Goal: Task Accomplishment & Management: Use online tool/utility

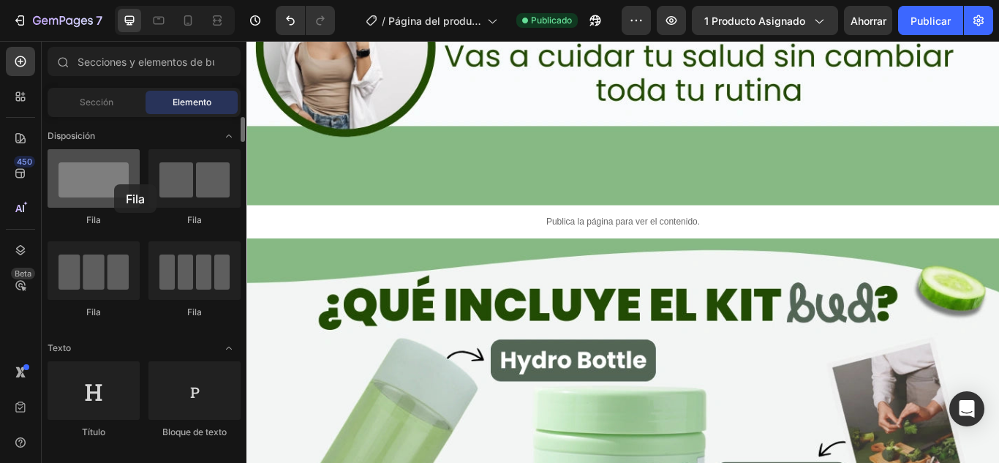
drag, startPoint x: 103, startPoint y: 188, endPoint x: 114, endPoint y: 184, distance: 11.6
click at [114, 184] on div at bounding box center [94, 178] width 92 height 59
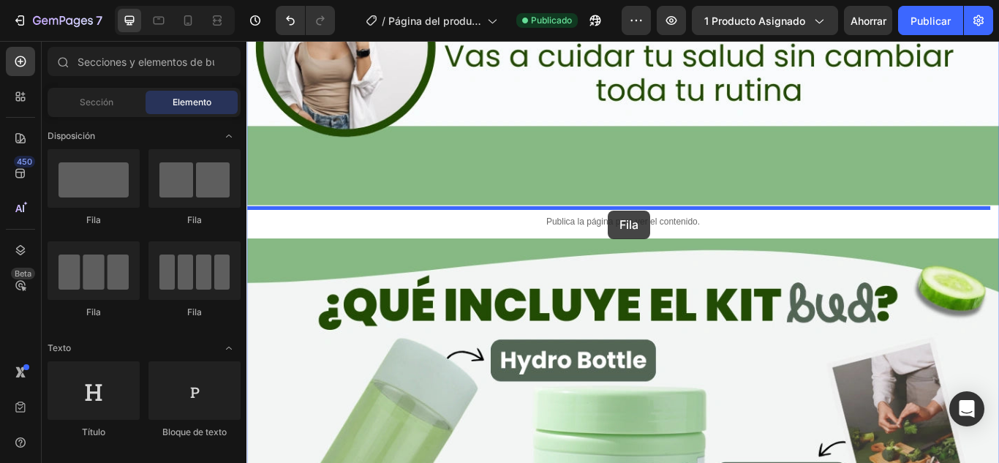
drag, startPoint x: 372, startPoint y: 222, endPoint x: 668, endPoint y: 238, distance: 296.0
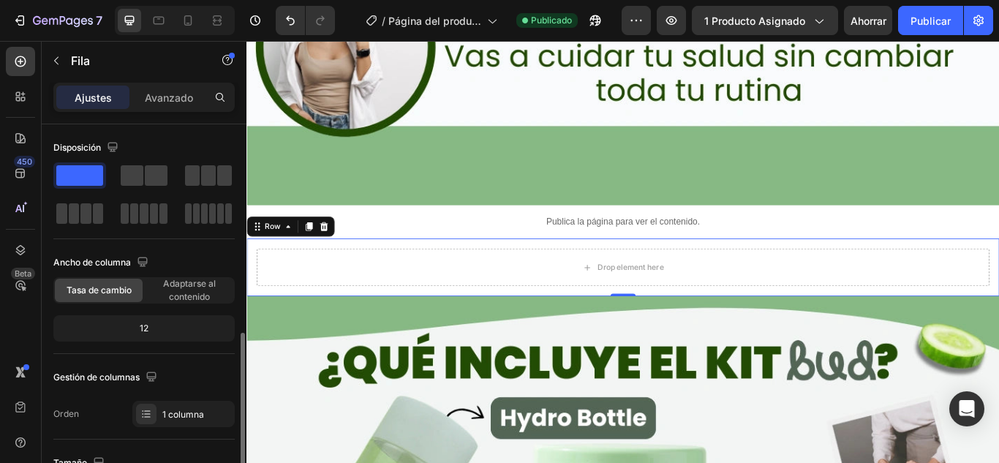
scroll to position [146, 0]
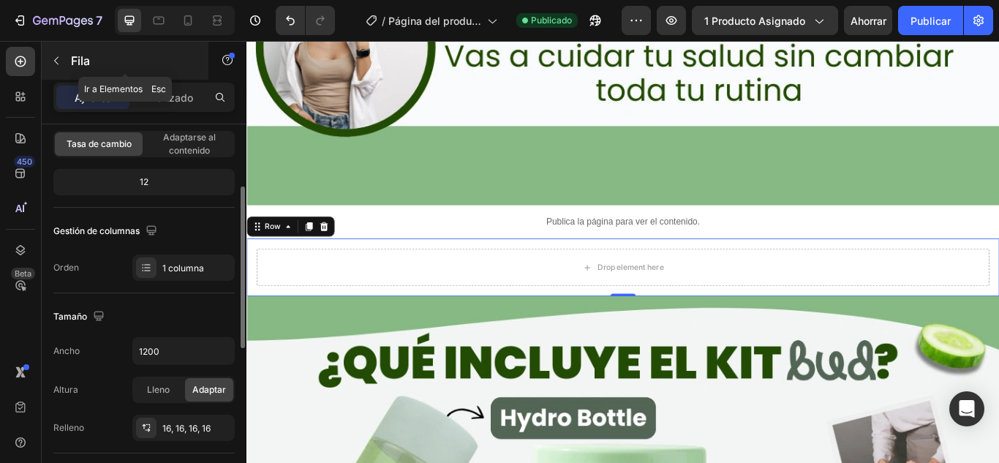
click at [69, 60] on div "Fila" at bounding box center [125, 61] width 167 height 38
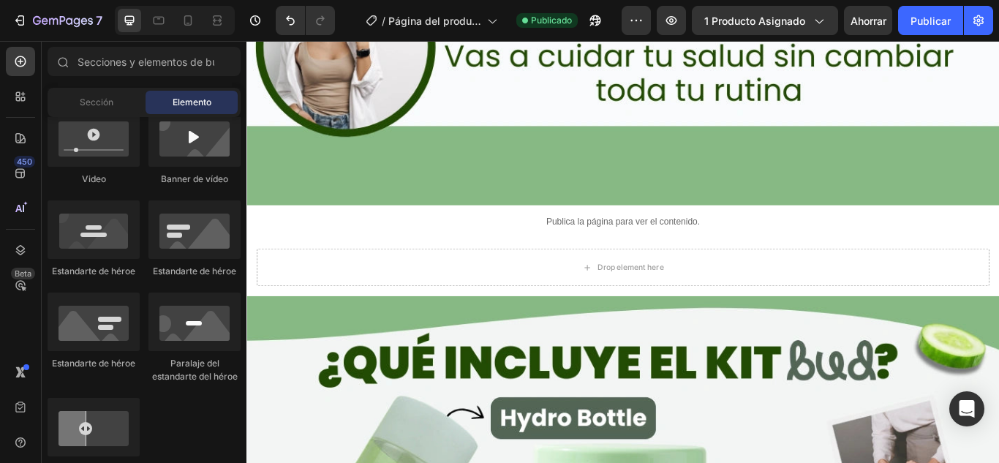
scroll to position [439, 0]
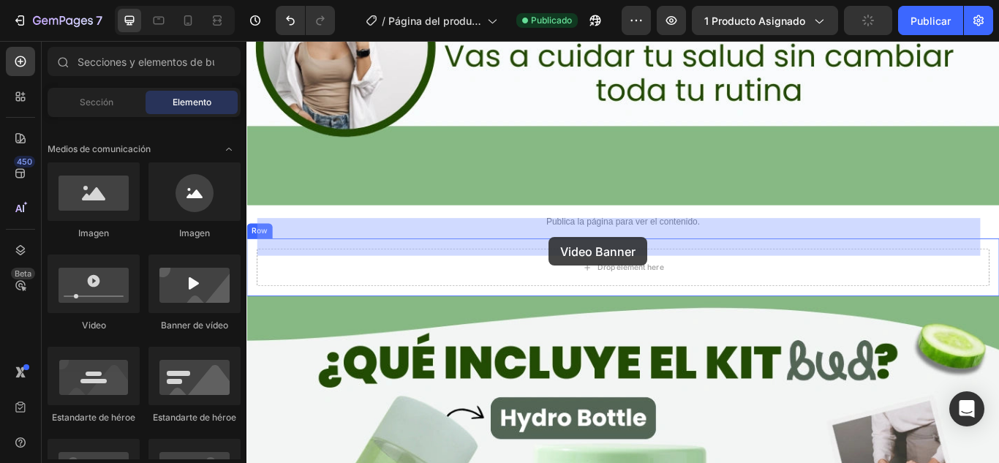
drag, startPoint x: 452, startPoint y: 333, endPoint x: 599, endPoint y: 270, distance: 159.9
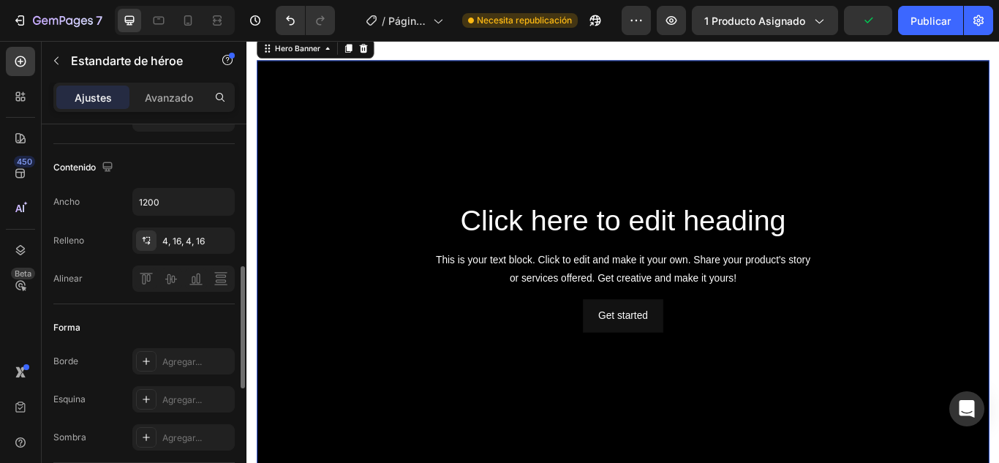
scroll to position [146, 0]
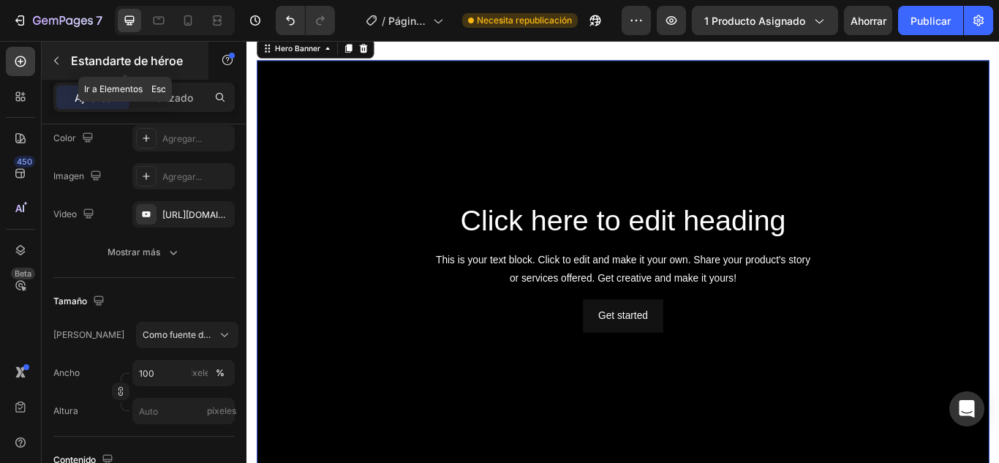
click at [56, 68] on button "button" at bounding box center [56, 60] width 23 height 23
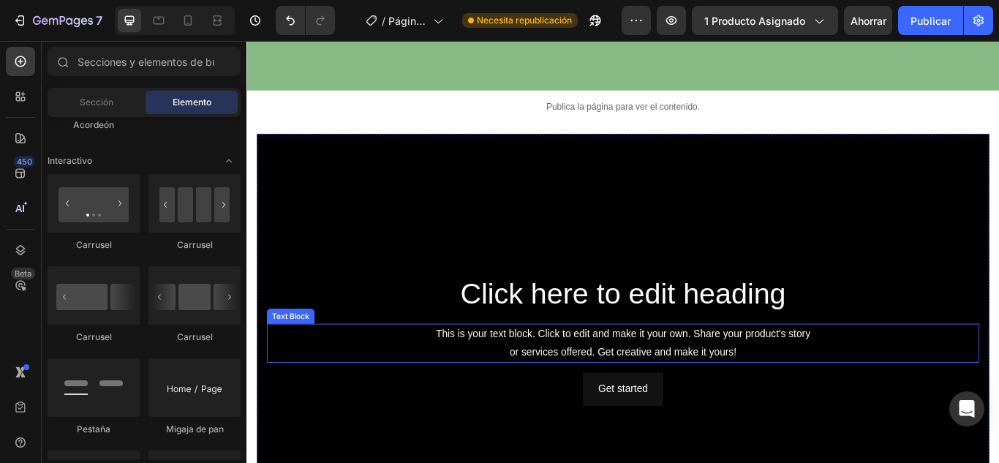
scroll to position [2787, 0]
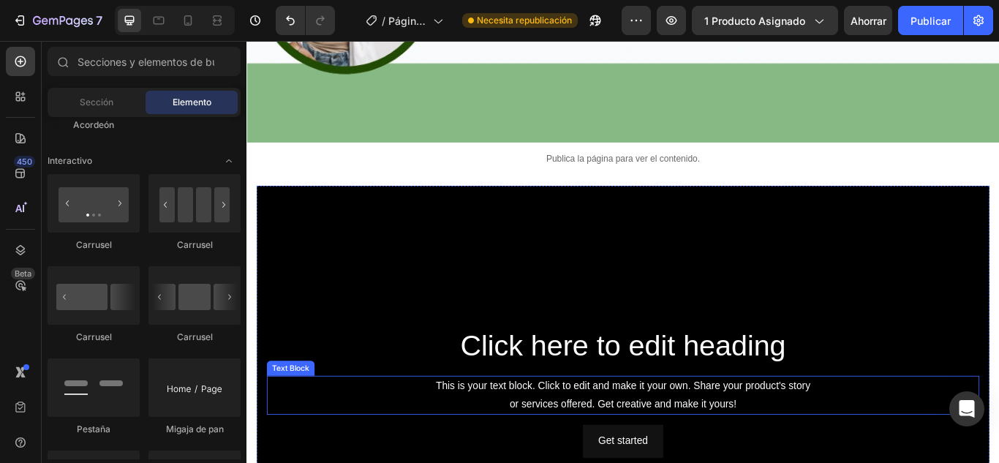
click at [569, 289] on div "Background Image" at bounding box center [685, 450] width 854 height 481
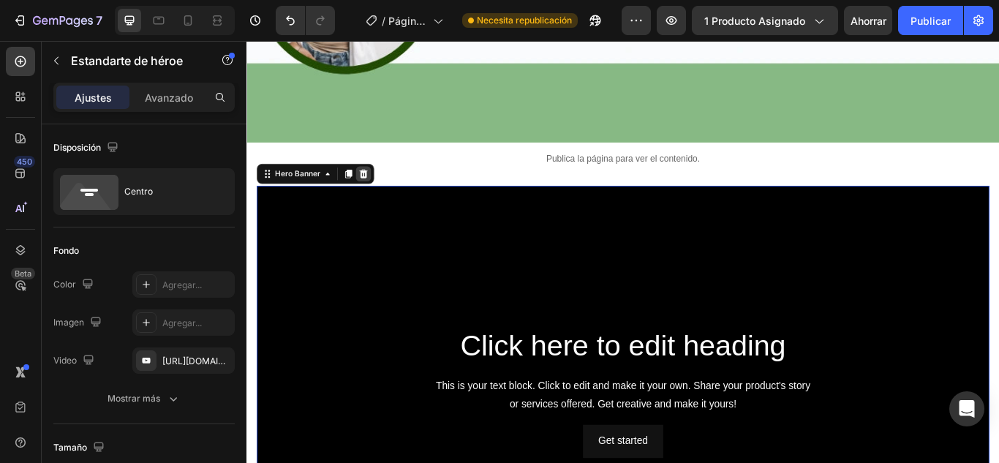
click at [383, 190] on icon at bounding box center [383, 196] width 12 height 12
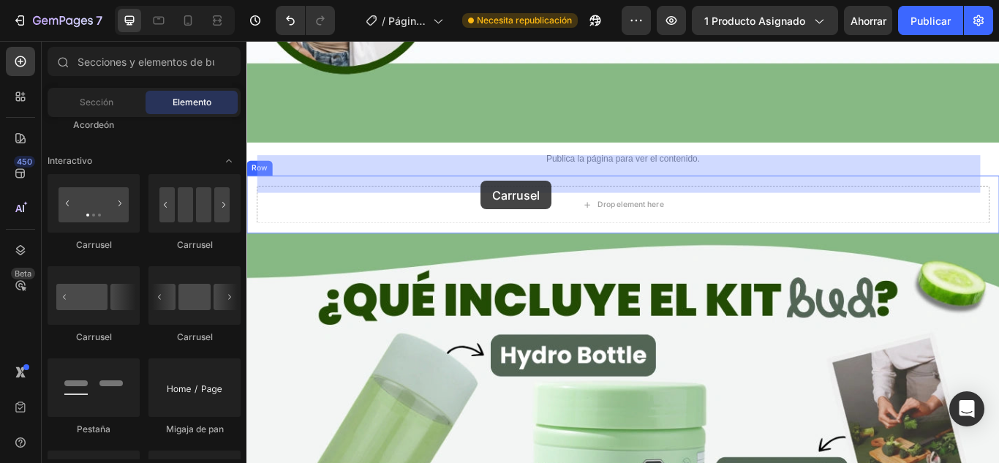
drag, startPoint x: 439, startPoint y: 352, endPoint x: 519, endPoint y: 204, distance: 168.2
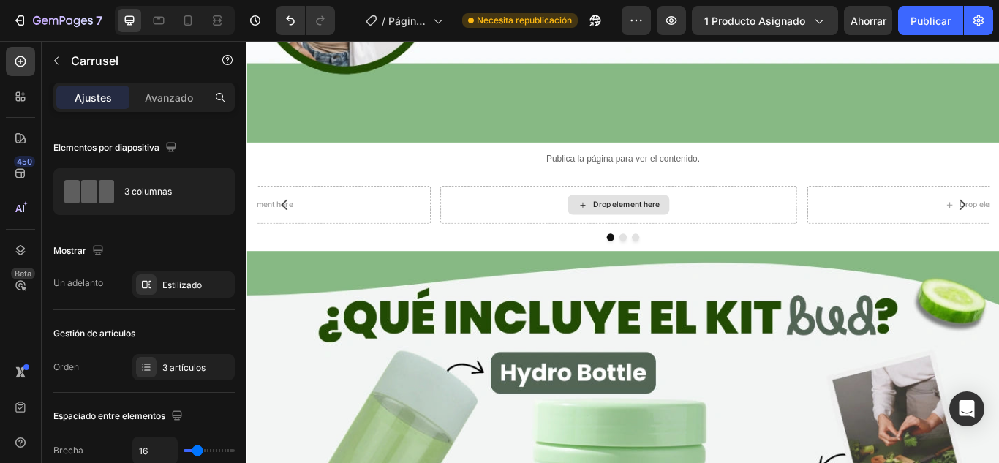
click at [683, 226] on div "Drop element here" at bounding box center [689, 232] width 78 height 12
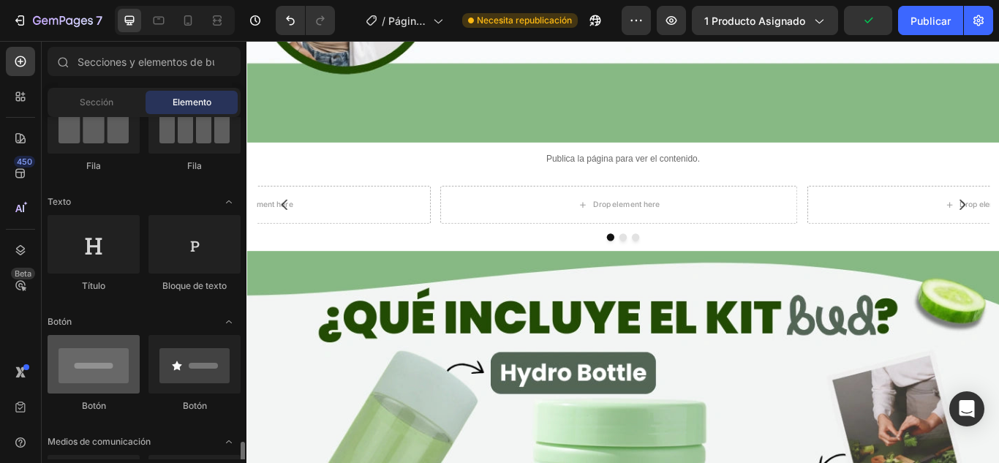
scroll to position [439, 0]
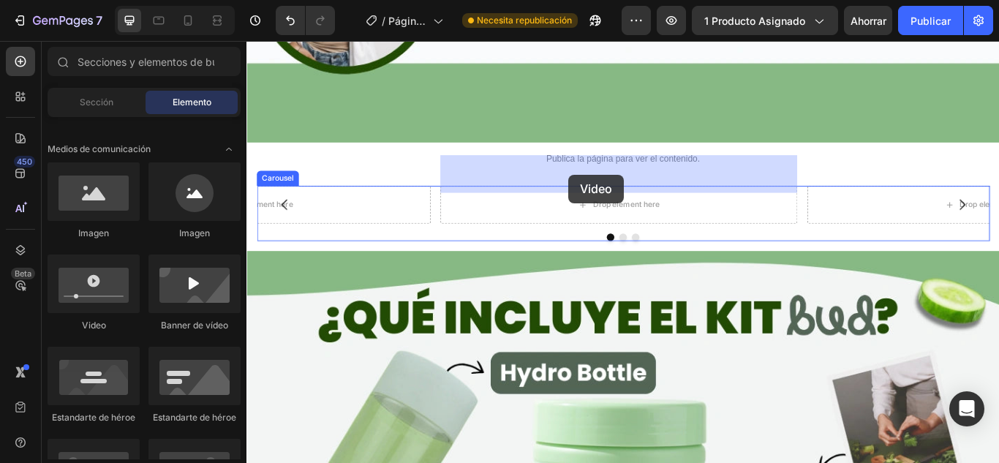
drag, startPoint x: 353, startPoint y: 330, endPoint x: 622, endPoint y: 197, distance: 299.6
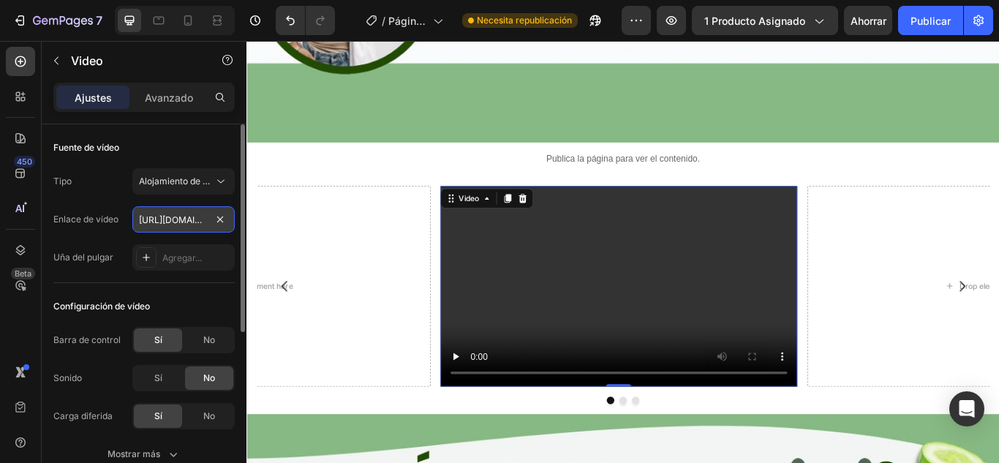
click at [178, 221] on input "[URL][DOMAIN_NAME]" at bounding box center [183, 219] width 102 height 26
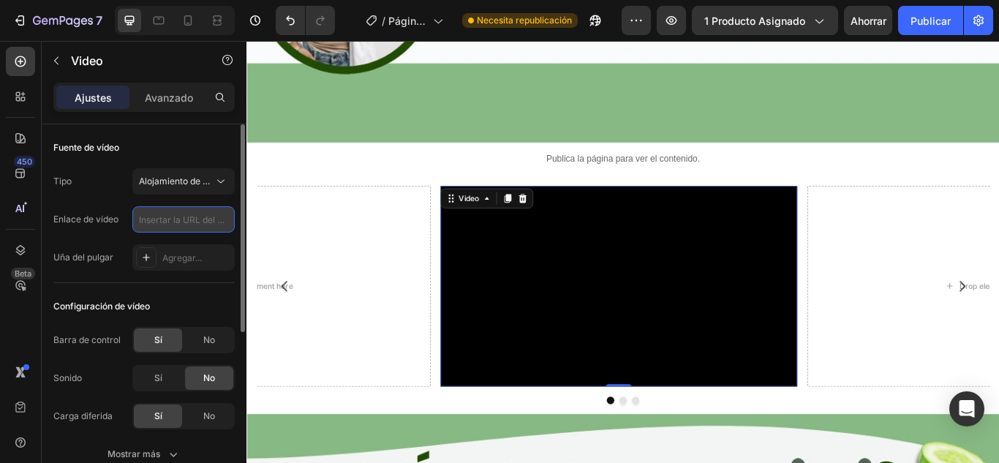
paste input "[URL][DOMAIN_NAME]"
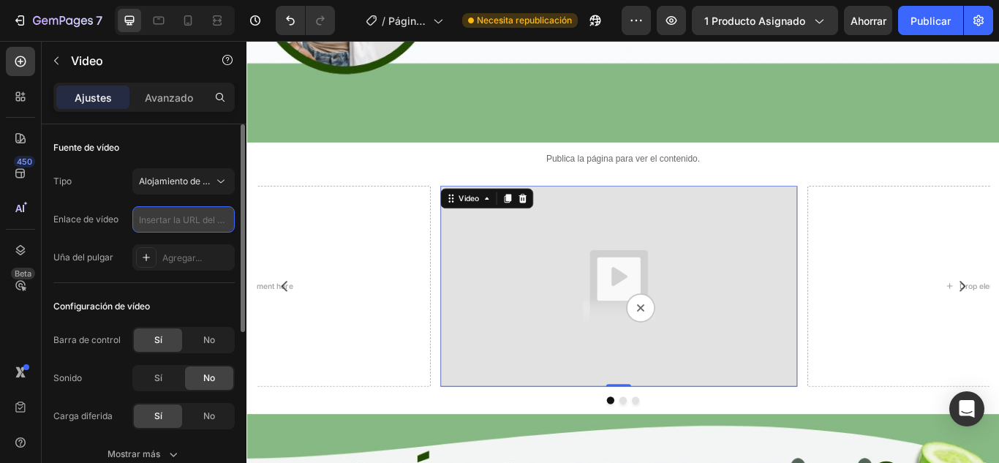
type input "[URL][DOMAIN_NAME]"
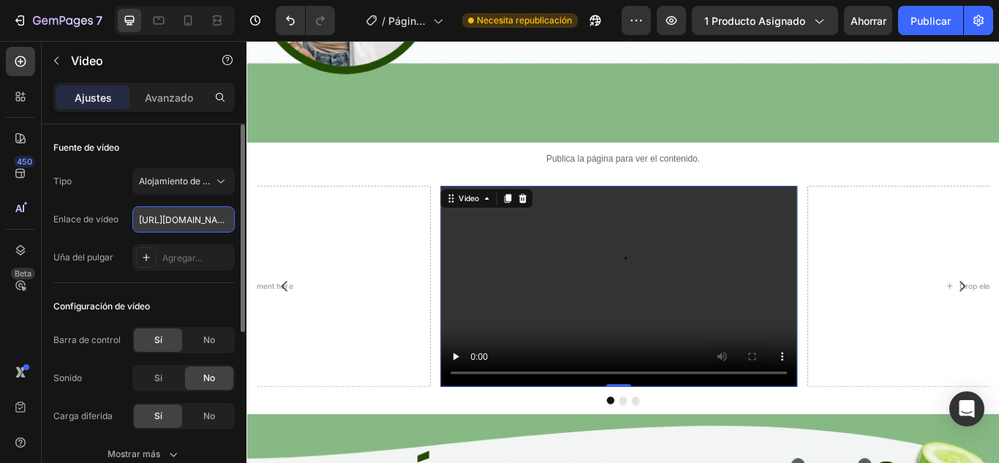
scroll to position [0, 279]
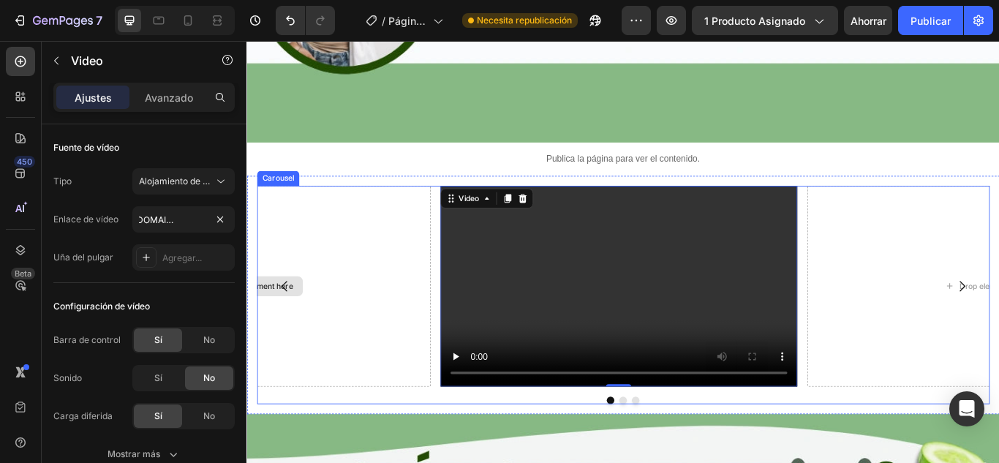
click at [383, 237] on div "Drop element here" at bounding box center [253, 327] width 416 height 234
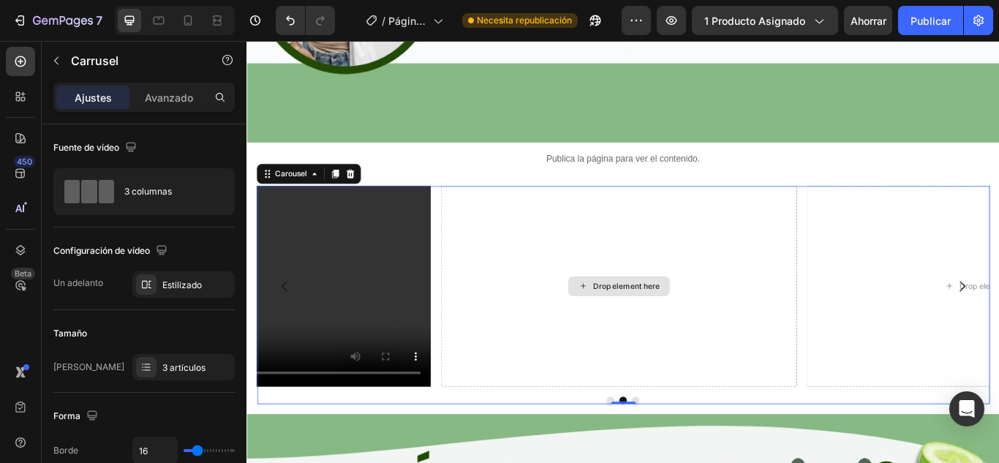
click at [709, 321] on div "Drop element here" at bounding box center [689, 327] width 78 height 12
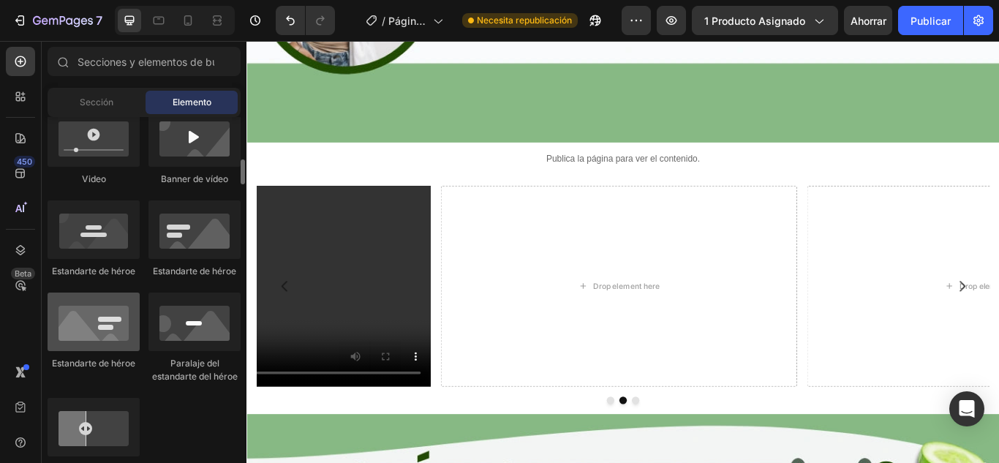
scroll to position [439, 0]
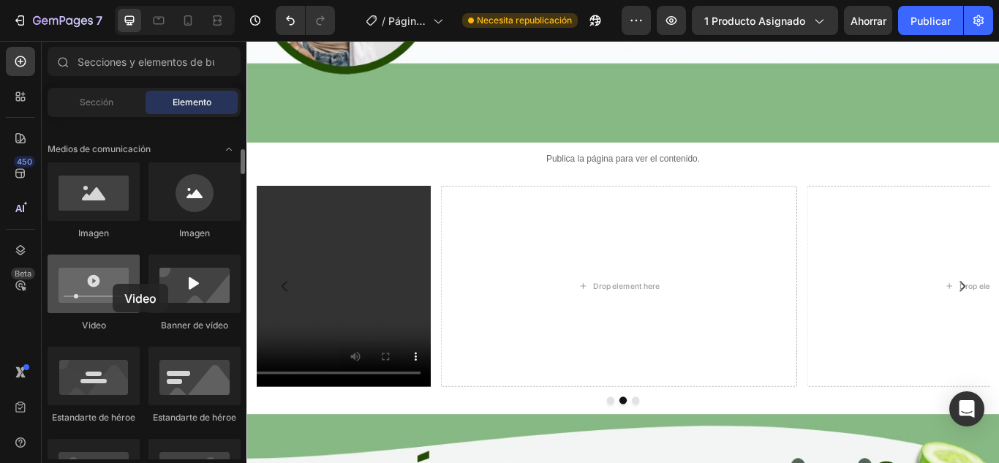
click at [113, 284] on div at bounding box center [94, 284] width 92 height 59
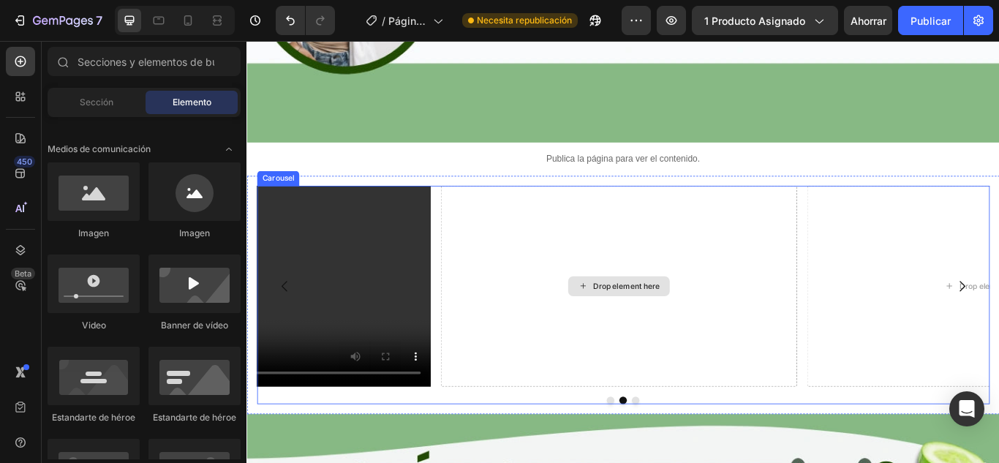
click at [682, 321] on div "Drop element here" at bounding box center [689, 327] width 78 height 12
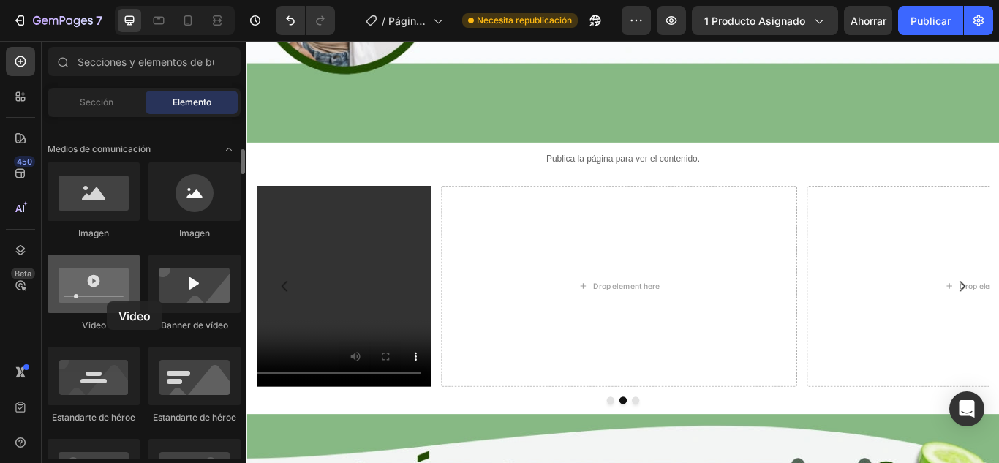
click at [107, 301] on div at bounding box center [94, 284] width 92 height 59
click at [92, 290] on div at bounding box center [94, 284] width 92 height 59
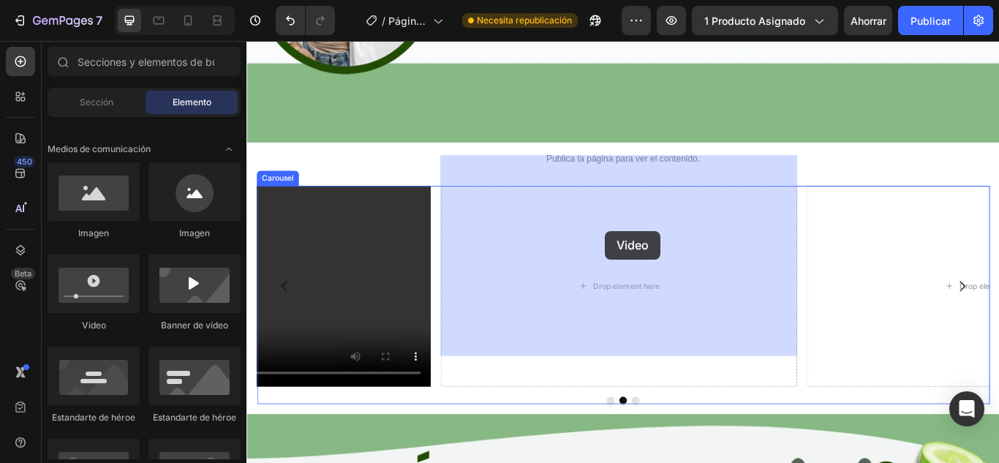
drag, startPoint x: 339, startPoint y: 331, endPoint x: 665, endPoint y: 263, distance: 333.4
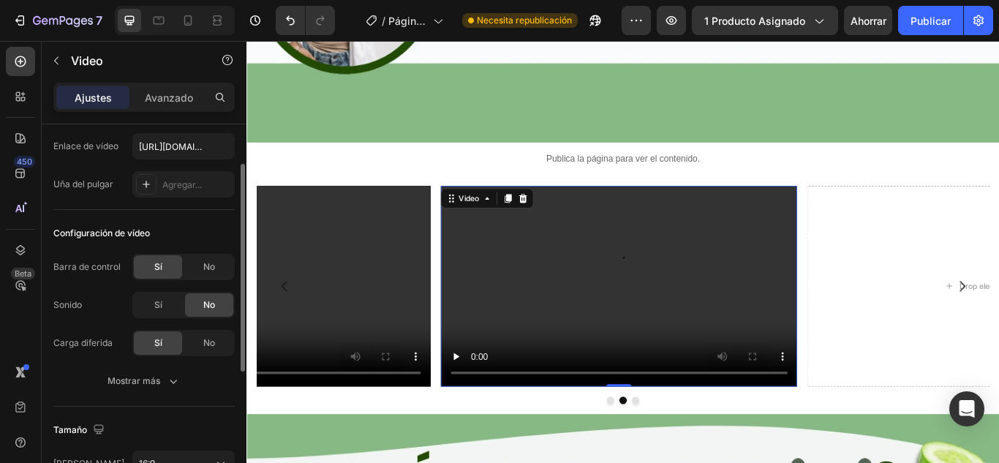
scroll to position [0, 0]
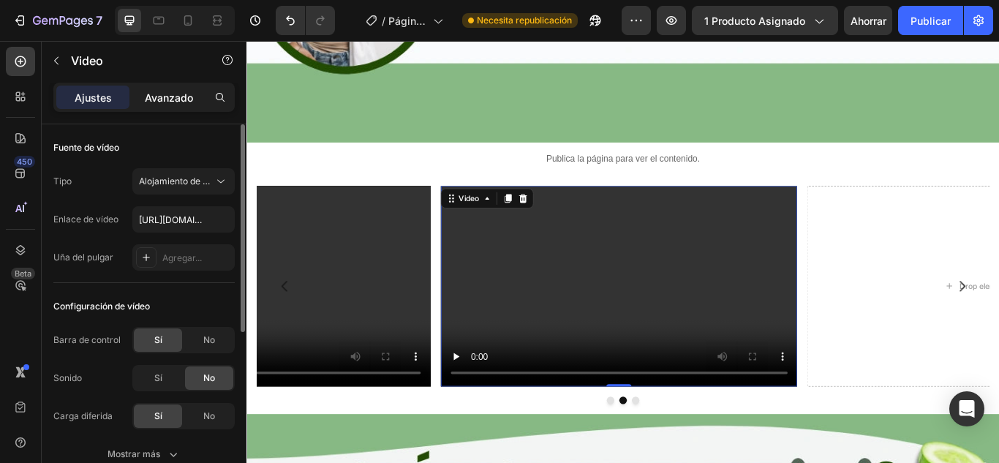
click at [167, 105] on p "Avanzado" at bounding box center [169, 97] width 48 height 15
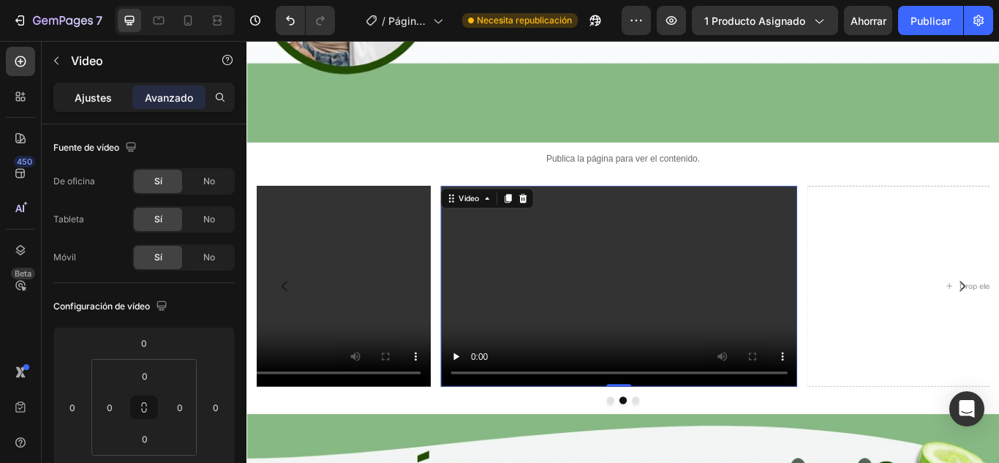
click at [102, 99] on font "Ajustes" at bounding box center [93, 97] width 37 height 12
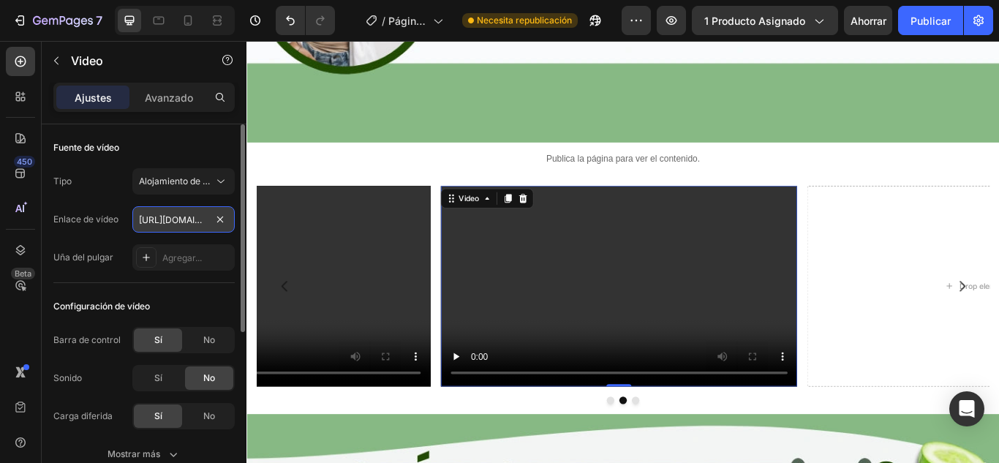
click at [170, 211] on input "[URL][DOMAIN_NAME]" at bounding box center [183, 219] width 102 height 26
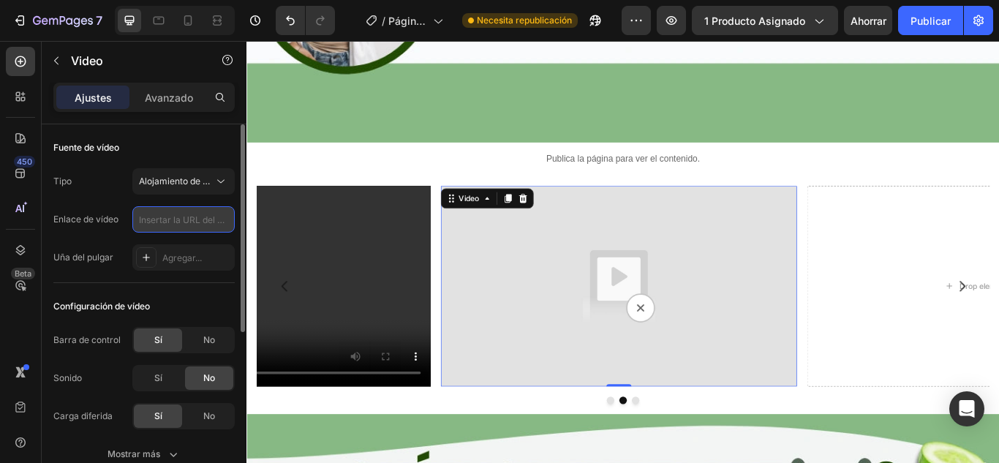
paste input "[URL][DOMAIN_NAME]"
type input "[URL][DOMAIN_NAME]"
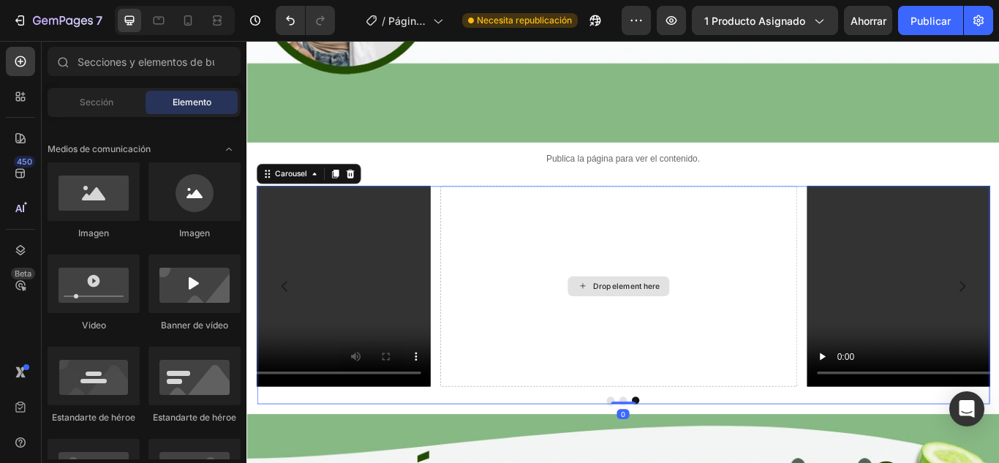
click at [650, 321] on div "Drop element here" at bounding box center [689, 327] width 78 height 12
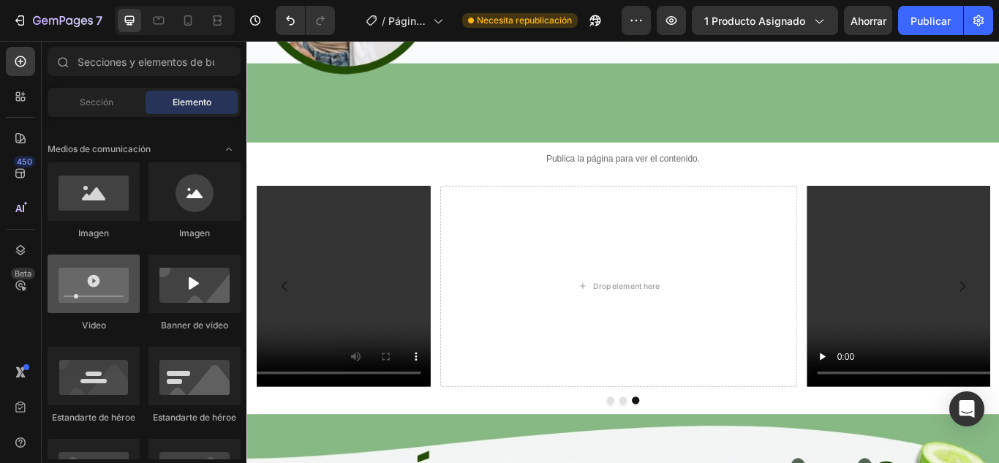
click at [105, 287] on div at bounding box center [94, 284] width 92 height 59
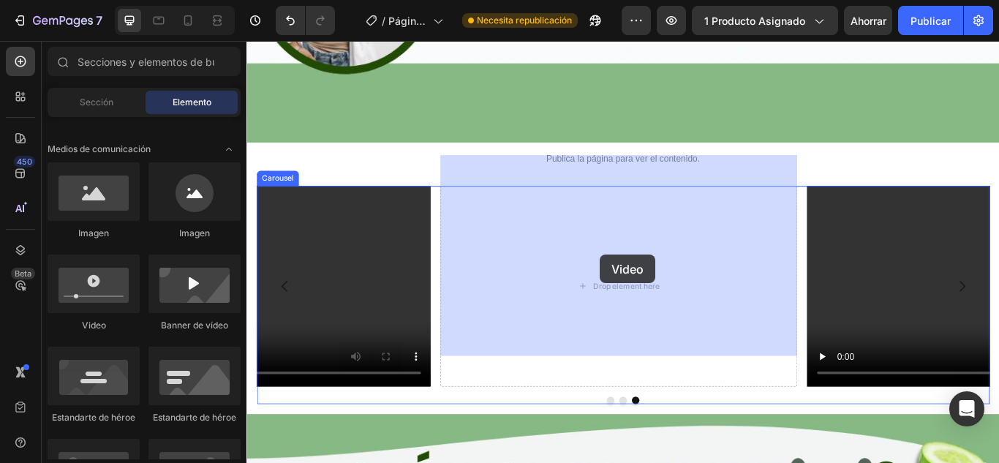
drag, startPoint x: 353, startPoint y: 336, endPoint x: 642, endPoint y: 293, distance: 292.0
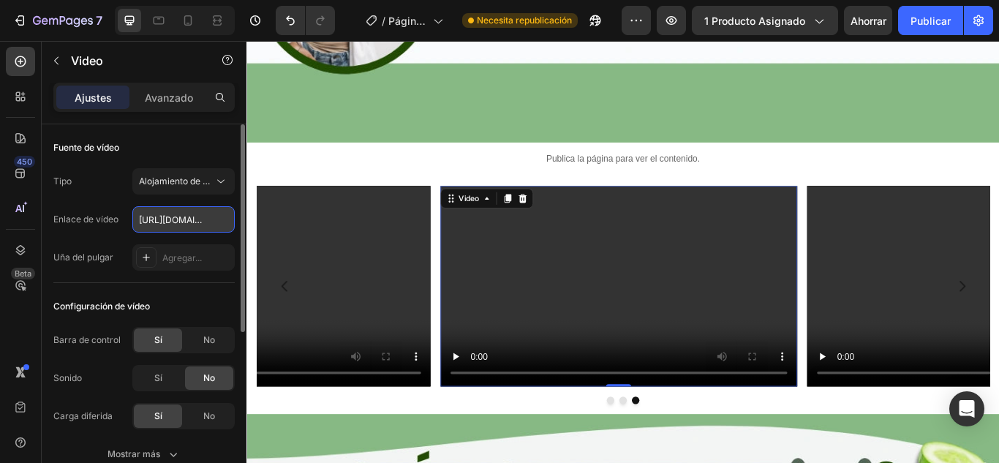
click at [177, 223] on input "[URL][DOMAIN_NAME]" at bounding box center [183, 219] width 102 height 26
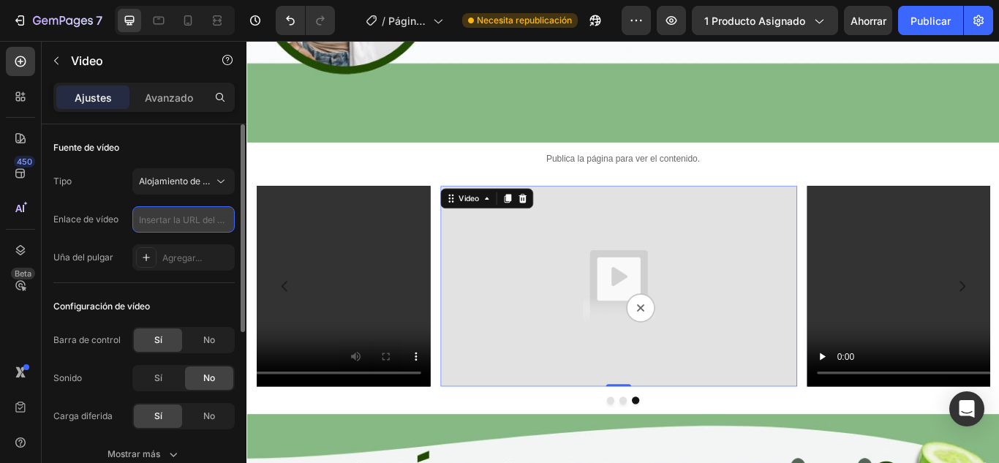
paste input "[URL][DOMAIN_NAME]"
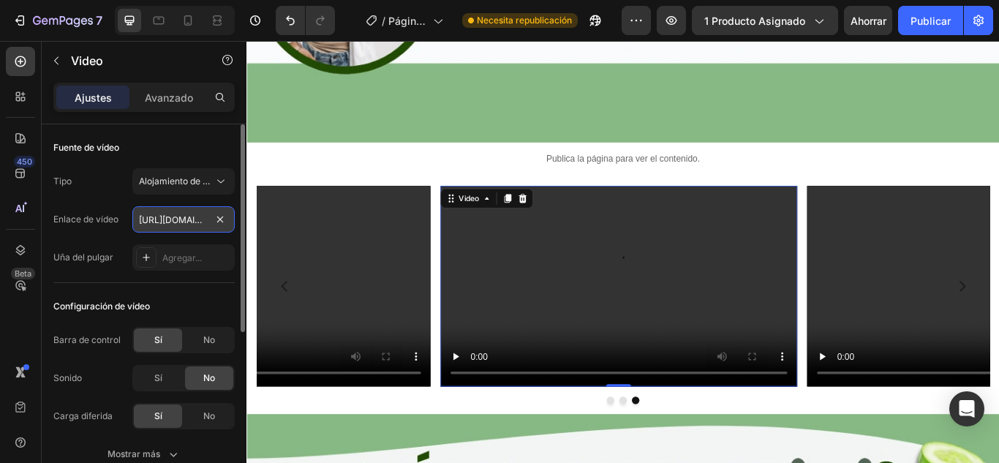
scroll to position [0, 274]
type input "[URL][DOMAIN_NAME]"
click at [197, 147] on div "Fuente de vídeo" at bounding box center [143, 147] width 181 height 23
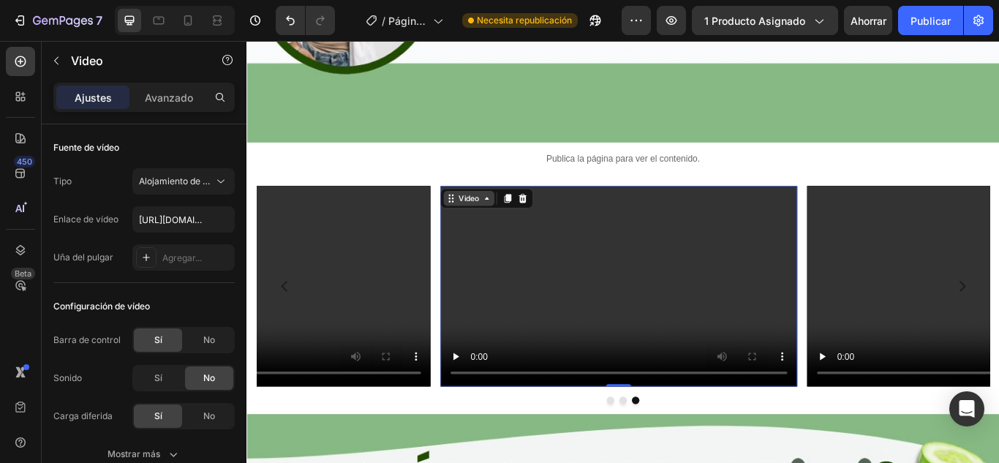
click at [519, 218] on div "Video" at bounding box center [505, 224] width 30 height 13
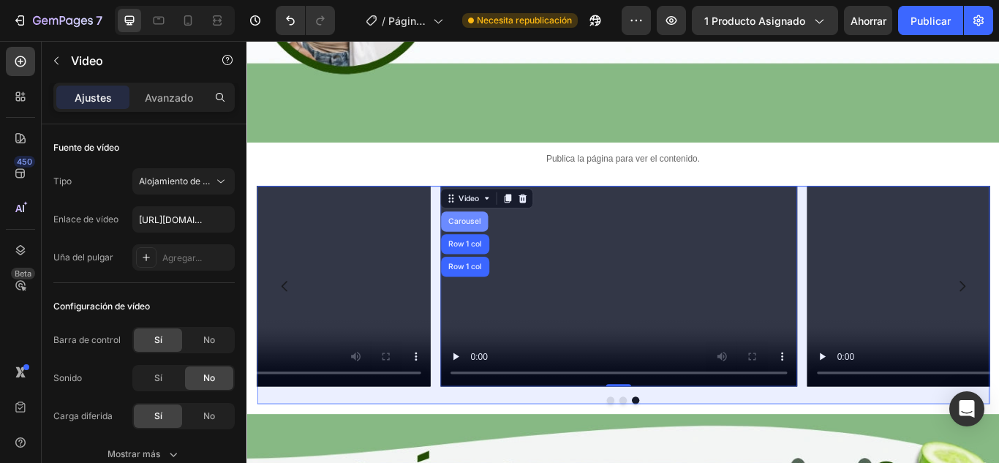
click at [513, 247] on div "Carousel" at bounding box center [499, 251] width 43 height 9
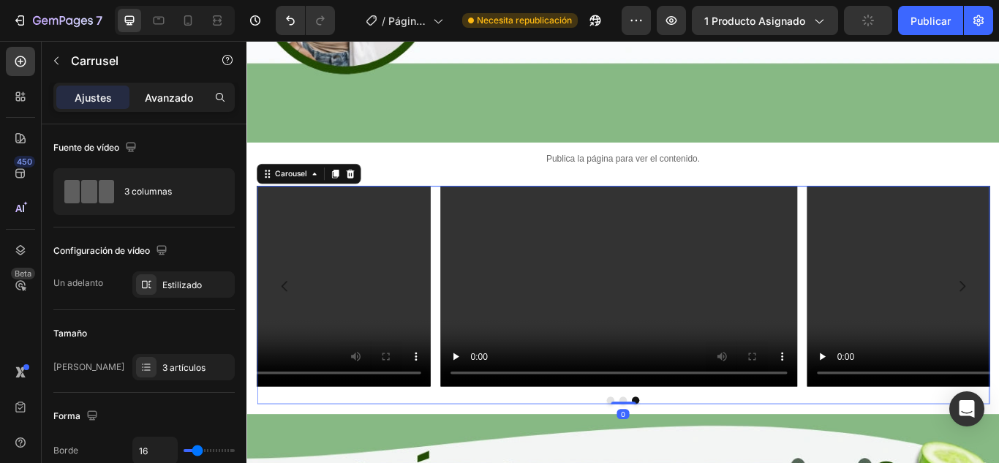
click at [148, 99] on font "Avanzado" at bounding box center [169, 97] width 48 height 12
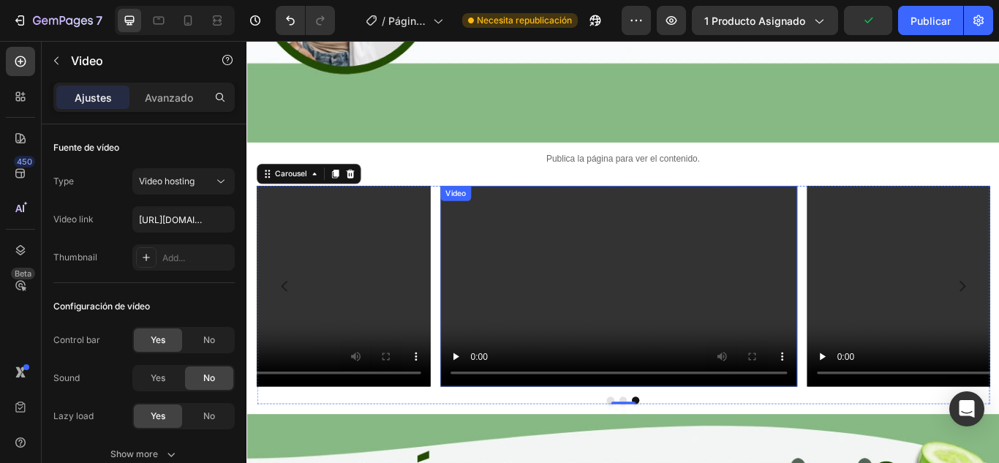
click at [480, 212] on div "Video" at bounding box center [490, 218] width 30 height 13
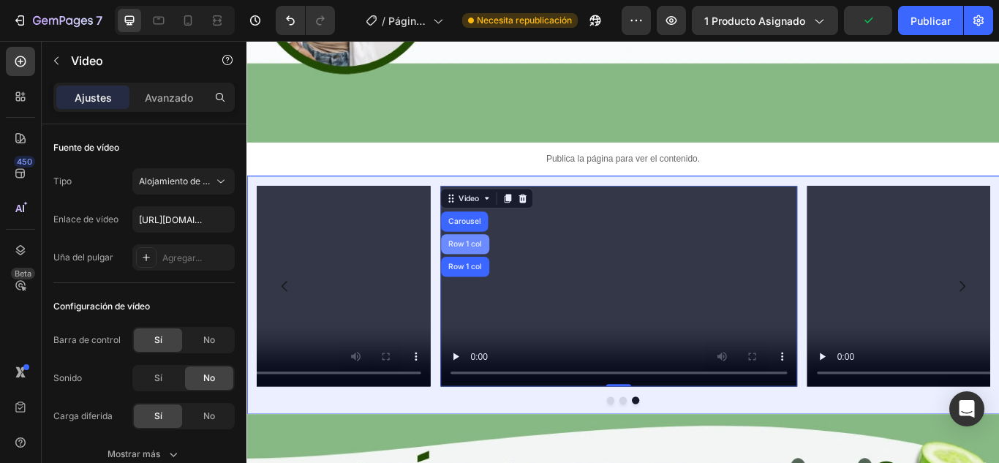
click at [494, 274] on div "Row 1 col" at bounding box center [500, 278] width 45 height 9
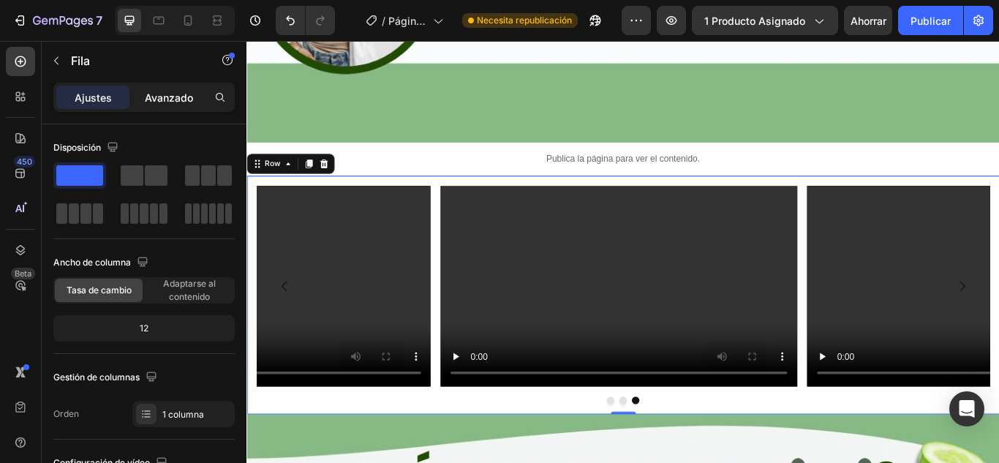
click at [165, 101] on font "Avanzado" at bounding box center [169, 97] width 48 height 12
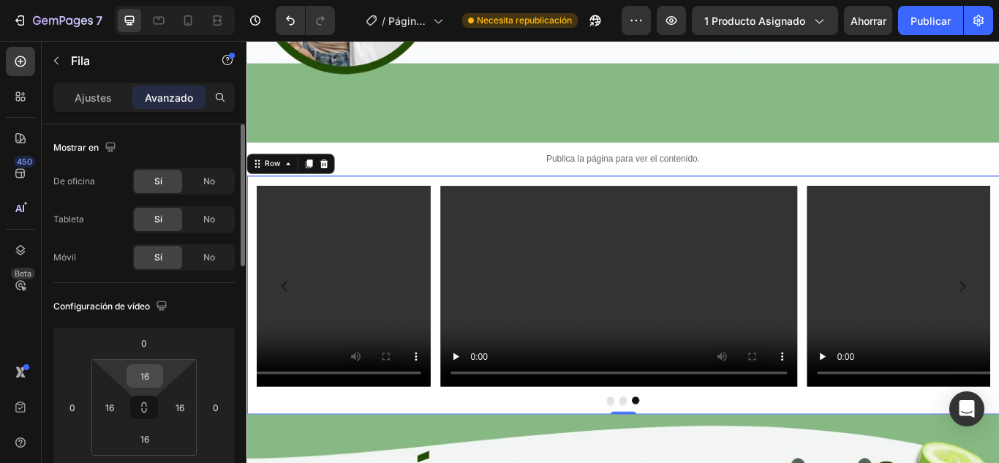
click at [150, 383] on input "16" at bounding box center [144, 376] width 29 height 22
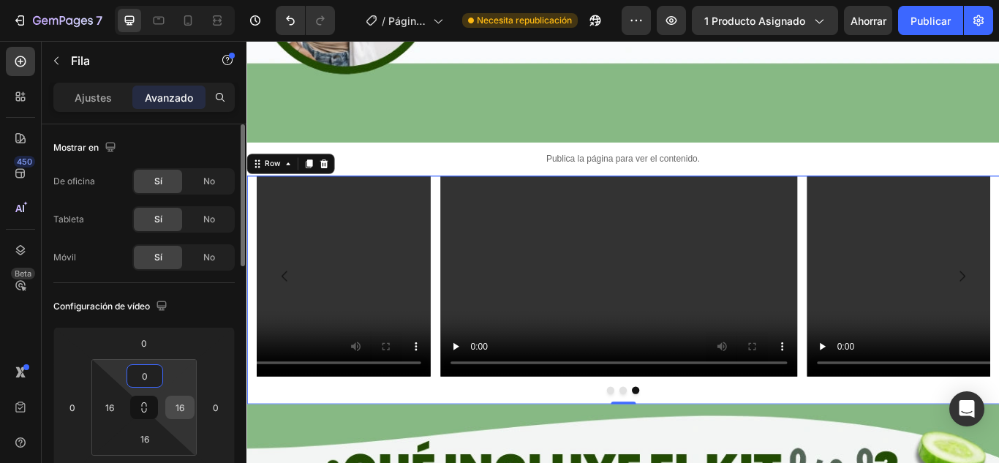
type input "0"
click at [178, 402] on input "16" at bounding box center [180, 407] width 22 height 22
type input "0"
click at [153, 443] on input "16" at bounding box center [144, 439] width 29 height 22
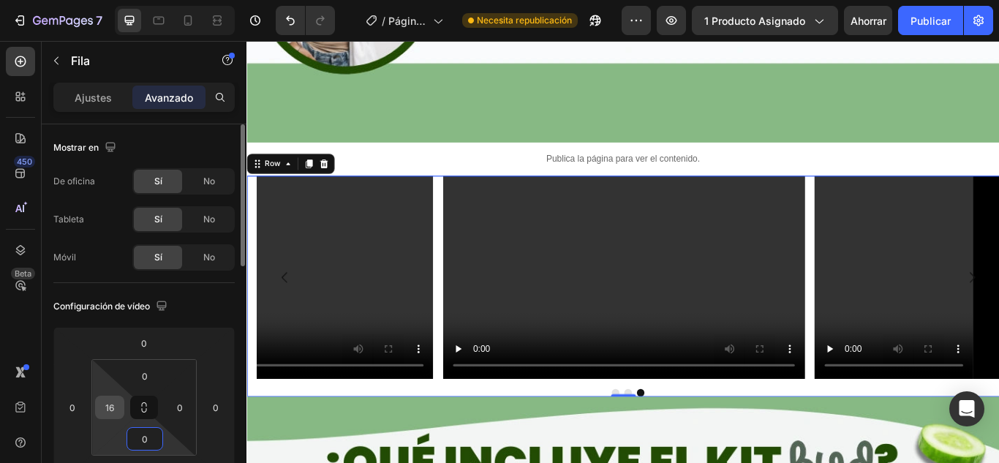
type input "0"
click at [104, 407] on input "16" at bounding box center [110, 407] width 22 height 22
type input "0"
click at [709, 211] on video at bounding box center [686, 316] width 422 height 237
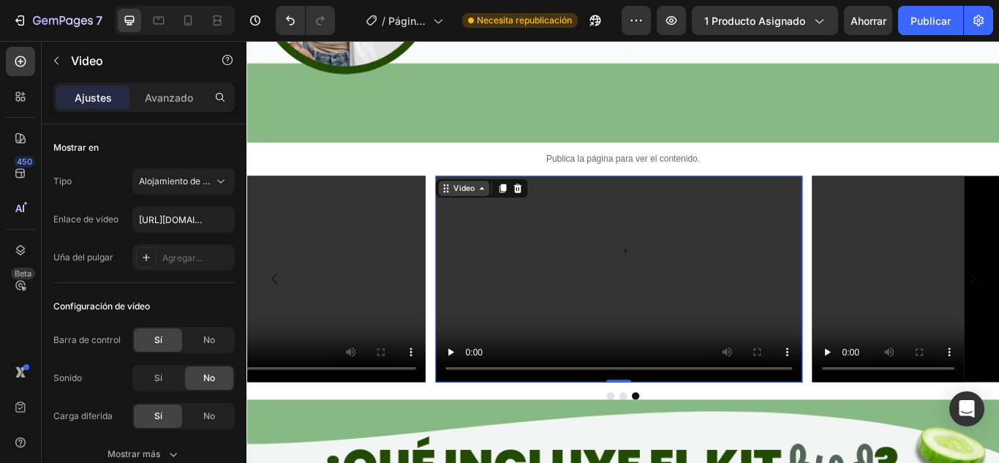
click at [516, 207] on icon at bounding box center [520, 213] width 12 height 12
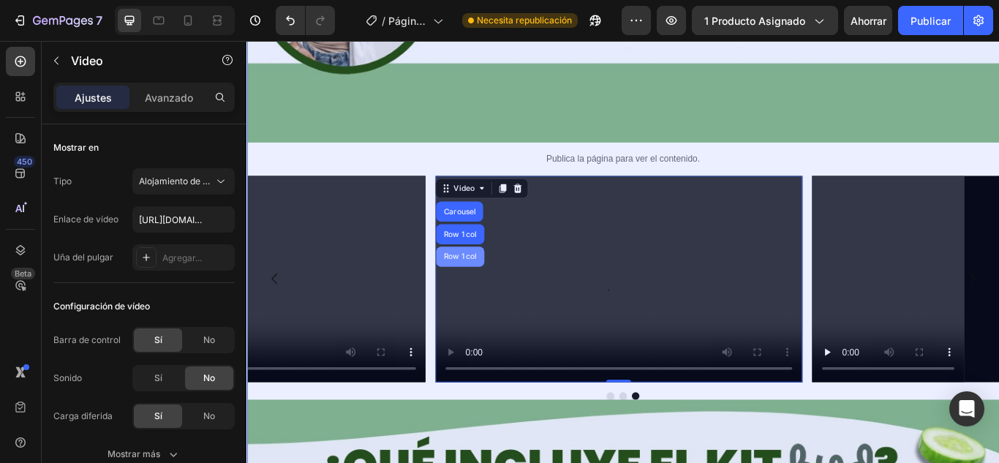
click at [508, 281] on div "Row 1 col" at bounding box center [495, 292] width 56 height 23
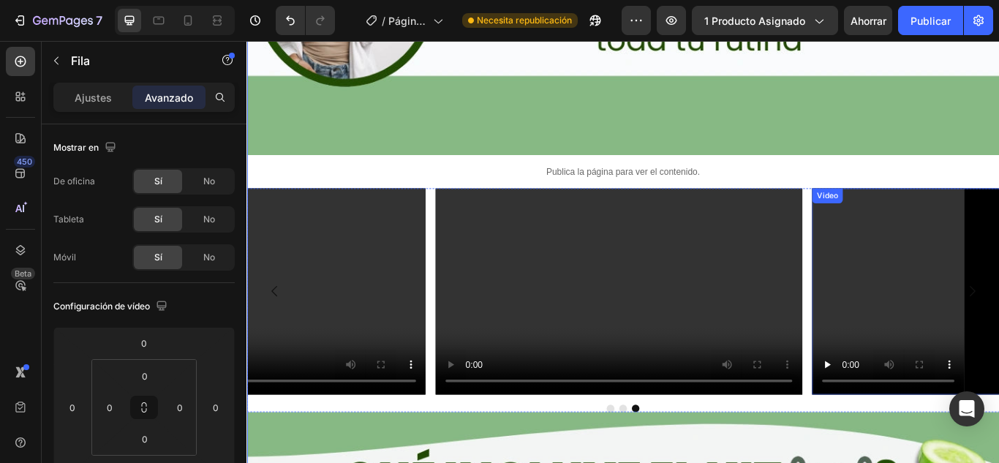
scroll to position [2773, 0]
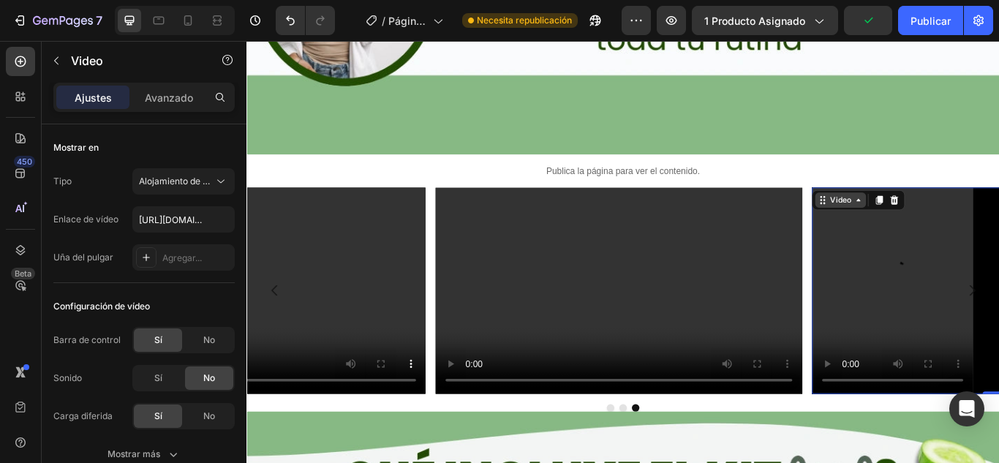
click at [954, 221] on icon at bounding box center [960, 227] width 12 height 12
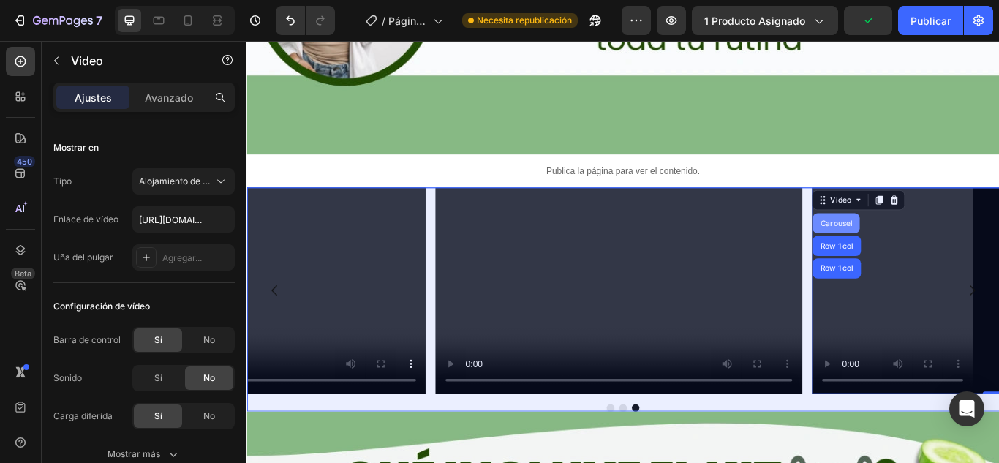
click at [933, 249] on div "Carousel" at bounding box center [933, 253] width 43 height 9
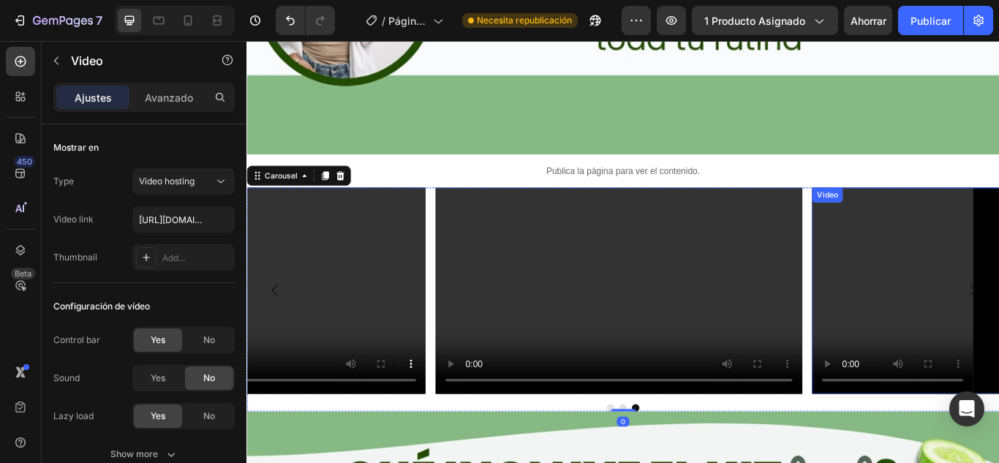
click at [930, 214] on div "Video" at bounding box center [923, 220] width 30 height 13
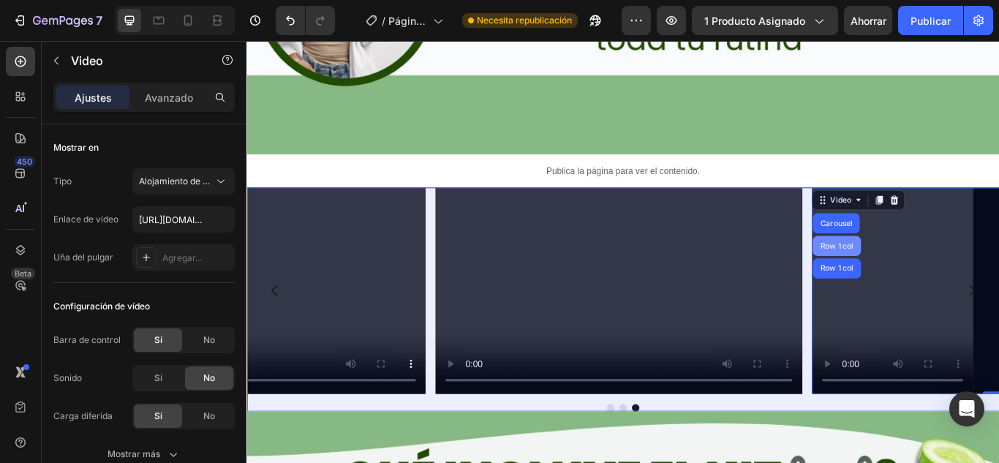
click at [938, 276] on div "Row 1 col" at bounding box center [934, 280] width 45 height 9
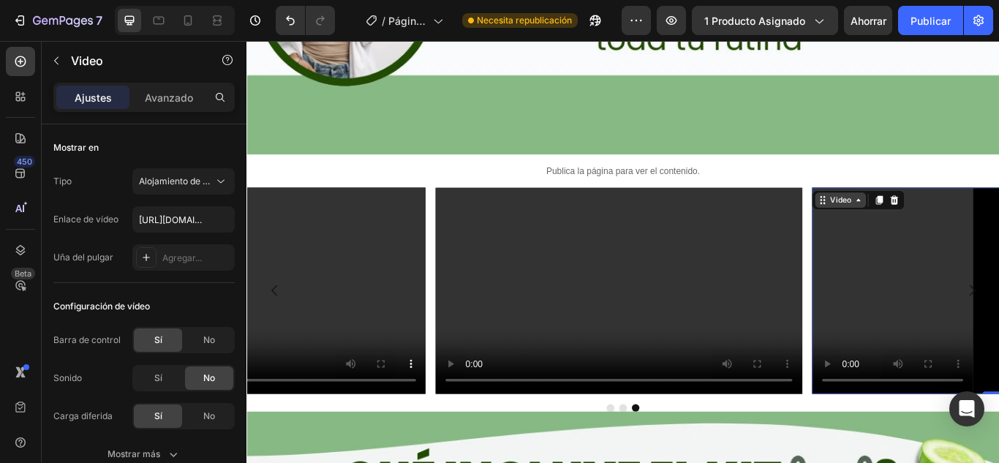
click at [925, 220] on div "Video" at bounding box center [939, 226] width 30 height 13
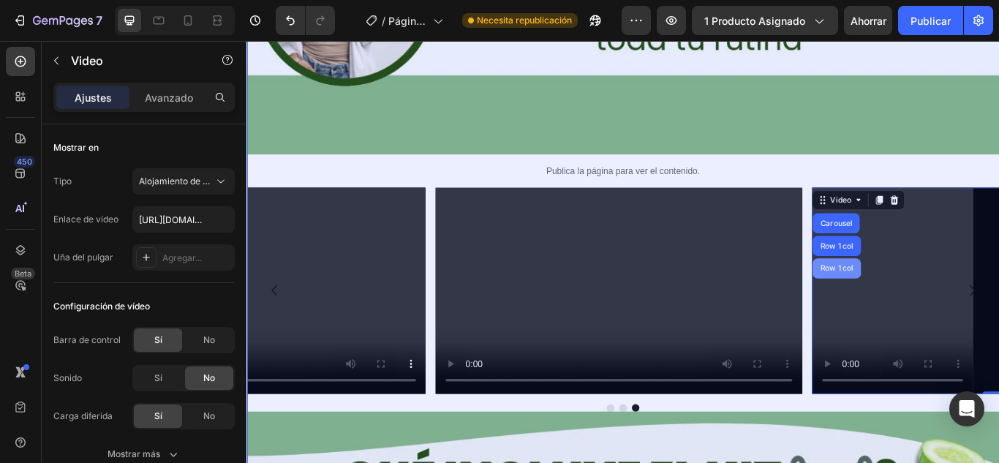
click at [935, 302] on div "Row 1 col" at bounding box center [934, 306] width 45 height 9
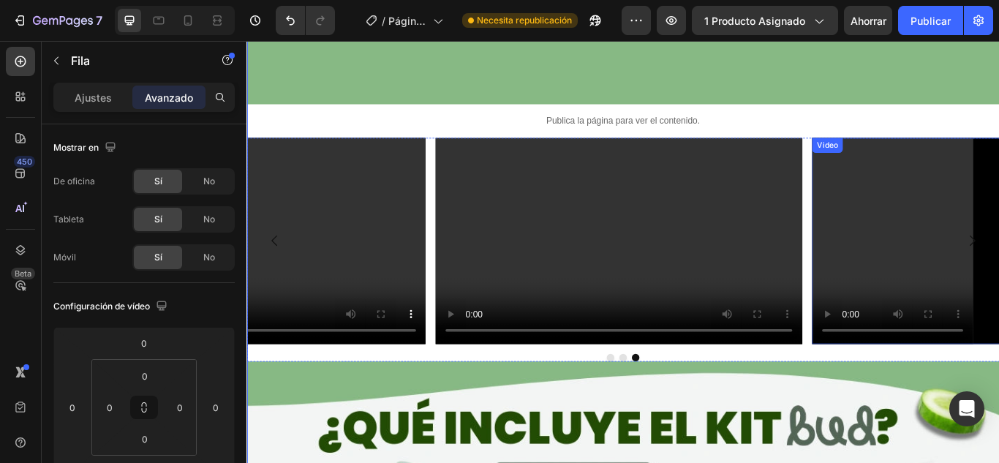
scroll to position [2832, 0]
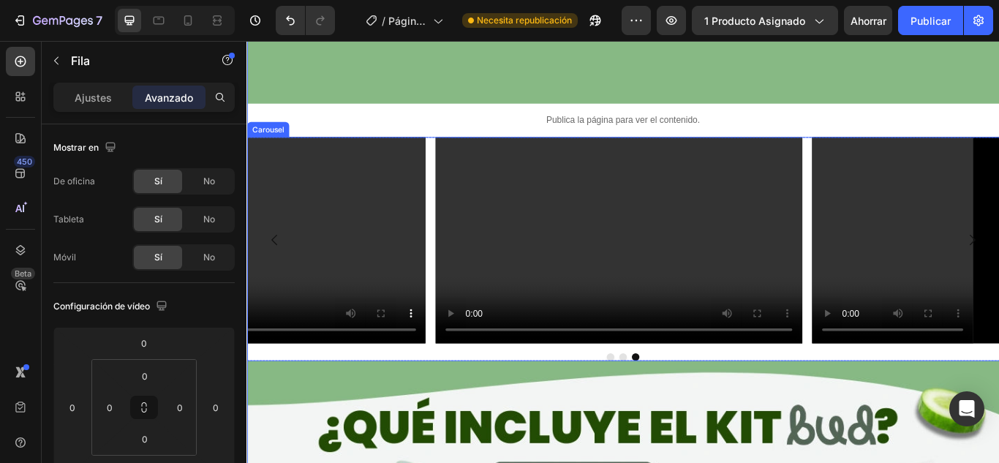
click at [274, 264] on icon "Carousel Back Arrow" at bounding box center [279, 273] width 18 height 18
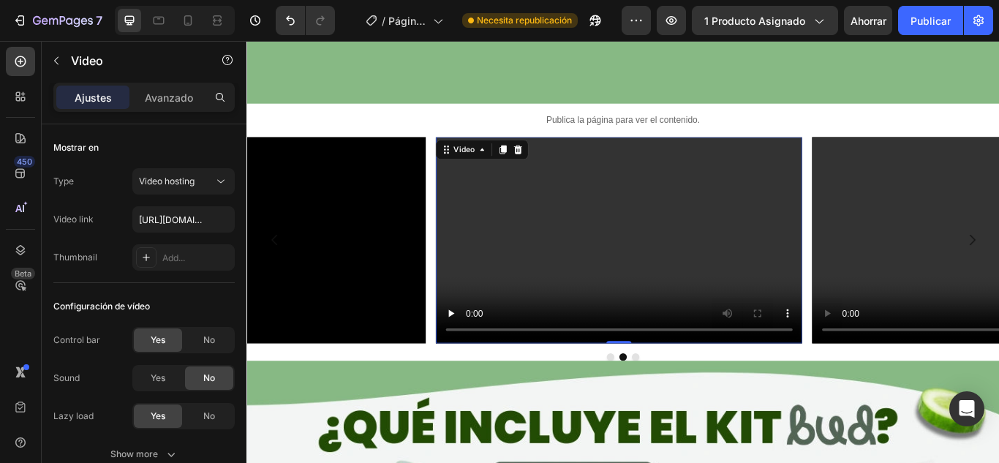
click at [654, 231] on video at bounding box center [680, 273] width 428 height 241
click at [496, 161] on div "Video" at bounding box center [499, 167] width 30 height 13
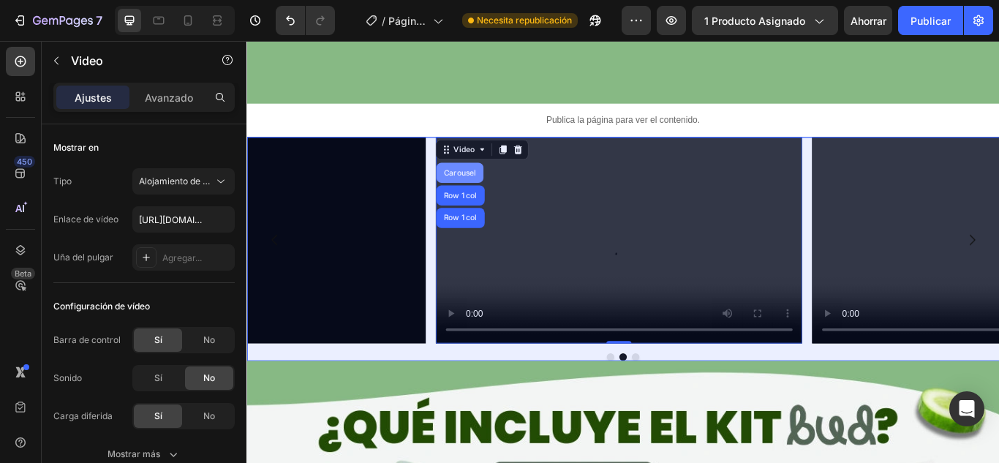
click at [509, 190] on div "Carousel" at bounding box center [493, 194] width 43 height 9
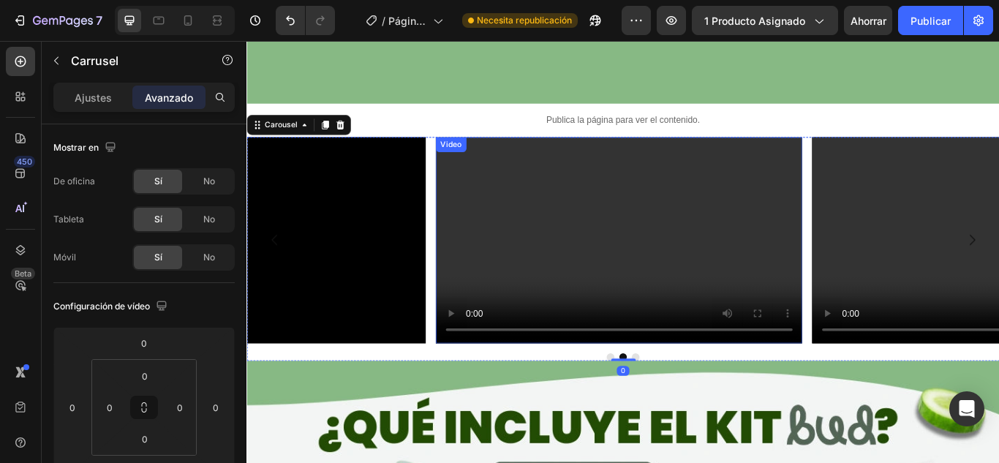
click at [511, 159] on video at bounding box center [680, 273] width 428 height 241
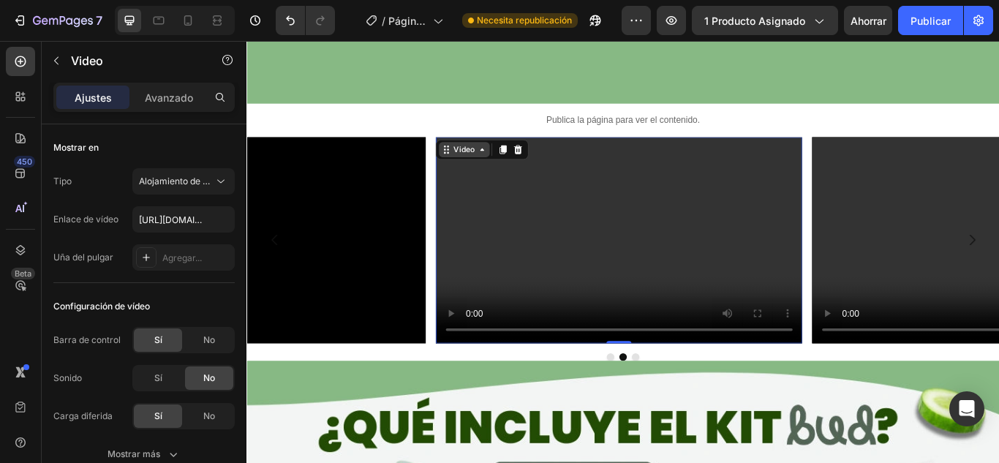
click at [494, 161] on div "Video" at bounding box center [499, 167] width 30 height 13
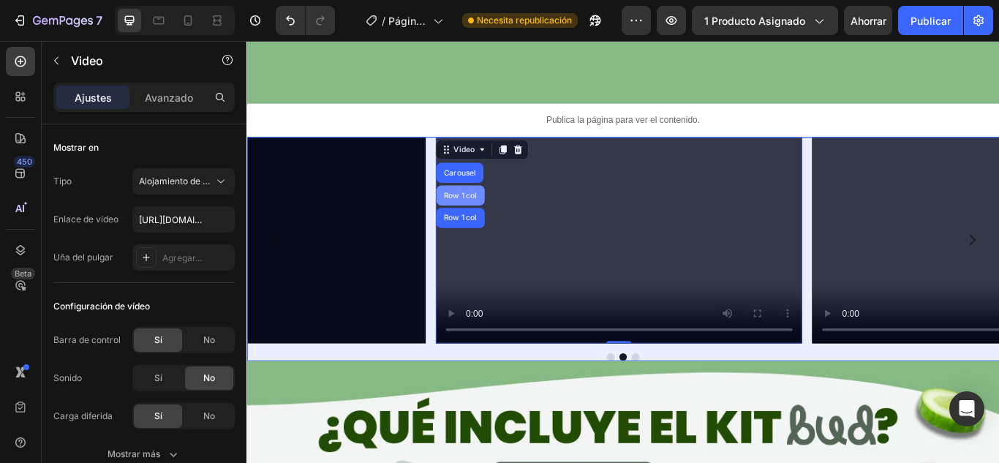
click at [514, 216] on div "Row 1 col" at bounding box center [494, 220] width 45 height 9
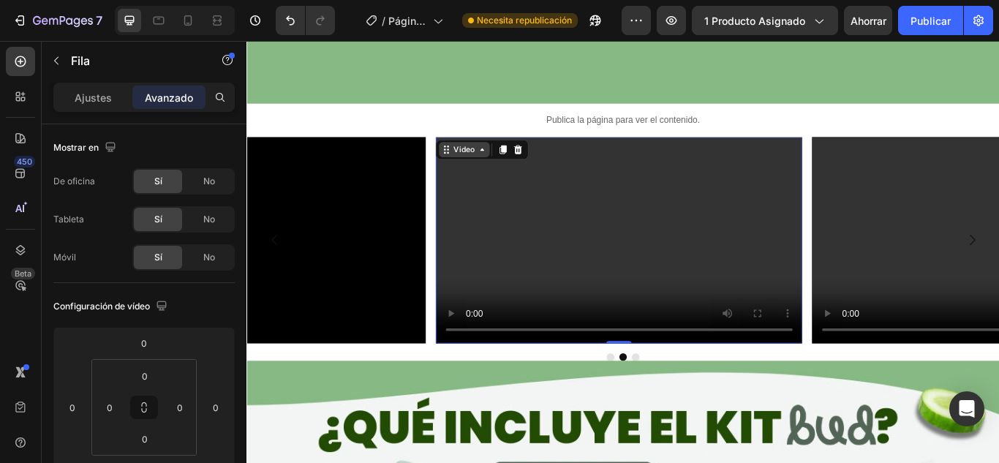
click at [490, 156] on div "Video" at bounding box center [520, 167] width 108 height 23
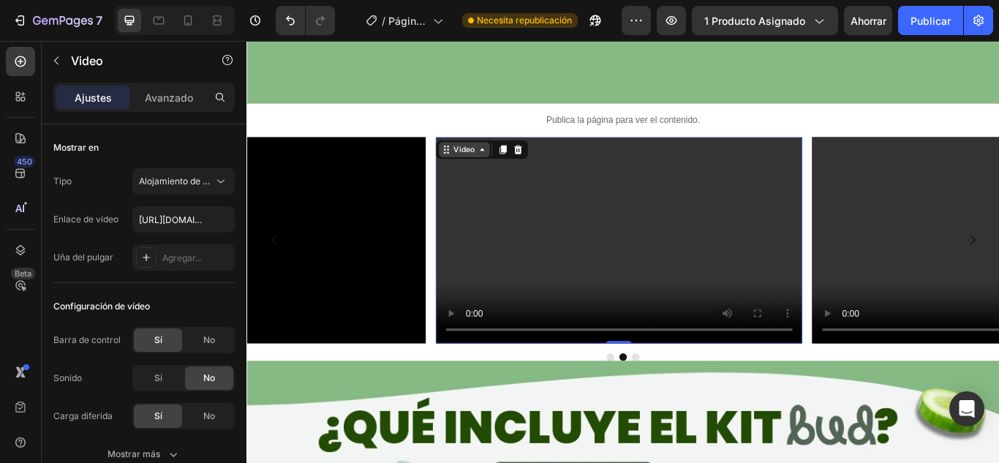
click at [495, 159] on div "Video" at bounding box center [499, 168] width 59 height 18
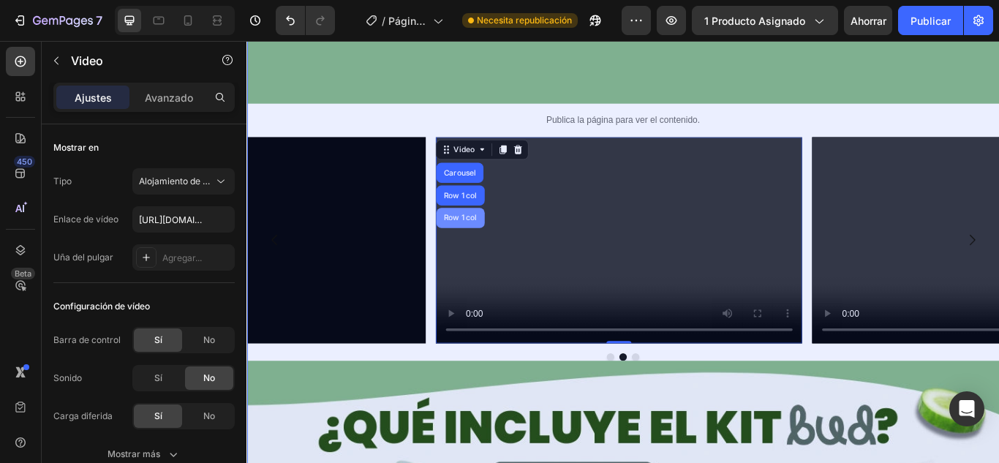
click at [511, 236] on div "Row 1 col" at bounding box center [495, 247] width 56 height 23
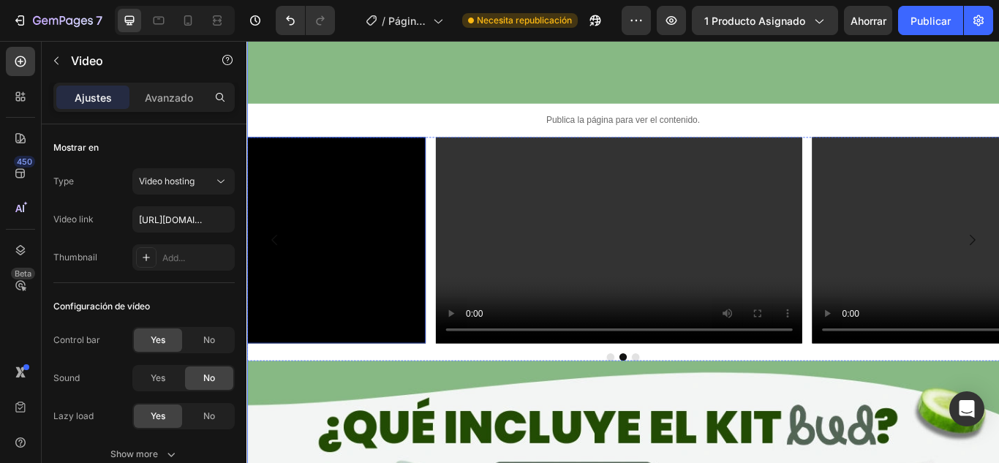
click at [372, 175] on video at bounding box center [241, 273] width 428 height 241
click at [486, 153] on div "Video" at bounding box center [680, 273] width 428 height 241
click at [573, 153] on video at bounding box center [680, 273] width 428 height 241
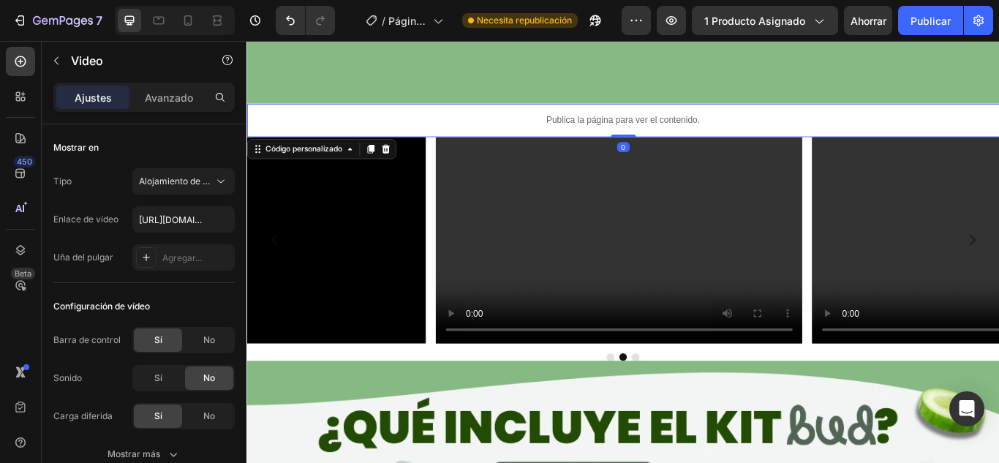
click at [643, 115] on div "Publica la página para ver el contenido." at bounding box center [685, 133] width 878 height 39
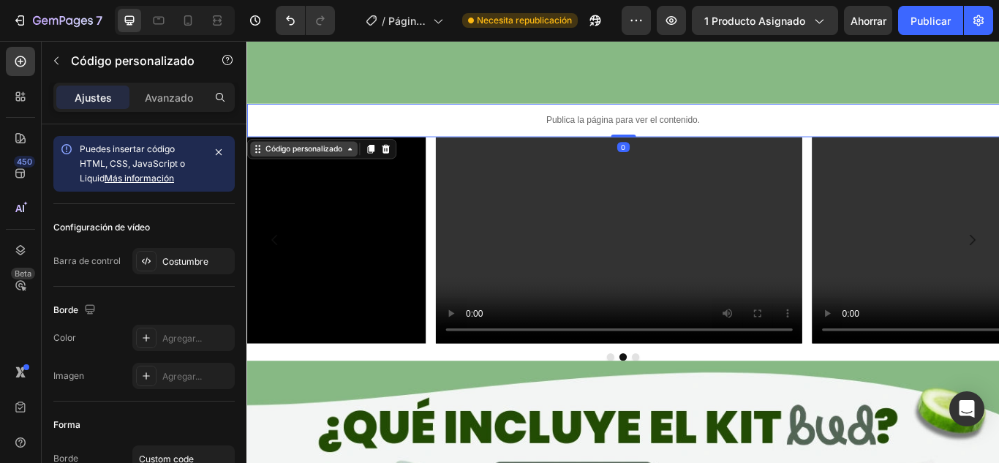
click at [355, 161] on font "Código personalizado" at bounding box center [313, 166] width 90 height 11
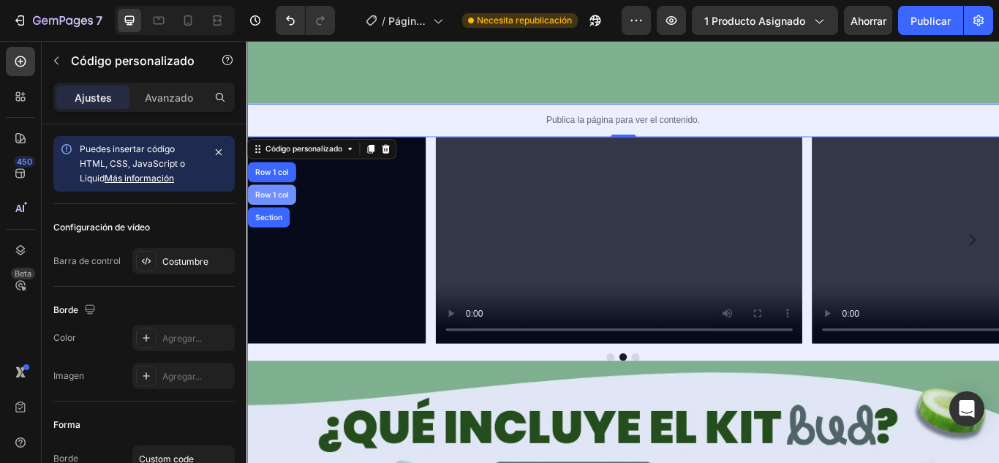
click at [296, 208] on div "Row 1 col" at bounding box center [275, 219] width 56 height 23
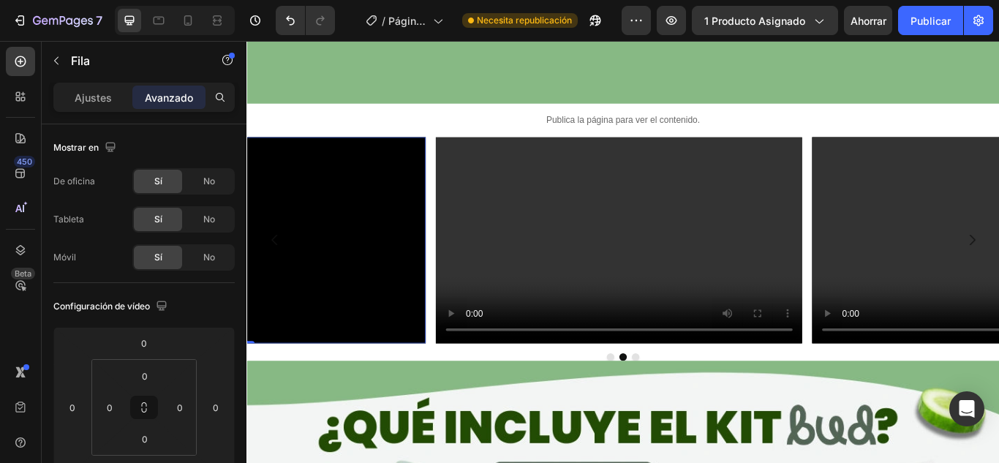
click at [274, 153] on video at bounding box center [241, 273] width 428 height 241
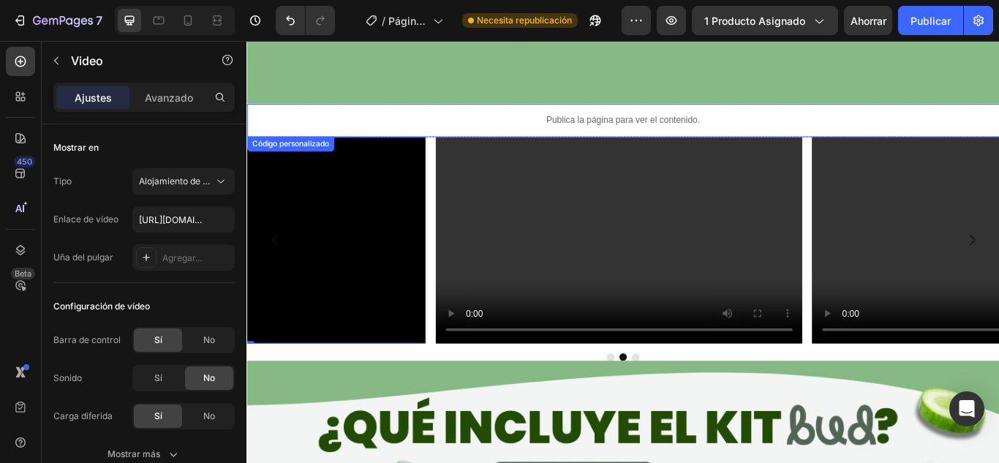
click at [274, 152] on div "Código personalizado" at bounding box center [297, 161] width 102 height 18
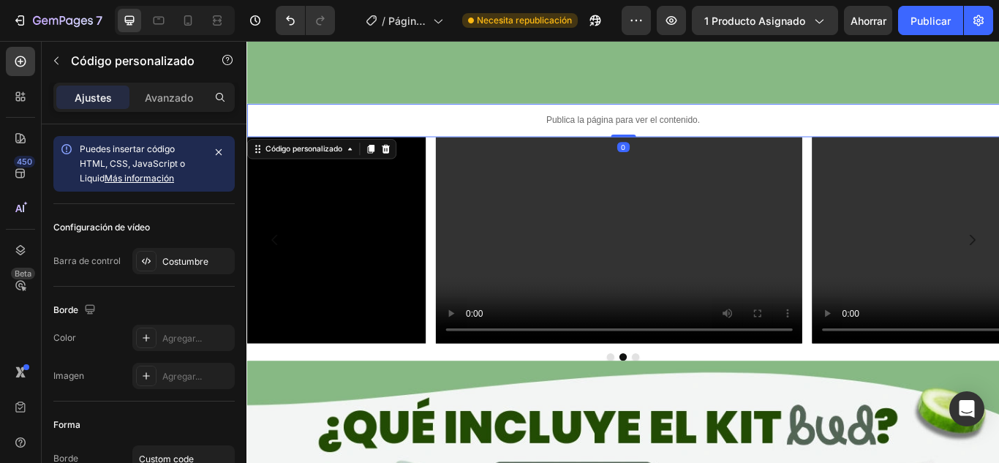
click at [295, 155] on div "Código personalizado" at bounding box center [333, 166] width 174 height 23
click at [298, 161] on font "Código personalizado" at bounding box center [313, 166] width 90 height 11
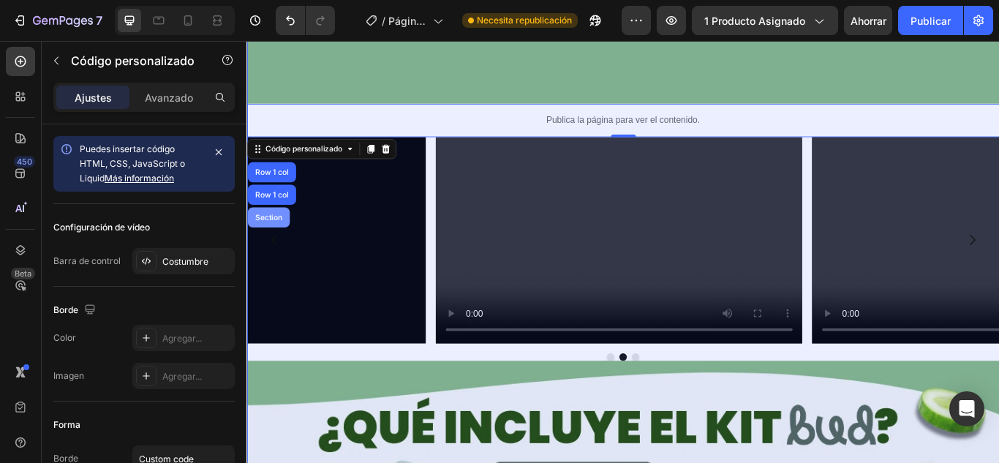
click at [279, 235] on div "Section" at bounding box center [271, 246] width 49 height 23
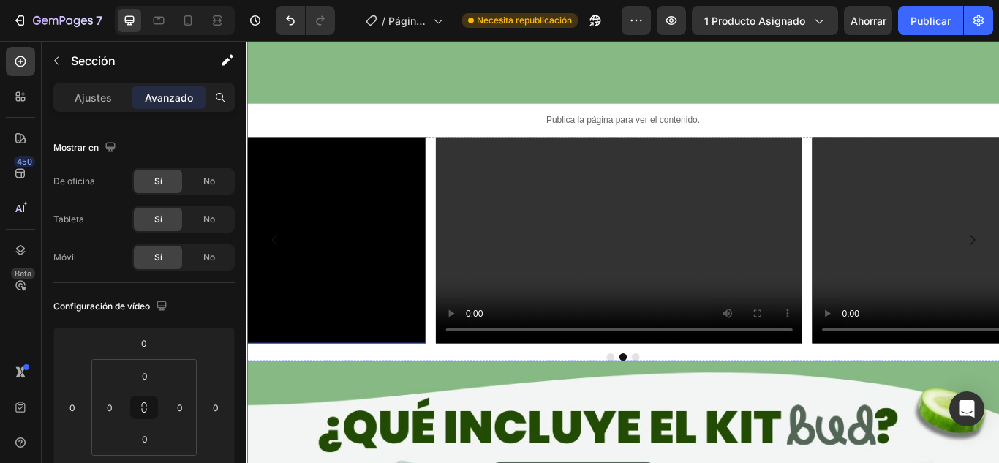
click at [283, 153] on video at bounding box center [241, 273] width 428 height 241
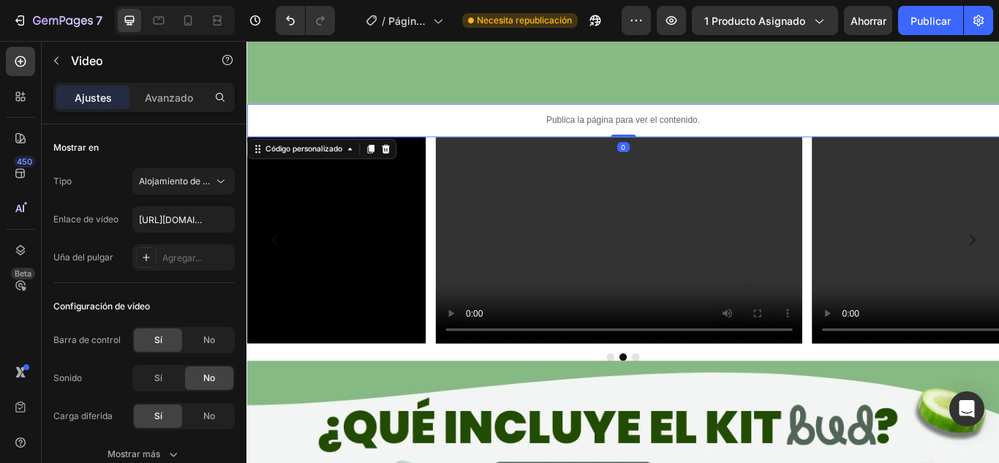
click at [284, 114] on div "Publica la página para ver el contenido." at bounding box center [685, 133] width 878 height 39
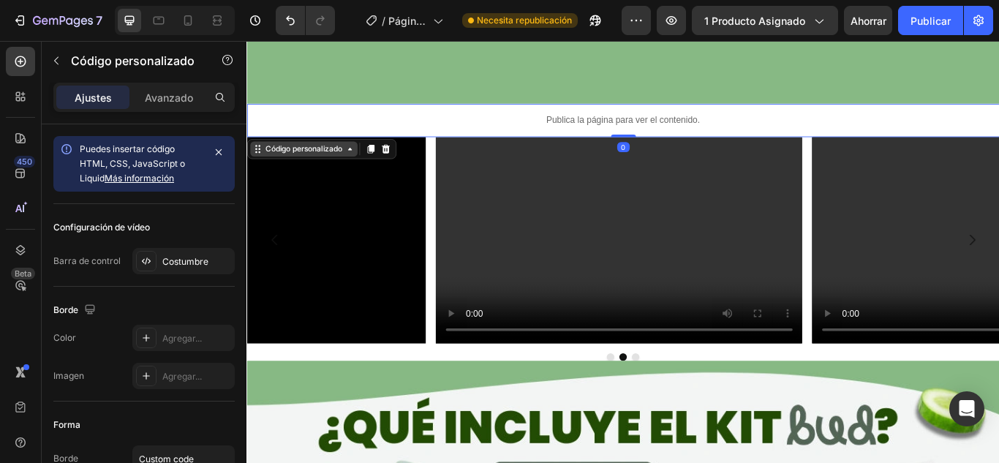
click at [287, 161] on font "Código personalizado" at bounding box center [313, 166] width 90 height 11
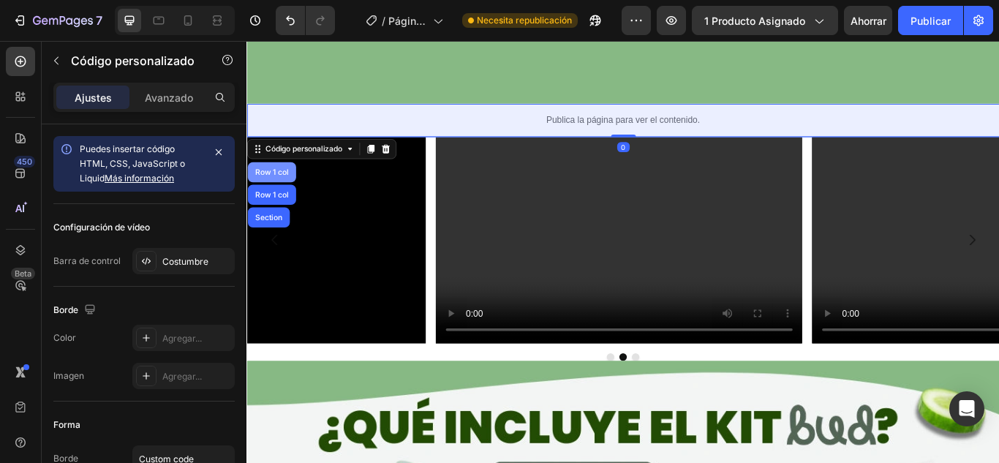
click at [295, 189] on div "Row 1 col" at bounding box center [275, 193] width 45 height 9
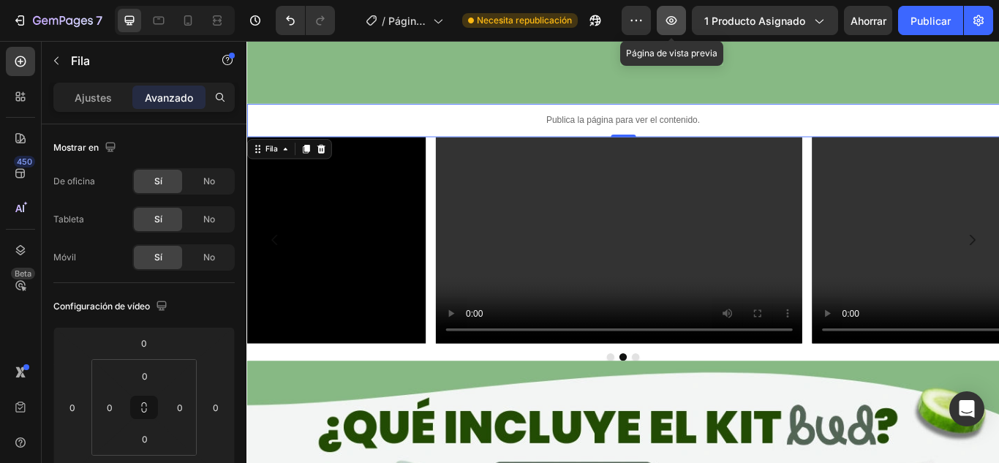
click at [675, 26] on icon "button" at bounding box center [671, 20] width 15 height 15
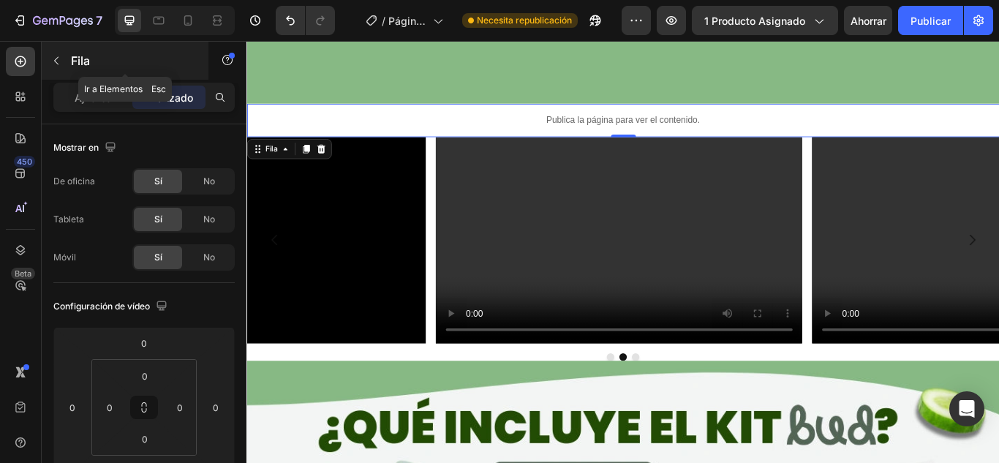
click at [63, 60] on button "button" at bounding box center [56, 60] width 23 height 23
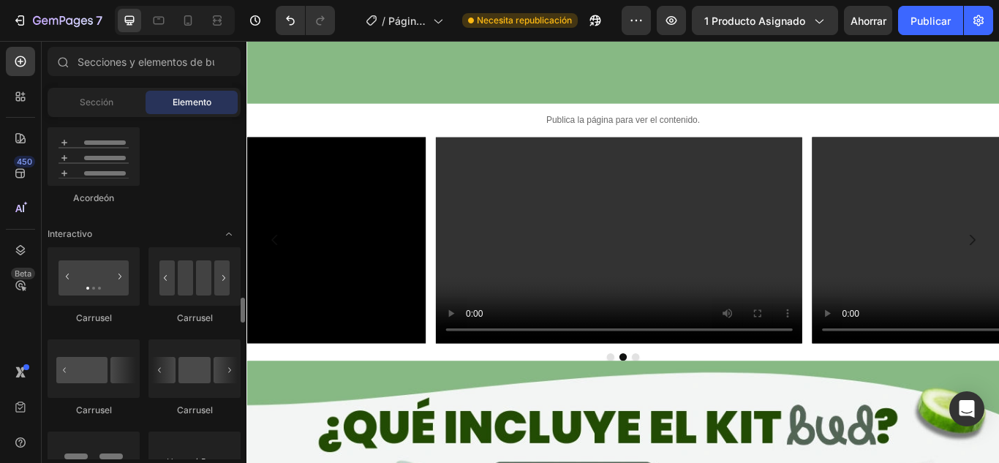
scroll to position [1463, 0]
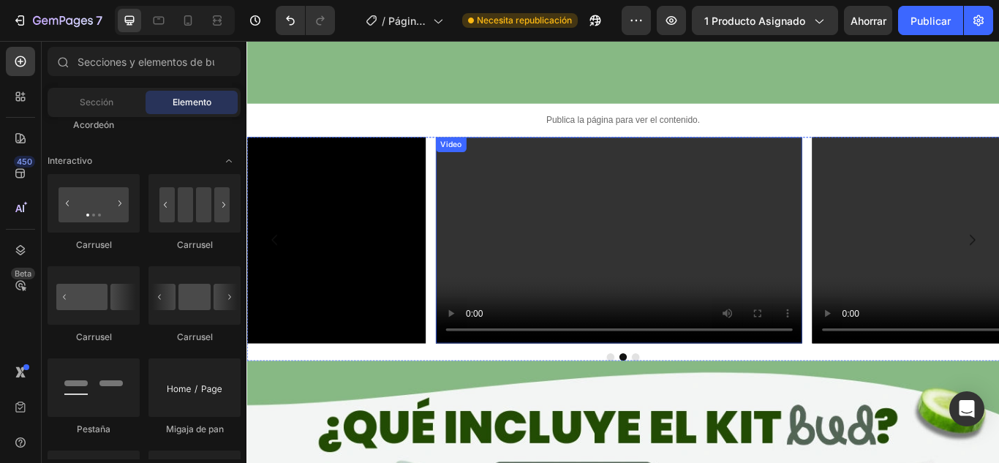
click at [581, 203] on video at bounding box center [680, 273] width 428 height 241
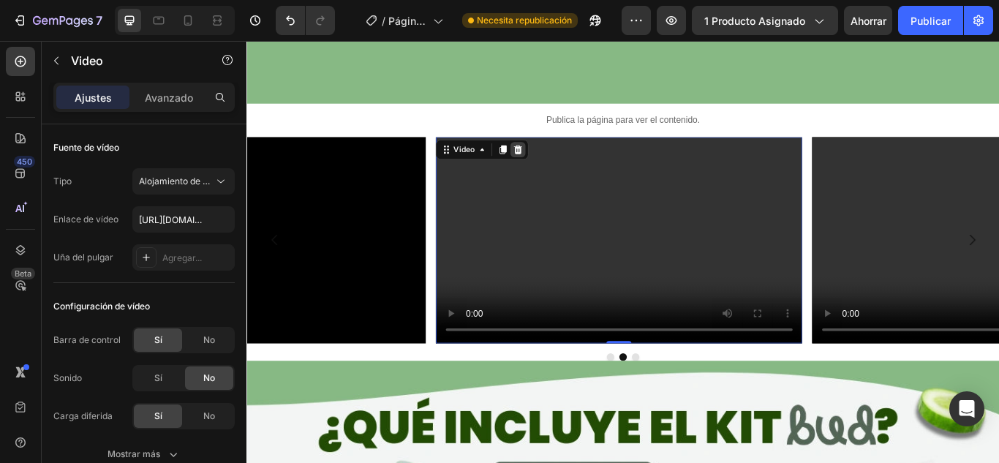
click at [560, 162] on icon at bounding box center [562, 167] width 10 height 10
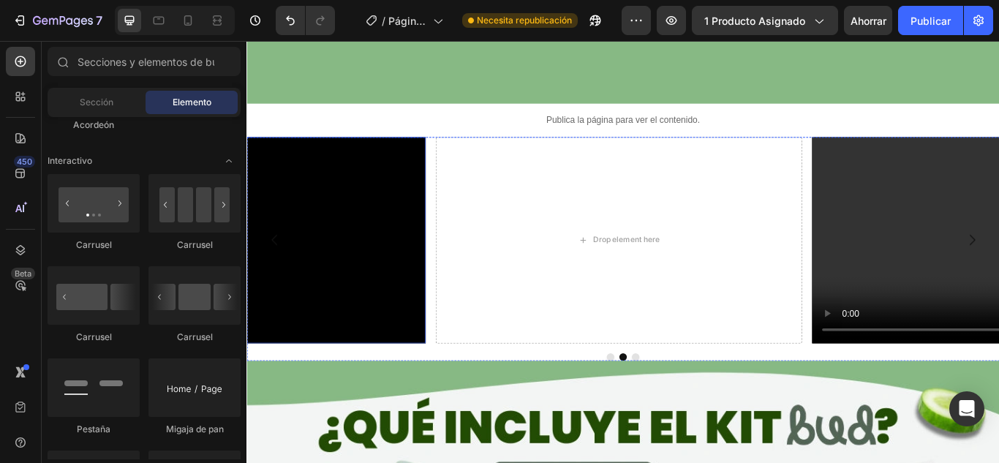
click at [434, 153] on video at bounding box center [241, 273] width 428 height 241
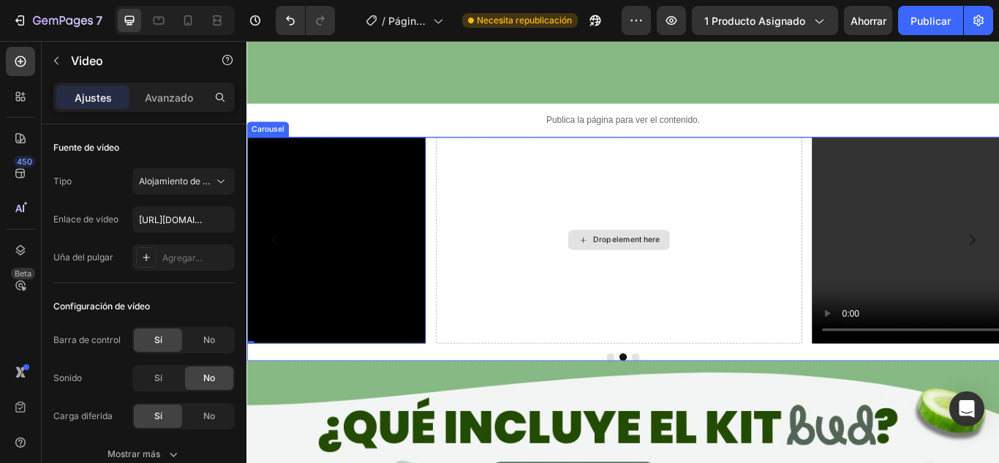
click at [511, 153] on div "Drop element here" at bounding box center [680, 273] width 428 height 241
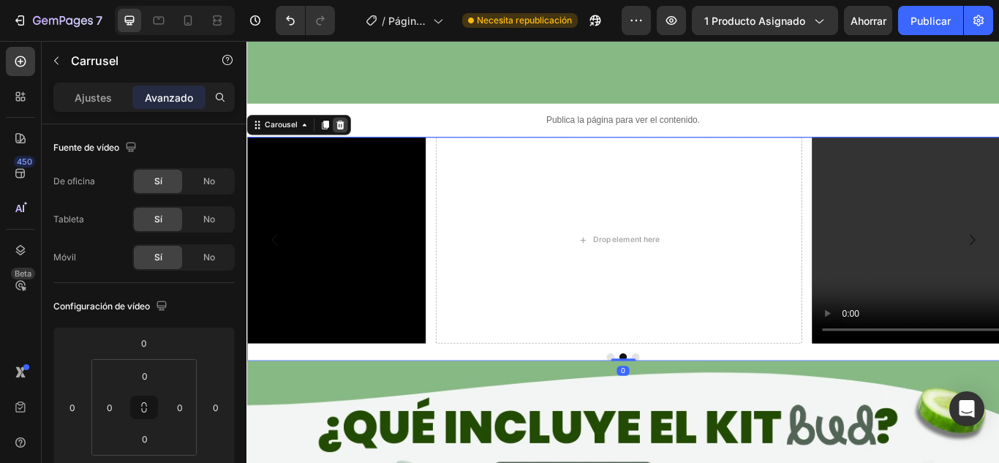
click at [358, 134] on icon at bounding box center [356, 139] width 10 height 10
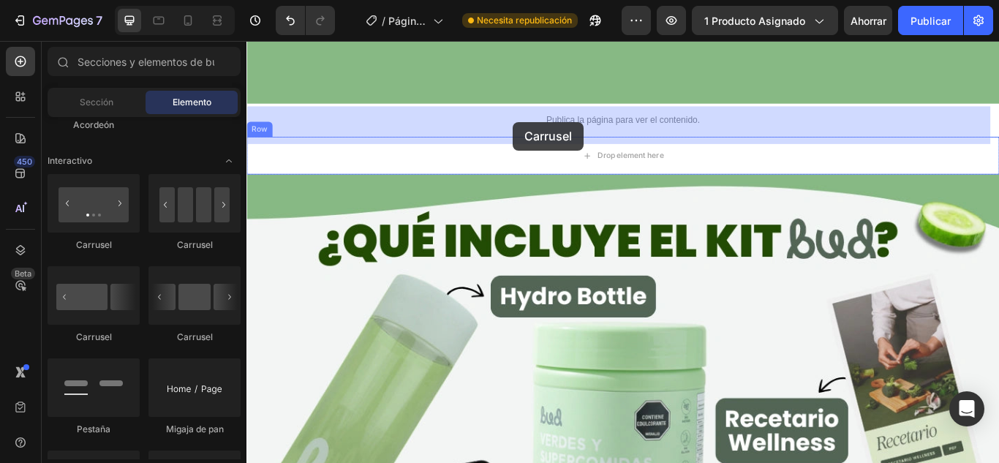
drag, startPoint x: 440, startPoint y: 260, endPoint x: 557, endPoint y: 135, distance: 170.8
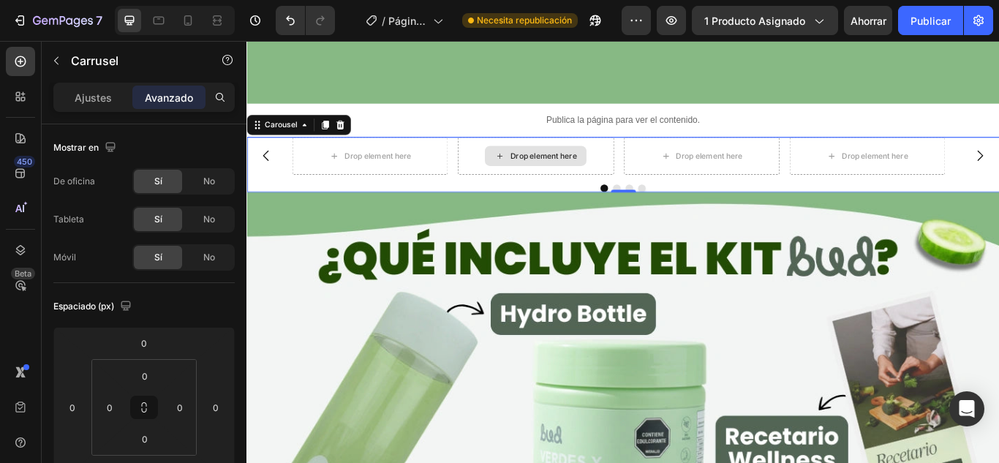
click at [557, 169] on div "Drop element here" at bounding box center [592, 175] width 78 height 12
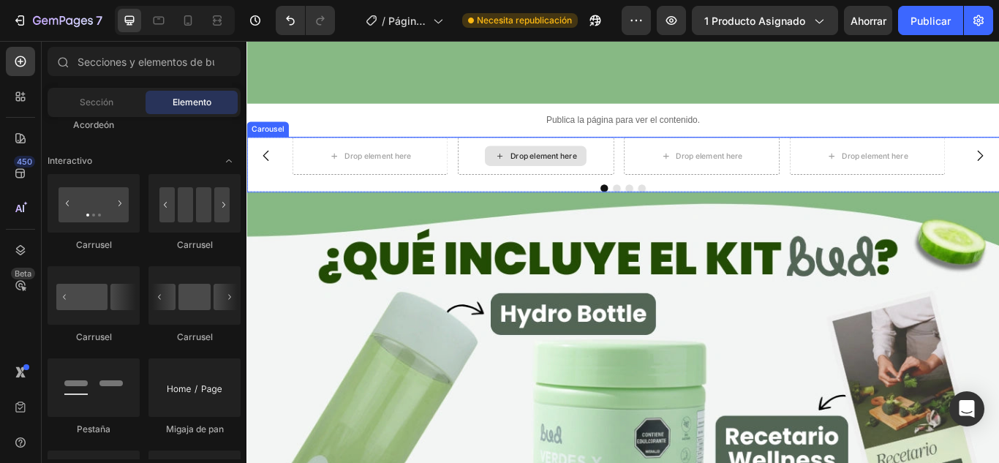
click at [622, 169] on div "Drop element here" at bounding box center [592, 175] width 78 height 12
click at [402, 169] on div "Drop element here" at bounding box center [399, 175] width 78 height 12
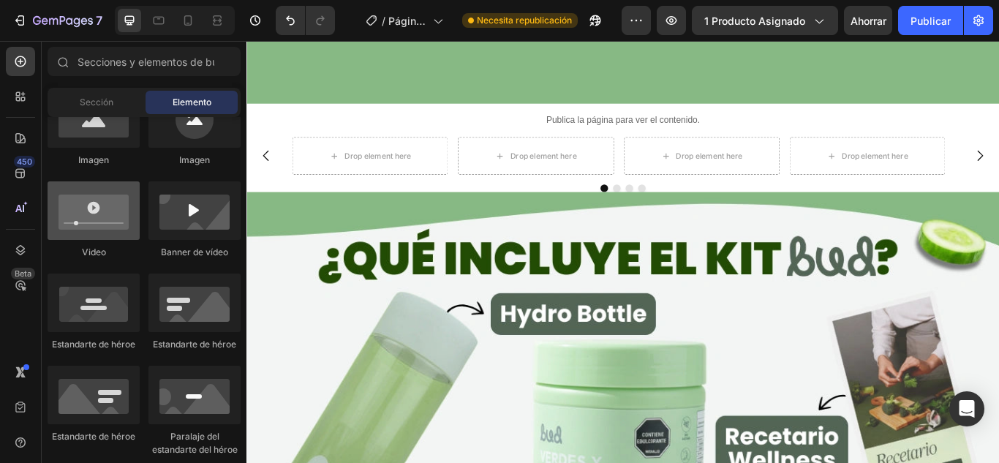
scroll to position [366, 0]
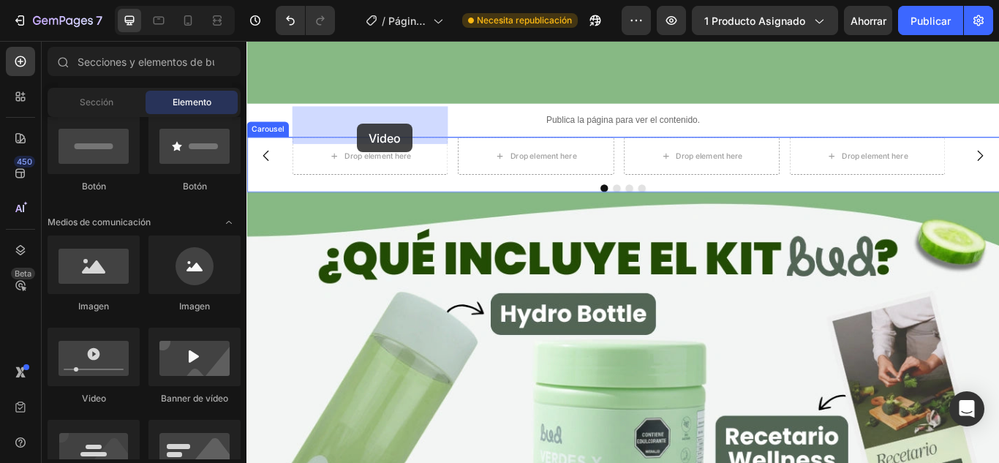
drag, startPoint x: 366, startPoint y: 398, endPoint x: 375, endPoint y: 138, distance: 260.5
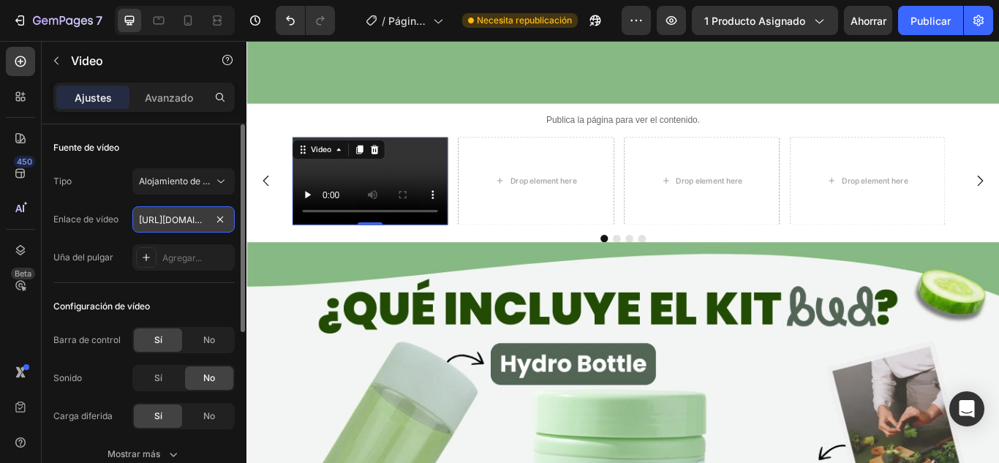
click at [195, 225] on input "[URL][DOMAIN_NAME]" at bounding box center [183, 219] width 102 height 26
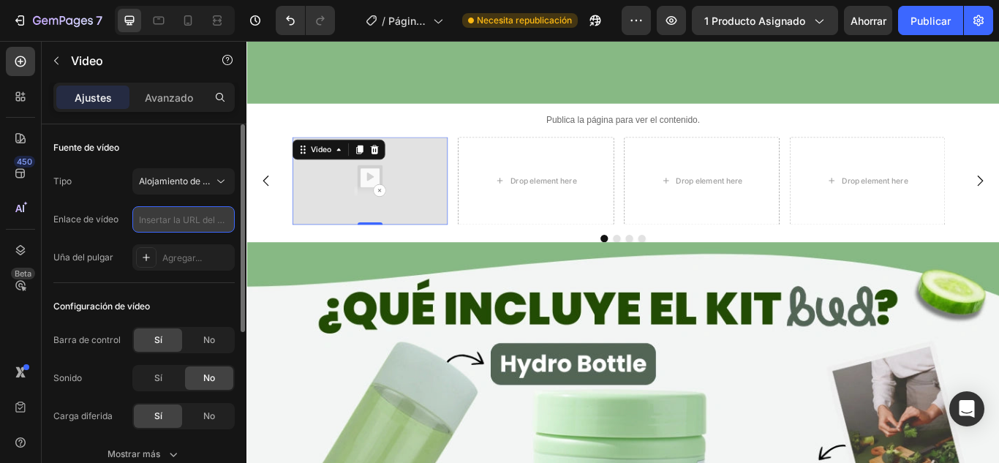
paste input "[URL][DOMAIN_NAME]"
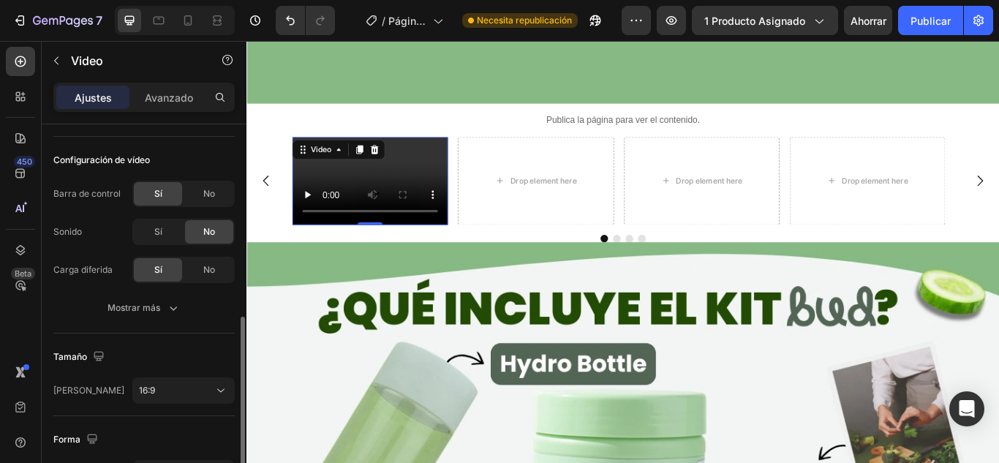
scroll to position [219, 0]
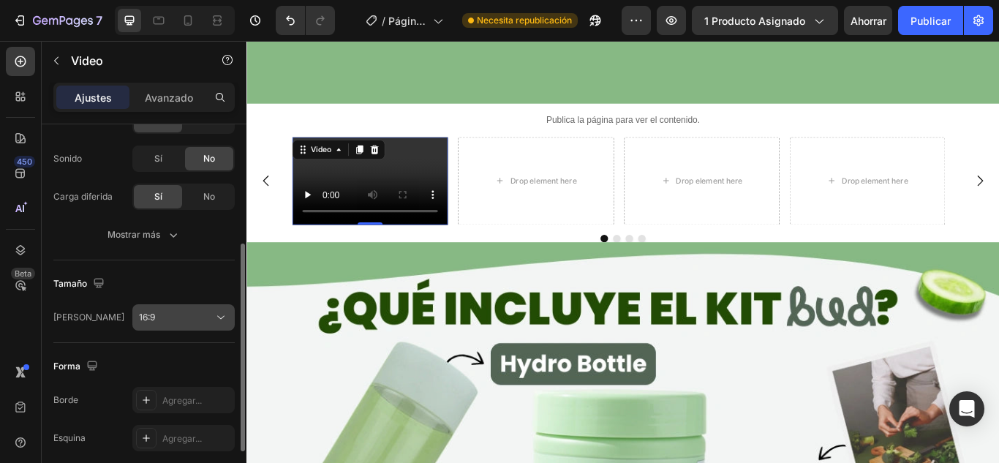
type input "[URL][DOMAIN_NAME]"
click at [213, 316] on div "16:9" at bounding box center [176, 317] width 75 height 13
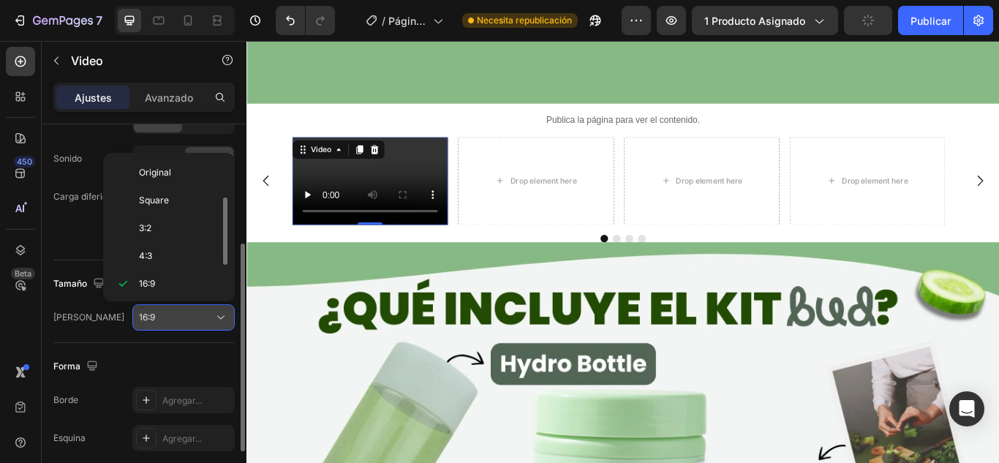
scroll to position [26, 0]
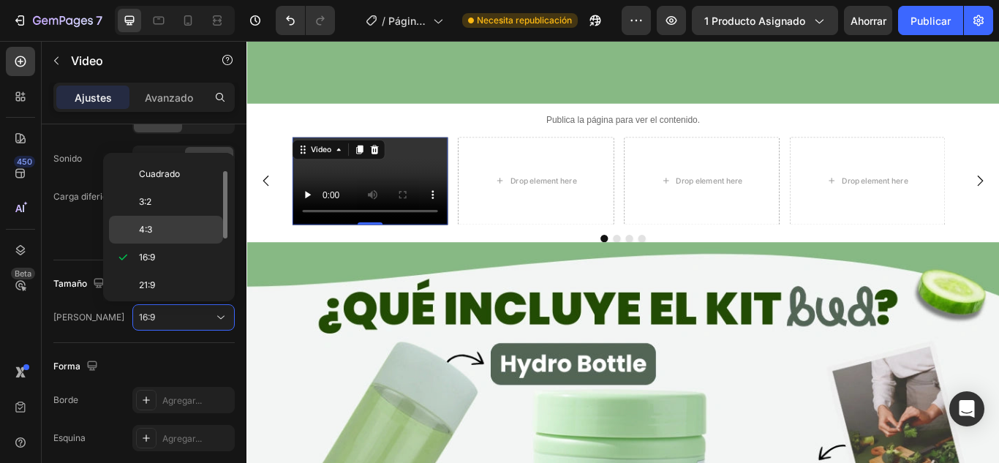
click at [170, 236] on p "4:3" at bounding box center [178, 229] width 78 height 13
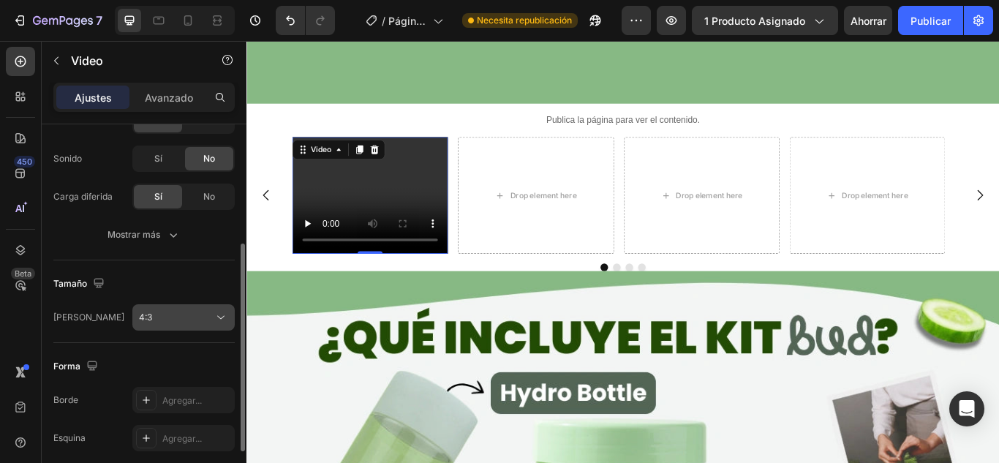
click at [209, 322] on div "4:3" at bounding box center [176, 317] width 75 height 13
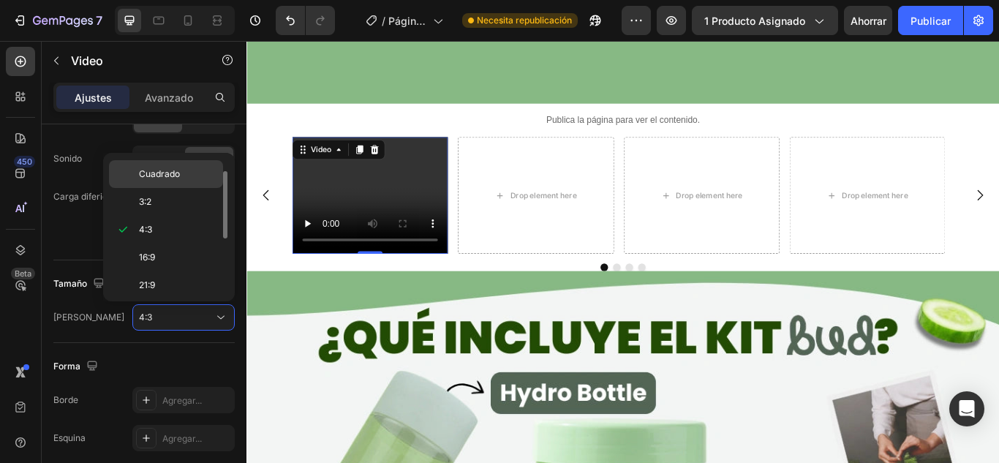
click at [175, 173] on font "Cuadrado" at bounding box center [159, 173] width 41 height 11
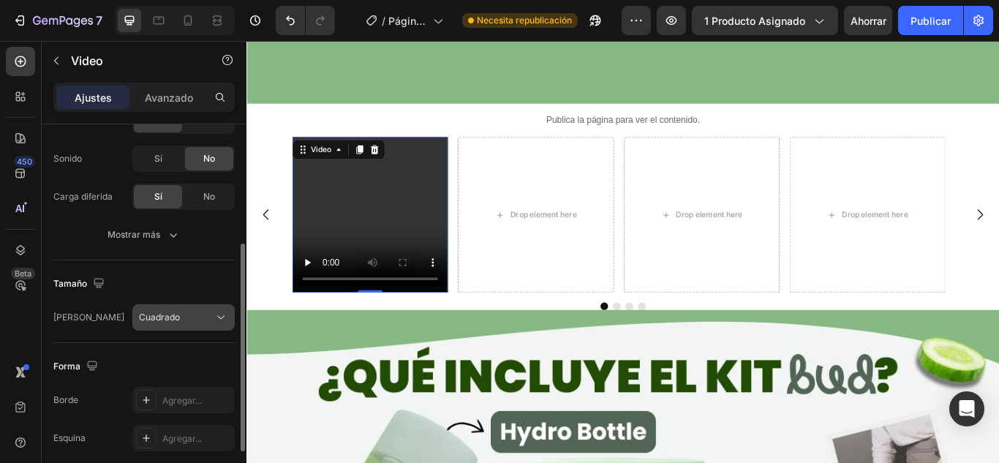
click at [214, 318] on icon at bounding box center [221, 317] width 15 height 15
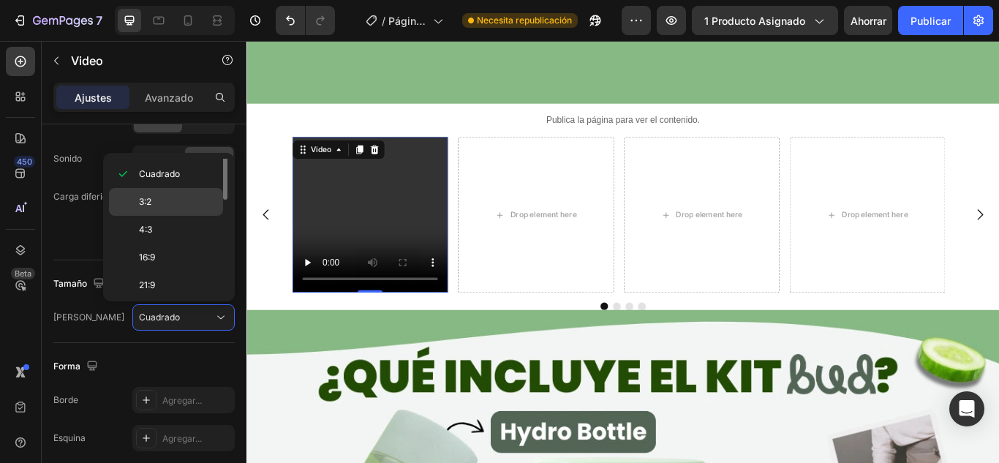
scroll to position [0, 0]
click at [166, 182] on div "Original" at bounding box center [166, 173] width 114 height 28
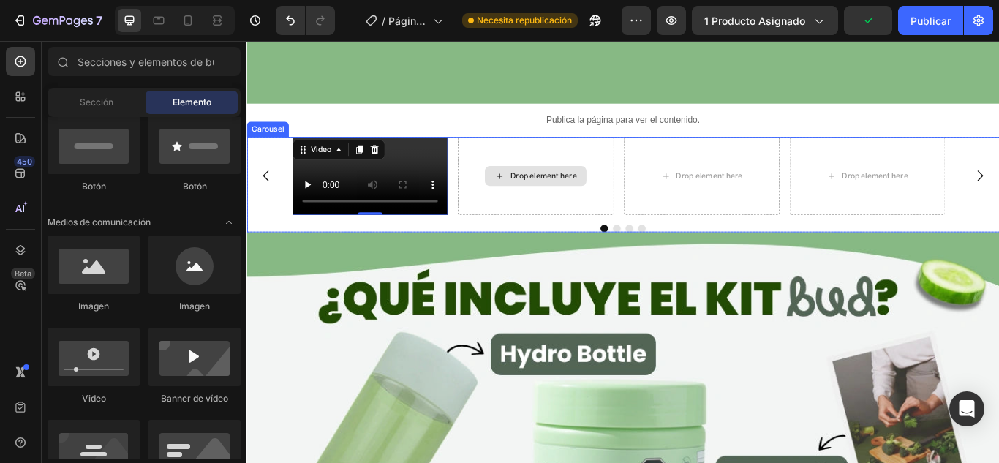
click at [576, 204] on div "Drop element here" at bounding box center [592, 198] width 78 height 12
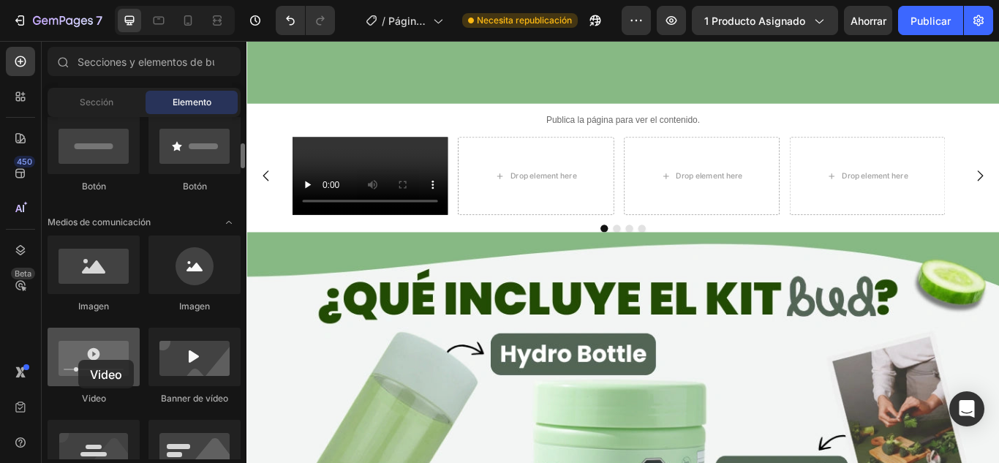
click at [78, 360] on div at bounding box center [94, 357] width 92 height 59
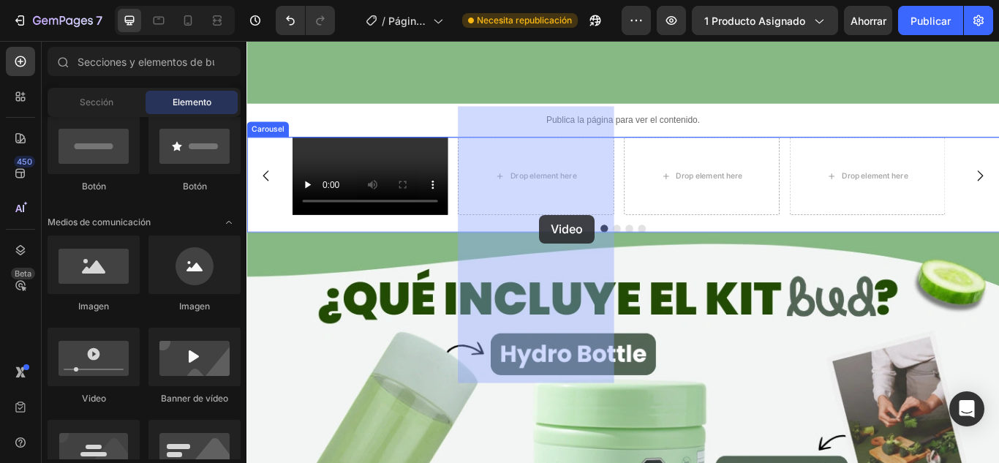
drag, startPoint x: 372, startPoint y: 402, endPoint x: 587, endPoint y: 244, distance: 266.8
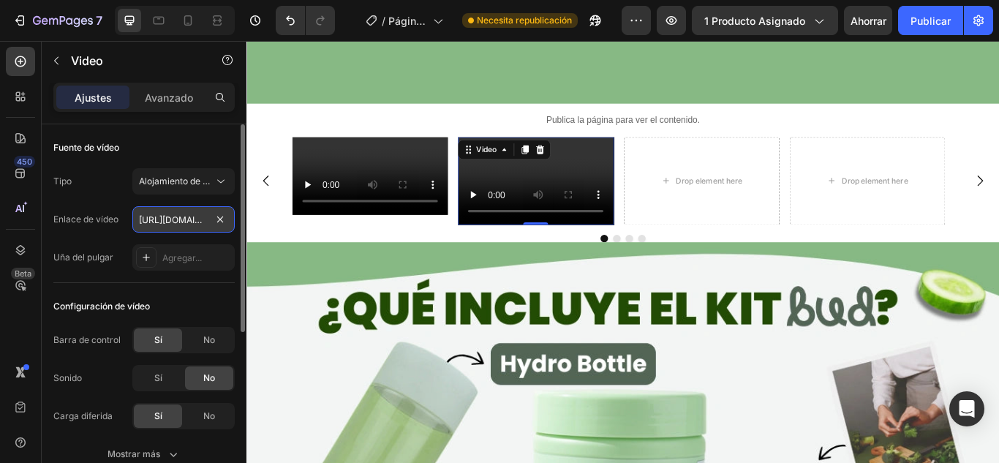
click at [186, 219] on input "[URL][DOMAIN_NAME]" at bounding box center [183, 219] width 102 height 26
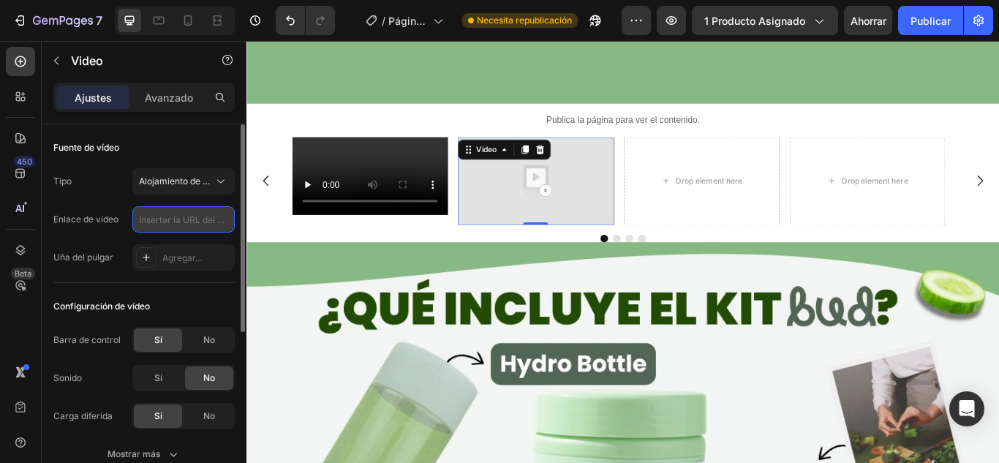
paste input "[URL][DOMAIN_NAME]"
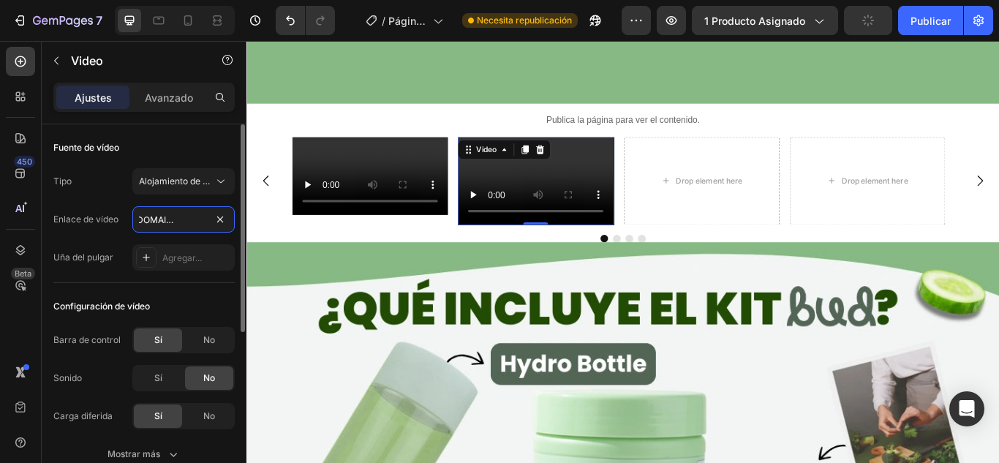
scroll to position [146, 0]
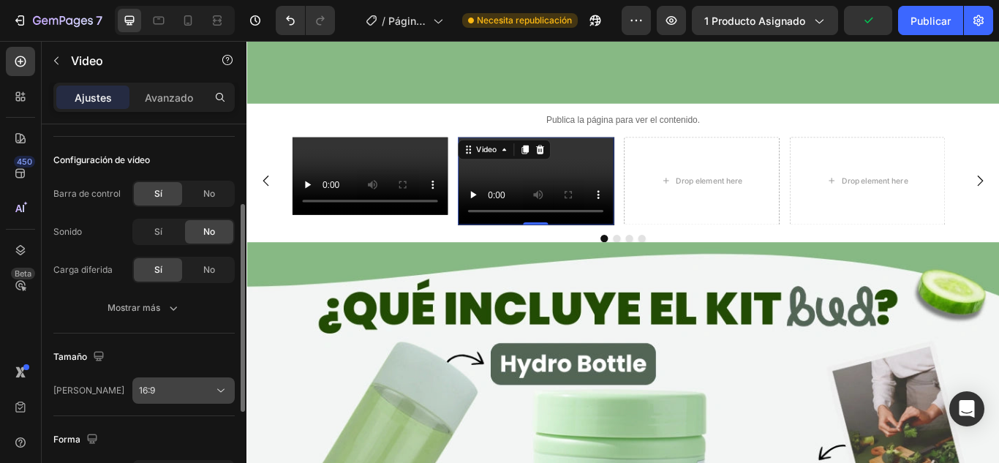
type input "[URL][DOMAIN_NAME]"
click at [182, 389] on div "16:9" at bounding box center [176, 390] width 75 height 13
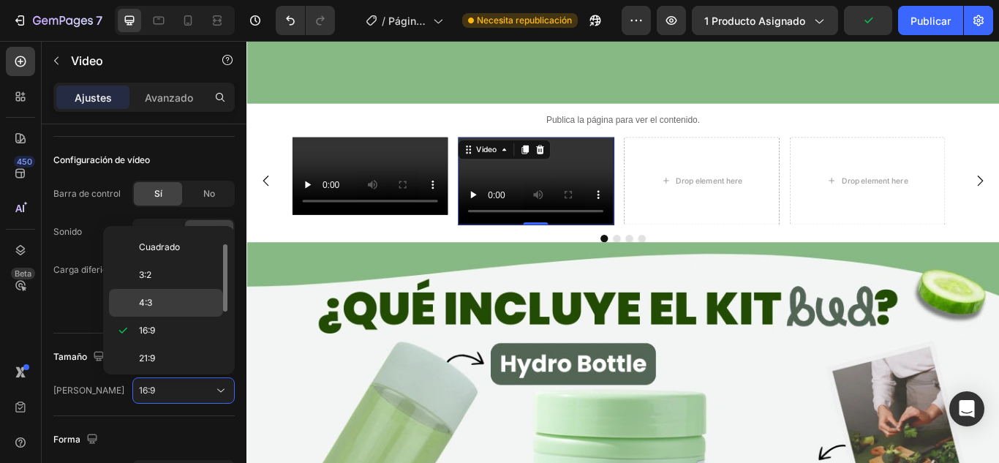
scroll to position [0, 0]
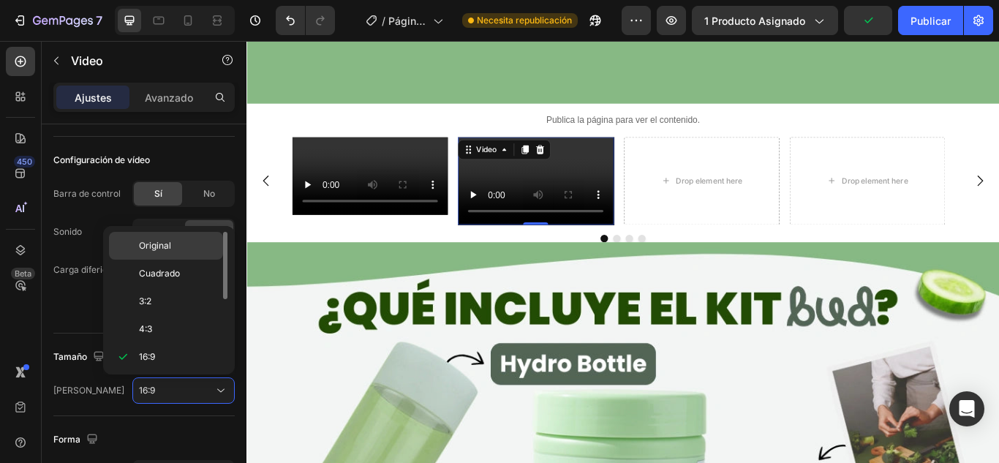
click at [169, 252] on span "Original" at bounding box center [155, 245] width 32 height 13
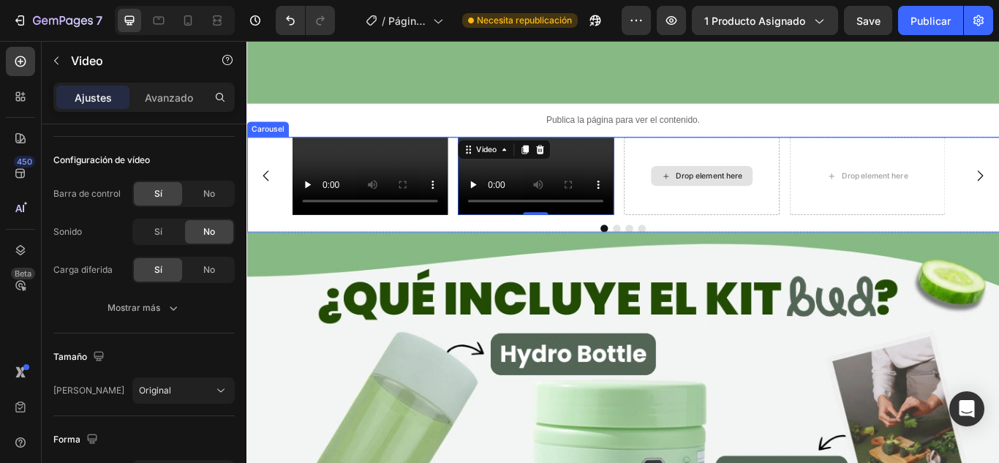
click at [799, 233] on div "Drop element here" at bounding box center [776, 198] width 181 height 91
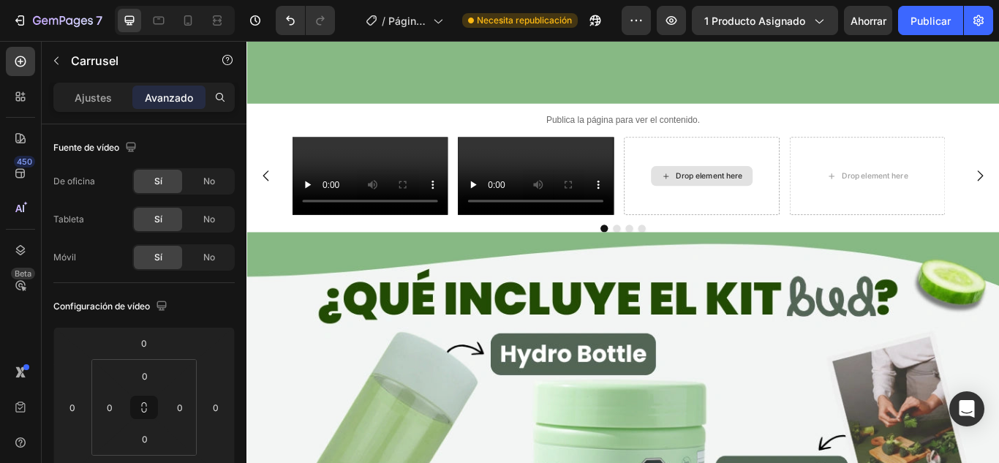
click at [797, 204] on div "Drop element here" at bounding box center [786, 198] width 78 height 12
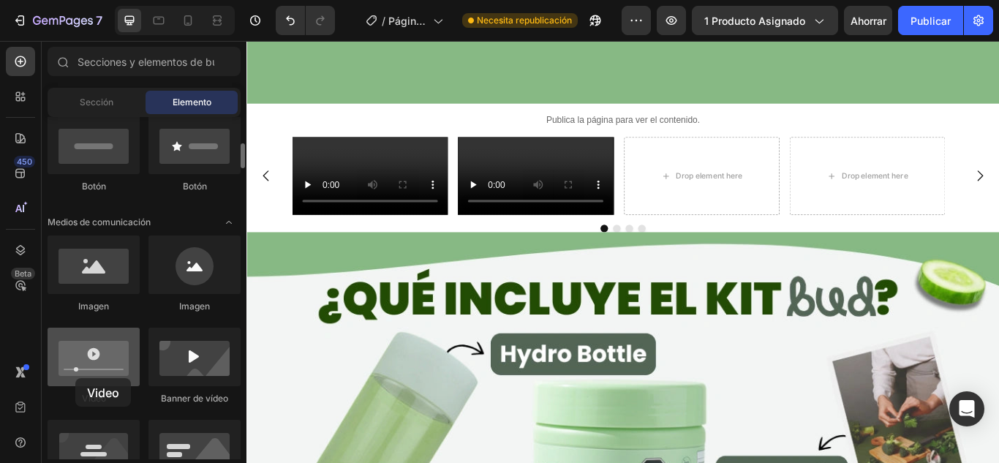
click at [75, 378] on div at bounding box center [94, 357] width 92 height 59
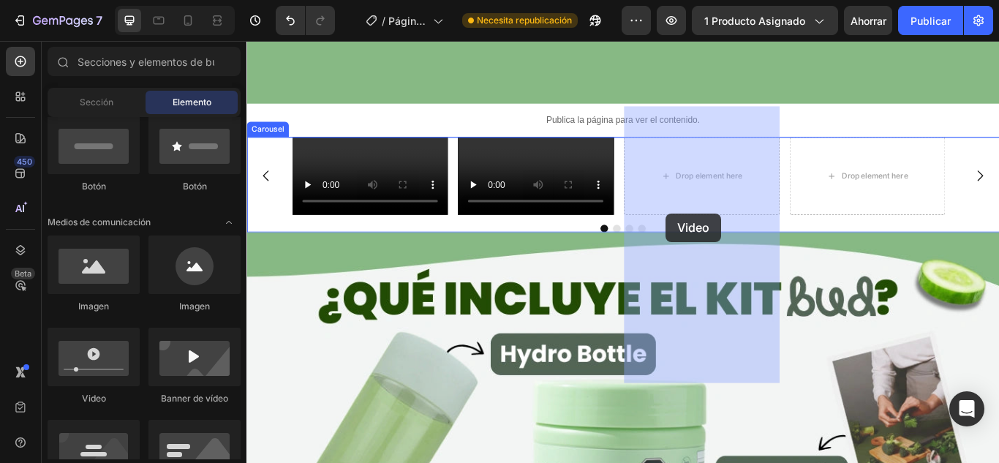
drag, startPoint x: 424, startPoint y: 391, endPoint x: 735, endPoint y: 242, distance: 344.8
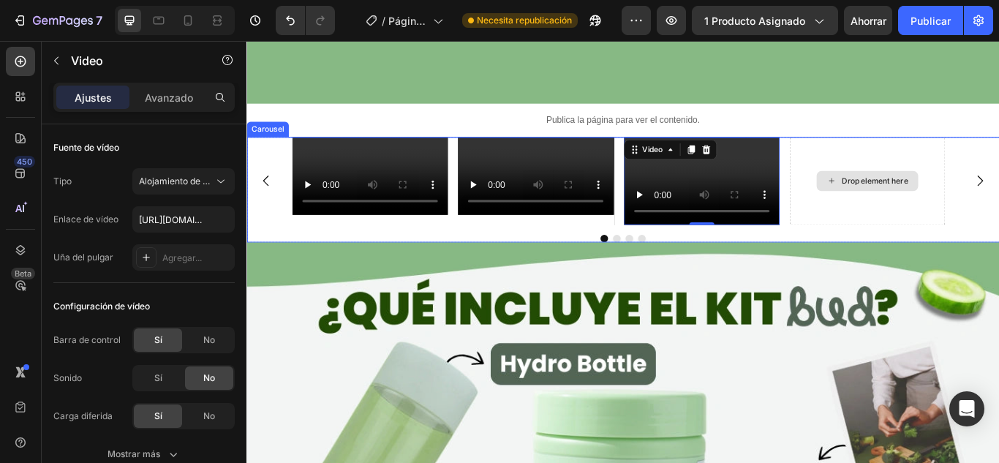
click at [953, 153] on div "Drop element here" at bounding box center [969, 204] width 181 height 102
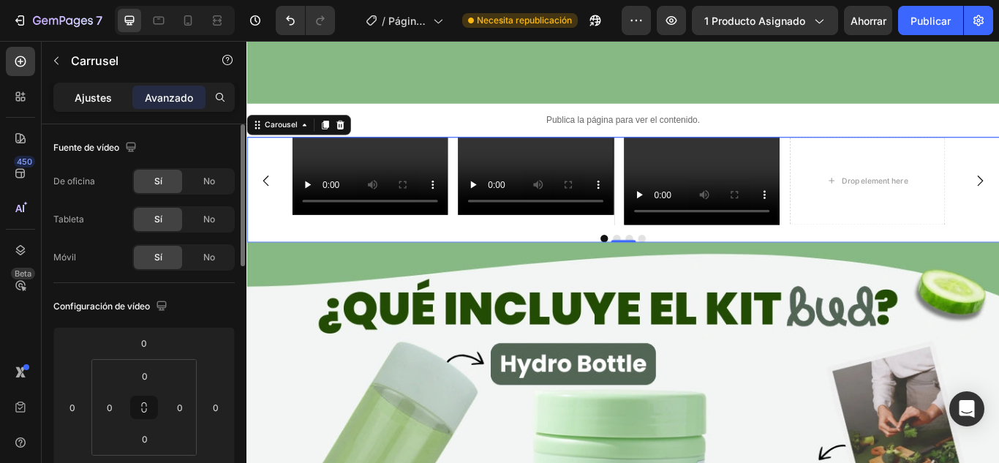
click at [108, 97] on font "Ajustes" at bounding box center [93, 97] width 37 height 12
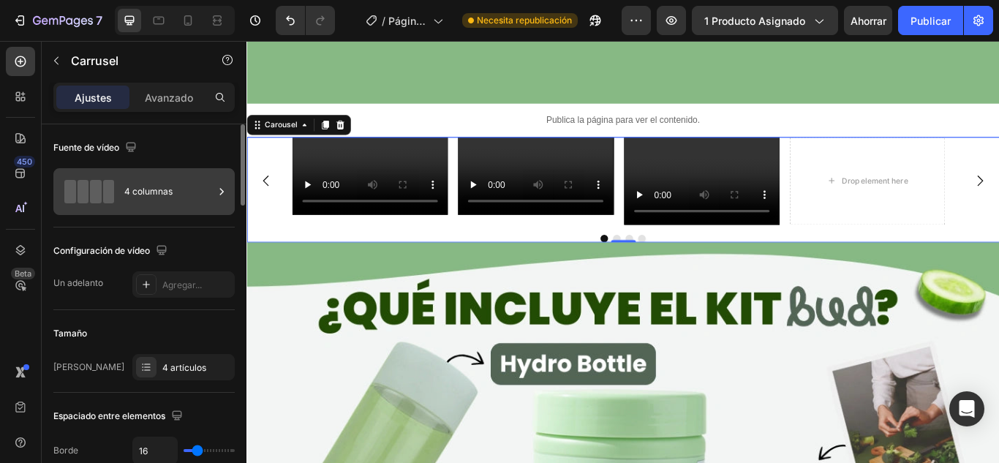
click at [195, 186] on div "4 columnas" at bounding box center [168, 192] width 89 height 34
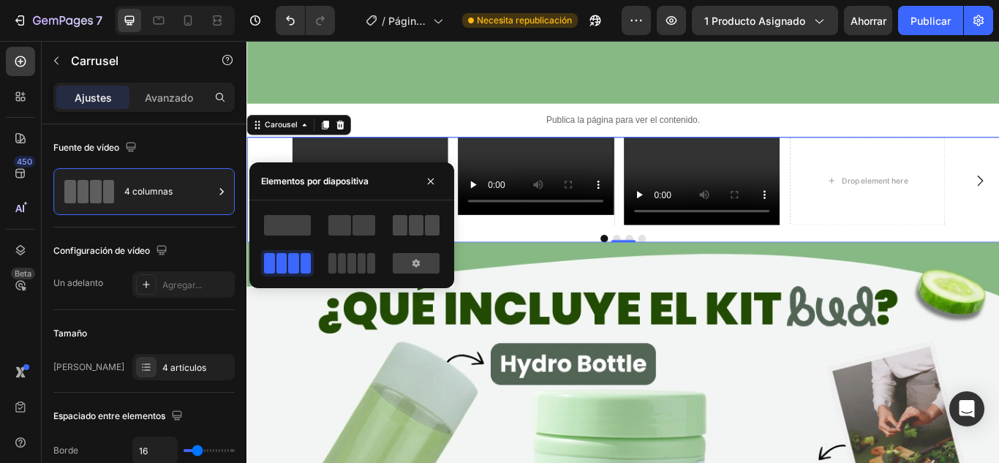
click at [434, 224] on span at bounding box center [432, 225] width 15 height 20
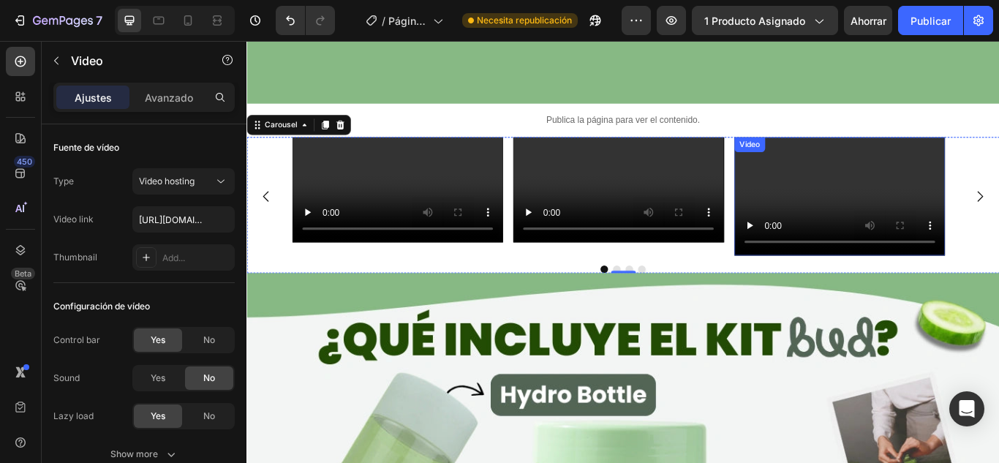
click at [881, 155] on video at bounding box center [938, 222] width 246 height 138
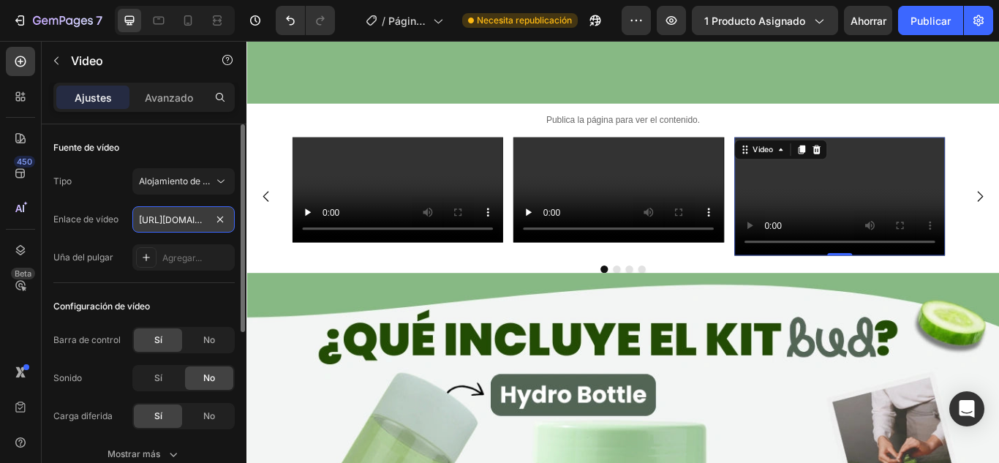
click at [184, 215] on input "[URL][DOMAIN_NAME]" at bounding box center [183, 219] width 102 height 26
type input "[URL][DOMAIN_NAME]"
click at [189, 140] on div "Fuente de vídeo" at bounding box center [143, 147] width 181 height 23
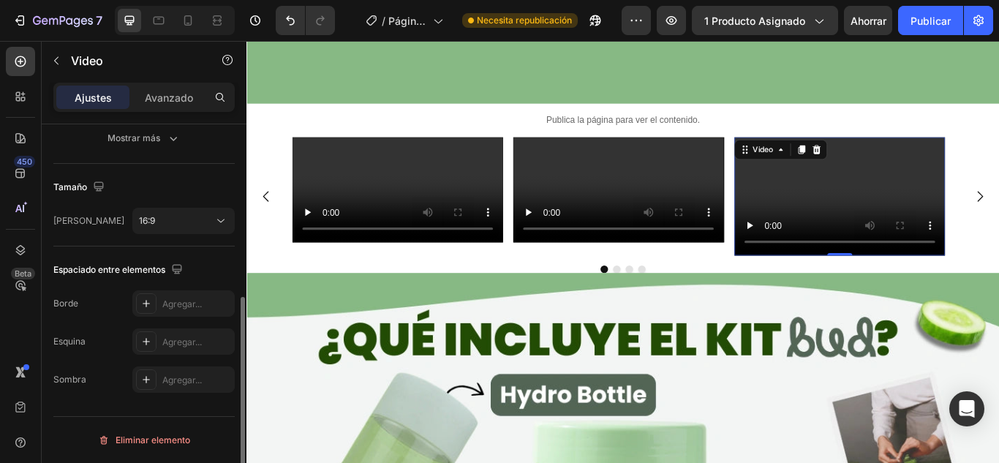
scroll to position [243, 0]
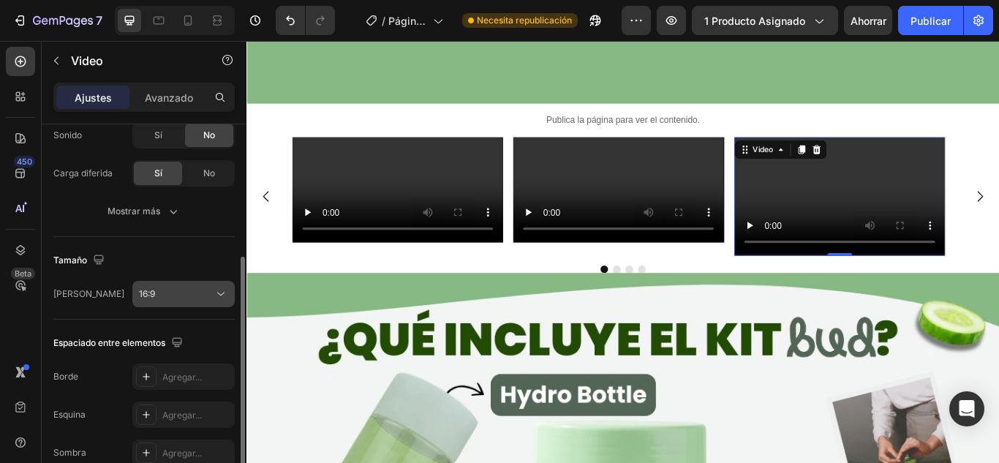
click at [182, 292] on div "16:9" at bounding box center [176, 293] width 75 height 13
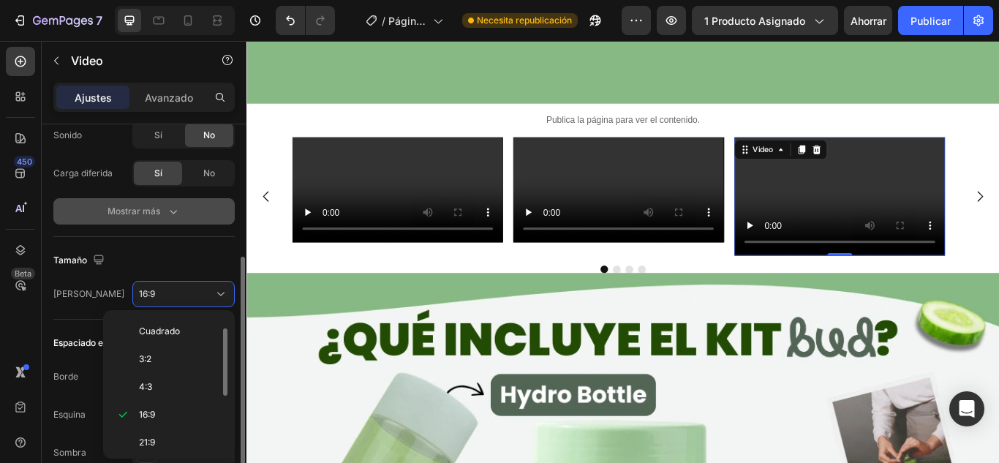
scroll to position [0, 0]
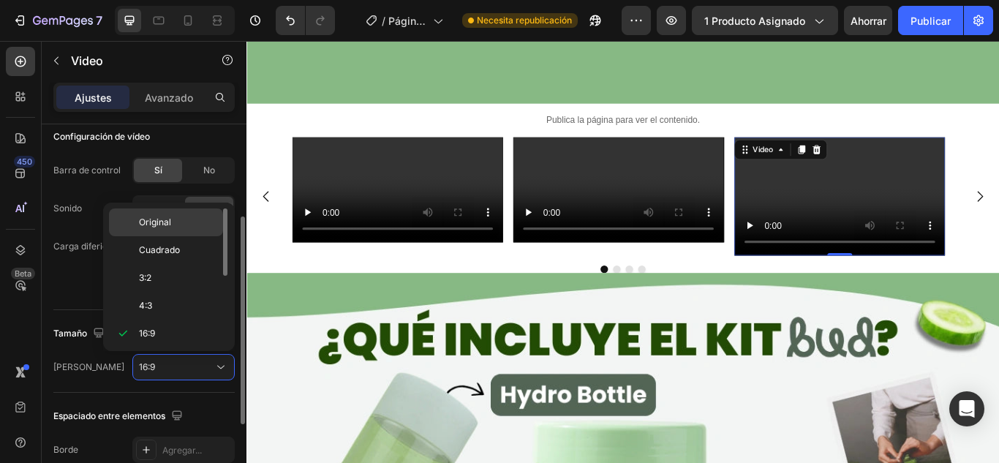
click at [159, 233] on div "Original" at bounding box center [166, 222] width 114 height 28
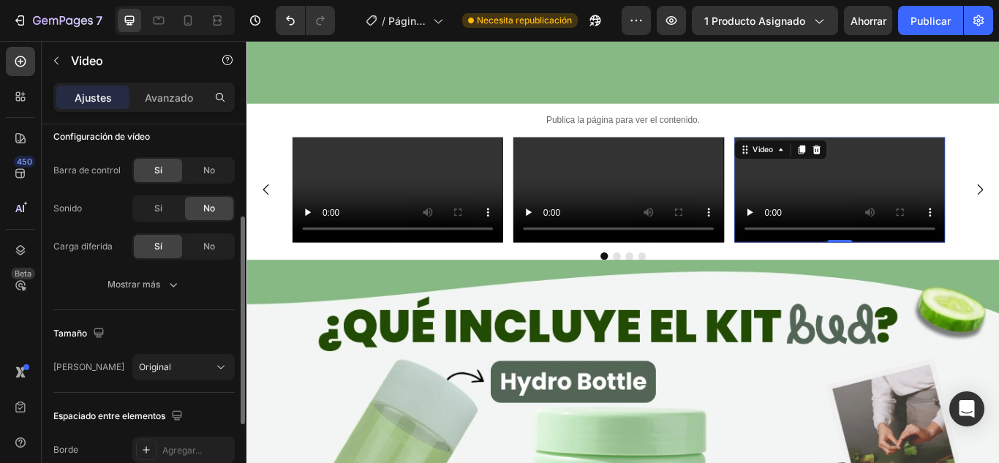
click at [998, 187] on video at bounding box center [938, 214] width 246 height 123
click at [170, 102] on font "Avanzado" at bounding box center [169, 97] width 48 height 12
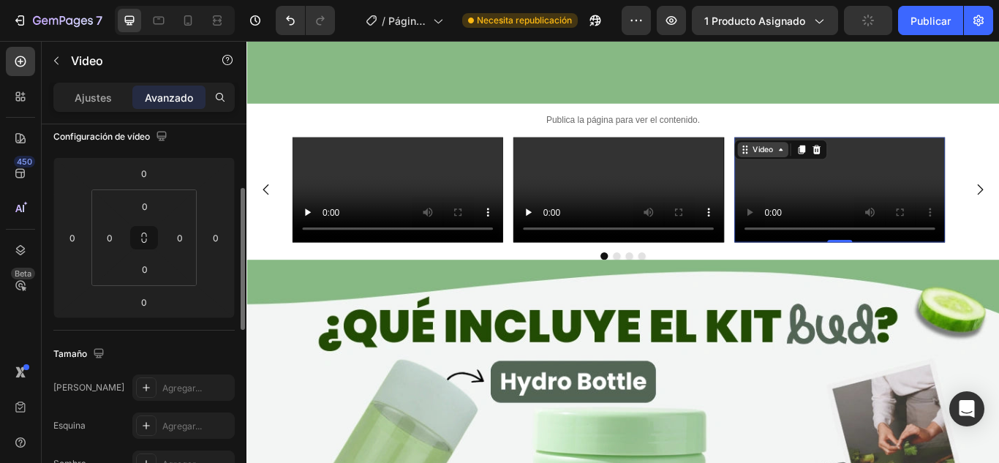
click at [865, 162] on icon at bounding box center [869, 168] width 12 height 12
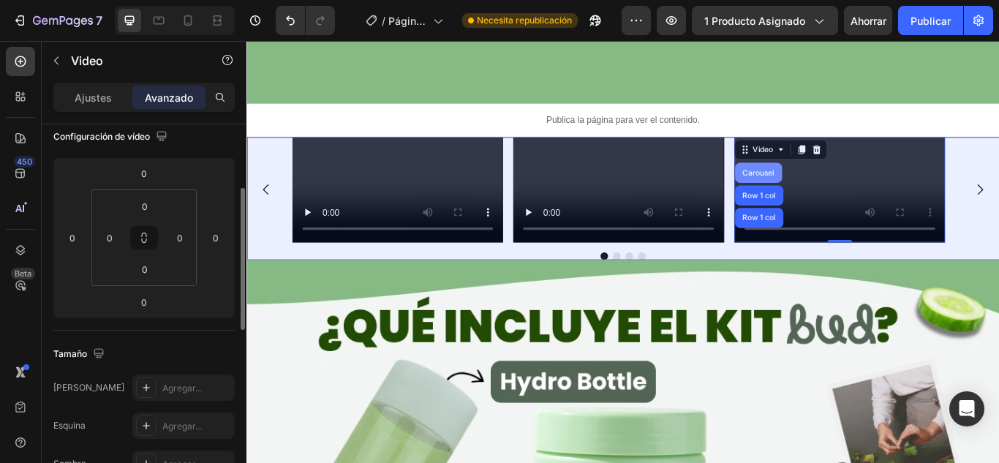
click at [841, 190] on div "Carousel" at bounding box center [842, 194] width 43 height 9
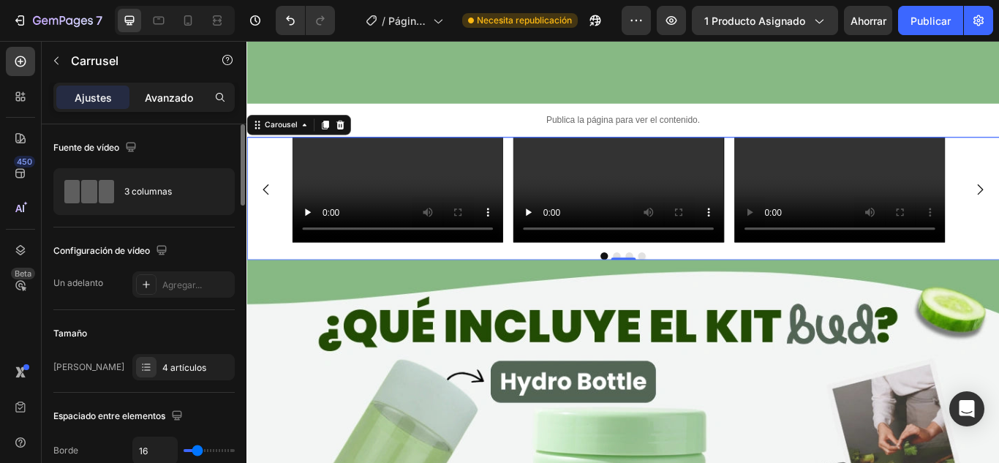
click at [185, 97] on font "Avanzado" at bounding box center [169, 97] width 48 height 12
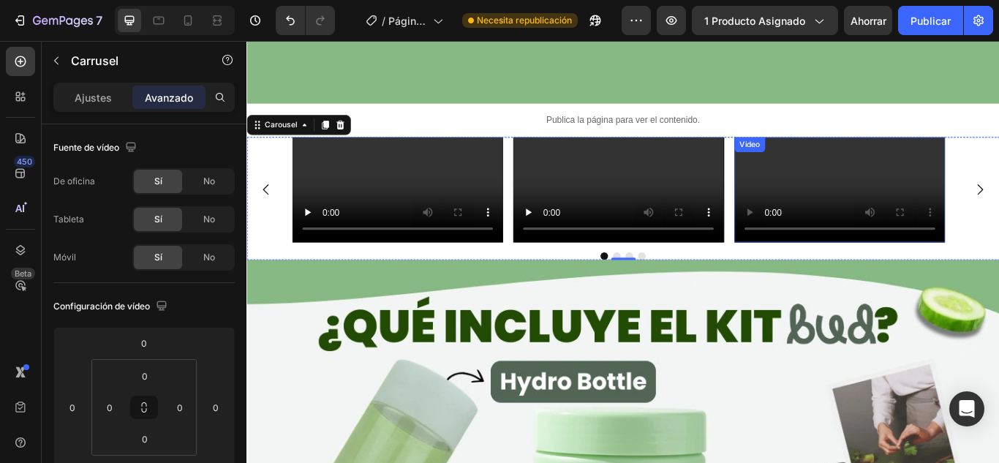
click at [837, 155] on div "Video" at bounding box center [833, 161] width 30 height 13
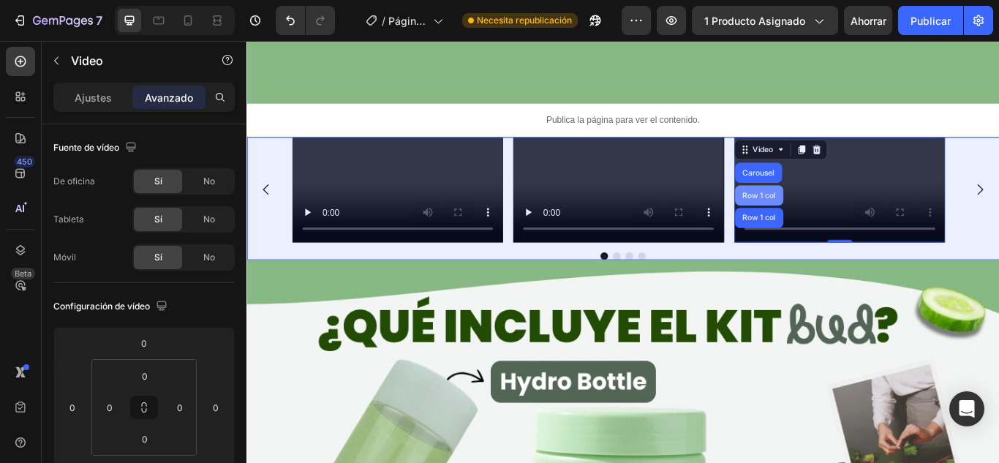
click at [840, 209] on div "Row 1 col" at bounding box center [844, 220] width 56 height 23
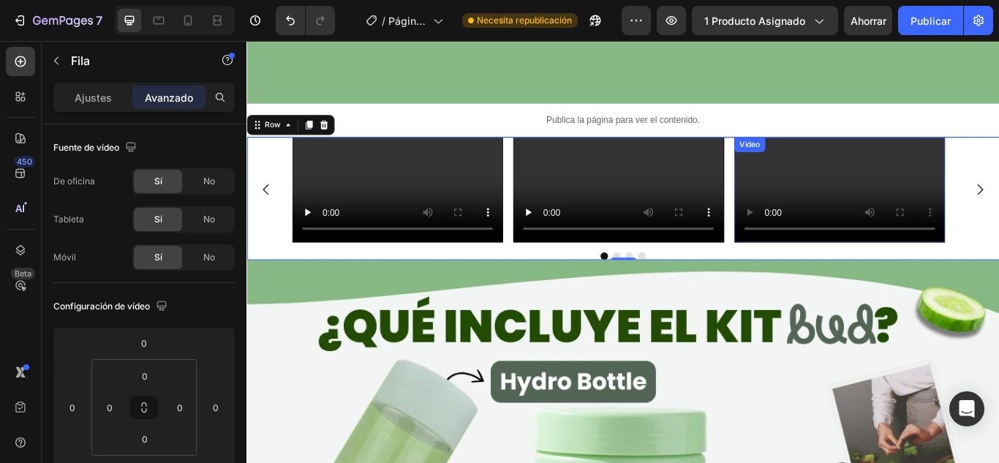
click at [834, 155] on div "Video" at bounding box center [833, 161] width 30 height 13
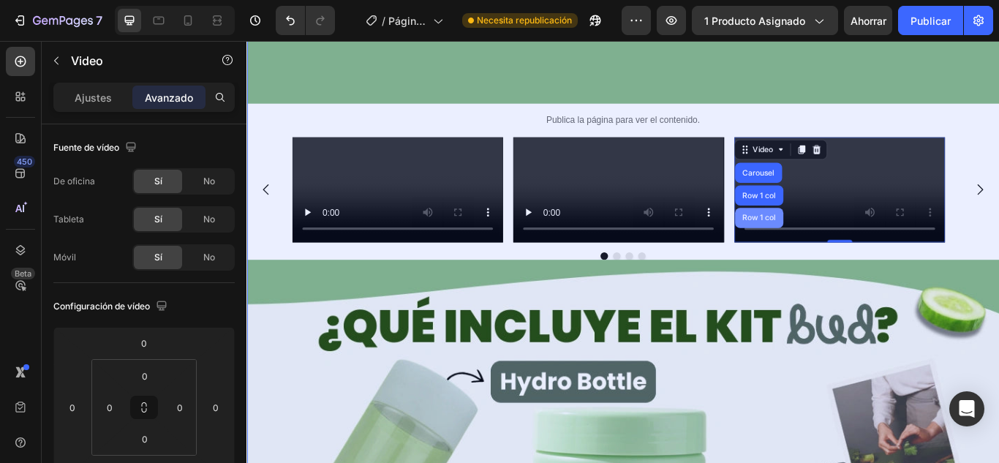
click at [846, 236] on div "Row 1 col" at bounding box center [844, 247] width 56 height 23
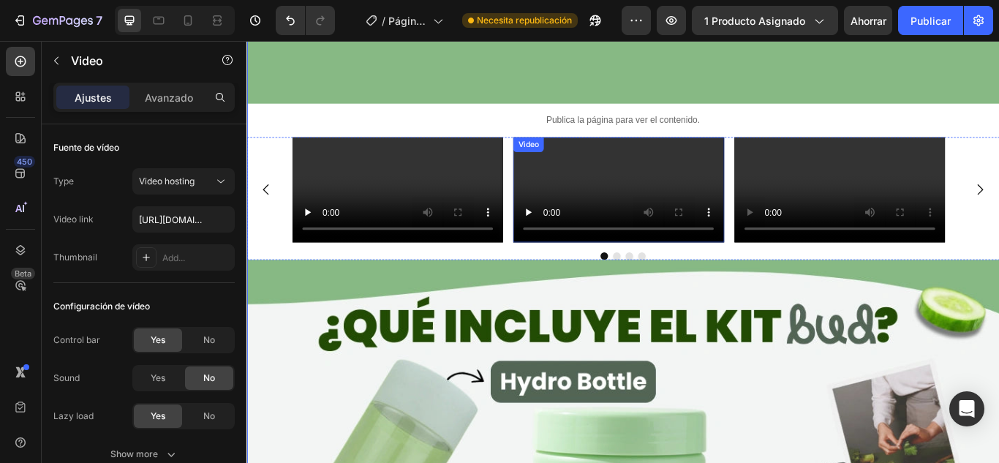
click at [739, 154] on video at bounding box center [680, 214] width 246 height 123
click at [147, 90] on p "Avanzado" at bounding box center [169, 97] width 48 height 15
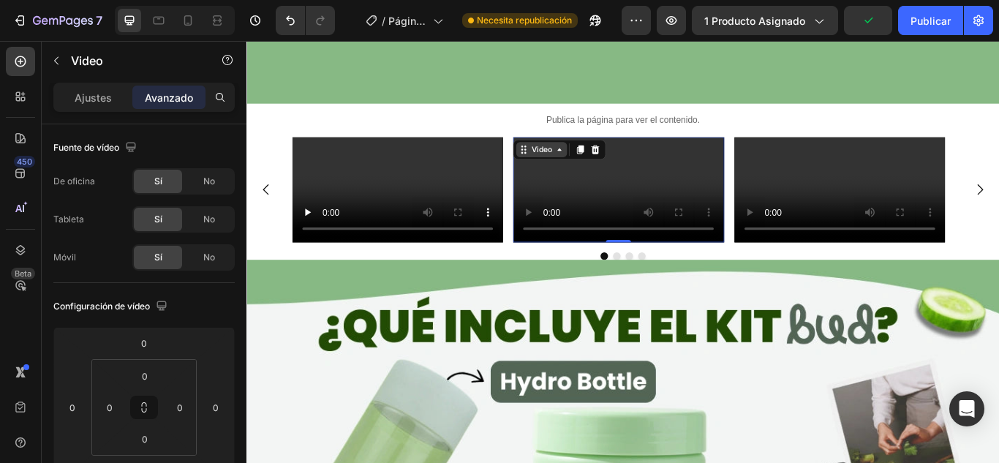
click at [597, 161] on div "Video" at bounding box center [590, 167] width 30 height 13
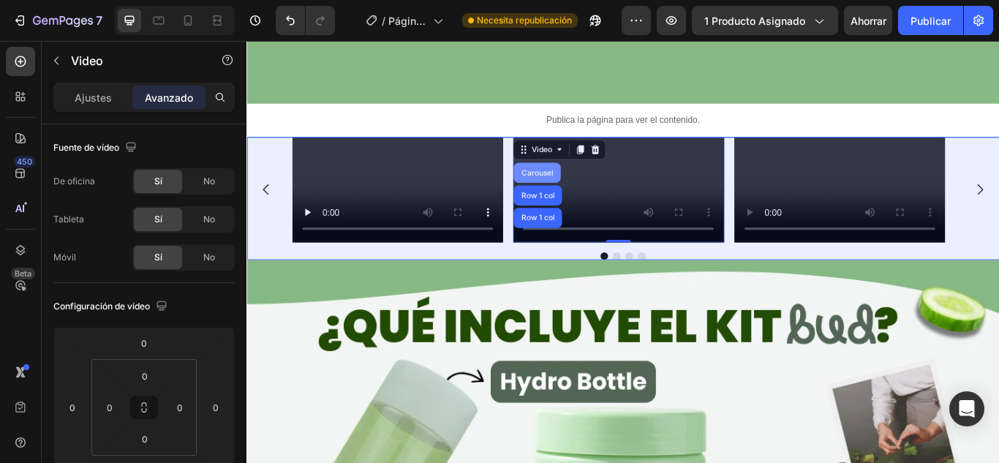
click at [592, 190] on div "Carousel" at bounding box center [584, 194] width 43 height 9
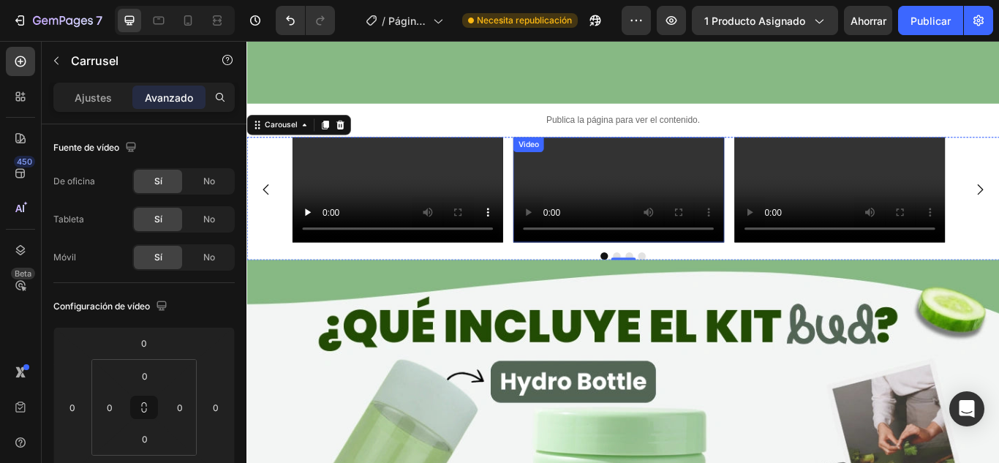
click at [584, 153] on div "Video" at bounding box center [575, 162] width 36 height 18
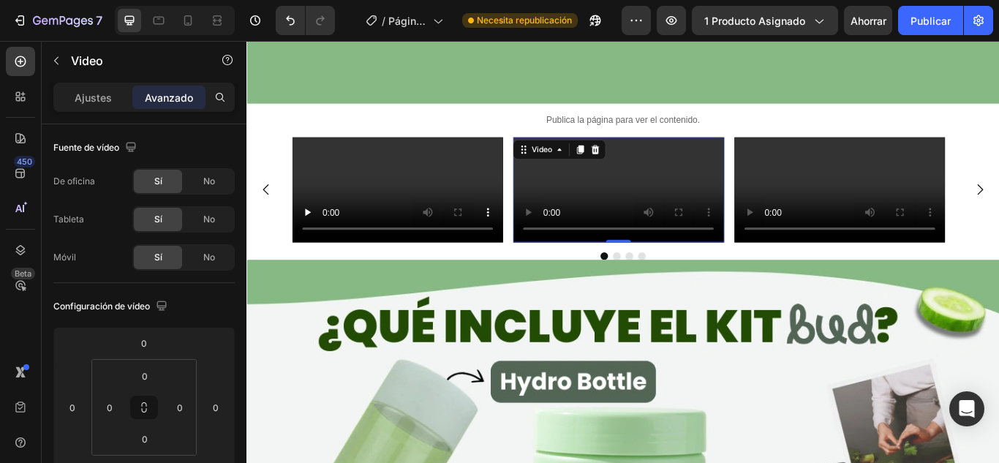
click at [592, 156] on div "Video" at bounding box center [611, 167] width 108 height 23
click at [593, 161] on div "Video" at bounding box center [590, 167] width 30 height 13
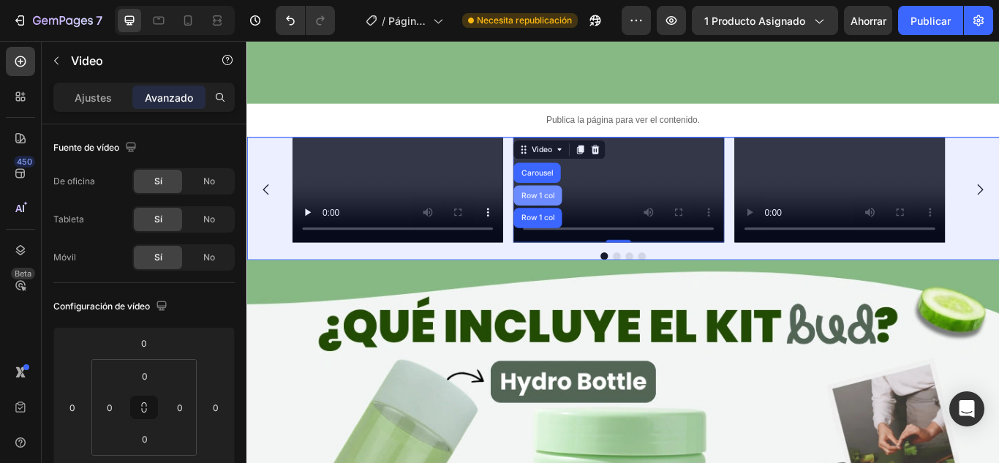
click at [602, 209] on div "Row 1 col" at bounding box center [585, 220] width 56 height 23
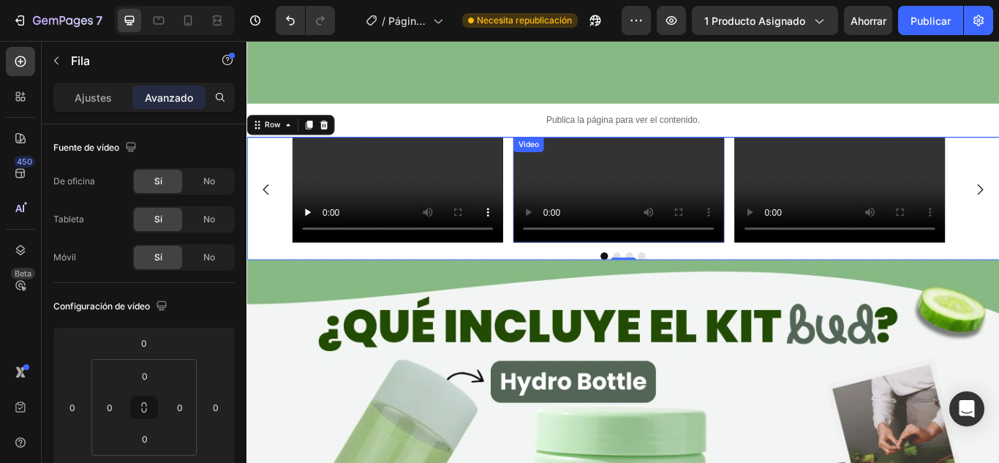
click at [579, 155] on div "Video" at bounding box center [575, 161] width 30 height 13
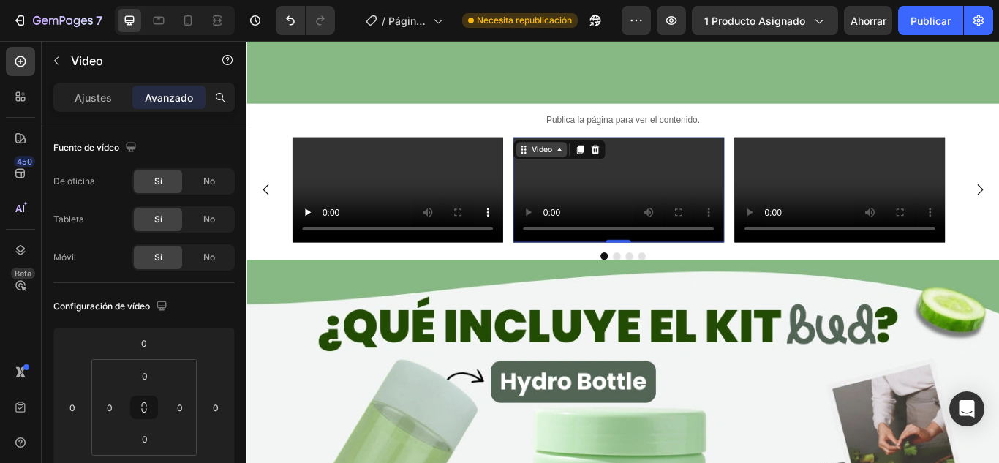
click at [600, 161] on div "Video" at bounding box center [590, 167] width 30 height 13
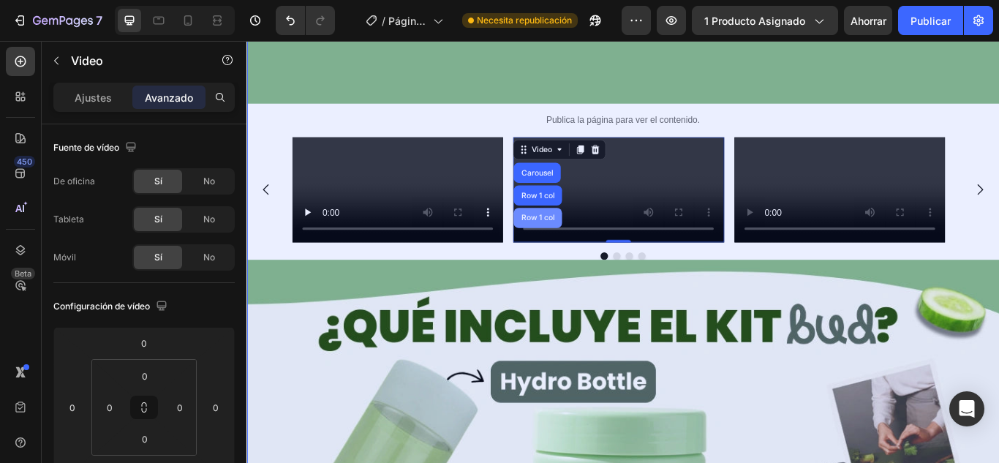
click at [597, 236] on div "Row 1 col" at bounding box center [585, 247] width 56 height 23
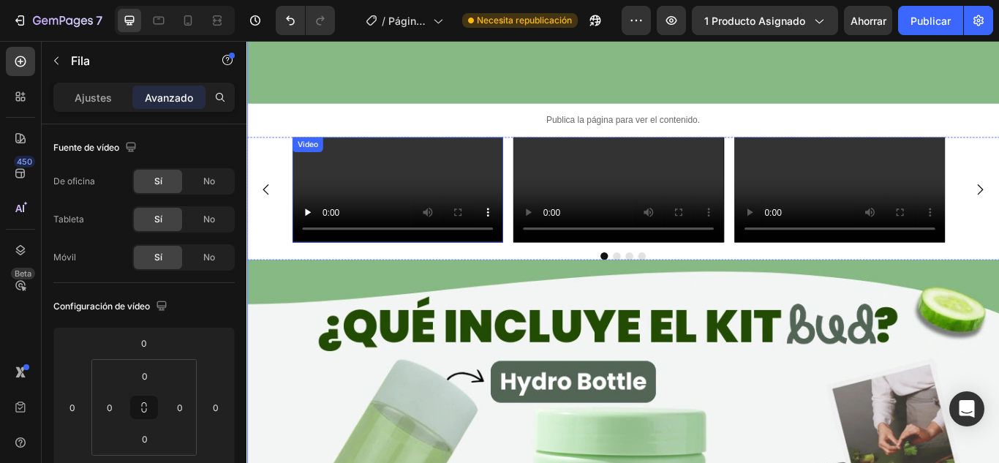
click at [367, 178] on video at bounding box center [422, 214] width 246 height 123
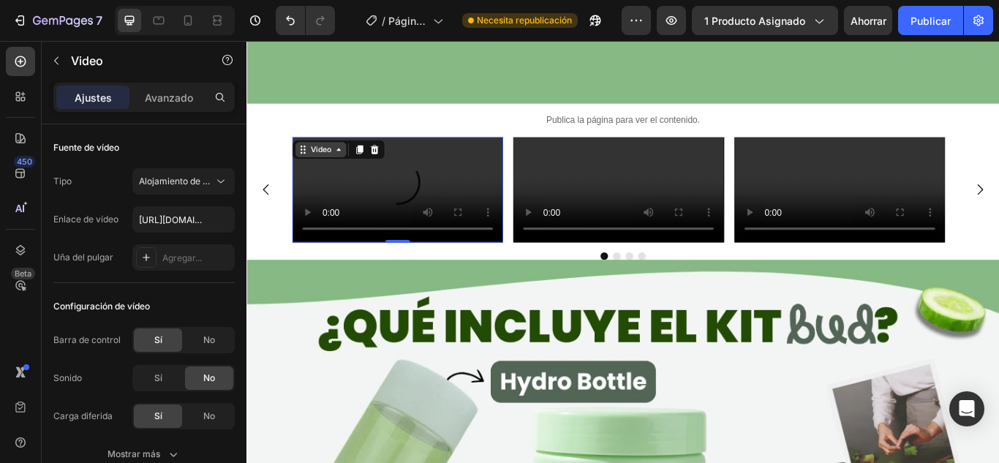
click at [340, 161] on div "Video" at bounding box center [332, 167] width 30 height 13
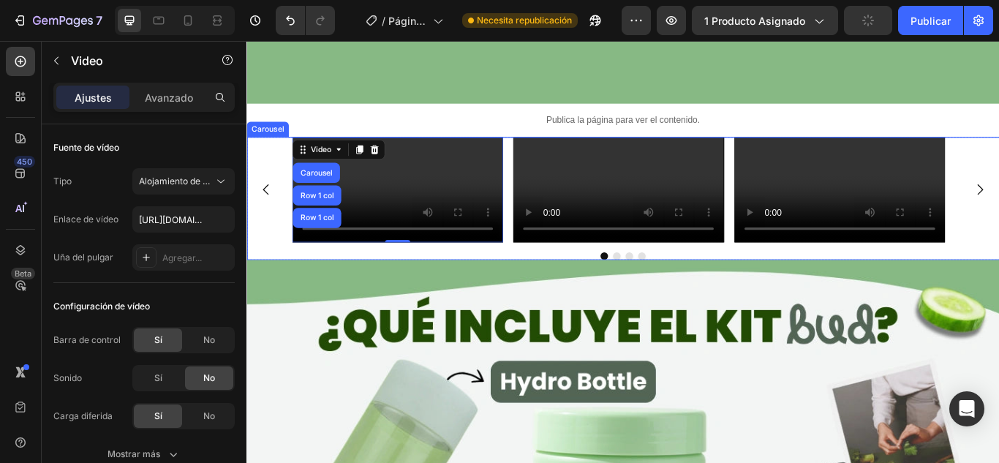
click at [265, 153] on div "Video Carousel Row 1 col Row 1 col 0 Video Video Drop element here" at bounding box center [685, 214] width 878 height 123
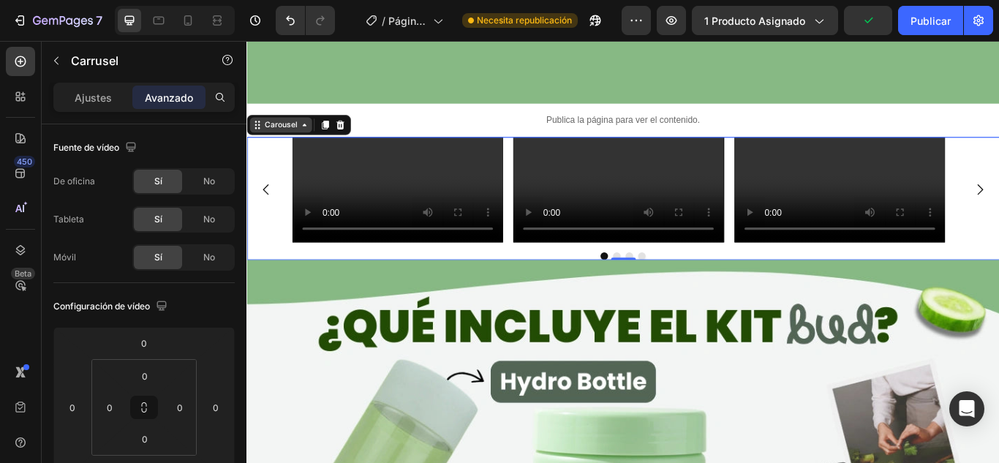
click at [276, 132] on div "Carousel" at bounding box center [286, 138] width 43 height 13
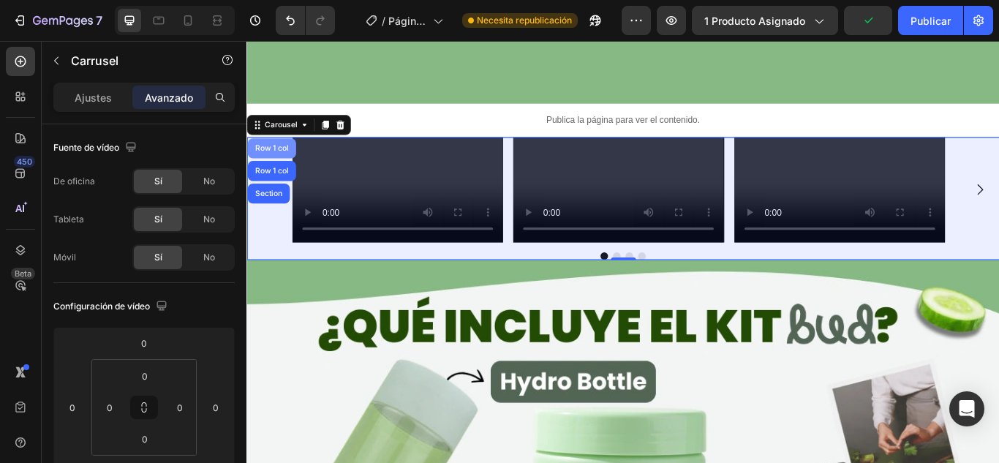
click at [284, 162] on div "Row 1 col" at bounding box center [275, 166] width 45 height 9
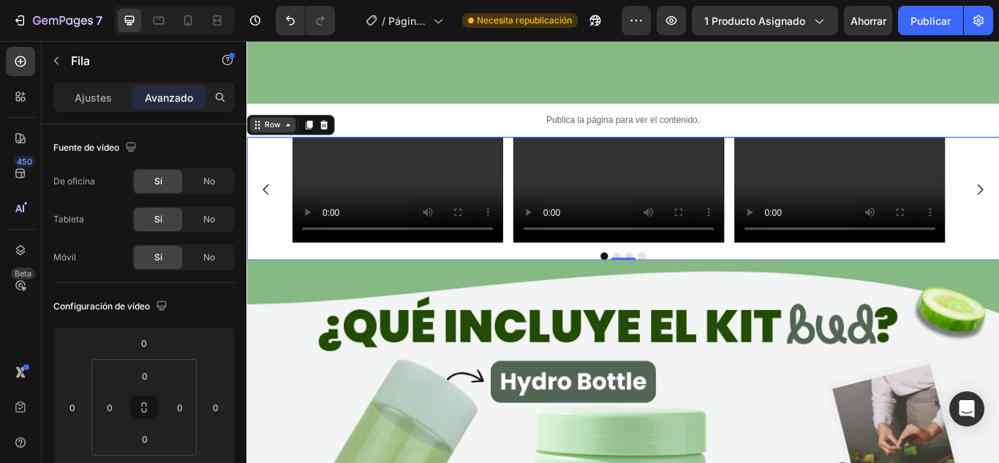
click at [291, 133] on icon at bounding box center [295, 139] width 12 height 12
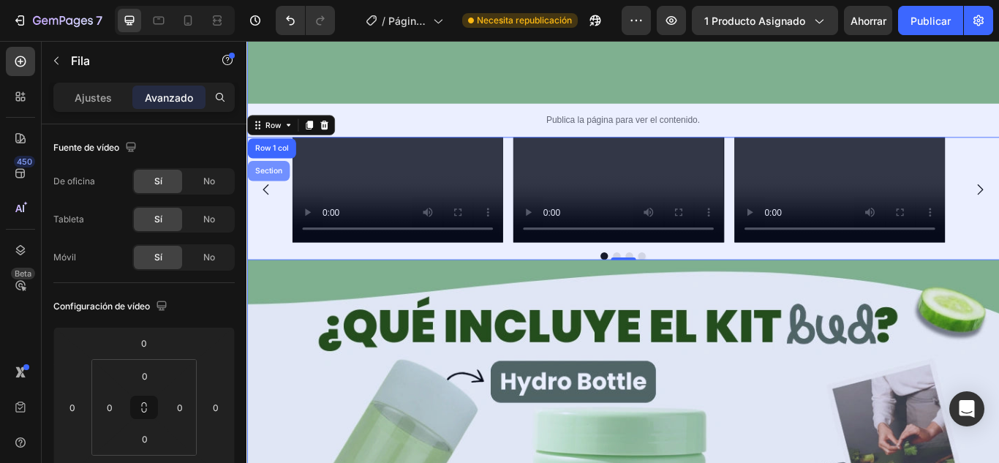
click at [282, 181] on div "Section" at bounding box center [271, 192] width 49 height 23
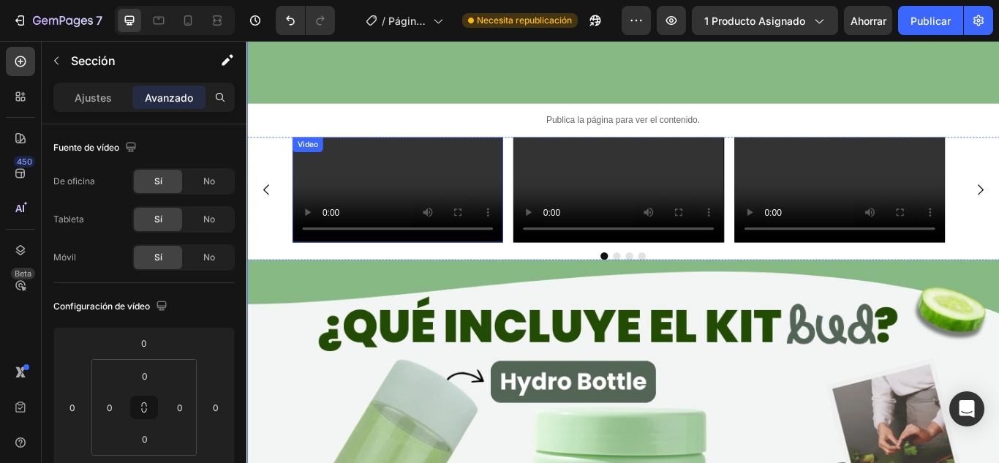
click at [285, 153] on div "Video Video Video Drop element here" at bounding box center [685, 214] width 878 height 123
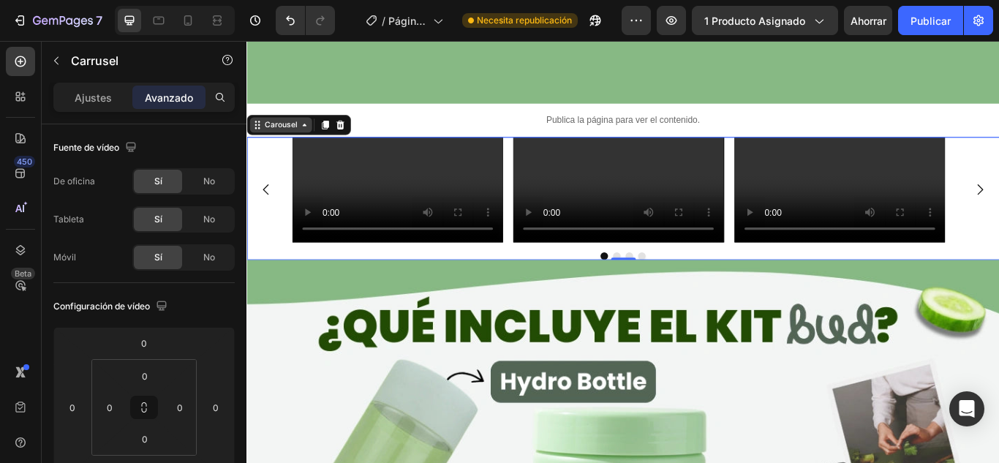
click at [279, 132] on div "Carousel" at bounding box center [286, 138] width 43 height 13
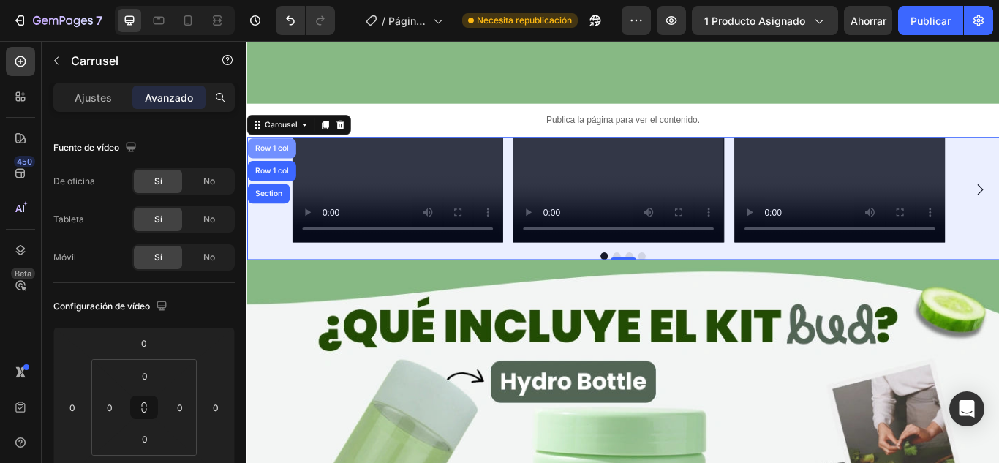
click at [284, 154] on div "Row 1 col" at bounding box center [275, 165] width 56 height 23
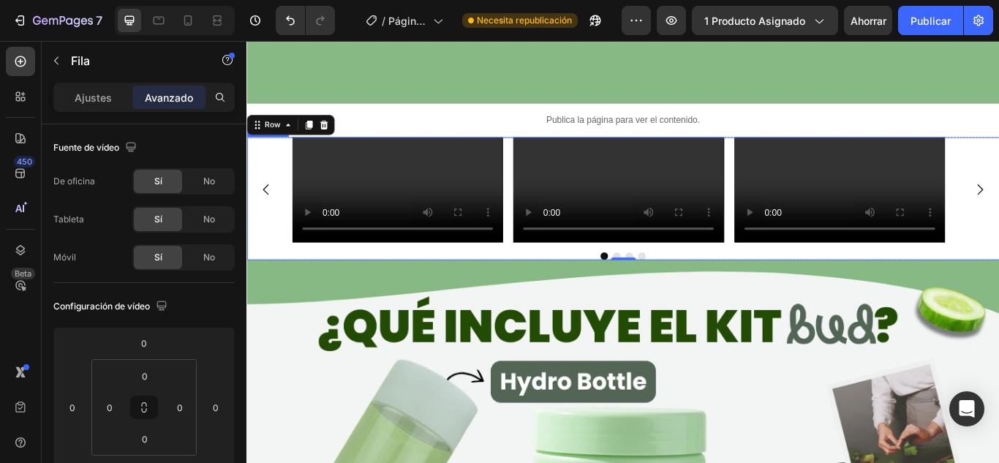
click at [285, 155] on div "Video Video Video Drop element here" at bounding box center [685, 214] width 878 height 123
click at [280, 132] on div "Carousel" at bounding box center [286, 138] width 43 height 13
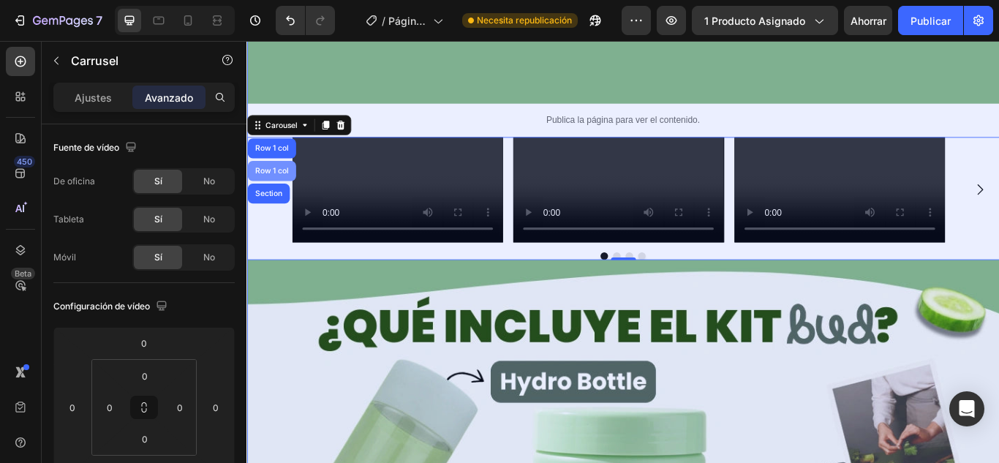
click at [282, 181] on div "Row 1 col" at bounding box center [275, 192] width 56 height 23
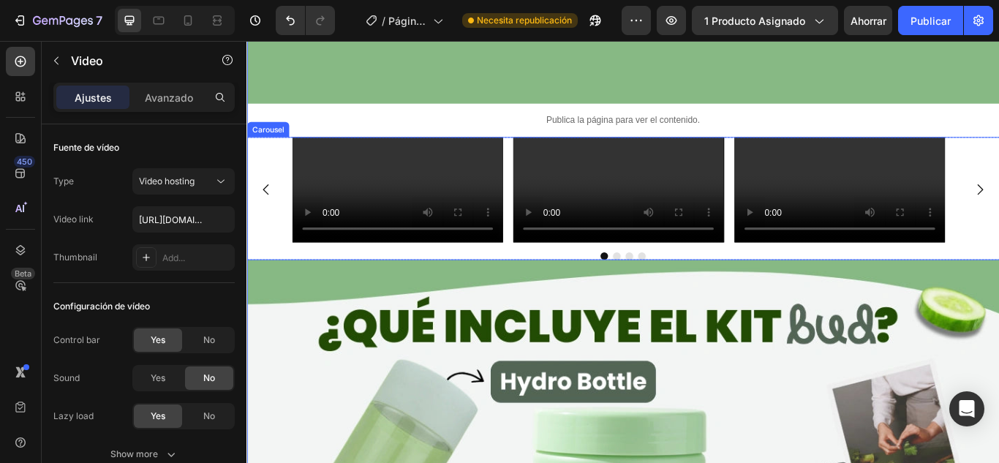
click at [301, 162] on video at bounding box center [422, 214] width 246 height 123
click at [275, 153] on div "Video 0 Video Video Drop element here" at bounding box center [685, 214] width 878 height 123
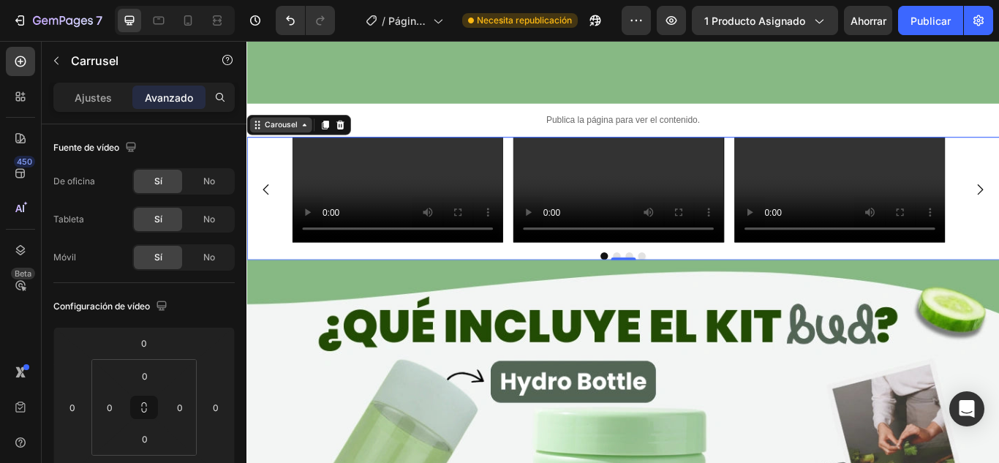
click at [275, 132] on div "Carousel" at bounding box center [286, 138] width 43 height 13
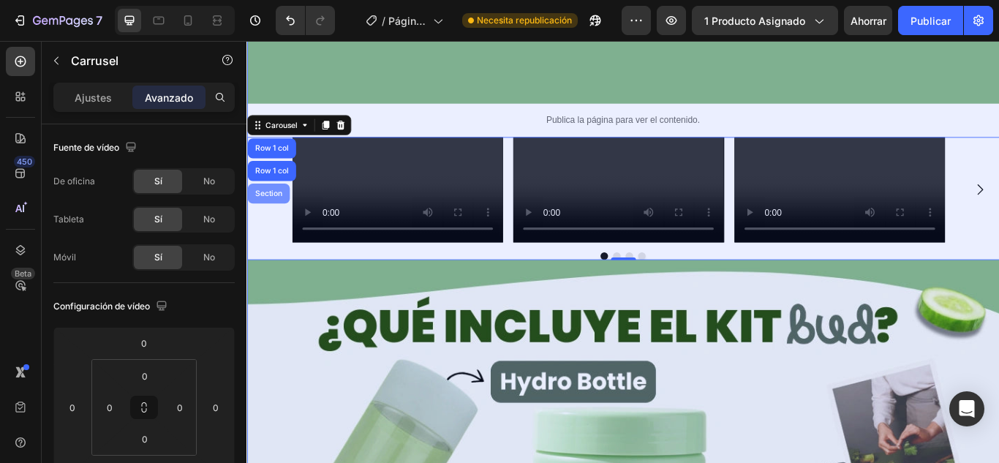
click at [283, 207] on div "Section" at bounding box center [271, 218] width 49 height 23
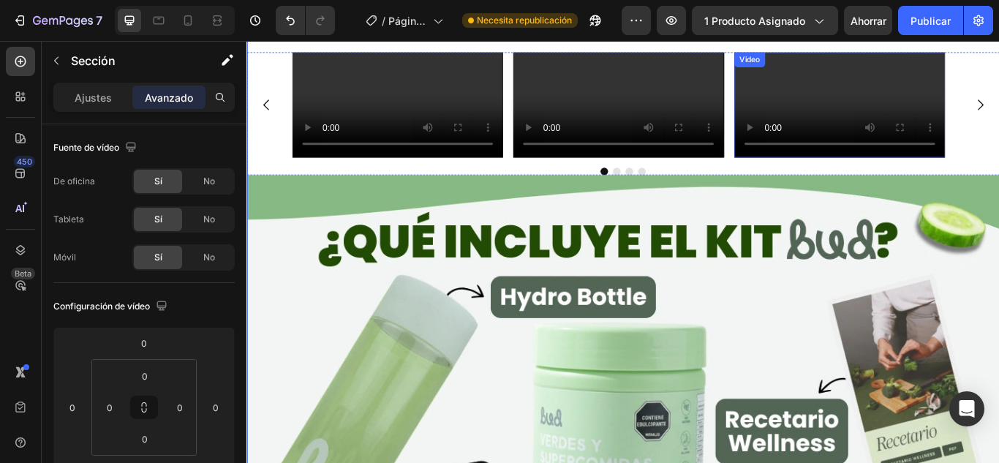
scroll to position [2905, 0]
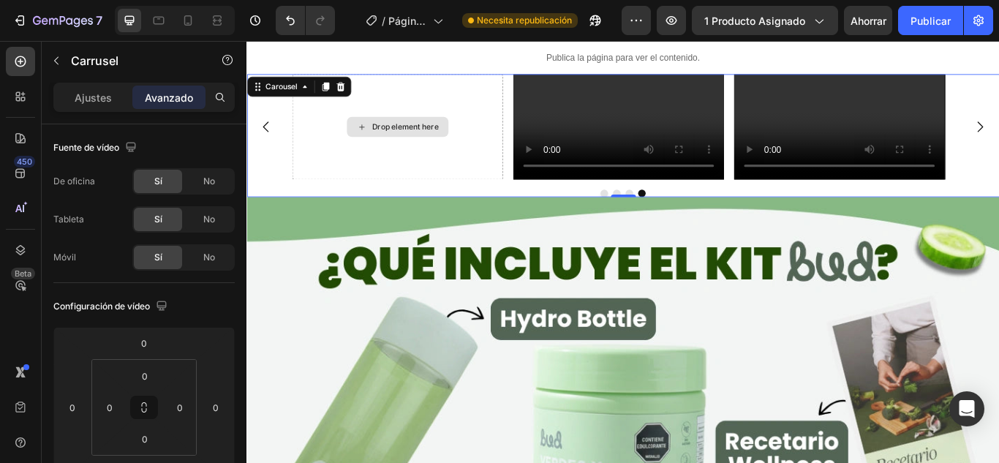
click at [396, 190] on div "Drop element here" at bounding box center [422, 141] width 246 height 123
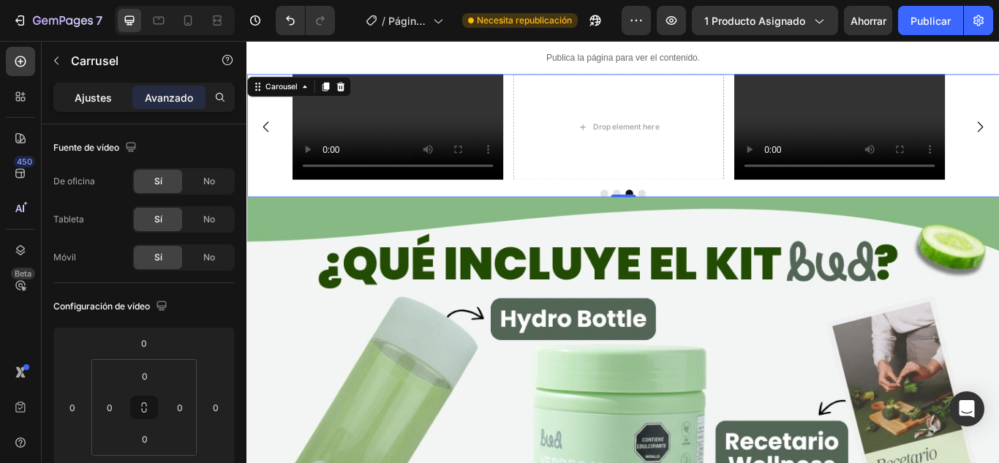
click at [102, 108] on div "Ajustes" at bounding box center [92, 97] width 73 height 23
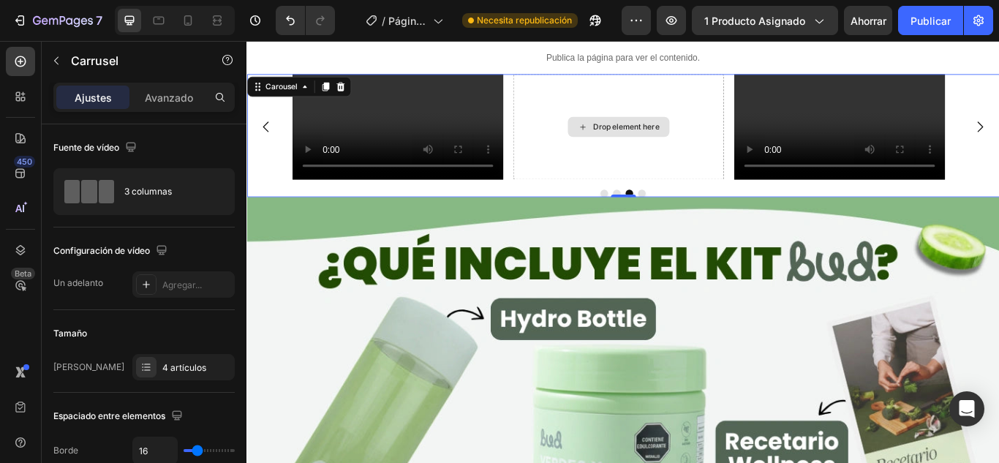
click at [673, 136] on div "Drop element here" at bounding box center [680, 141] width 246 height 123
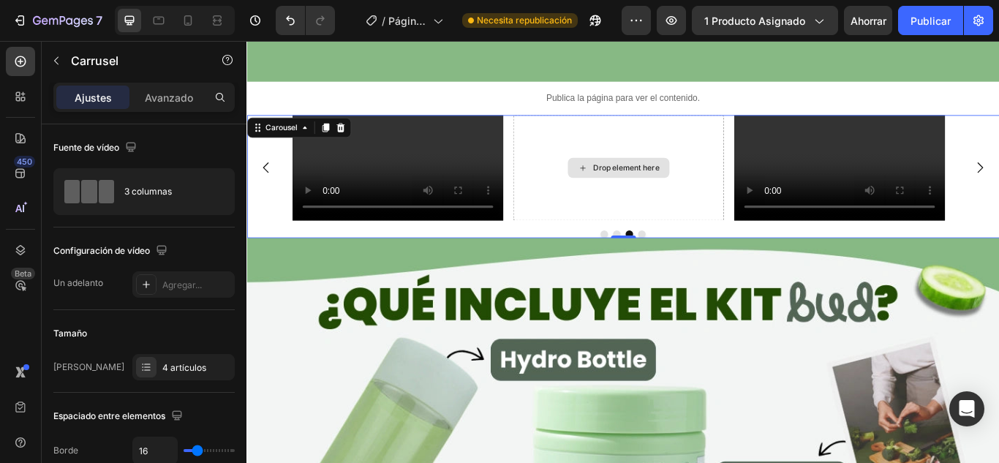
scroll to position [2832, 0]
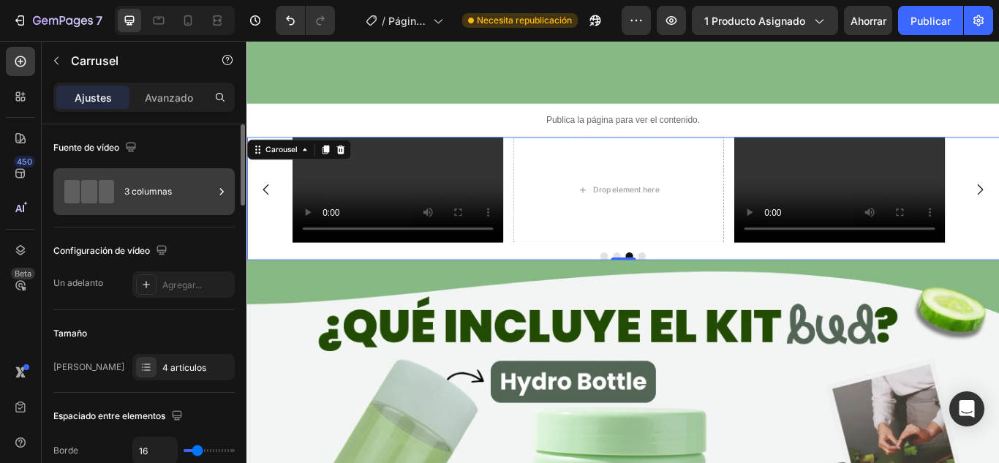
click at [217, 196] on icon at bounding box center [221, 191] width 15 height 15
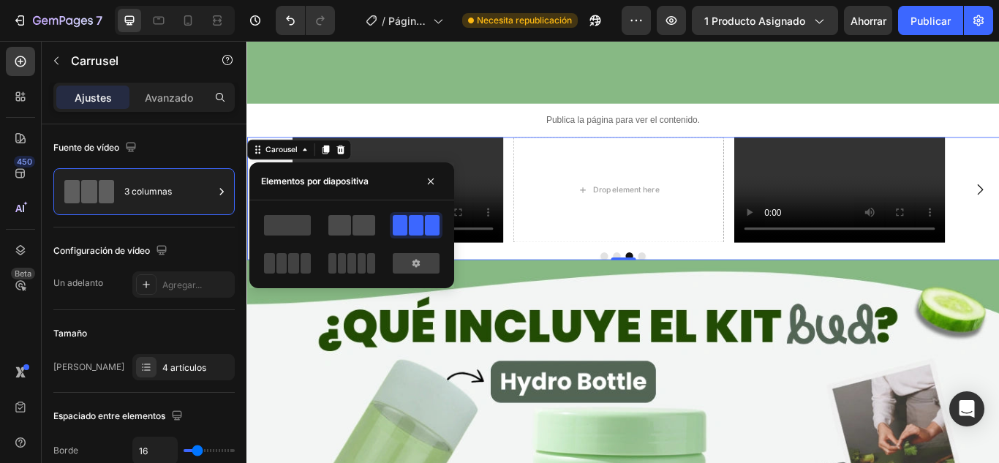
click at [346, 221] on span at bounding box center [339, 225] width 23 height 20
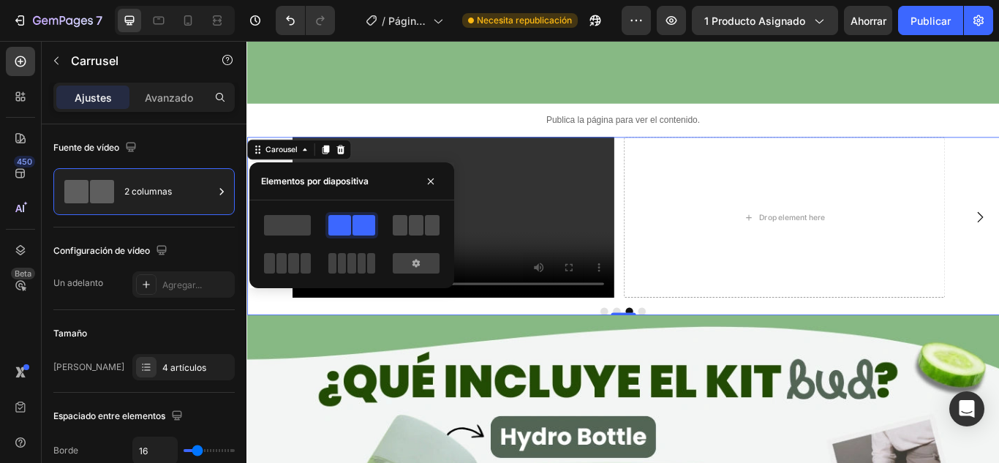
click at [426, 222] on span at bounding box center [432, 225] width 15 height 20
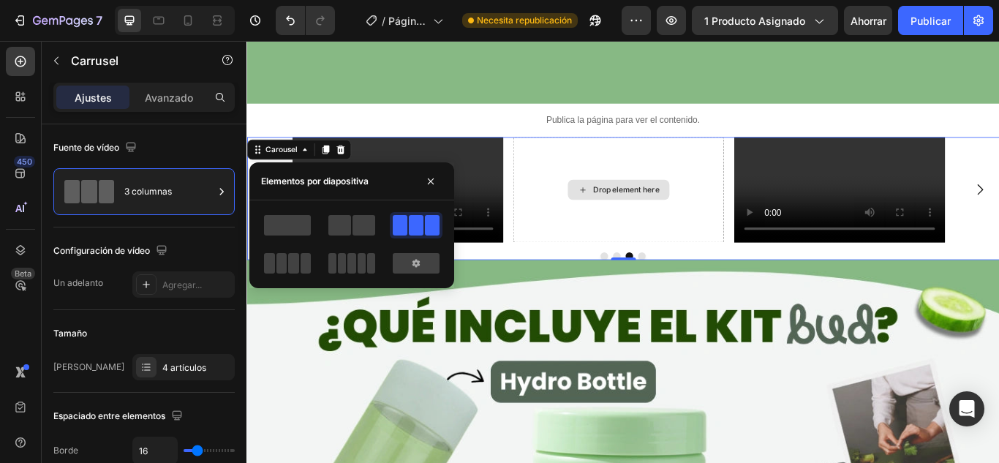
click at [686, 276] on div "Drop element here" at bounding box center [680, 214] width 246 height 123
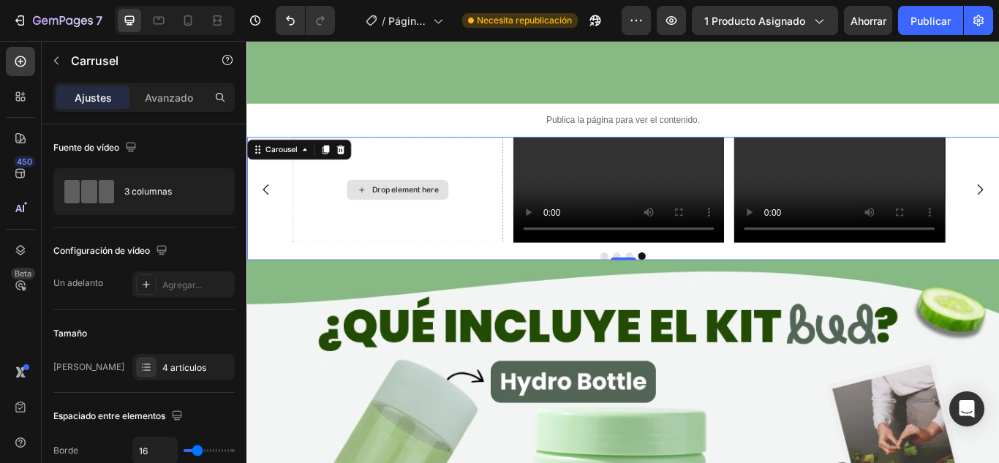
click at [399, 276] on div "Drop element here" at bounding box center [422, 214] width 246 height 123
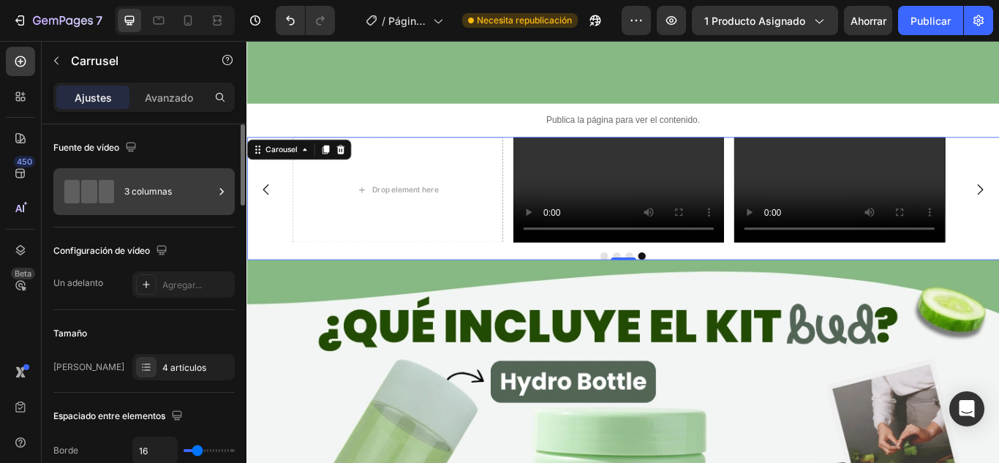
click at [174, 187] on div "3 columnas" at bounding box center [168, 192] width 89 height 34
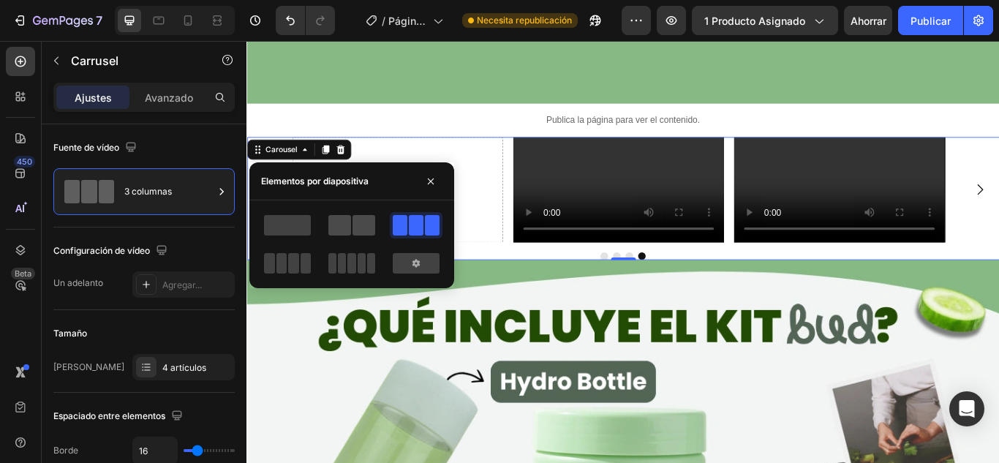
click at [343, 225] on span at bounding box center [339, 225] width 23 height 20
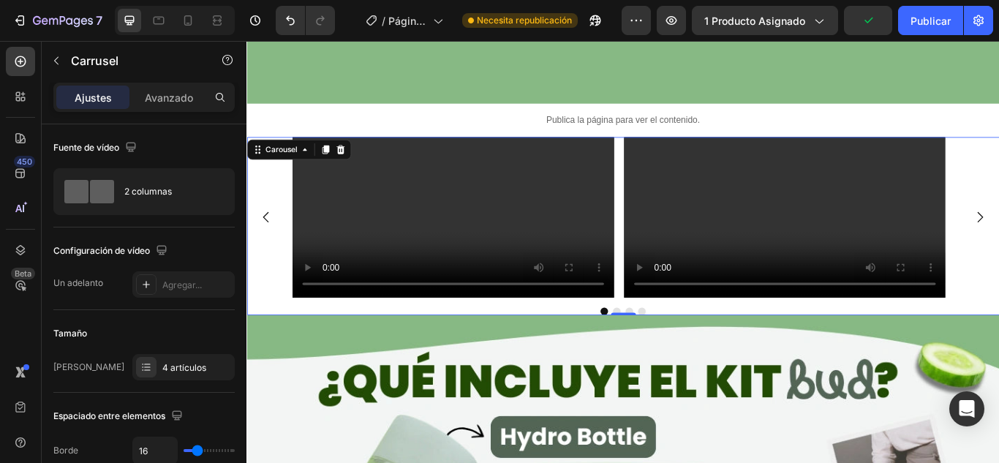
click at [998, 340] on div "Video Video Video Drop element here" at bounding box center [685, 246] width 878 height 187
drag, startPoint x: 1093, startPoint y: 426, endPoint x: 1091, endPoint y: 435, distance: 9.0
click at [998, 340] on div "Video Video Video Drop element here" at bounding box center [685, 246] width 878 height 187
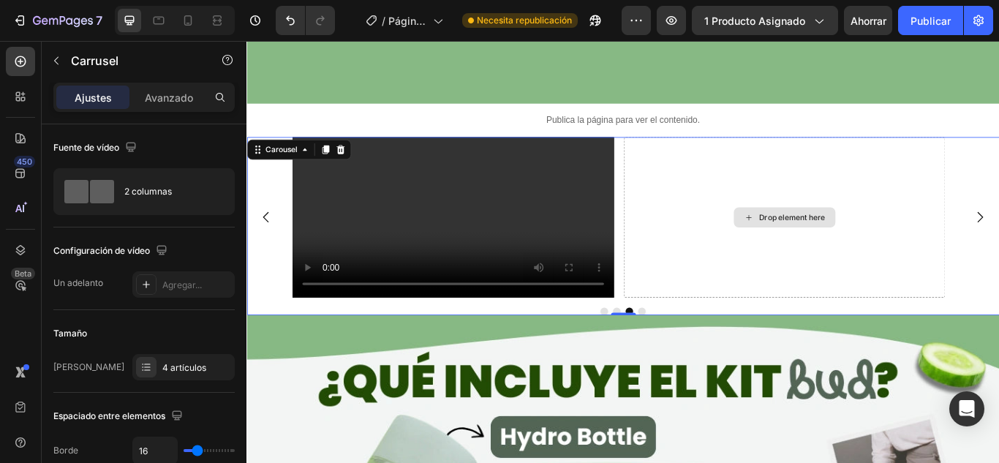
click at [835, 315] on div "Drop element here" at bounding box center [873, 246] width 375 height 187
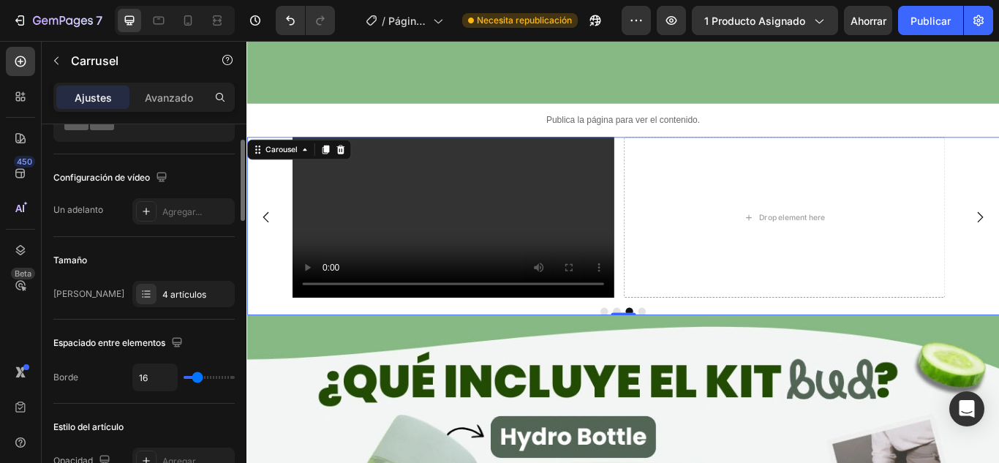
scroll to position [146, 0]
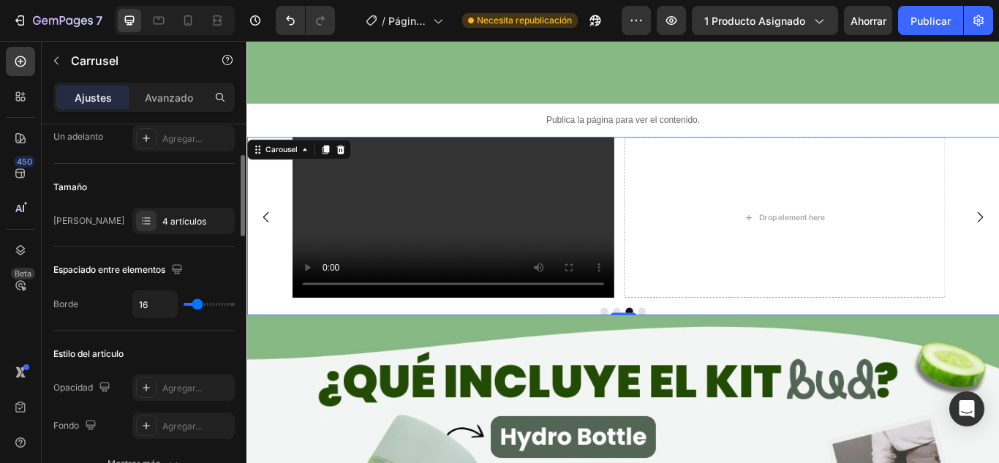
type input "15"
type input "12"
type input "9"
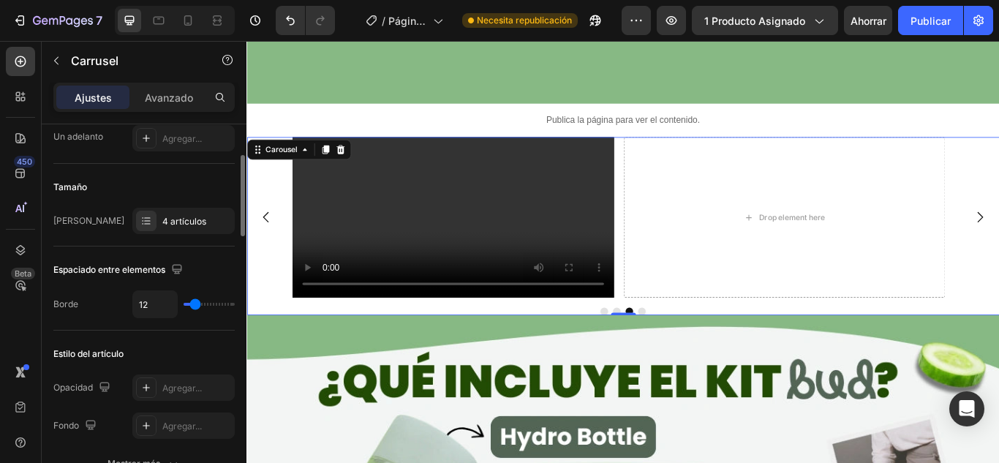
type input "9"
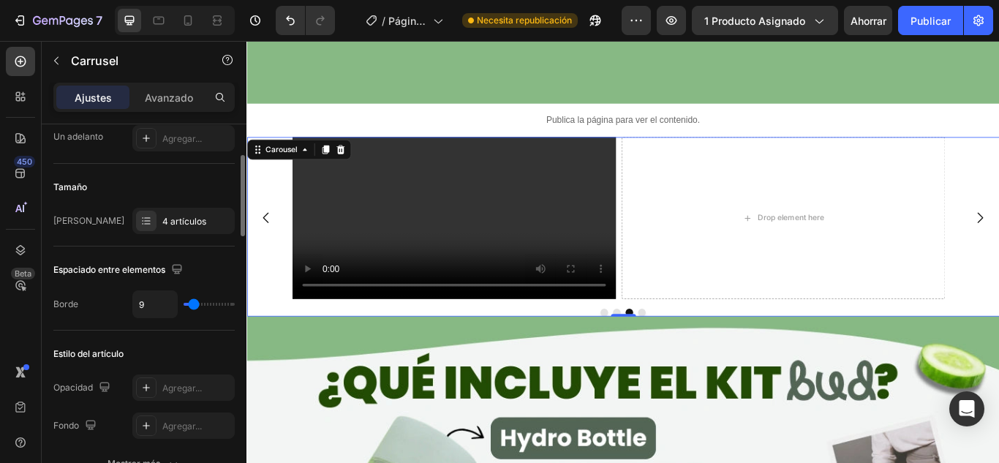
type input "7"
type input "3"
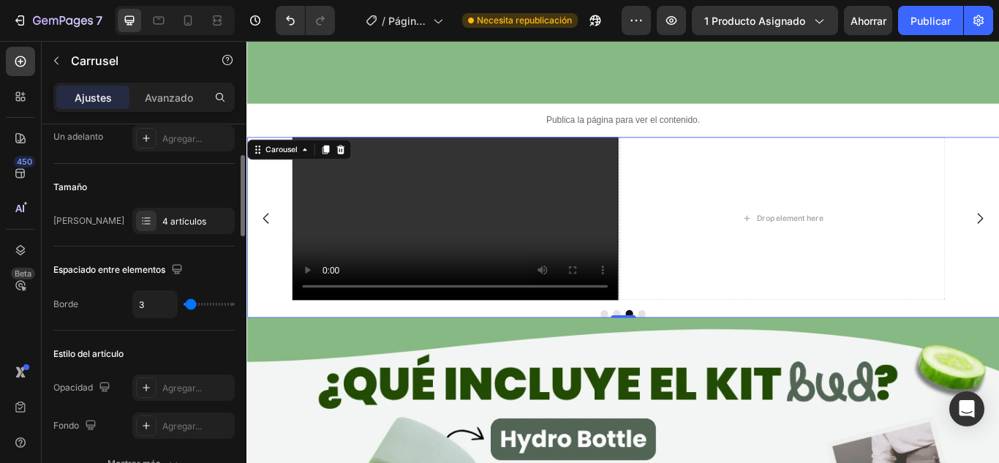
type input "1"
type input "4"
type input "6"
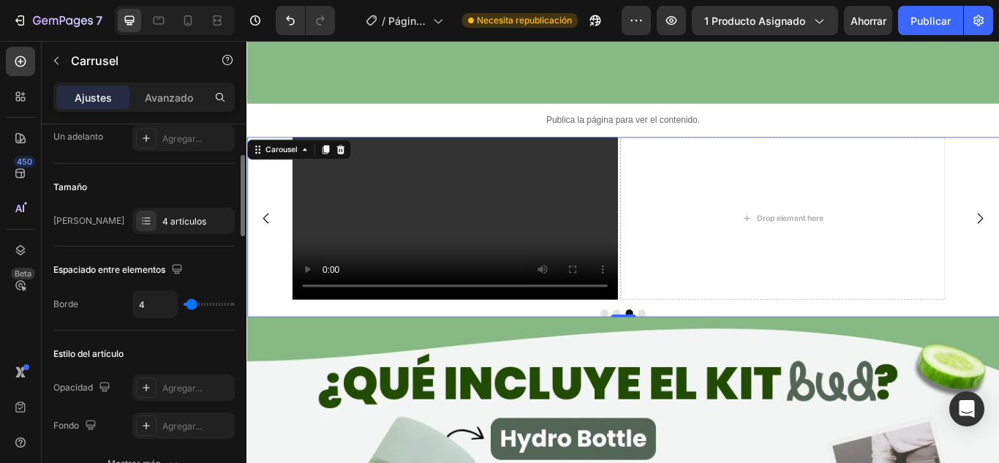
type input "6"
type input "9"
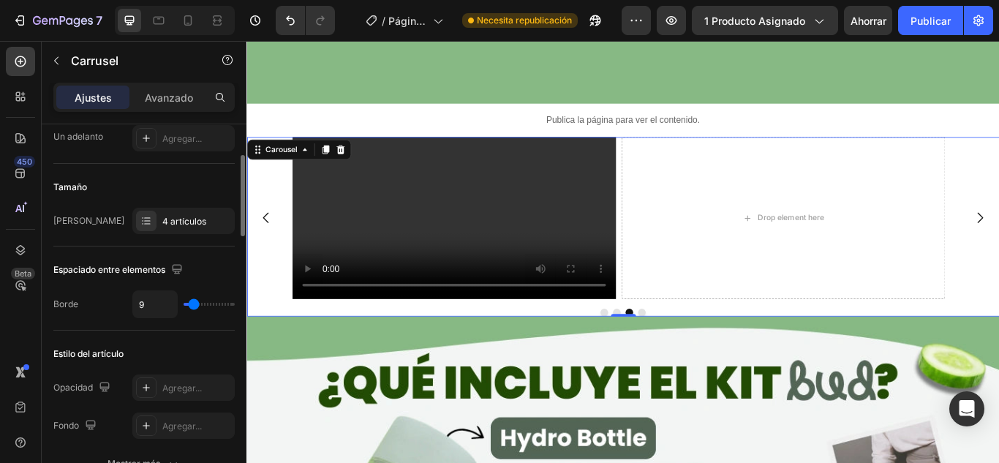
type input "9"
click at [194, 303] on input "range" at bounding box center [209, 304] width 51 height 3
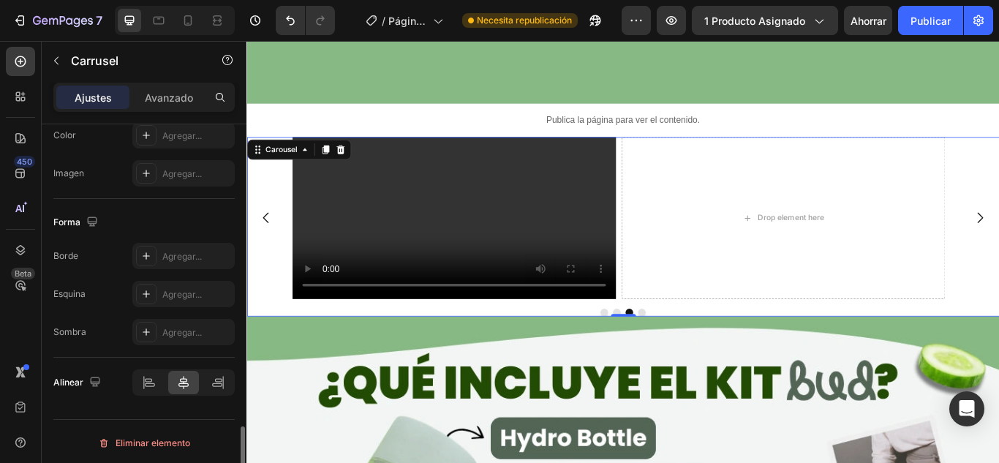
scroll to position [1393, 0]
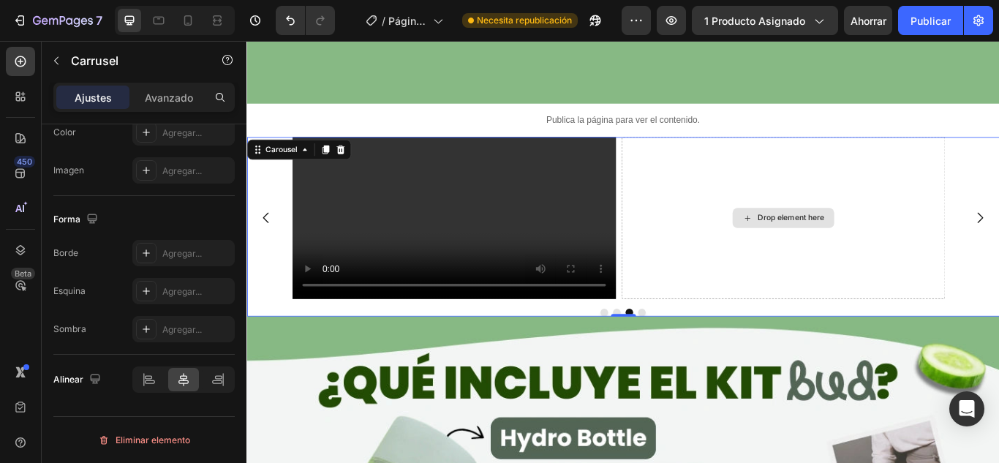
click at [786, 284] on div "Drop element here" at bounding box center [871, 247] width 377 height 189
click at [865, 224] on div "Drop element here" at bounding box center [871, 247] width 377 height 189
click at [876, 342] on div "Drop element here" at bounding box center [871, 247] width 377 height 189
click at [876, 253] on div "Drop element here" at bounding box center [881, 247] width 78 height 12
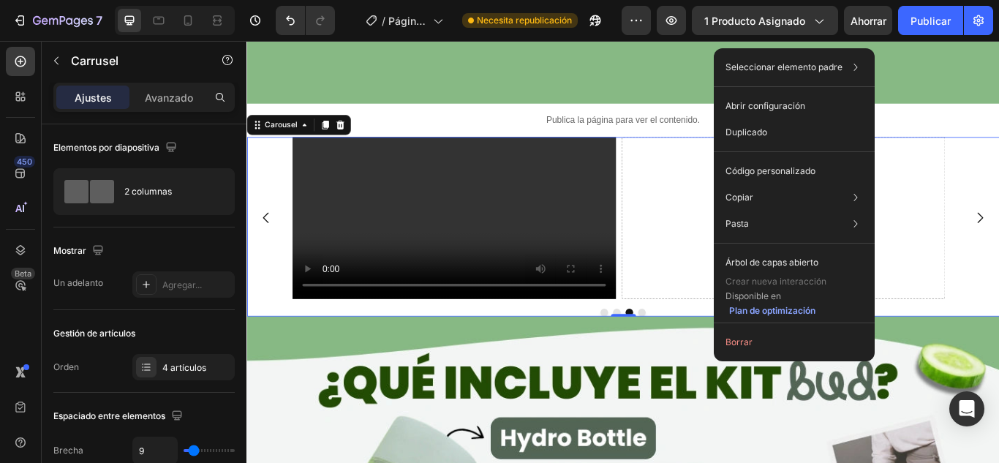
click at [732, 293] on div "Drop element here" at bounding box center [871, 247] width 377 height 189
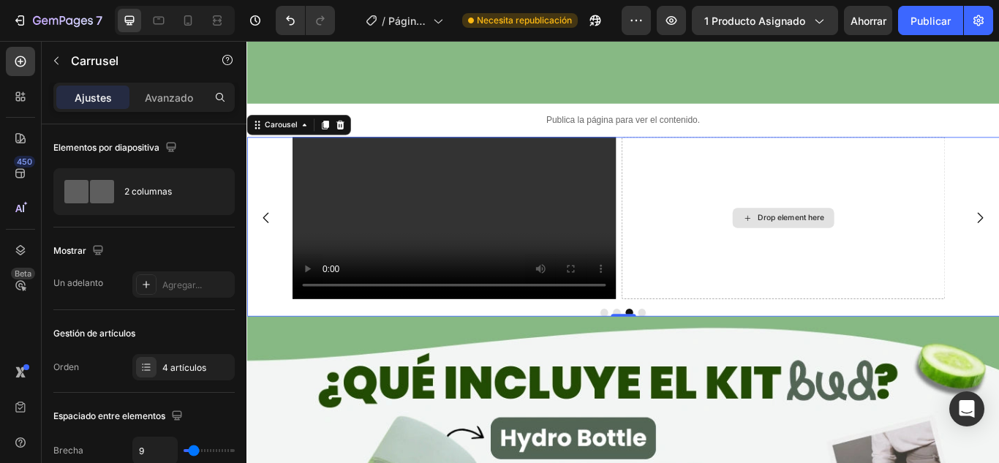
click at [732, 290] on div "Drop element here" at bounding box center [871, 247] width 377 height 189
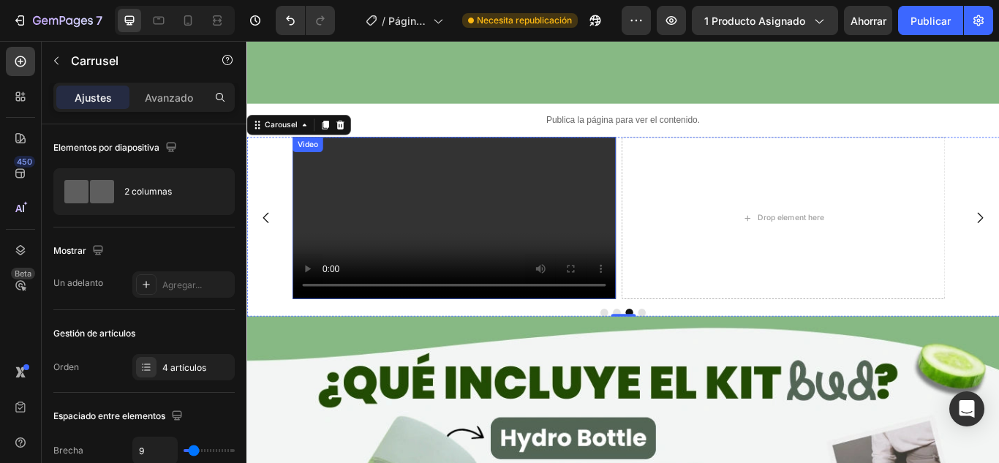
click at [352, 165] on video at bounding box center [487, 247] width 377 height 189
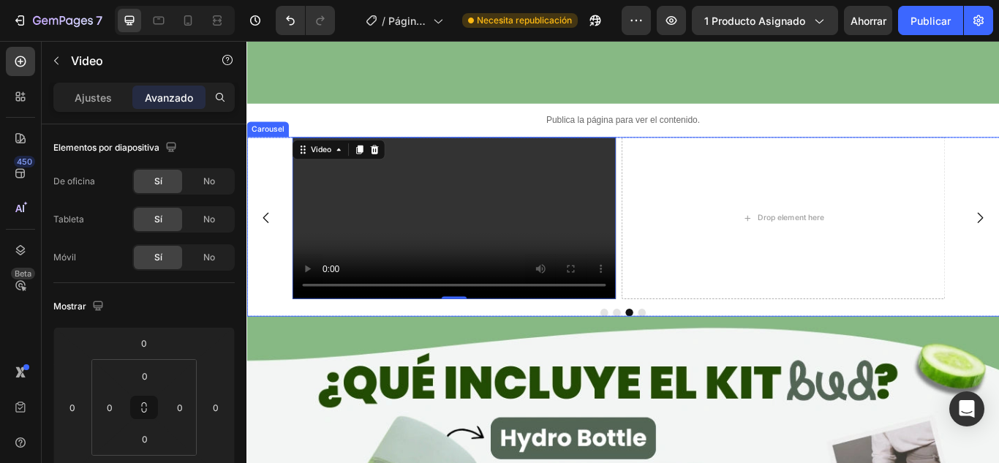
click at [704, 153] on div "Drop element here" at bounding box center [871, 247] width 377 height 189
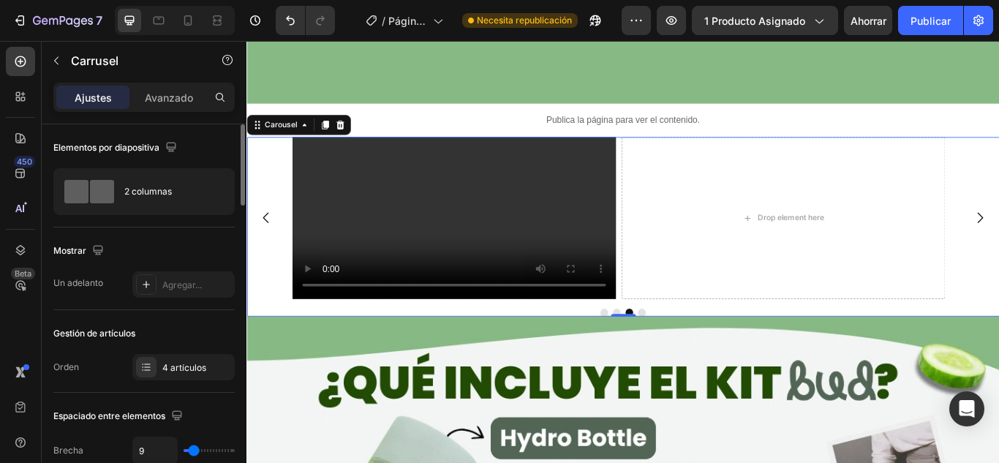
scroll to position [73, 0]
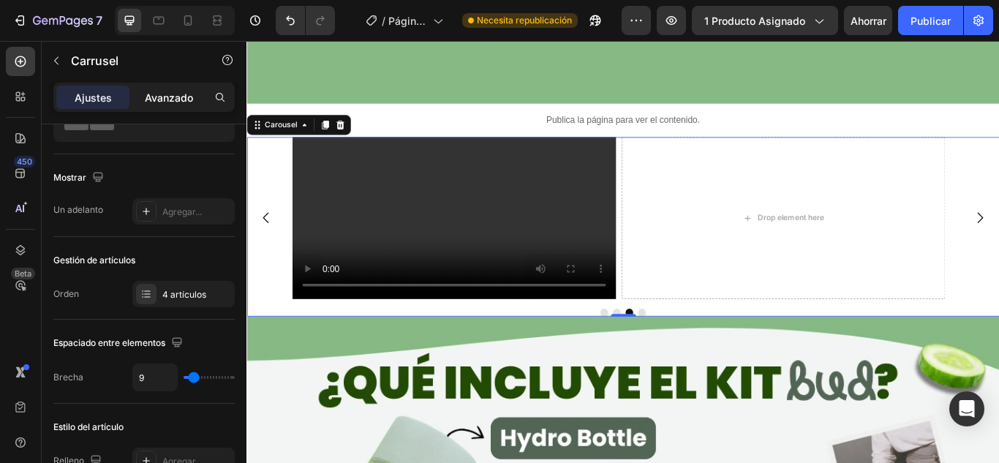
click at [173, 94] on font "Avanzado" at bounding box center [169, 97] width 48 height 12
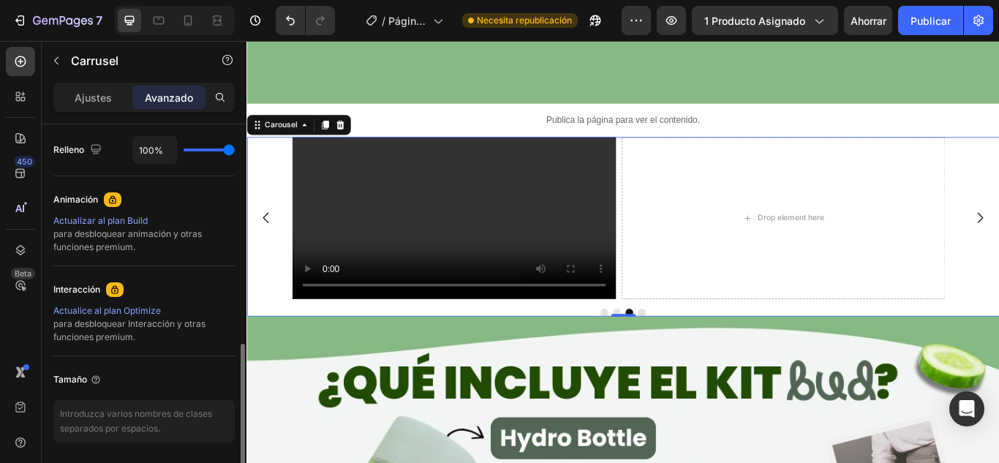
scroll to position [635, 0]
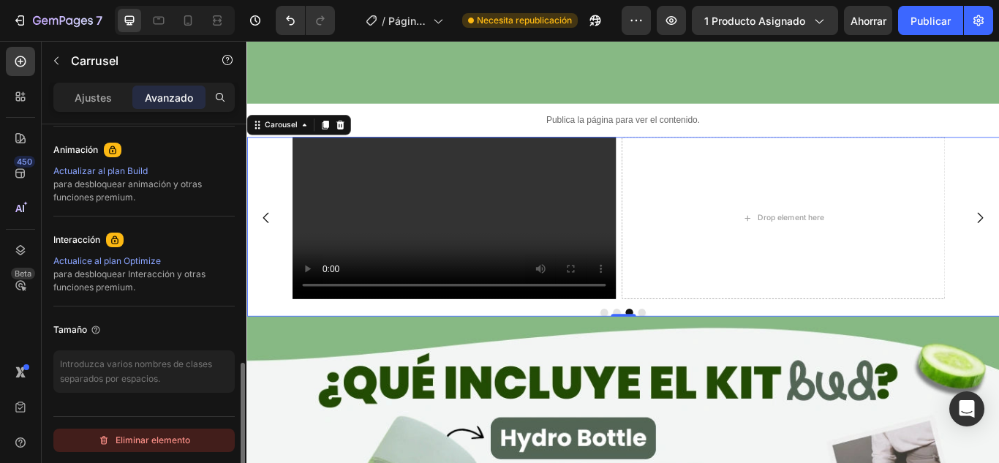
click at [149, 440] on font "Eliminar elemento" at bounding box center [153, 439] width 75 height 11
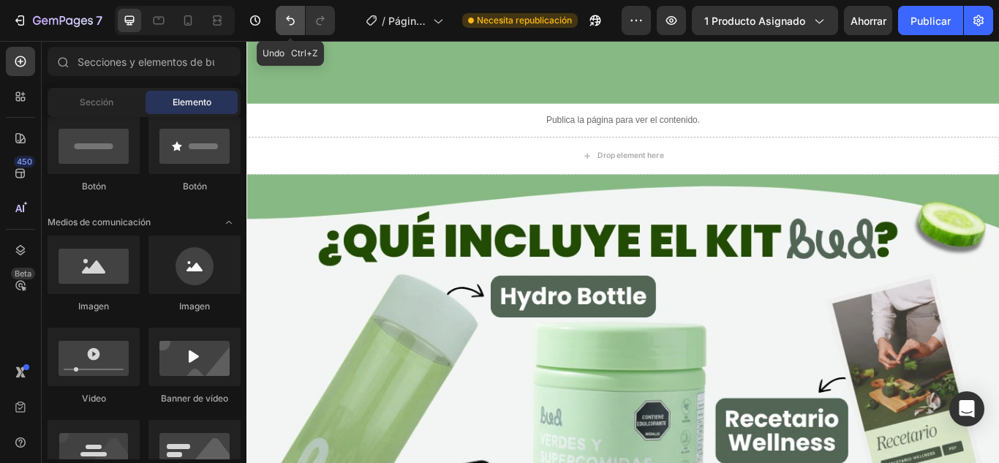
click at [293, 19] on icon "Deshacer/Rehacer" at bounding box center [290, 20] width 15 height 15
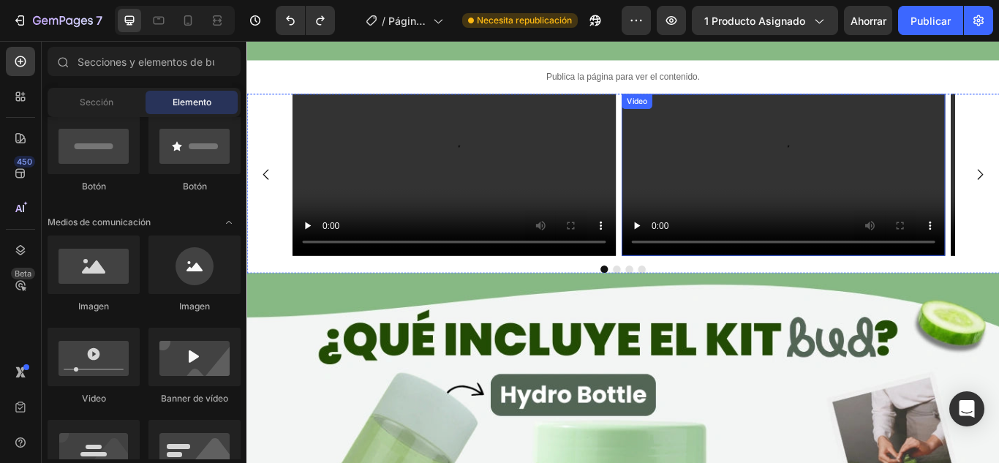
scroll to position [2905, 0]
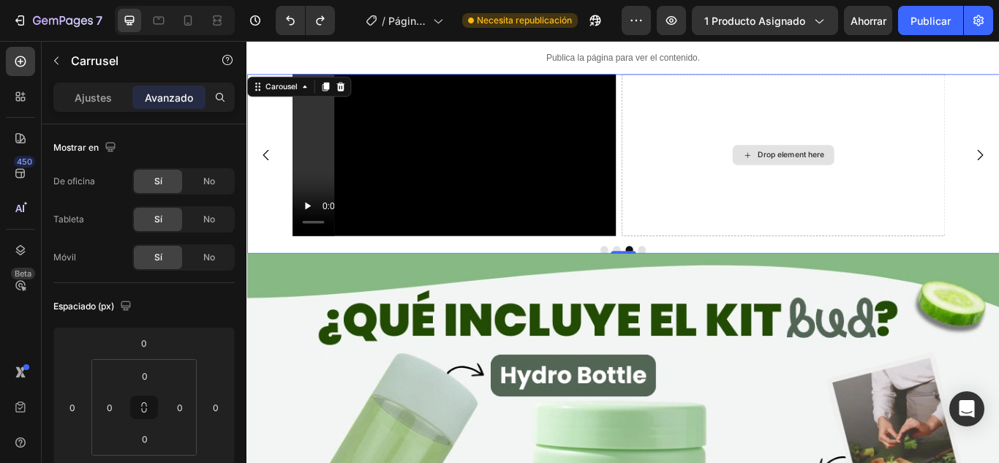
click at [900, 180] on div "Drop element here" at bounding box center [881, 174] width 78 height 12
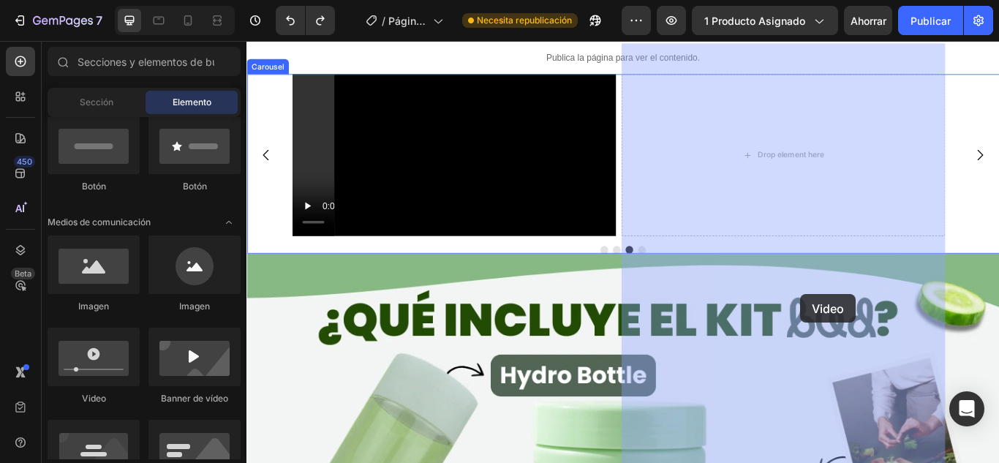
drag, startPoint x: 334, startPoint y: 400, endPoint x: 892, endPoint y: 336, distance: 561.7
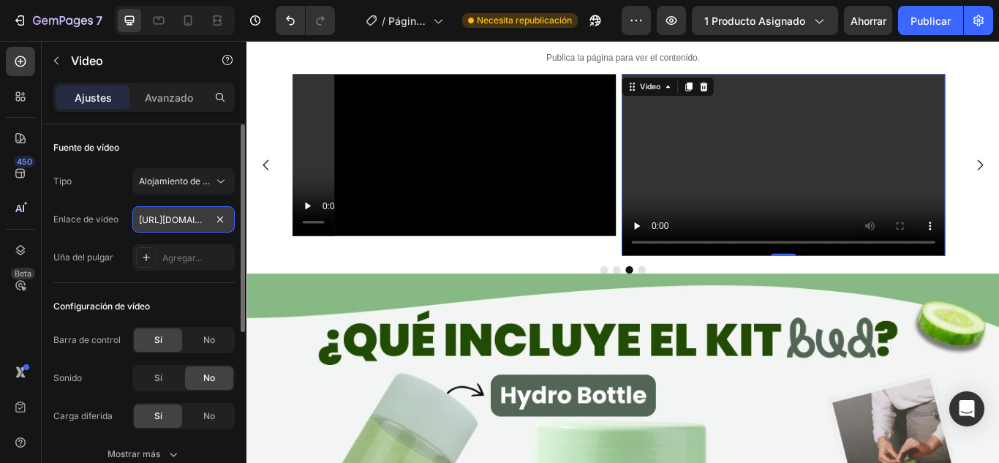
click at [187, 227] on input "[URL][DOMAIN_NAME]" at bounding box center [183, 219] width 102 height 26
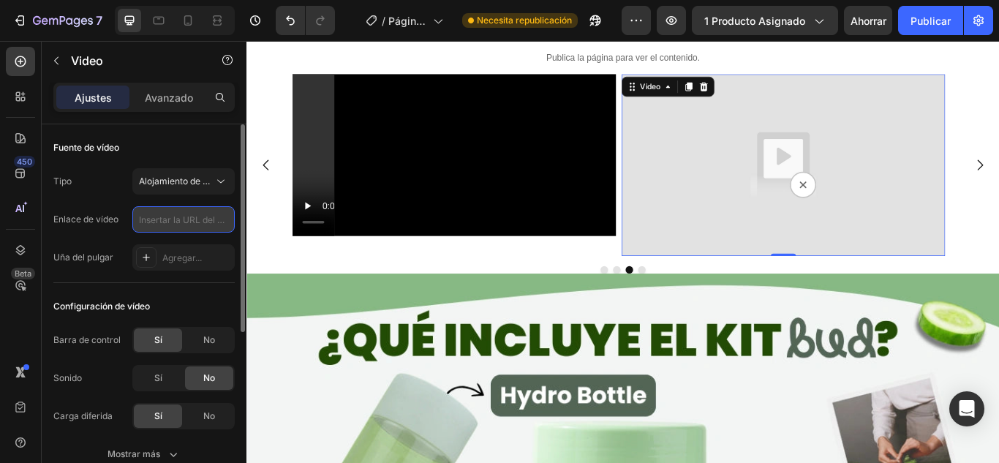
paste input "[URL][DOMAIN_NAME]"
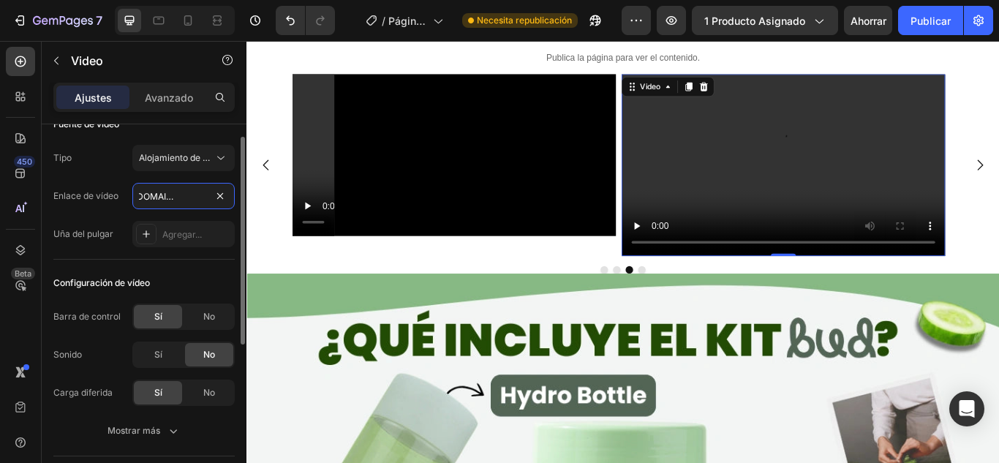
scroll to position [0, 0]
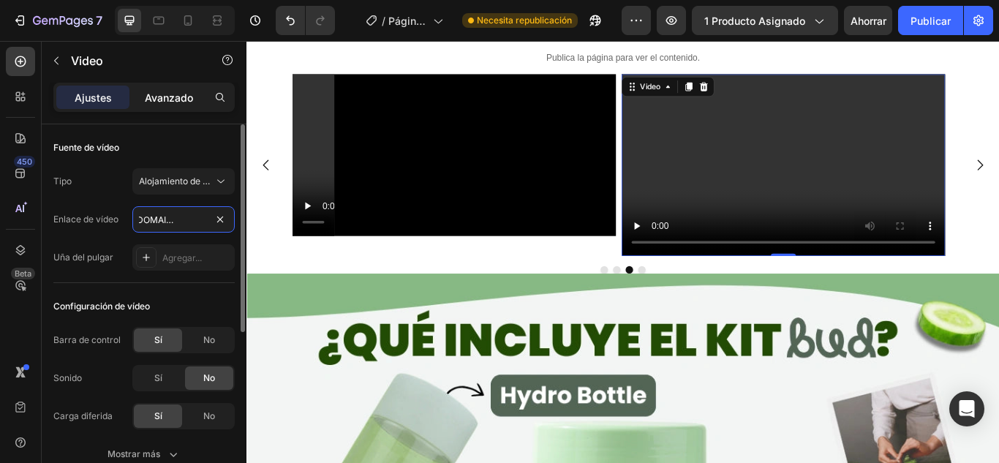
type input "[URL][DOMAIN_NAME]"
click at [169, 99] on font "Avanzado" at bounding box center [169, 97] width 48 height 12
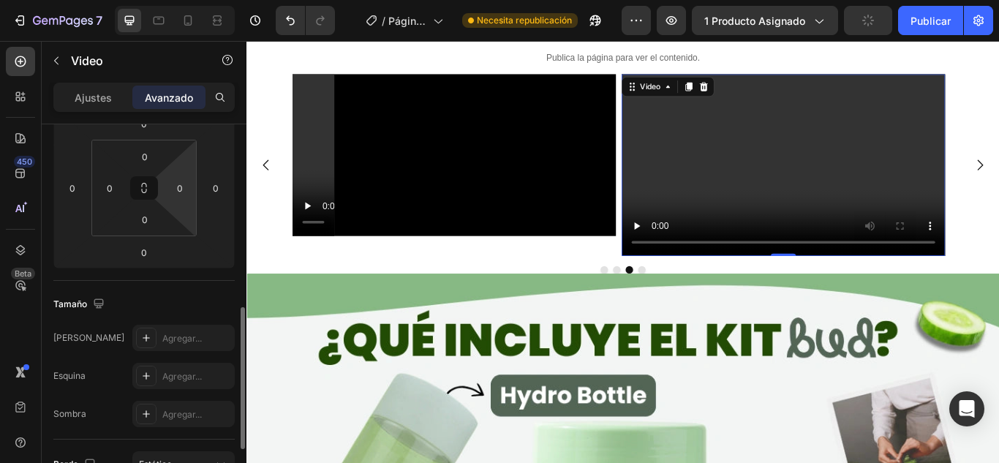
scroll to position [293, 0]
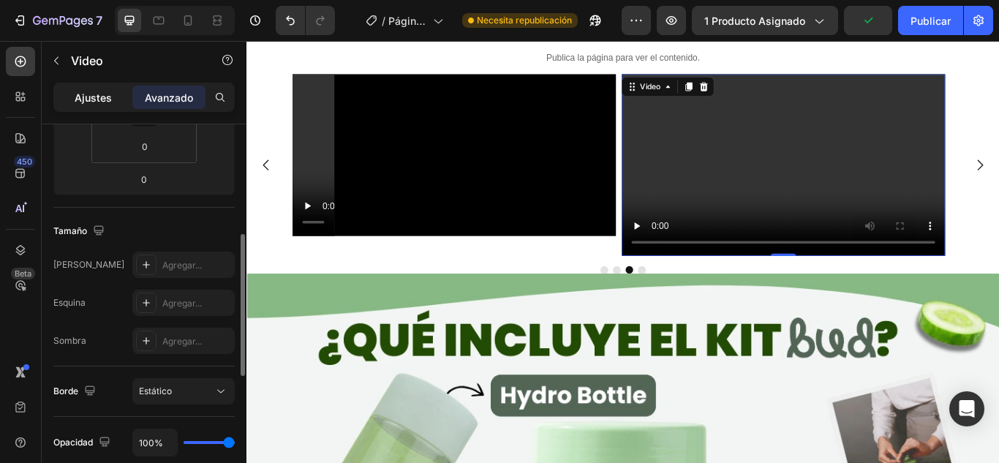
click at [107, 102] on font "Ajustes" at bounding box center [93, 97] width 37 height 12
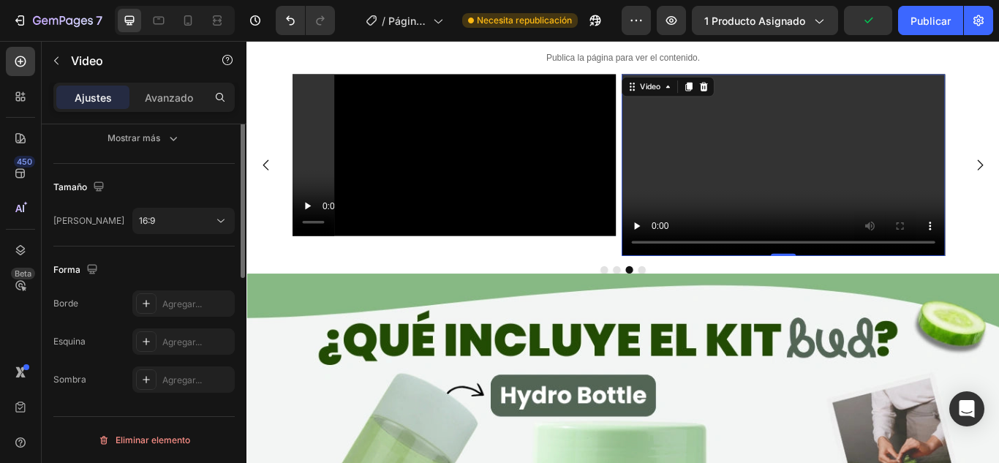
scroll to position [170, 0]
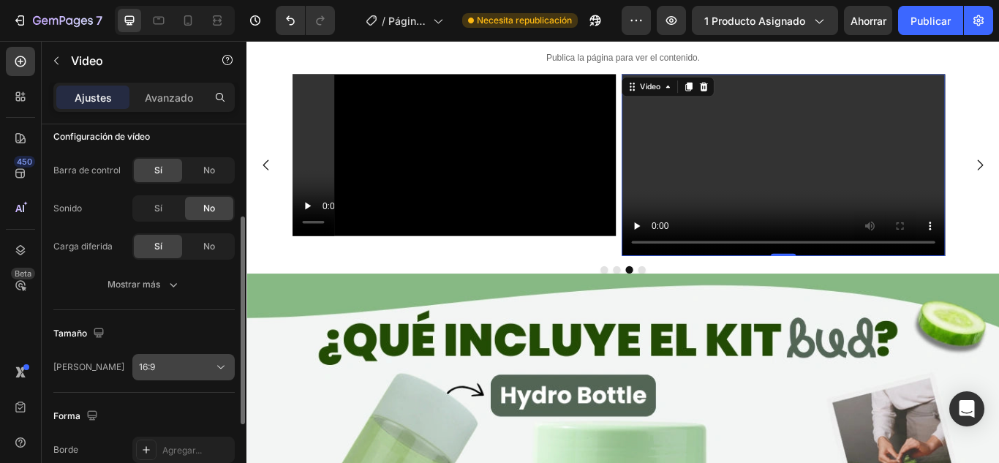
click at [209, 364] on div "16:9" at bounding box center [176, 367] width 75 height 13
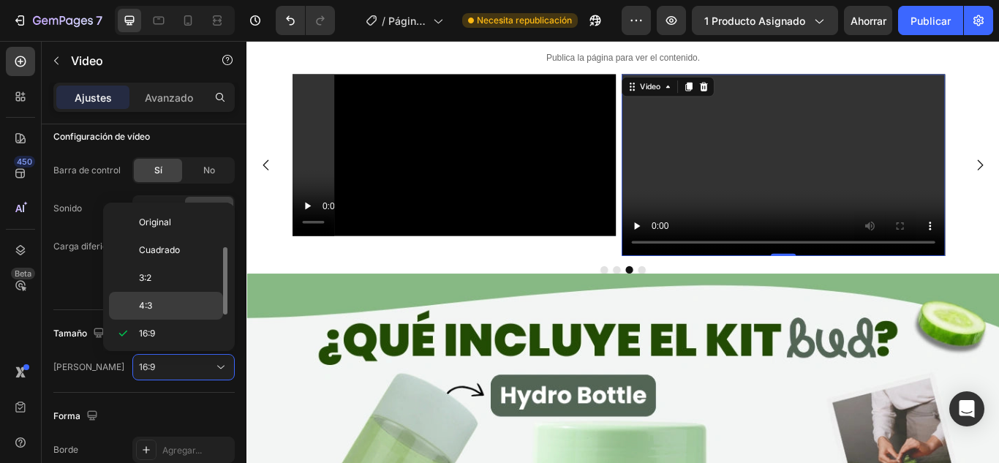
scroll to position [0, 0]
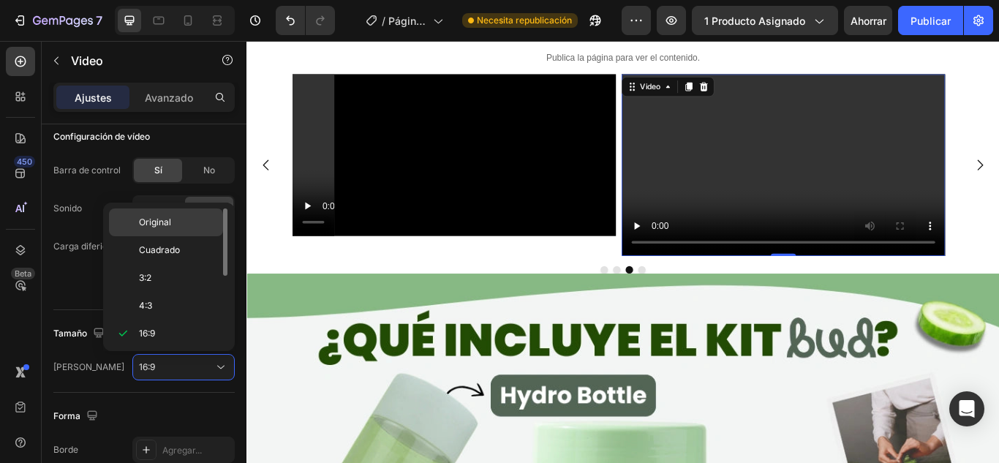
click at [172, 223] on p "Original" at bounding box center [178, 222] width 78 height 13
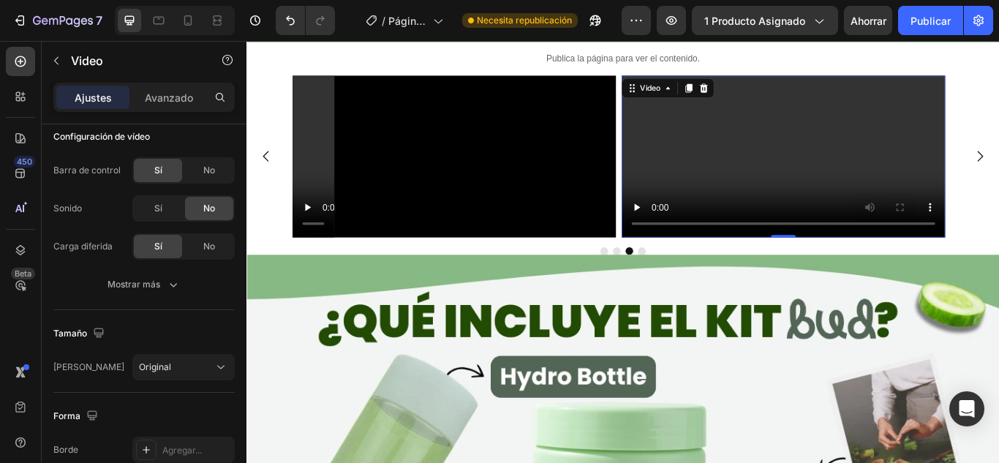
scroll to position [2905, 0]
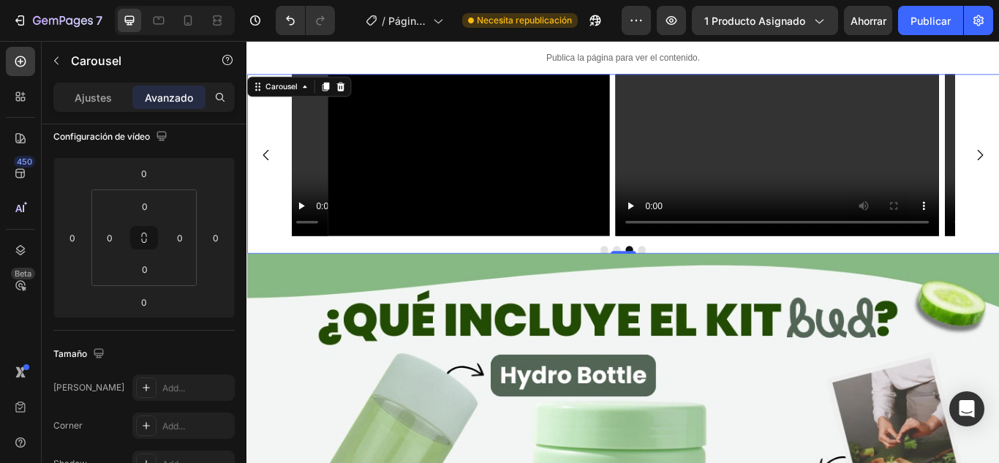
scroll to position [0, 0]
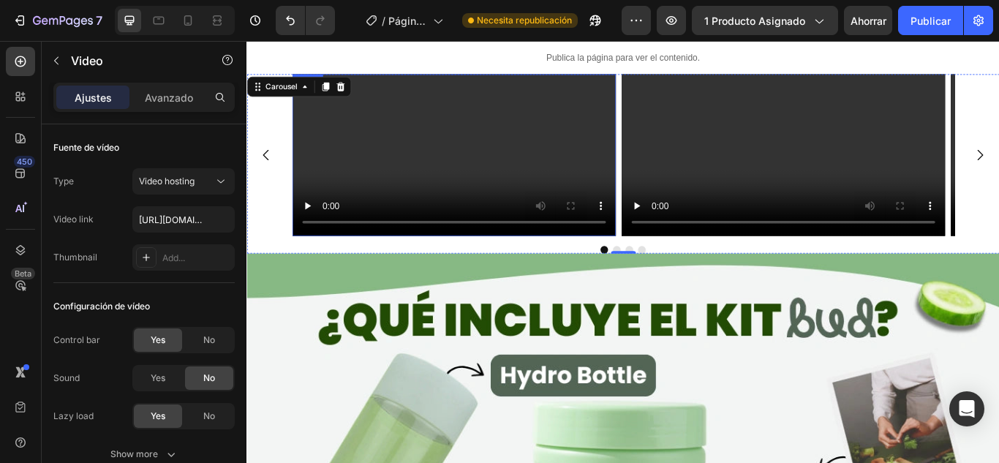
click at [481, 151] on video at bounding box center [487, 174] width 377 height 189
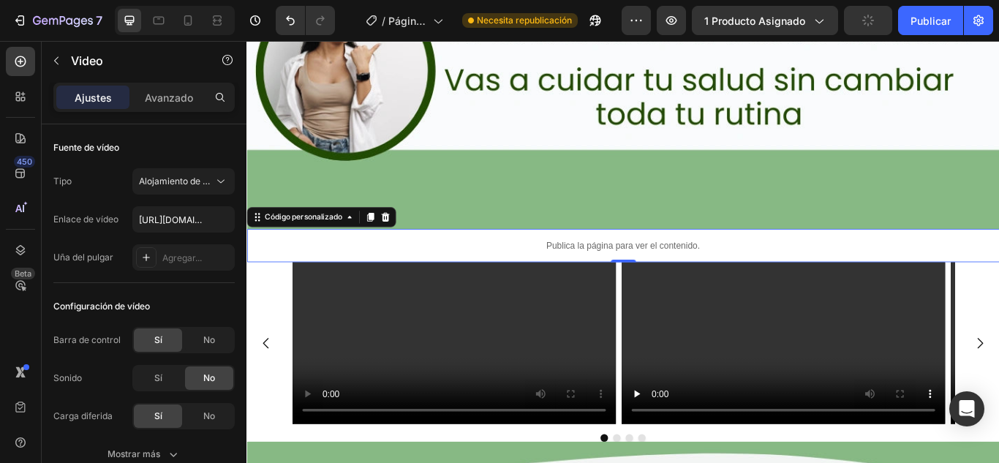
click at [364, 260] on div "Publica la página para ver el contenido." at bounding box center [685, 279] width 878 height 39
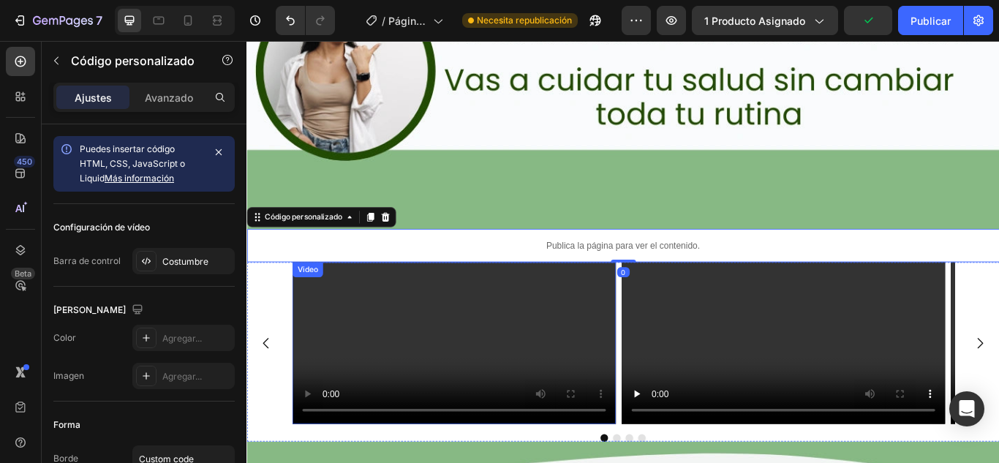
click at [364, 299] on video at bounding box center [487, 393] width 377 height 189
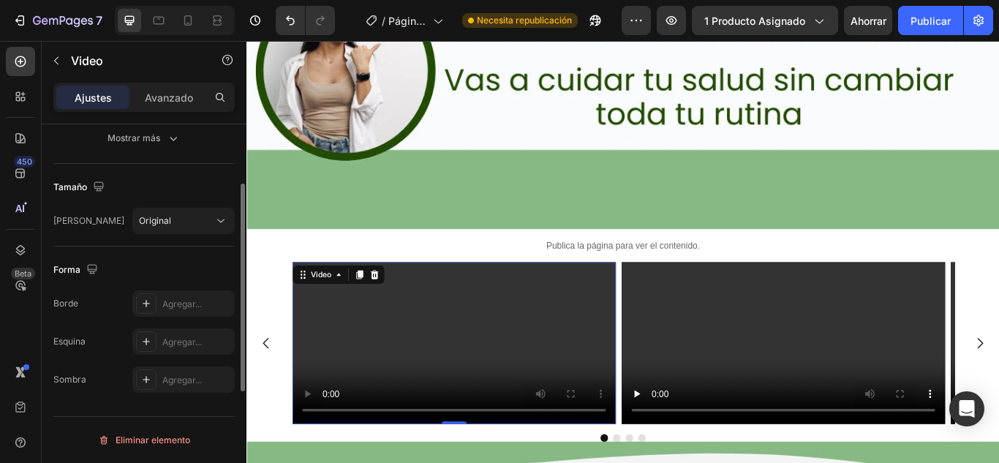
scroll to position [170, 0]
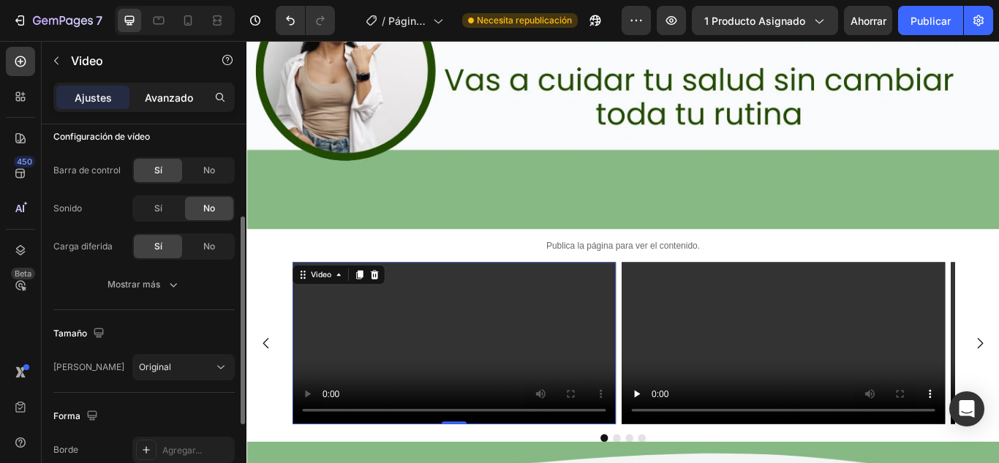
click at [161, 106] on div "Avanzado" at bounding box center [168, 97] width 73 height 23
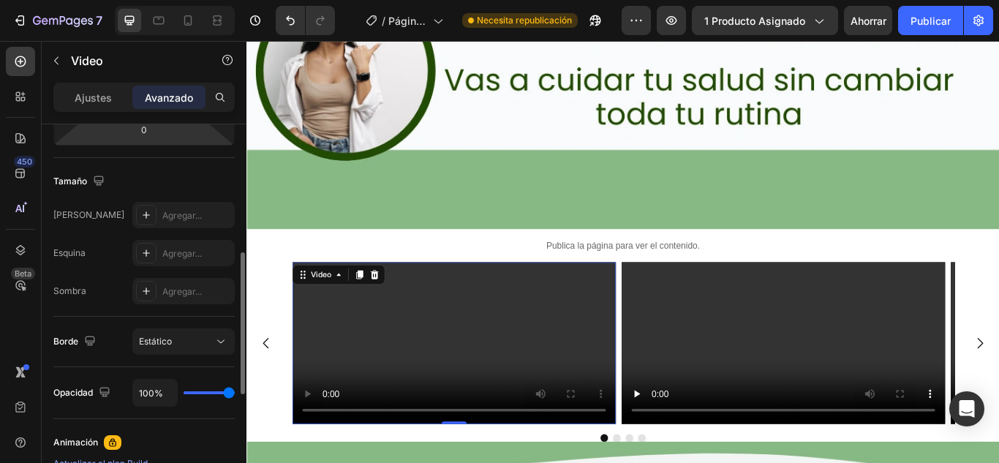
click at [478, 352] on video at bounding box center [487, 393] width 377 height 189
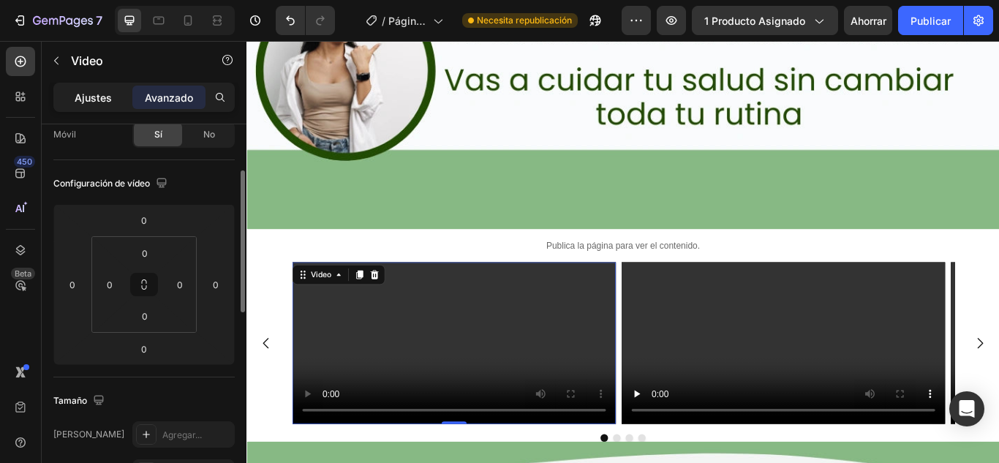
click at [91, 99] on font "Ajustes" at bounding box center [93, 97] width 37 height 12
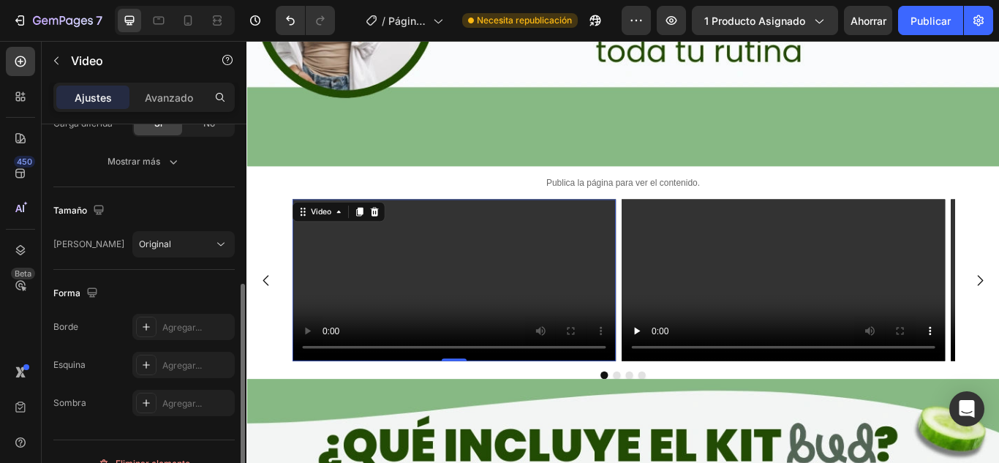
scroll to position [316, 0]
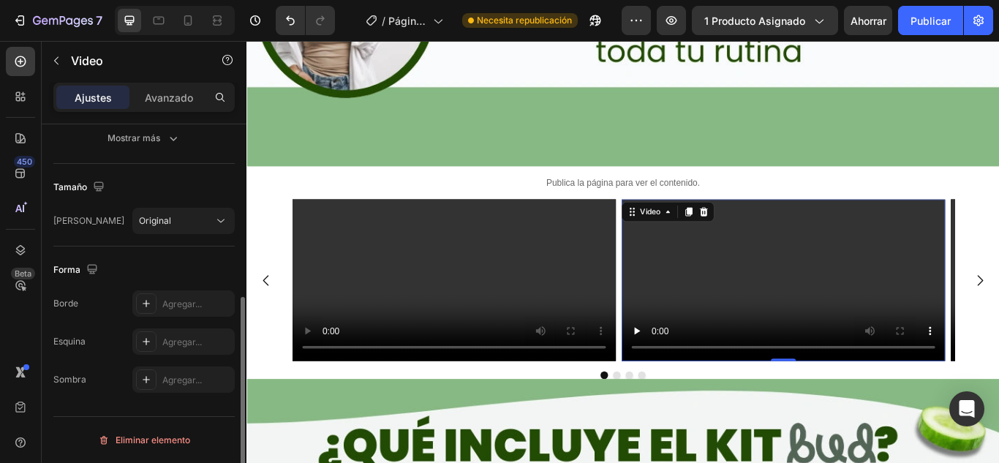
click at [824, 407] on video at bounding box center [871, 320] width 377 height 189
click at [833, 282] on video at bounding box center [871, 320] width 377 height 189
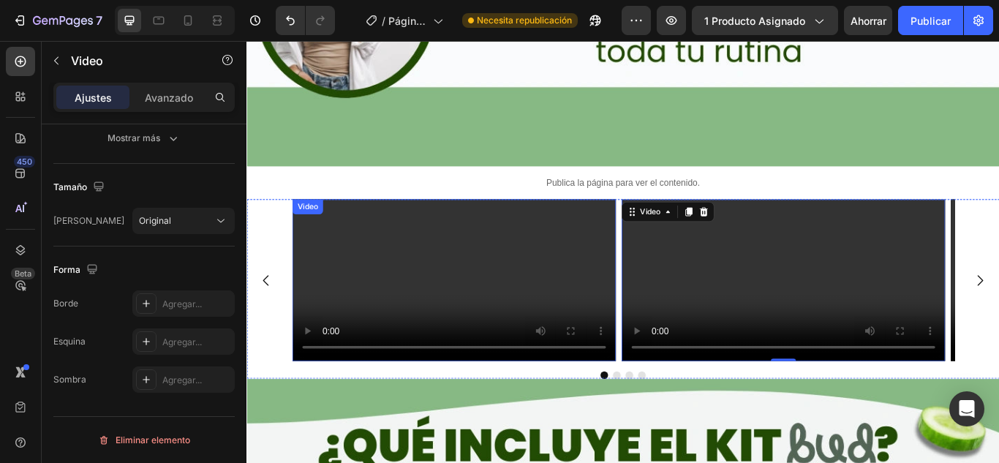
click at [623, 293] on video at bounding box center [487, 320] width 377 height 189
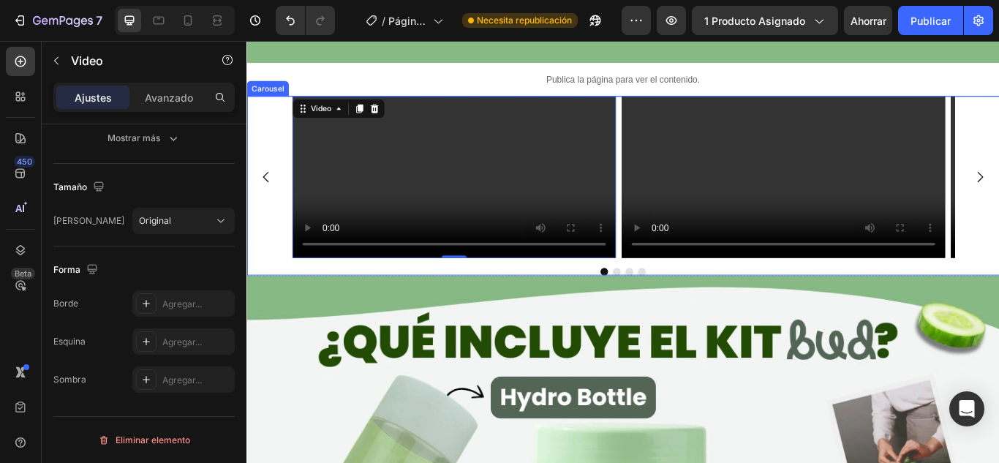
scroll to position [2905, 0]
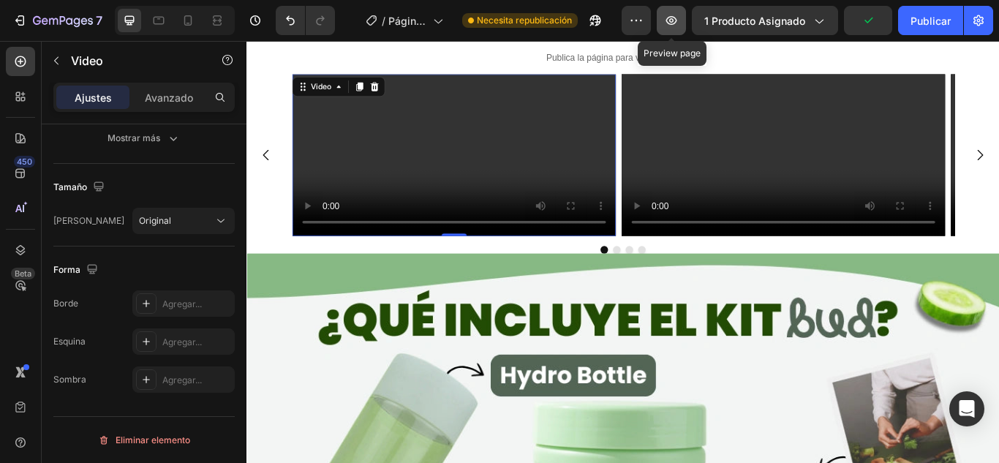
click at [685, 20] on button "button" at bounding box center [671, 20] width 29 height 29
click at [451, 268] on video at bounding box center [487, 174] width 377 height 189
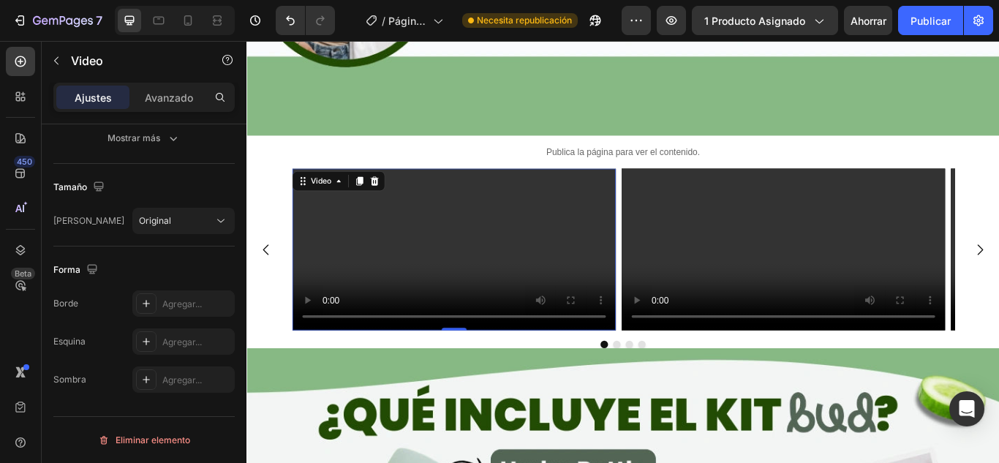
scroll to position [2686, 0]
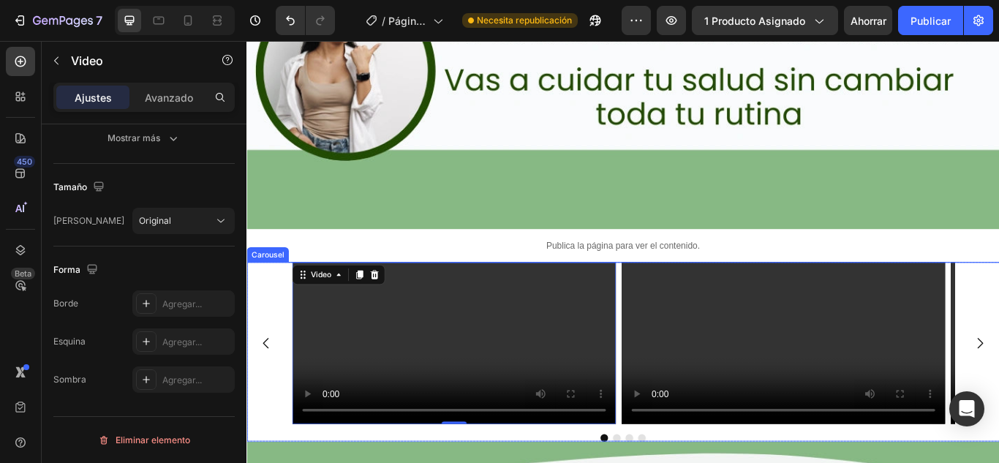
click at [266, 299] on div "Video 0 Video Video Video" at bounding box center [685, 393] width 878 height 189
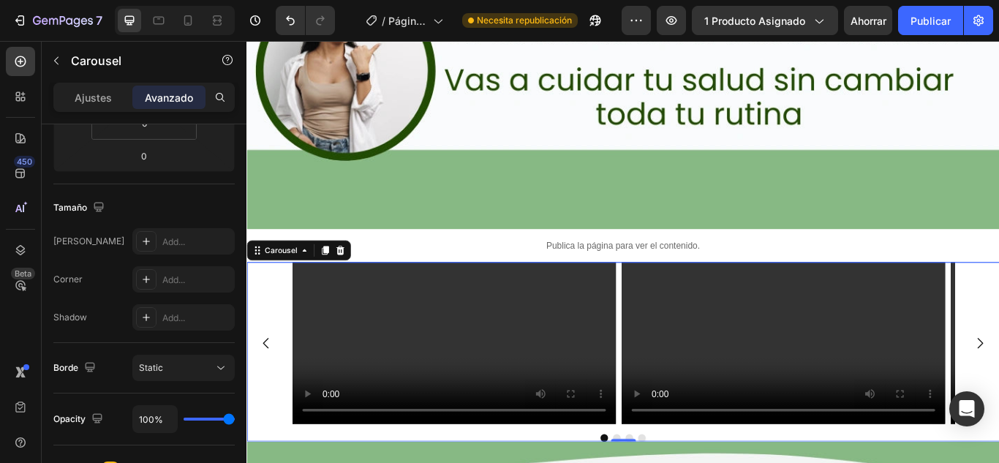
scroll to position [0, 0]
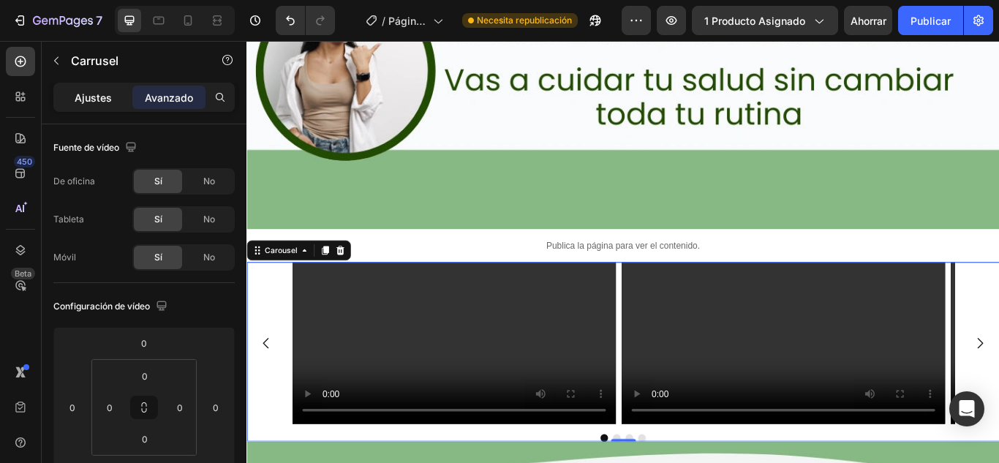
click at [104, 108] on div "Ajustes" at bounding box center [92, 97] width 73 height 23
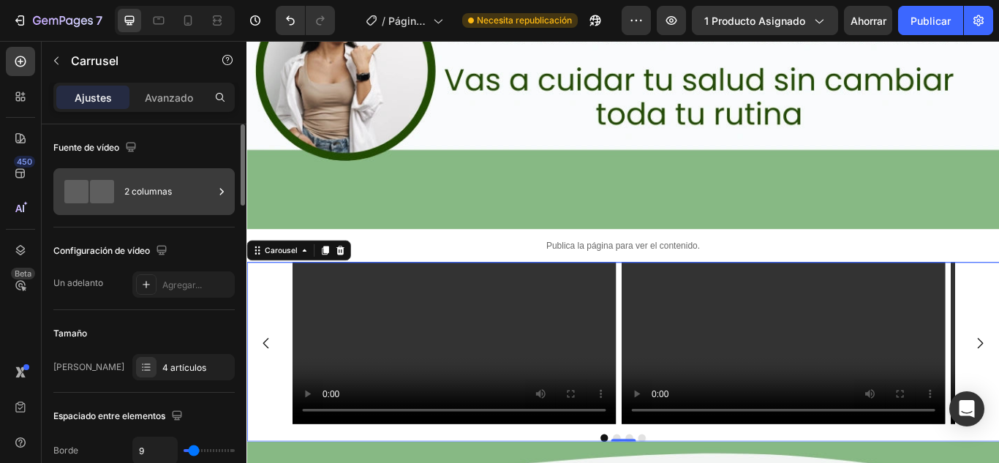
click at [155, 200] on div "2 columnas" at bounding box center [168, 192] width 89 height 34
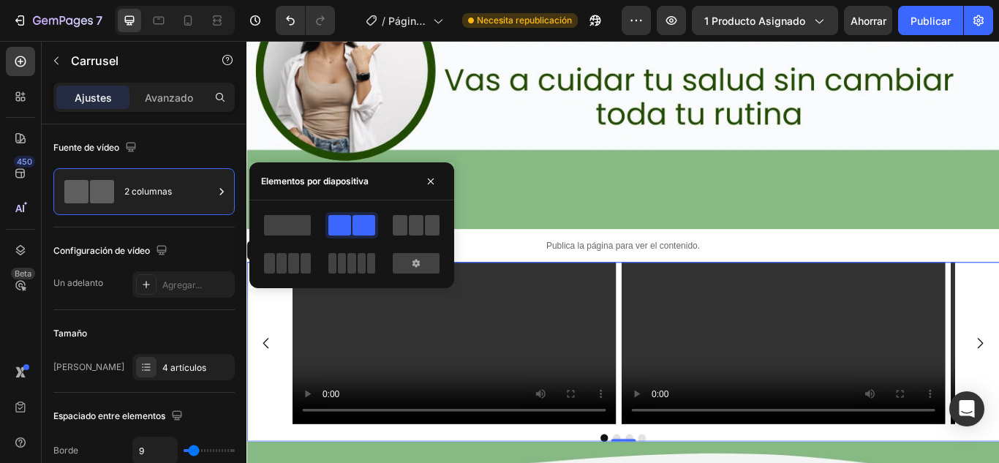
click at [407, 231] on span at bounding box center [400, 225] width 15 height 20
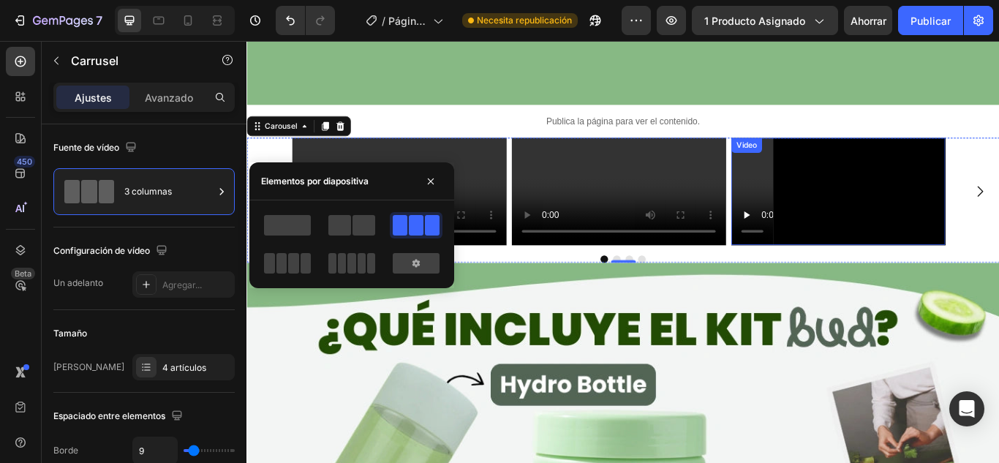
scroll to position [2832, 0]
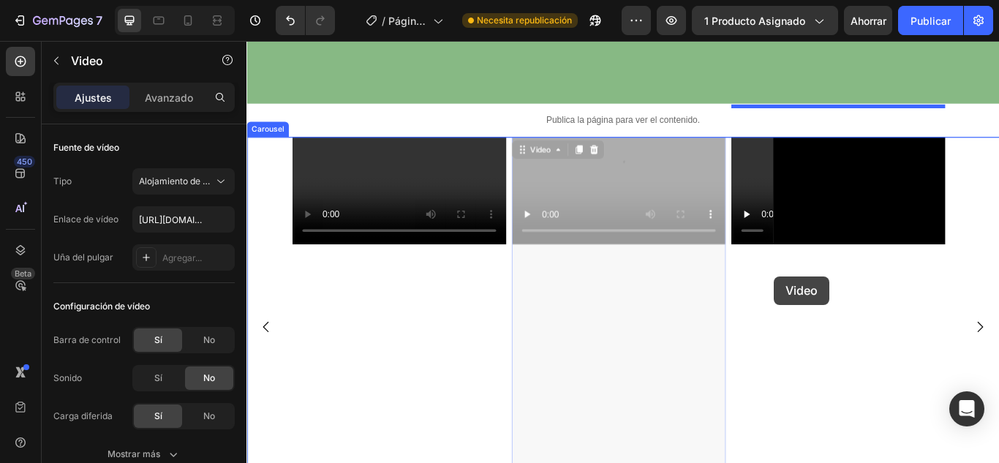
drag, startPoint x: 750, startPoint y: 339, endPoint x: 862, endPoint y: 315, distance: 114.5
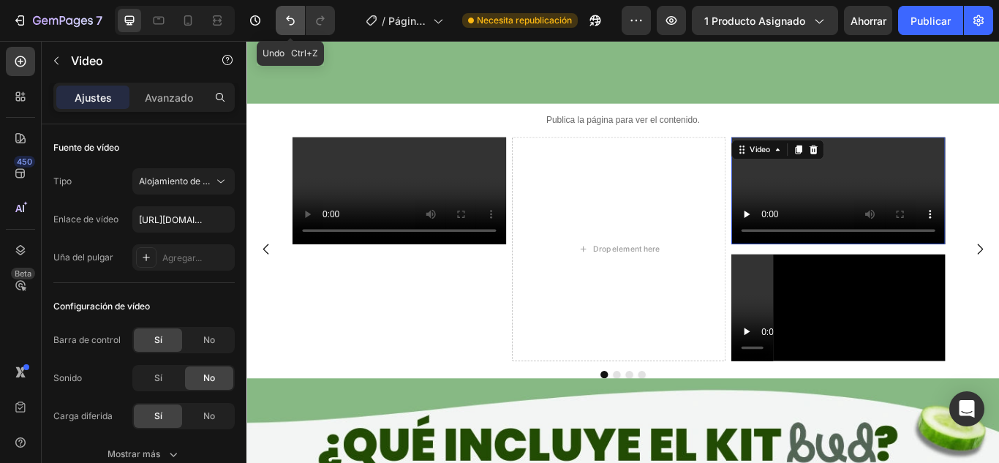
click at [297, 22] on icon "Deshacer/Rehacer" at bounding box center [290, 20] width 15 height 15
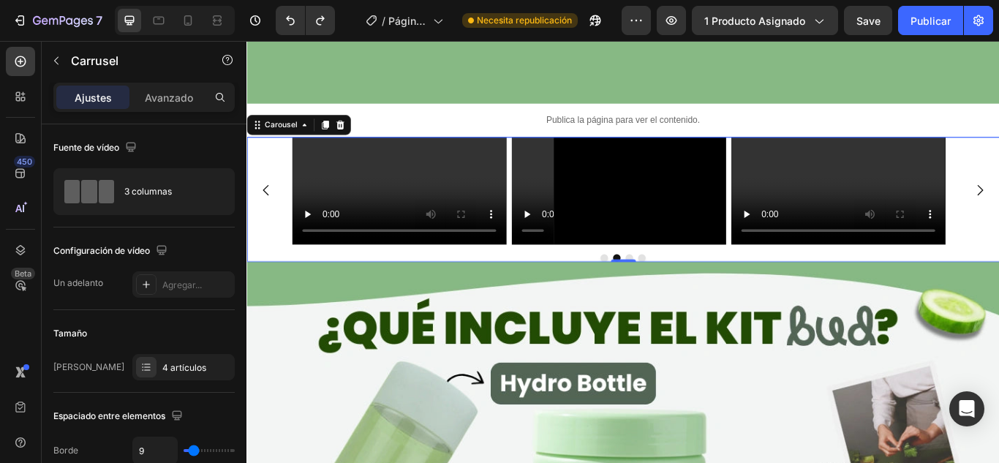
click at [270, 222] on icon "Carousel Back Arrow" at bounding box center [269, 215] width 7 height 12
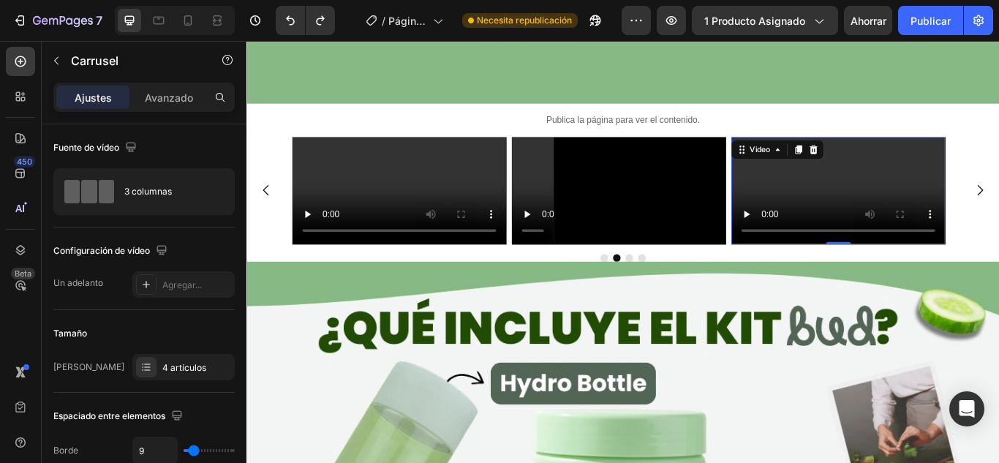
click at [938, 278] on video at bounding box center [935, 215] width 249 height 125
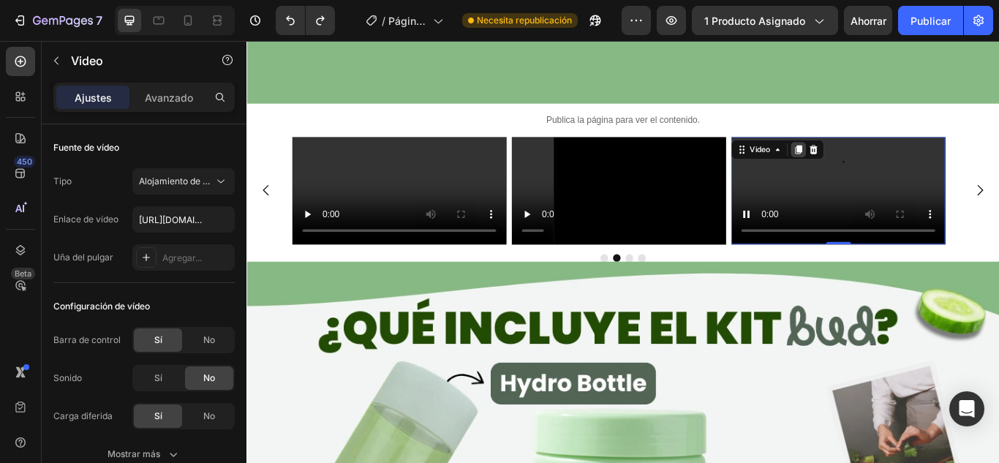
click at [886, 162] on icon at bounding box center [890, 167] width 8 height 10
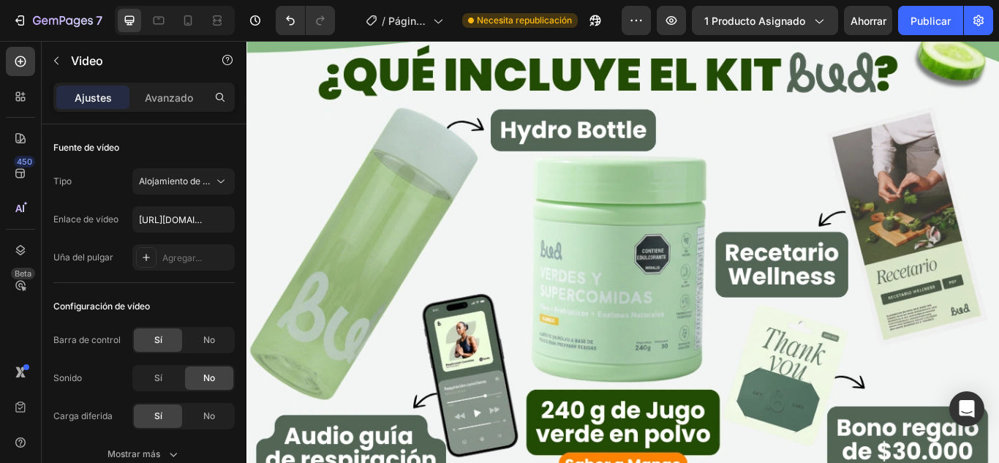
scroll to position [3300, 0]
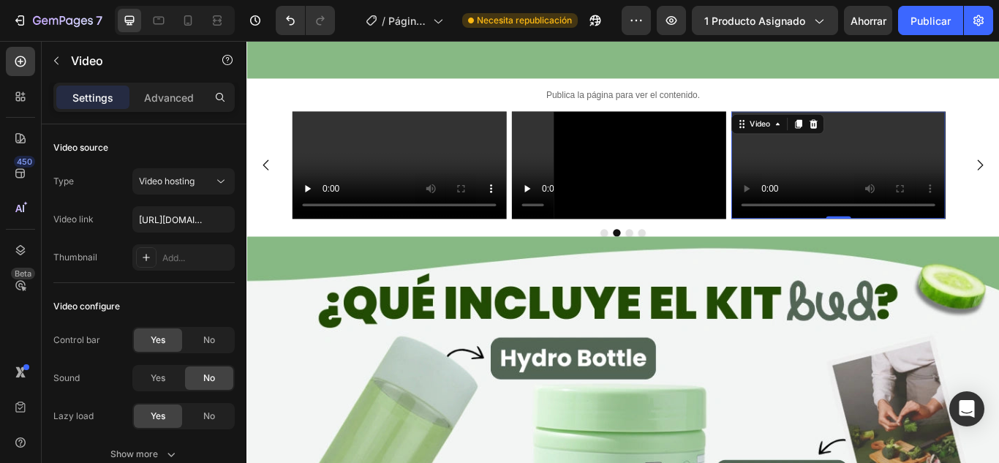
scroll to position [2859, 0]
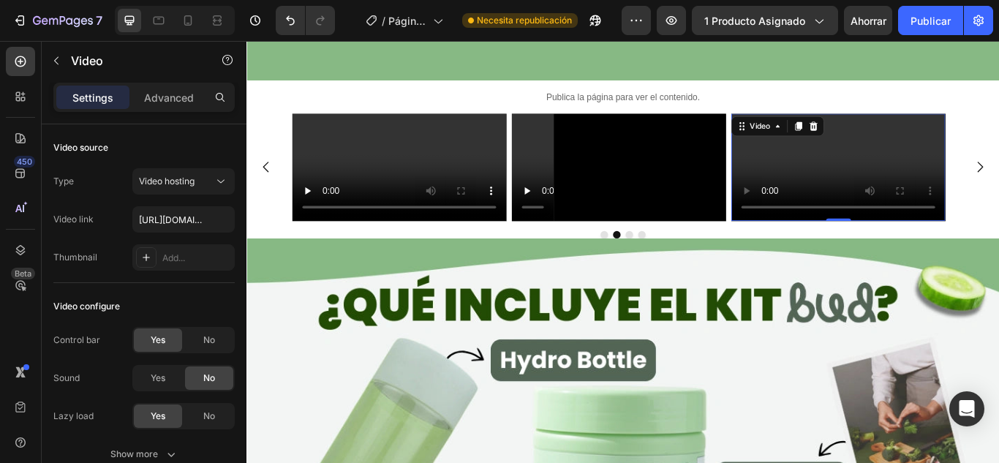
click at [913, 213] on video at bounding box center [935, 188] width 249 height 125
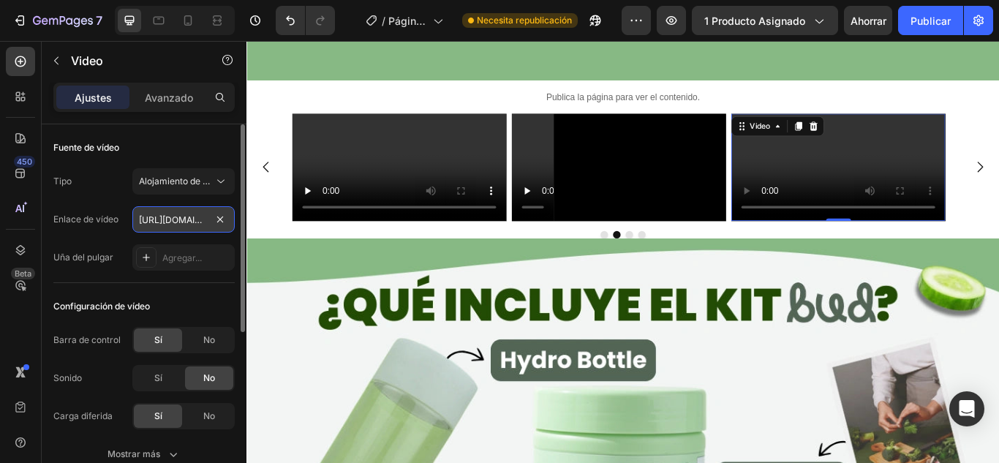
click at [146, 219] on input "[URL][DOMAIN_NAME]" at bounding box center [183, 219] width 102 height 26
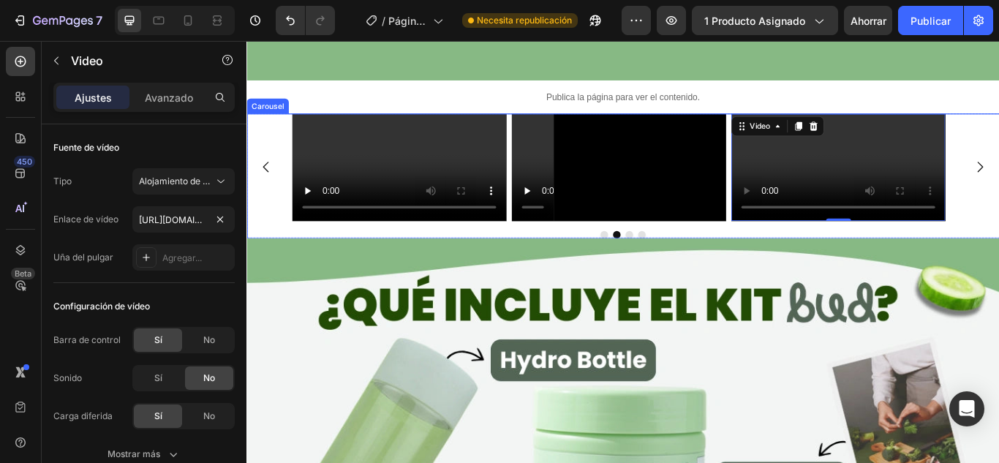
click at [270, 197] on icon "Carousel Back Arrow" at bounding box center [269, 188] width 18 height 18
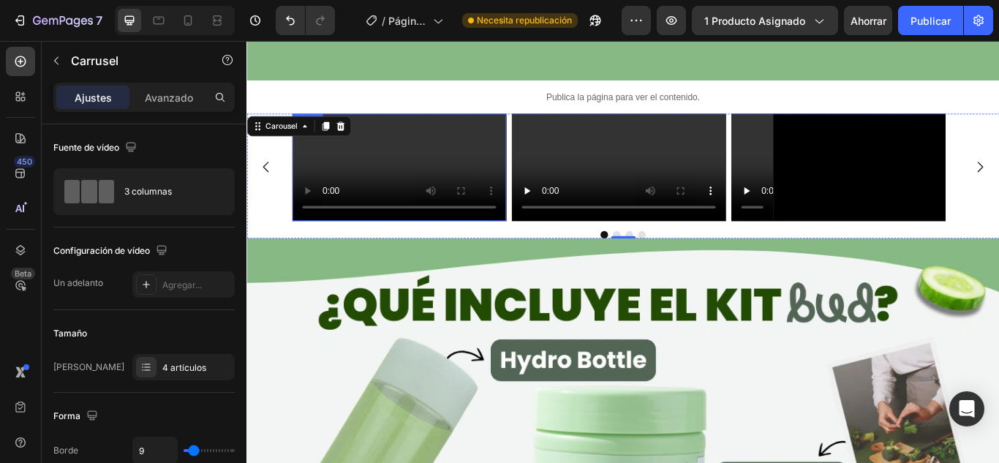
click at [392, 251] on video at bounding box center [423, 188] width 249 height 125
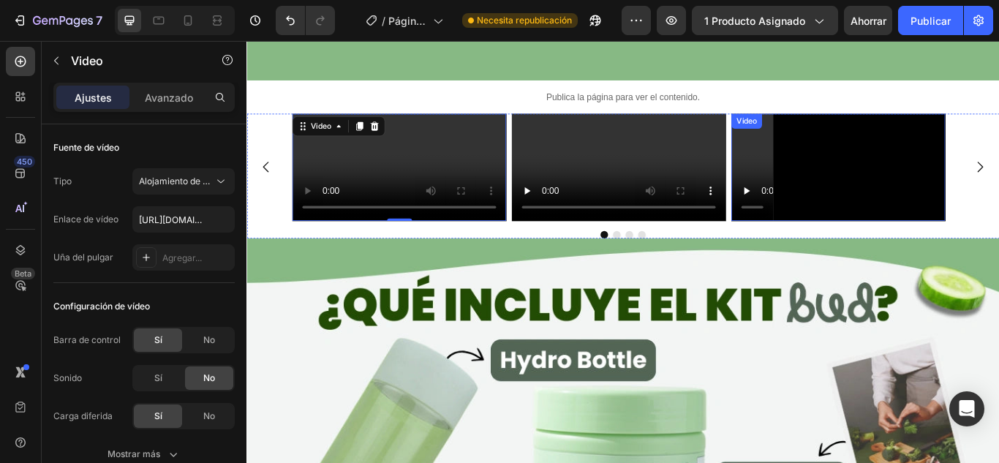
click at [978, 251] on video at bounding box center [935, 188] width 249 height 125
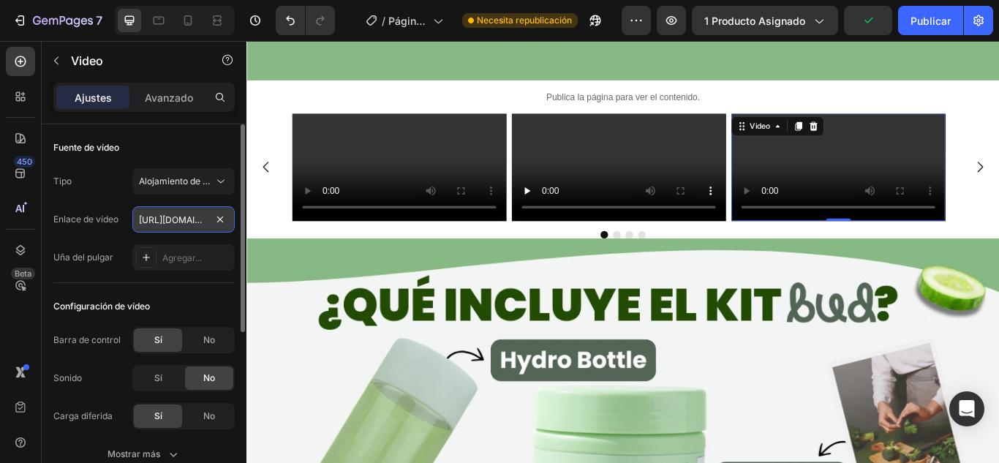
click at [197, 219] on input "[URL][DOMAIN_NAME]" at bounding box center [183, 219] width 102 height 26
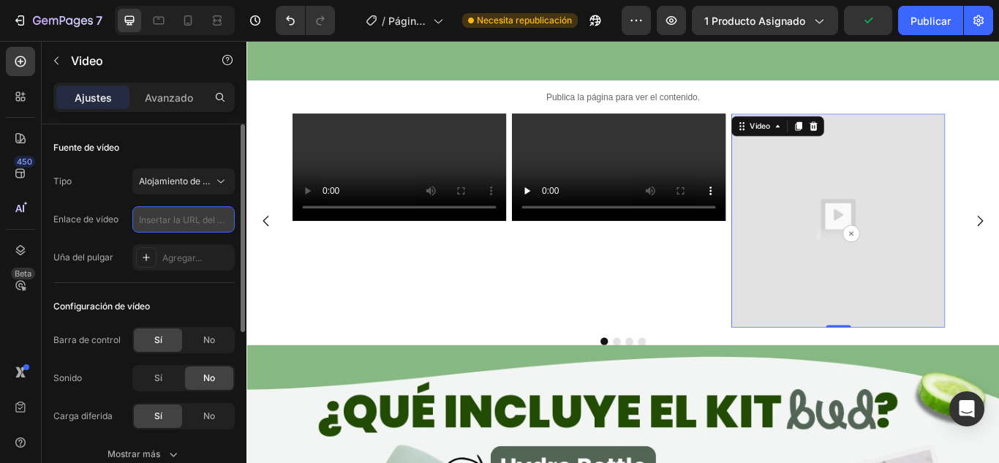
paste input "[URL][DOMAIN_NAME]"
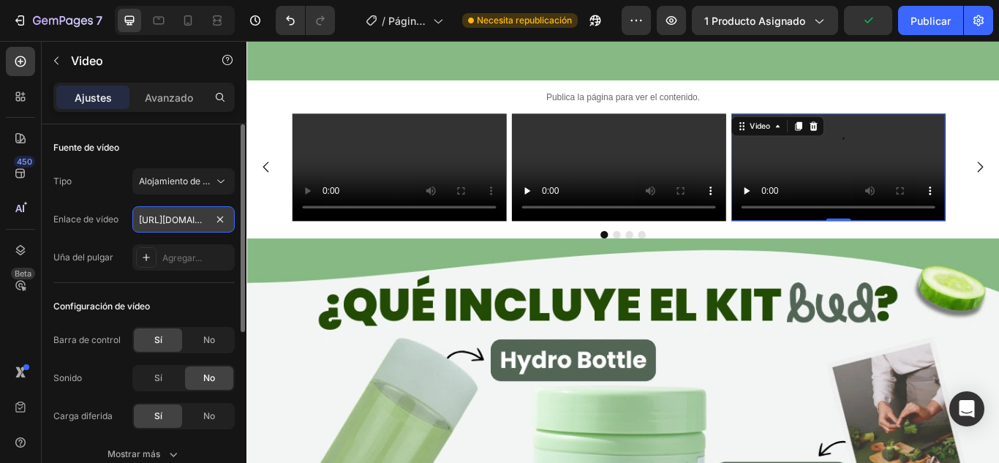
scroll to position [0, 278]
type input "[URL][DOMAIN_NAME]"
click at [172, 145] on div "Fuente de vídeo" at bounding box center [143, 147] width 181 height 23
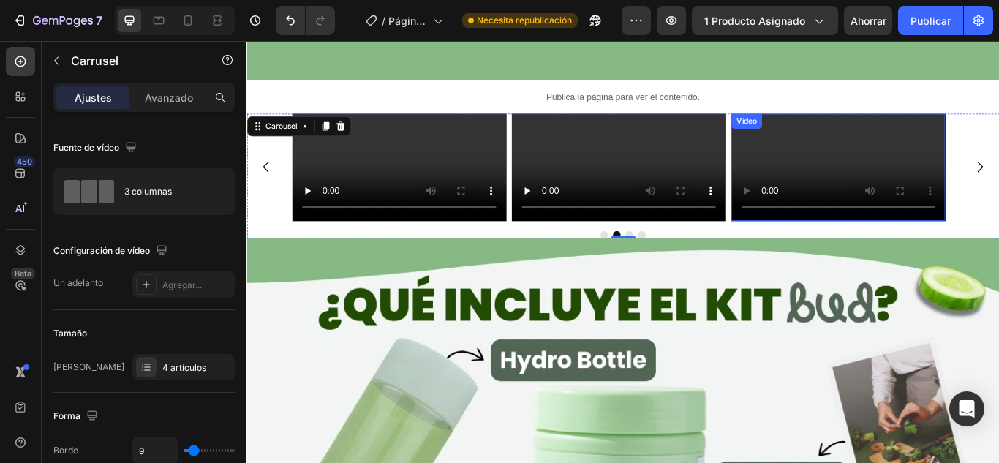
click at [926, 251] on video at bounding box center [935, 188] width 249 height 125
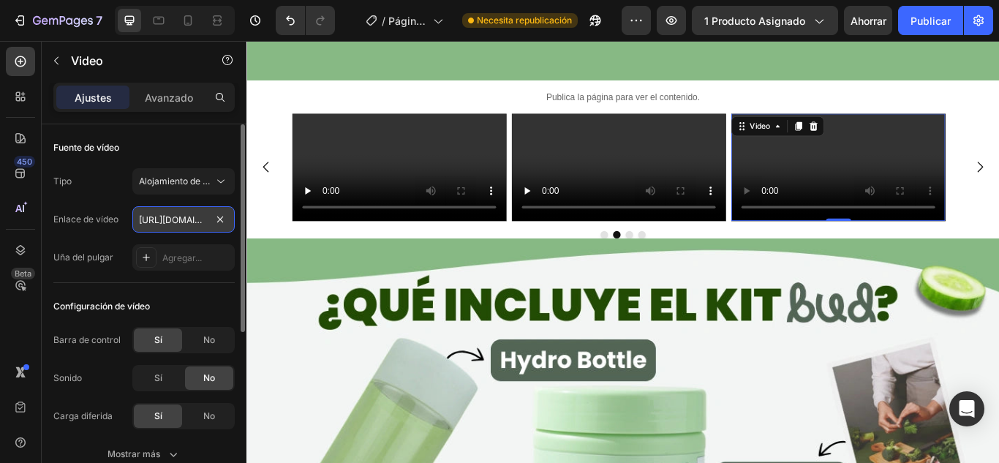
click at [198, 225] on input "[URL][DOMAIN_NAME]" at bounding box center [183, 219] width 102 height 26
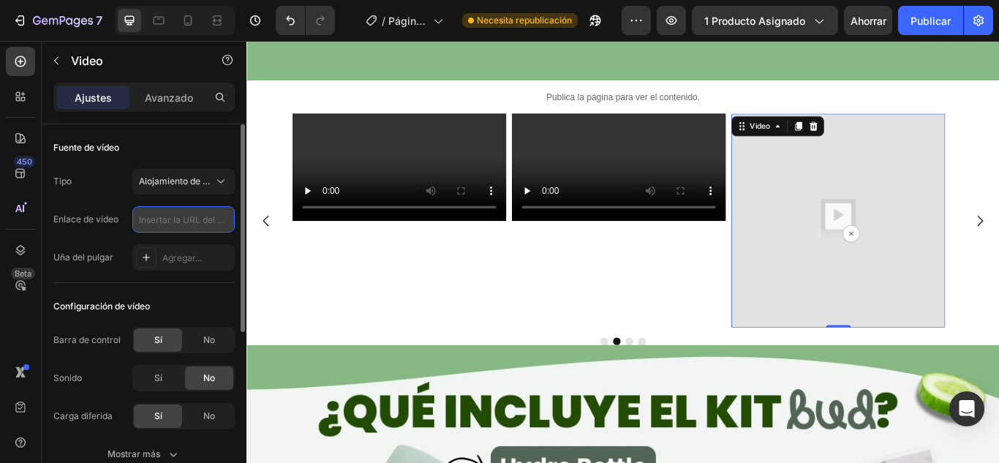
paste input "[URL][DOMAIN_NAME]"
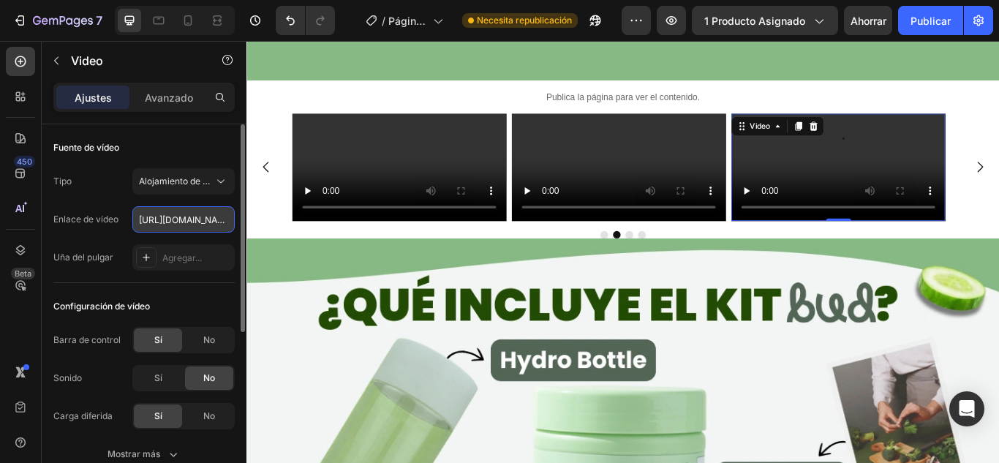
scroll to position [0, 279]
type input "[URL][DOMAIN_NAME]"
click at [165, 144] on div "Fuente de vídeo" at bounding box center [143, 147] width 181 height 23
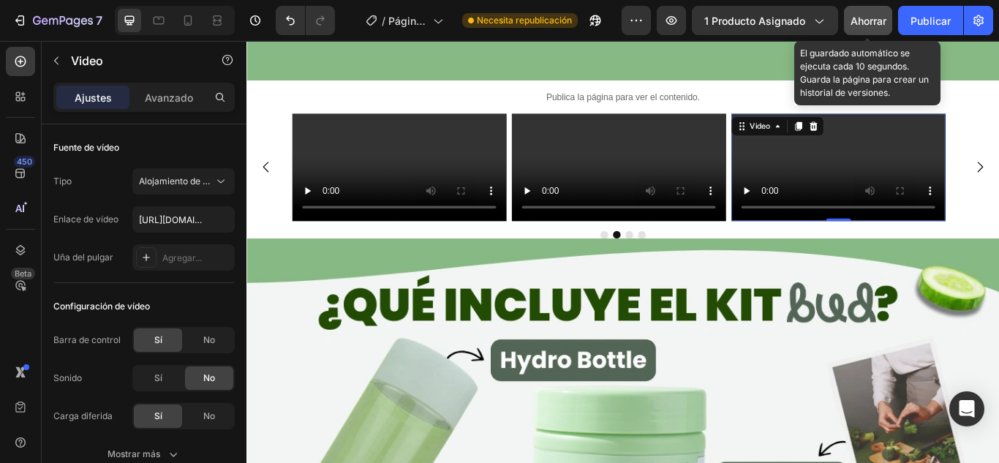
click at [861, 26] on font "Ahorrar" at bounding box center [869, 21] width 36 height 12
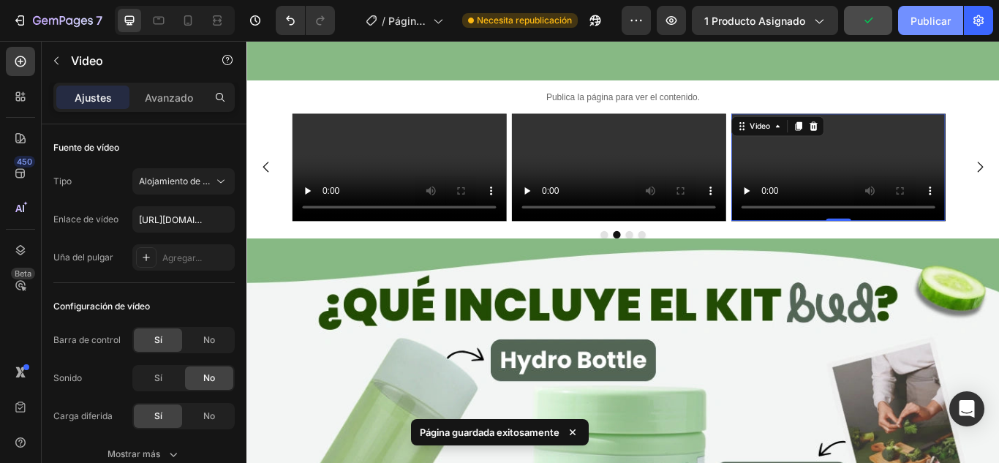
click at [936, 25] on font "Publicar" at bounding box center [931, 21] width 40 height 12
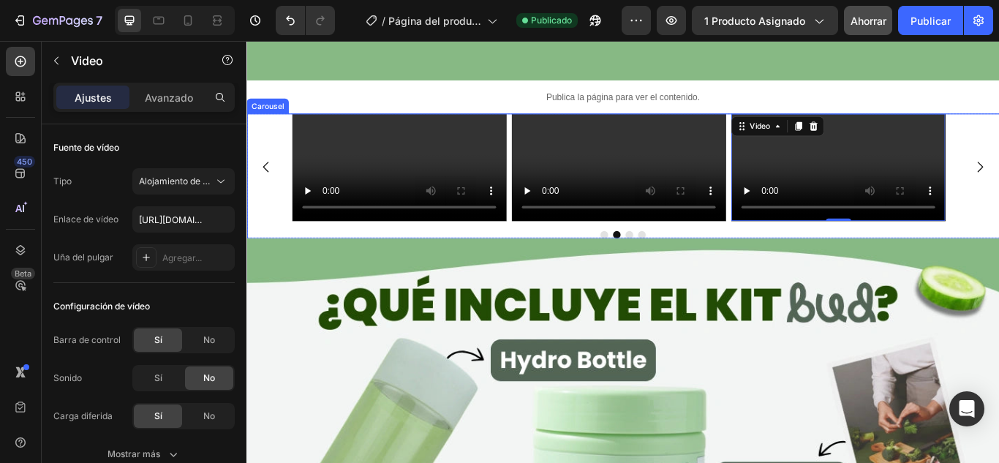
click at [998, 185] on div "Video Video Video Video 0" at bounding box center [685, 188] width 878 height 125
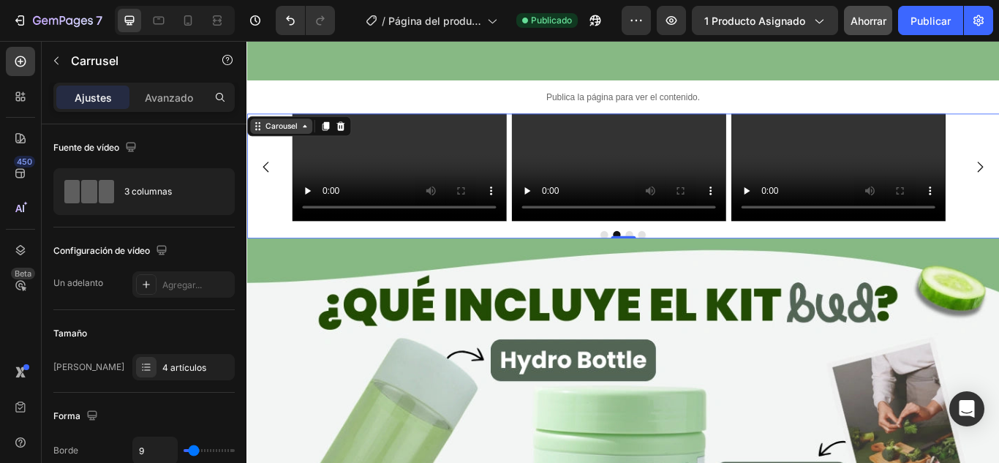
click at [298, 134] on div "Carousel" at bounding box center [286, 140] width 43 height 13
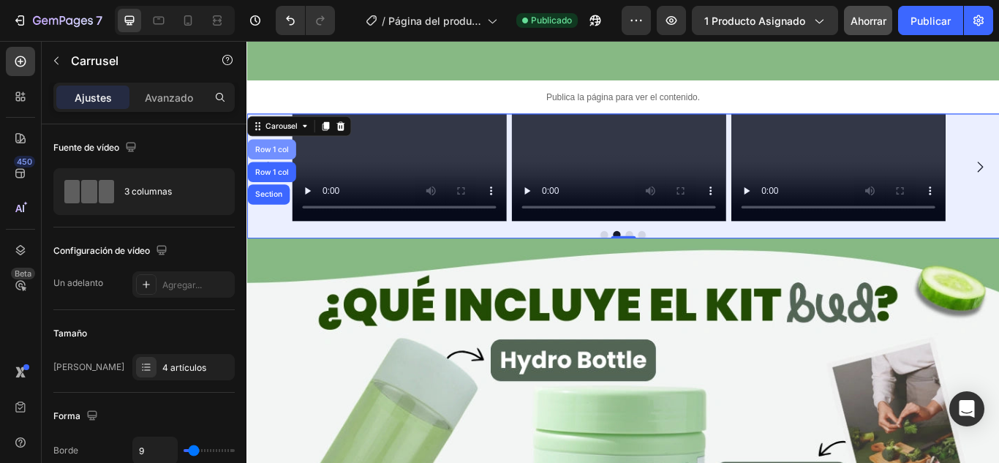
click at [278, 163] on div "Row 1 col" at bounding box center [275, 167] width 45 height 9
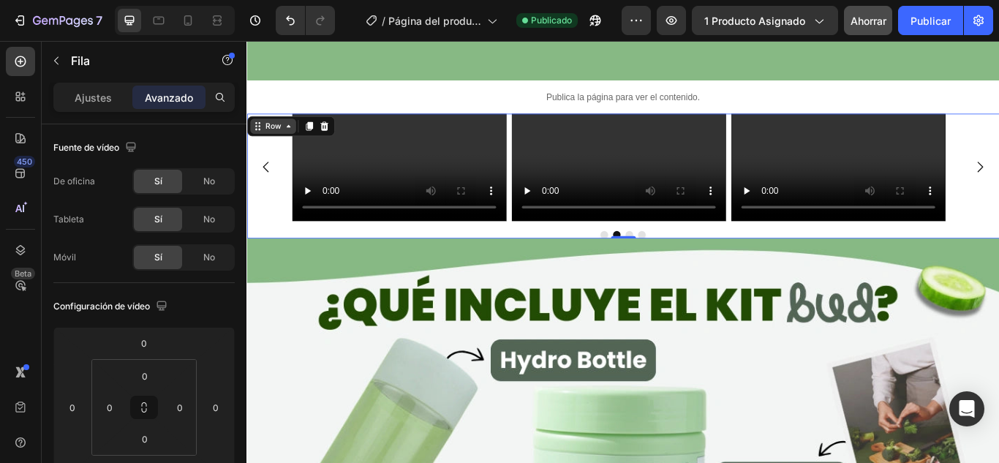
click at [283, 134] on div "Row" at bounding box center [277, 140] width 24 height 13
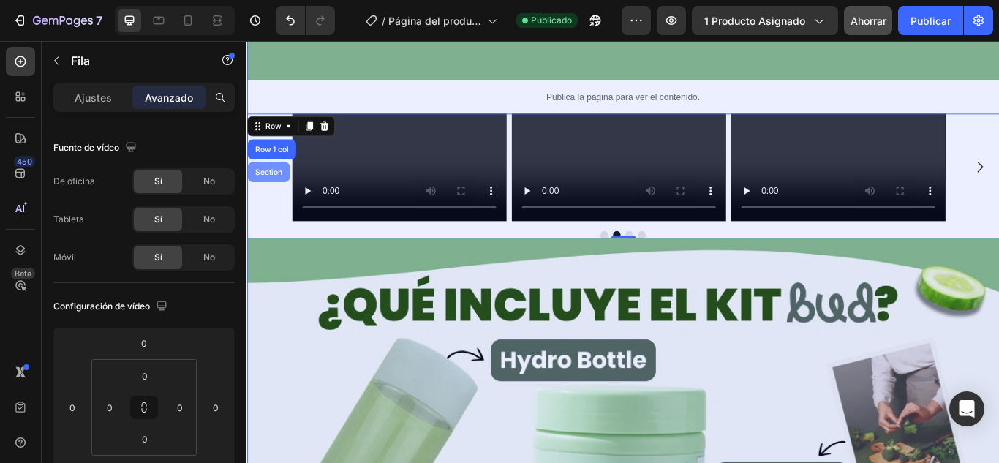
click at [278, 182] on div "Section" at bounding box center [271, 193] width 49 height 23
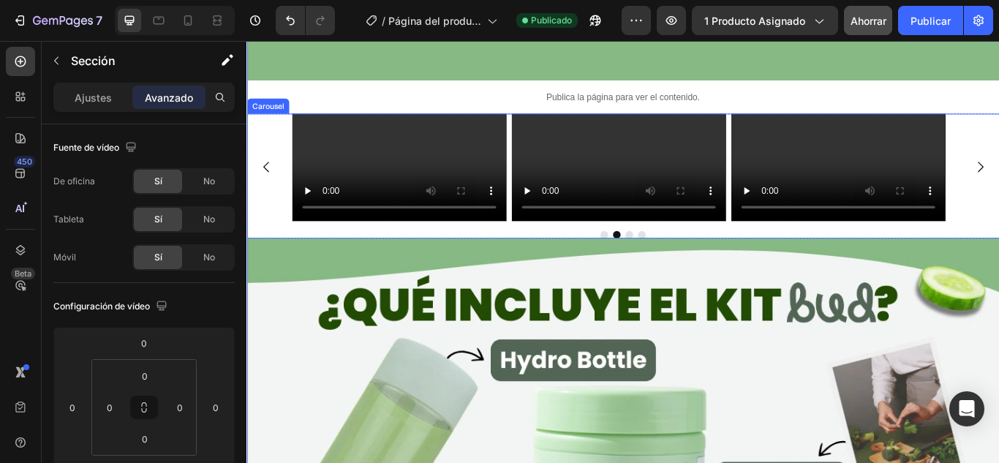
click at [281, 126] on div "Video Video Video Video [GEOGRAPHIC_DATA]" at bounding box center [685, 199] width 878 height 146
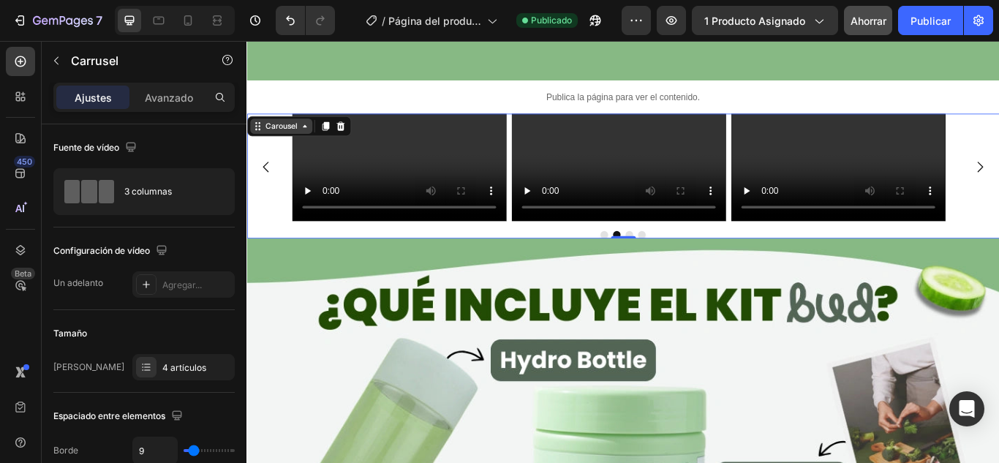
click at [281, 134] on div "Carousel" at bounding box center [286, 140] width 43 height 13
click at [293, 251] on div "Video Video Video Video" at bounding box center [685, 188] width 878 height 125
click at [268, 242] on div "Video Video Video Video" at bounding box center [685, 188] width 878 height 125
click at [998, 251] on div "Video Video Video Video" at bounding box center [685, 188] width 878 height 125
click at [171, 97] on font "Avanzado" at bounding box center [169, 97] width 48 height 12
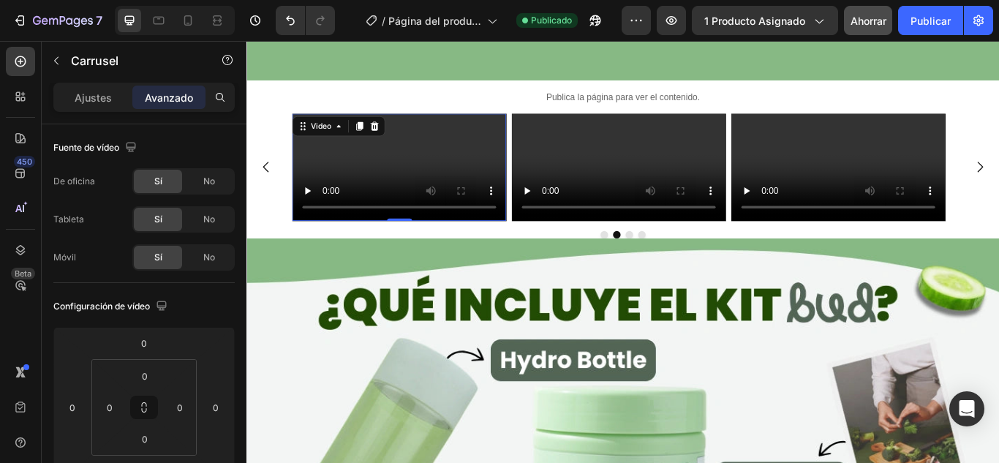
click at [423, 223] on video at bounding box center [423, 188] width 249 height 125
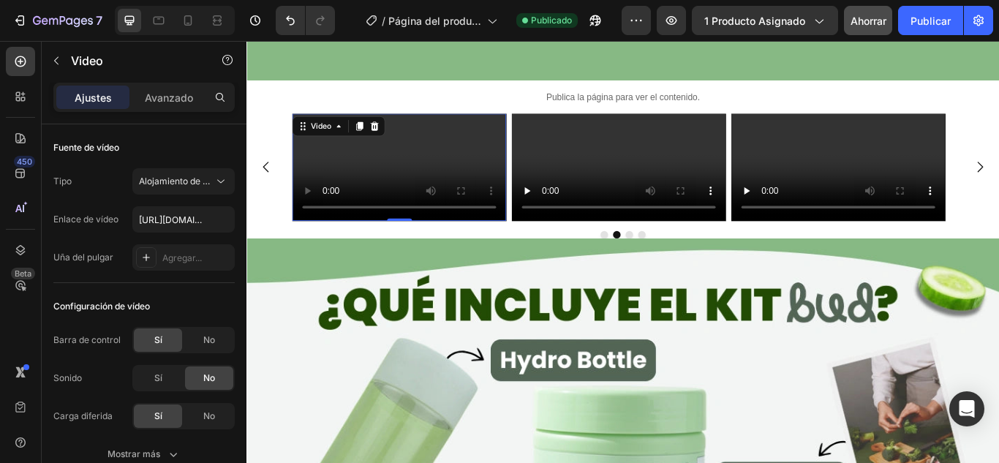
click at [299, 145] on video at bounding box center [423, 188] width 249 height 125
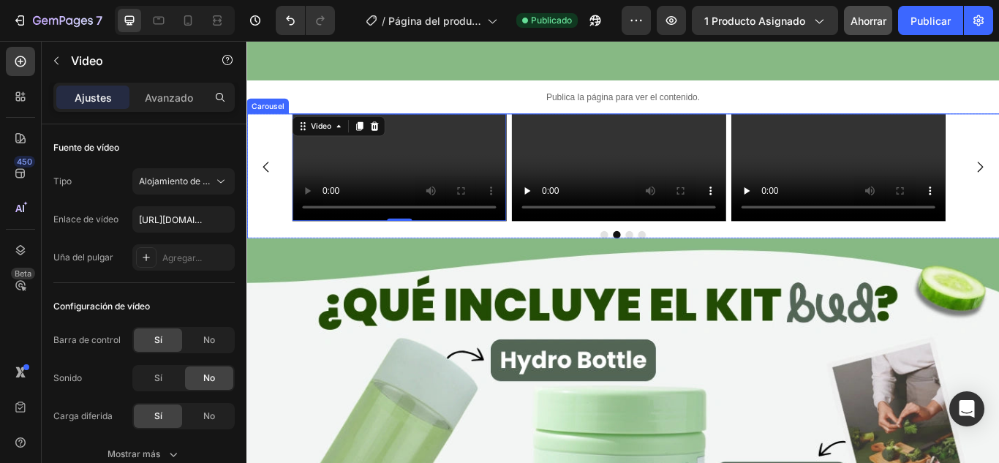
click at [275, 147] on div "Video Video 0 Video Video" at bounding box center [685, 188] width 878 height 125
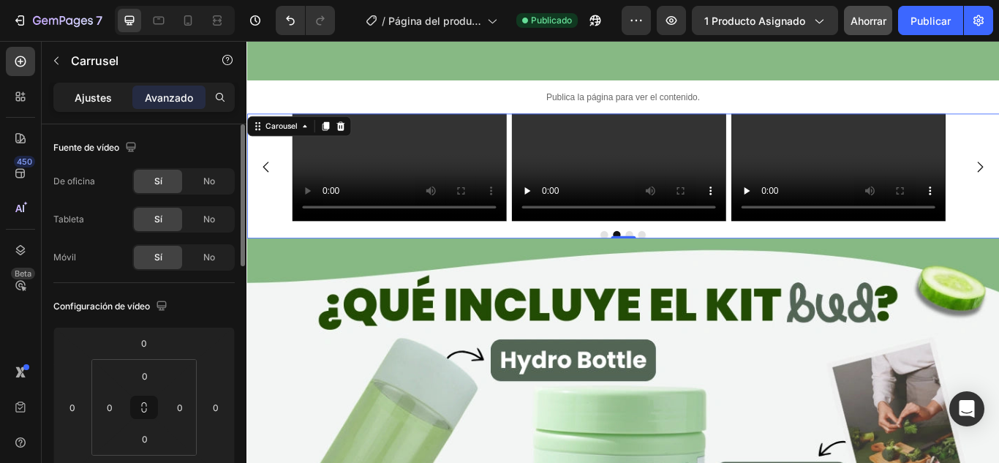
click at [94, 104] on p "Ajustes" at bounding box center [93, 97] width 37 height 15
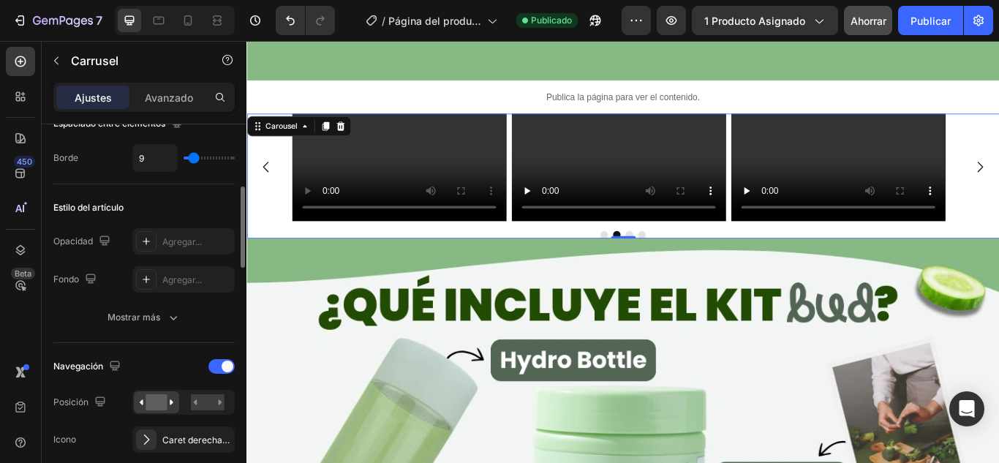
scroll to position [366, 0]
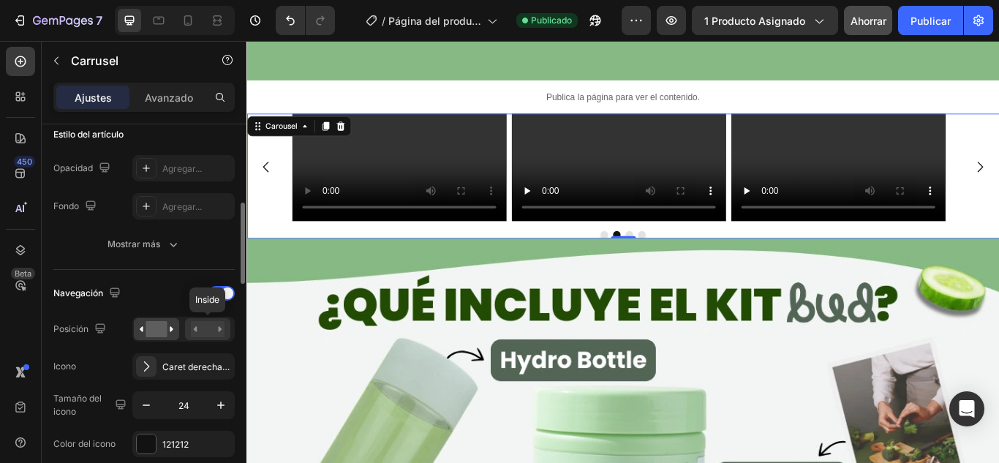
click at [210, 329] on rect at bounding box center [208, 329] width 34 height 16
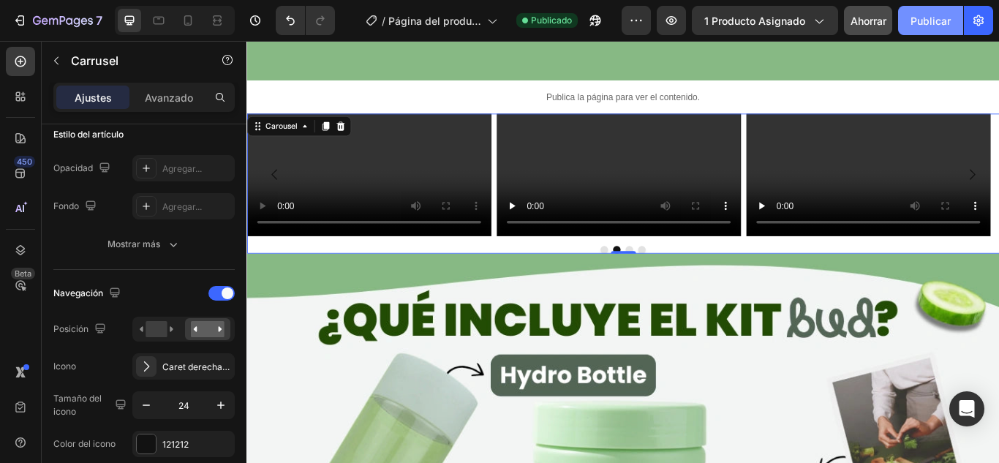
click at [910, 18] on button "Publicar" at bounding box center [930, 20] width 65 height 29
click at [214, 294] on div at bounding box center [221, 293] width 26 height 15
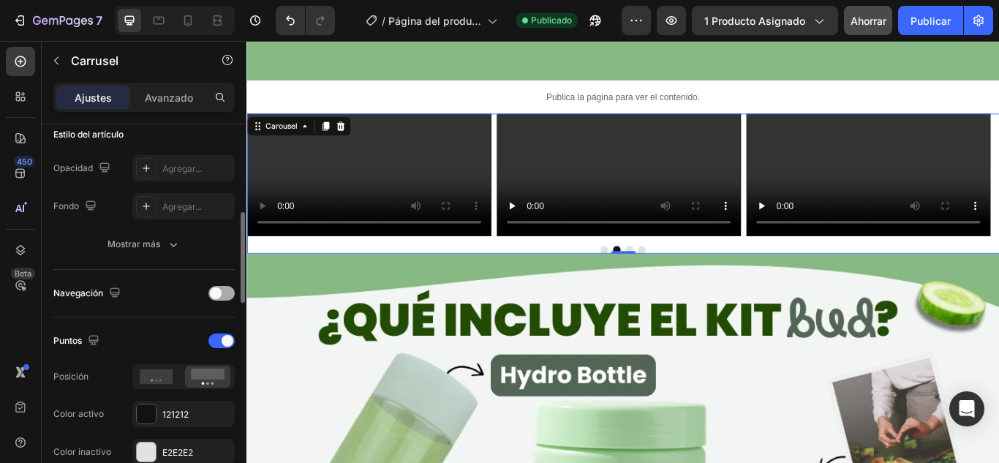
click at [214, 294] on span at bounding box center [216, 293] width 12 height 12
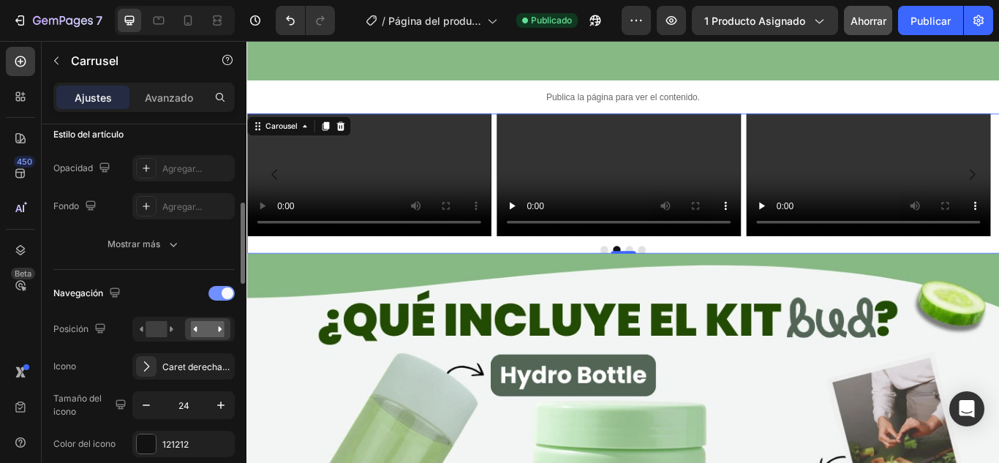
click at [224, 298] on div at bounding box center [221, 293] width 26 height 12
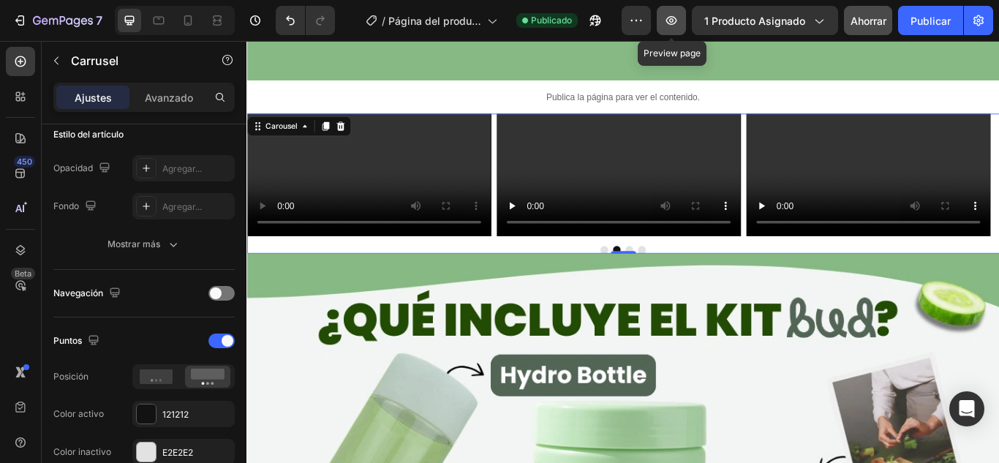
click at [673, 12] on button "button" at bounding box center [671, 20] width 29 height 29
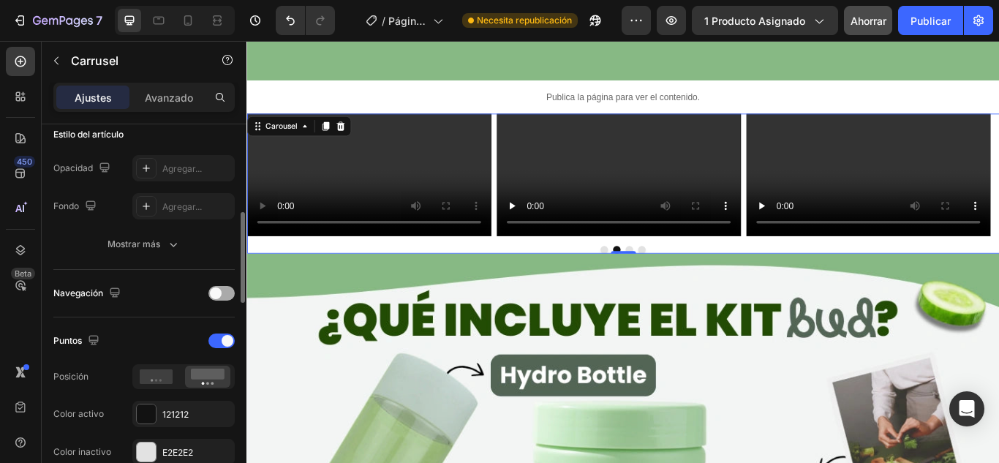
click at [219, 300] on div at bounding box center [221, 293] width 26 height 15
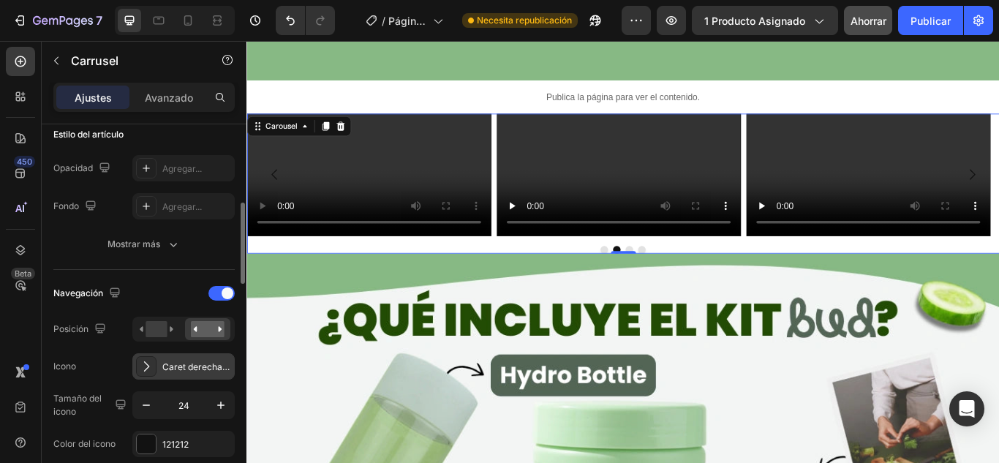
click at [167, 365] on font "Caret derecha regular" at bounding box center [208, 366] width 92 height 11
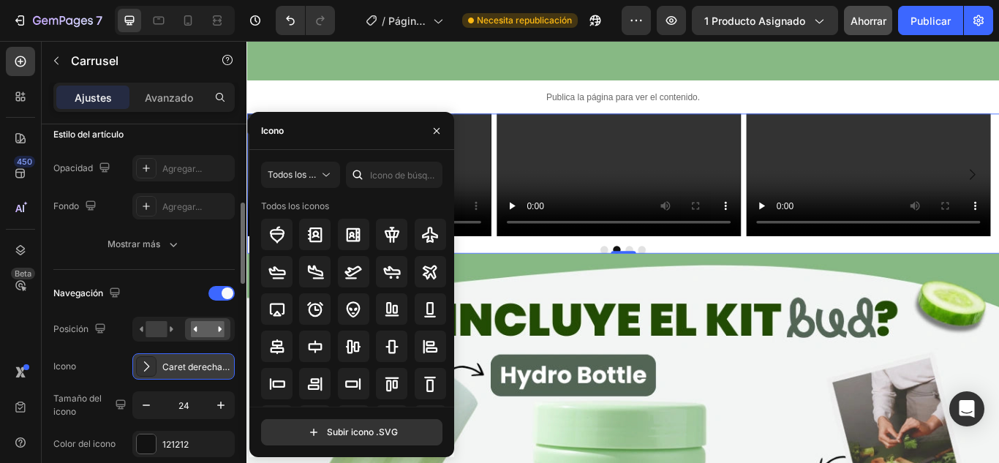
click at [167, 365] on font "Caret derecha regular" at bounding box center [208, 366] width 92 height 11
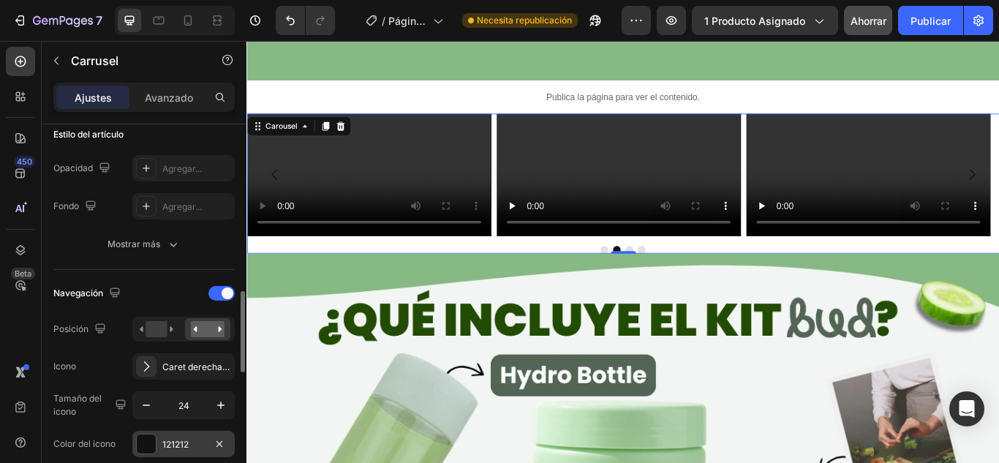
scroll to position [512, 0]
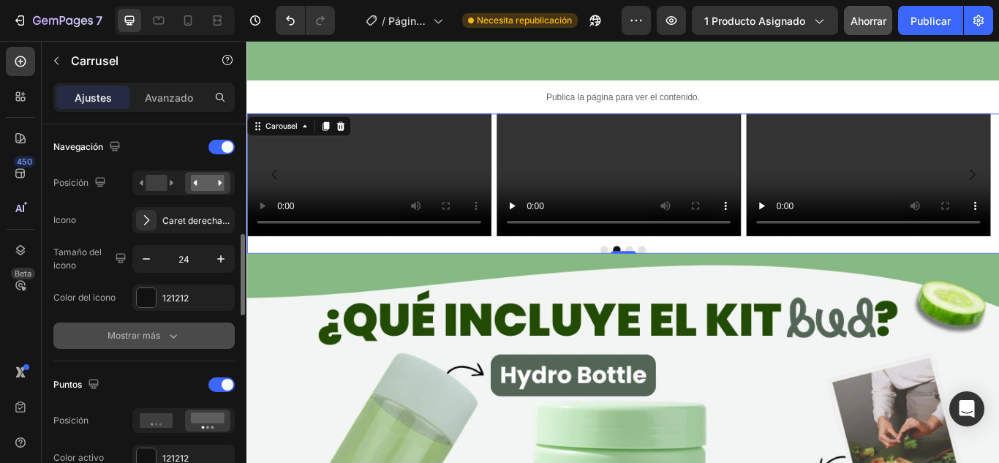
click at [171, 343] on icon "button" at bounding box center [173, 335] width 15 height 15
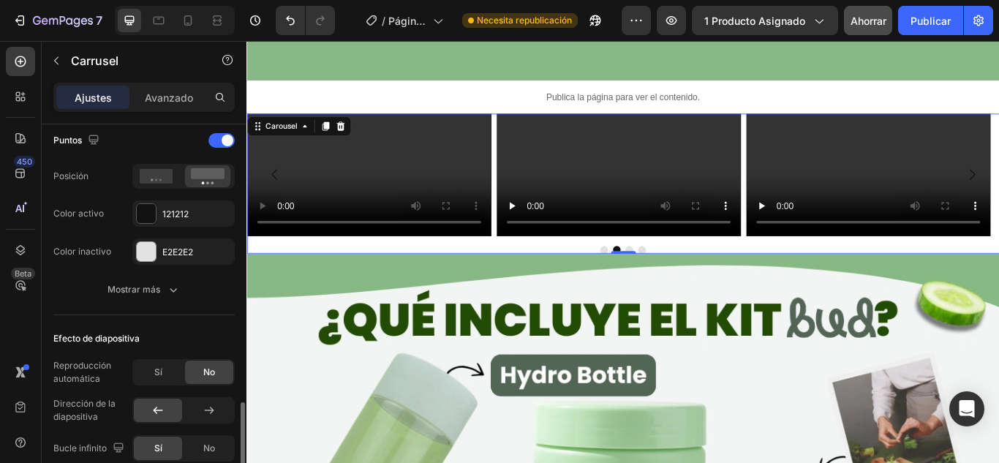
scroll to position [1097, 0]
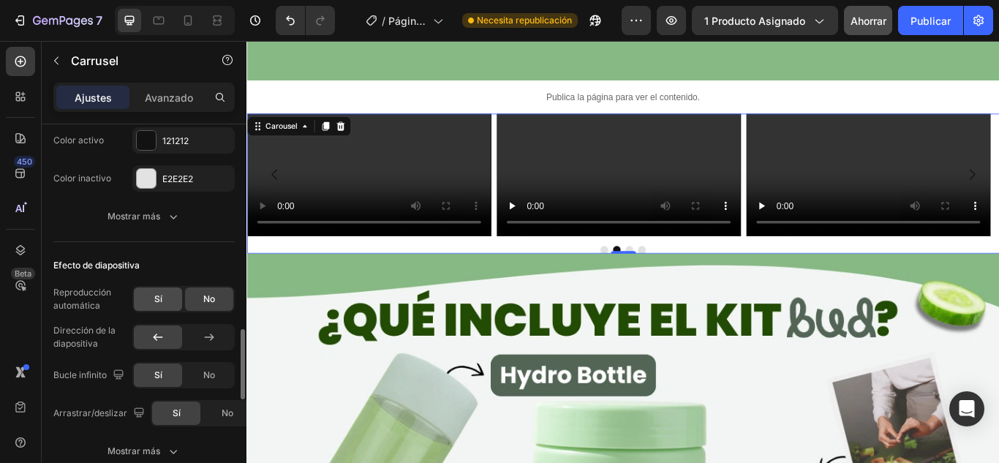
click at [160, 301] on font "Sí" at bounding box center [158, 298] width 8 height 11
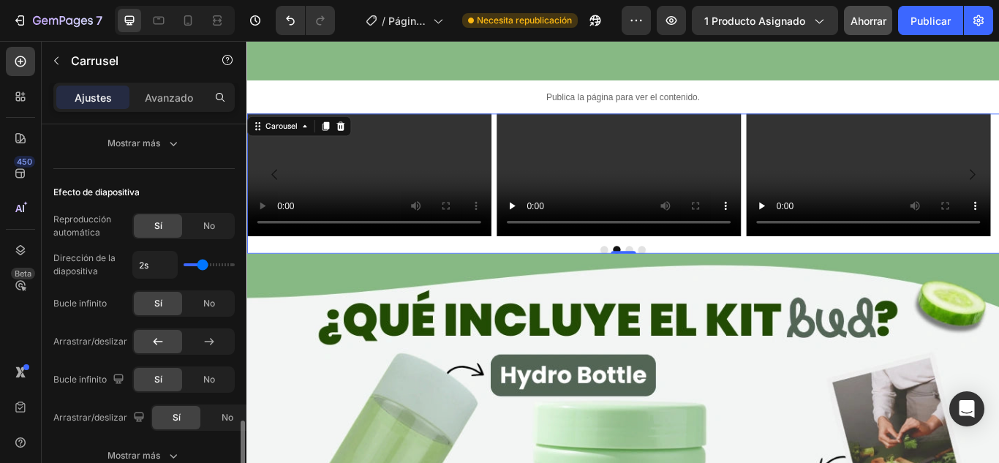
scroll to position [1243, 0]
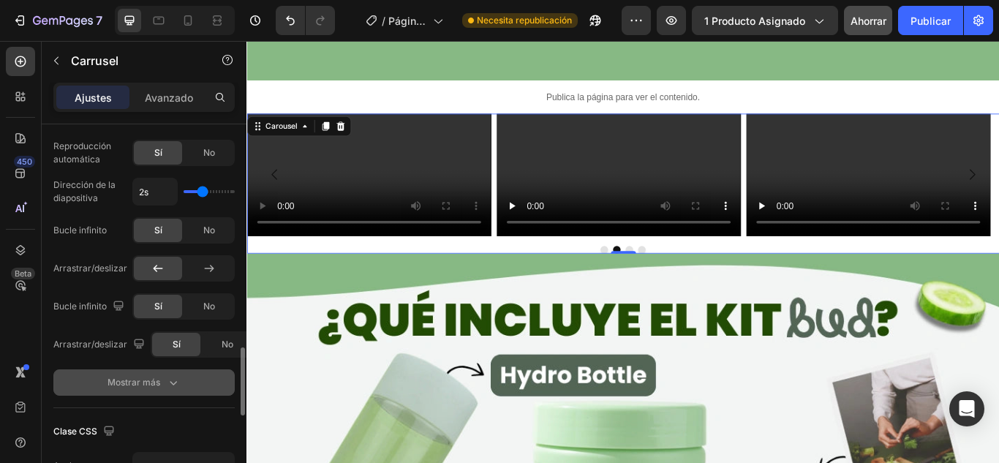
click at [179, 394] on button "Mostrar más" at bounding box center [143, 382] width 181 height 26
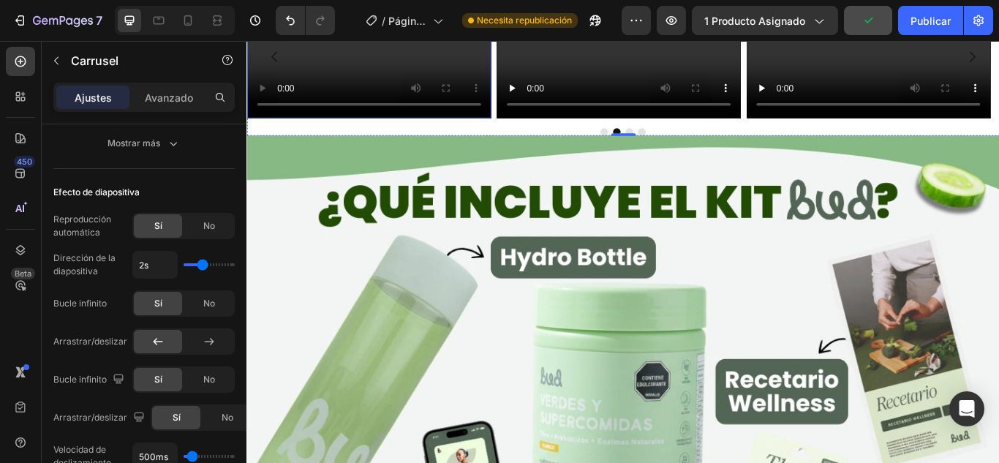
scroll to position [3005, 0]
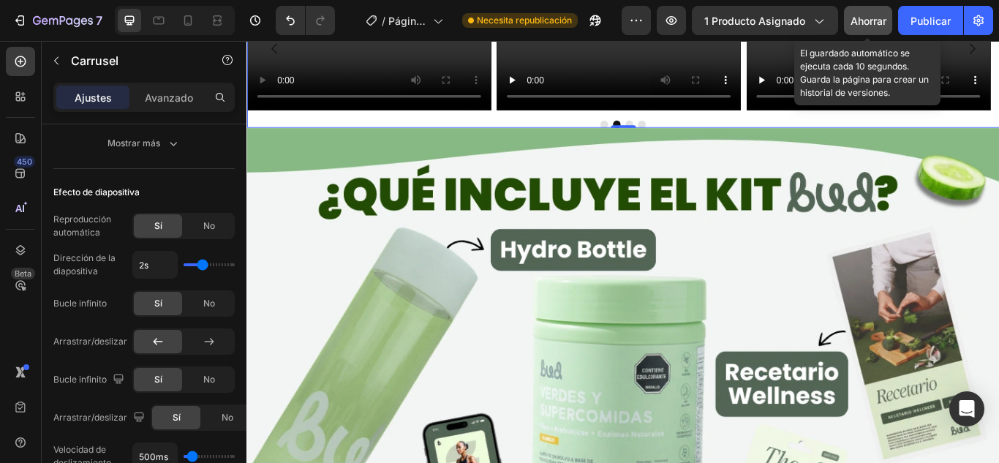
click at [864, 19] on font "Ahorrar" at bounding box center [869, 21] width 36 height 12
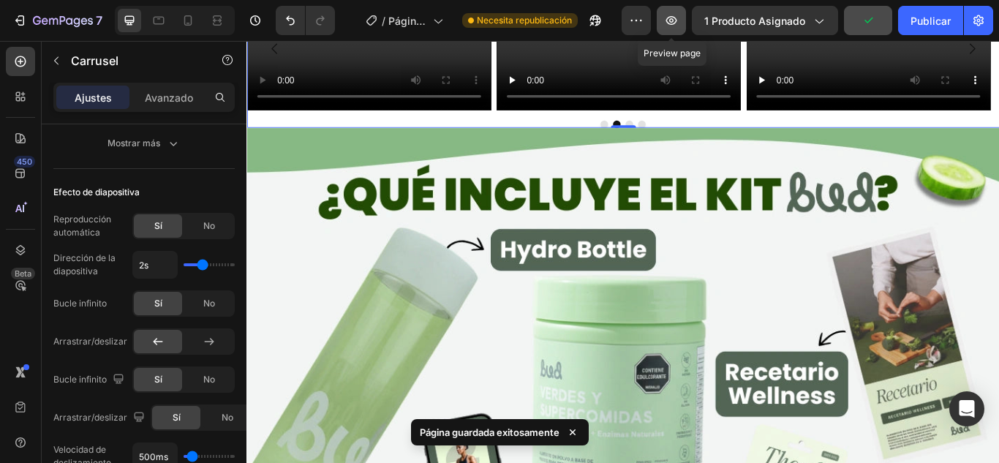
click at [677, 19] on icon "button" at bounding box center [671, 20] width 11 height 9
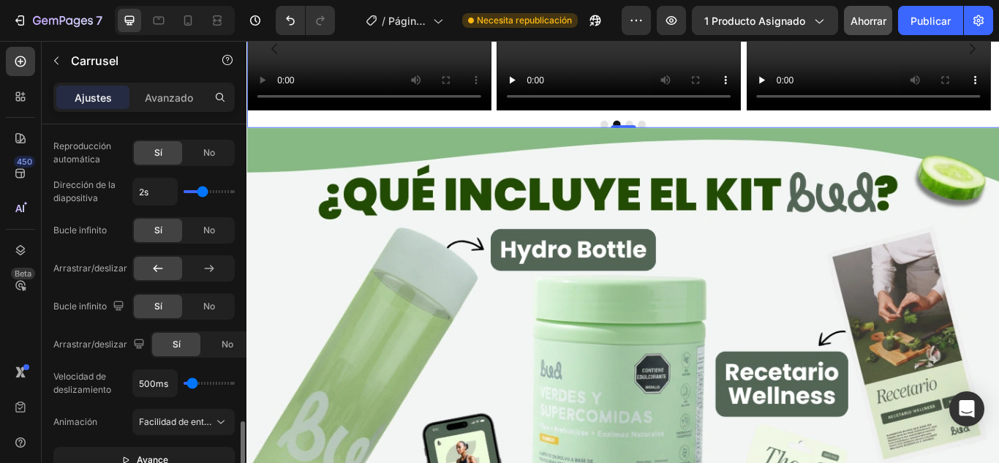
scroll to position [1317, 0]
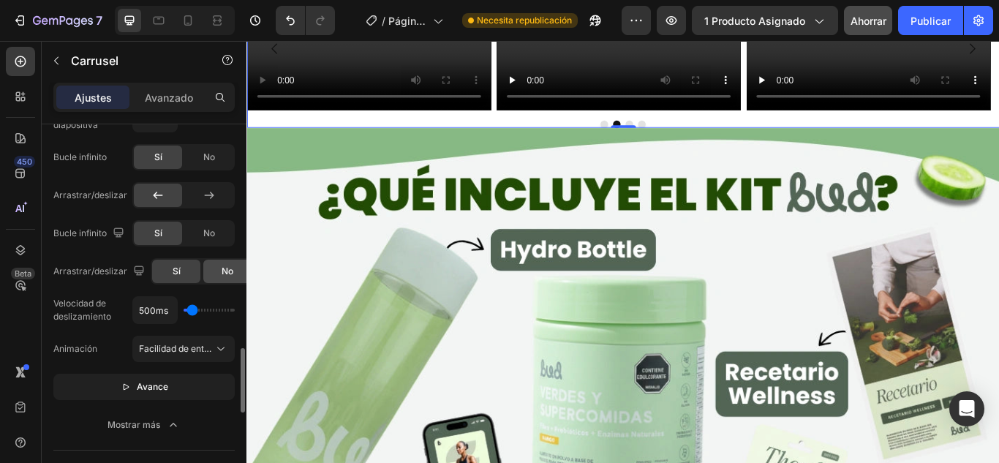
click at [214, 261] on div "No" at bounding box center [227, 271] width 48 height 23
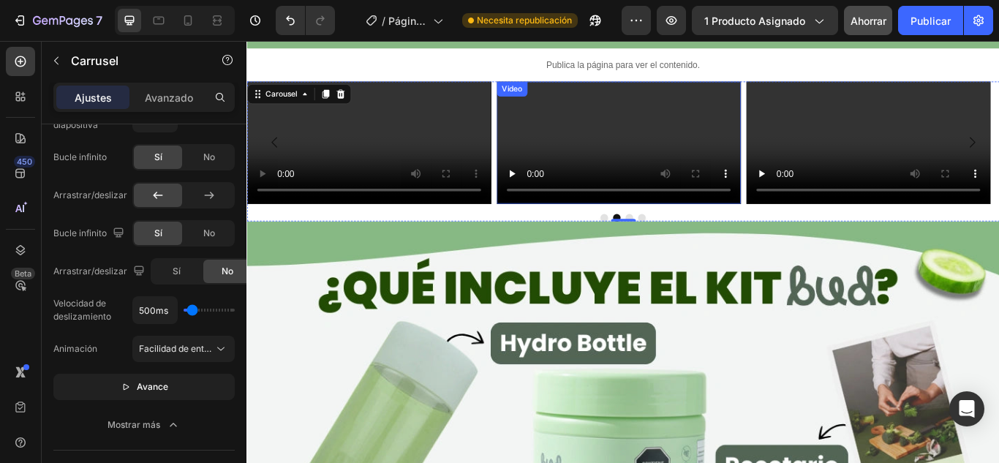
scroll to position [2859, 0]
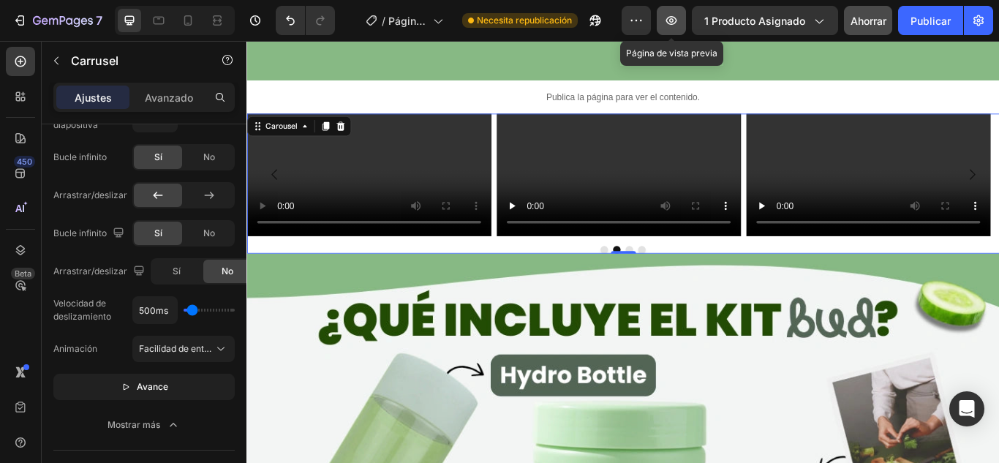
click at [681, 17] on button "button" at bounding box center [671, 20] width 29 height 29
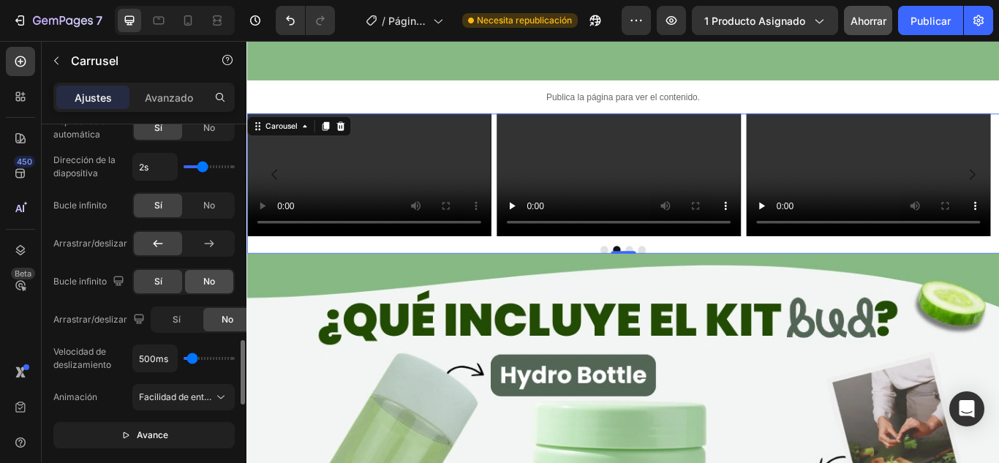
scroll to position [1341, 0]
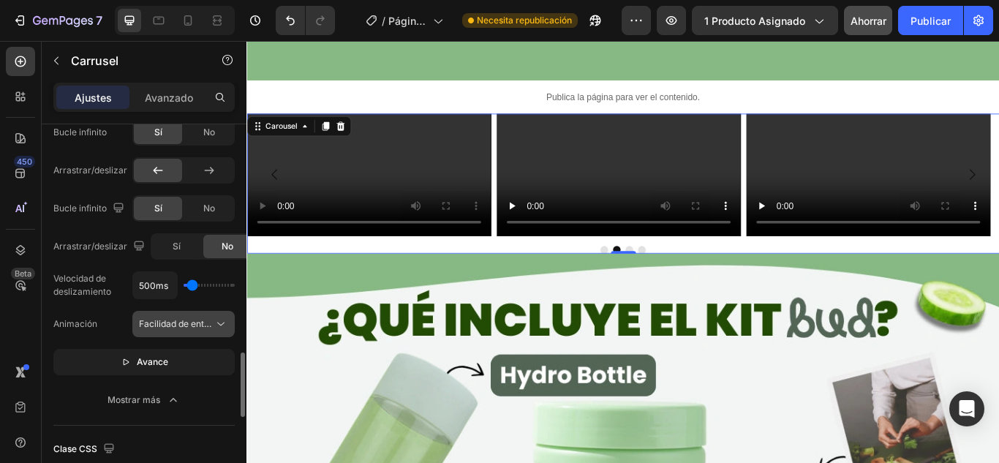
click at [205, 321] on font "Facilidad de entrada" at bounding box center [181, 323] width 84 height 11
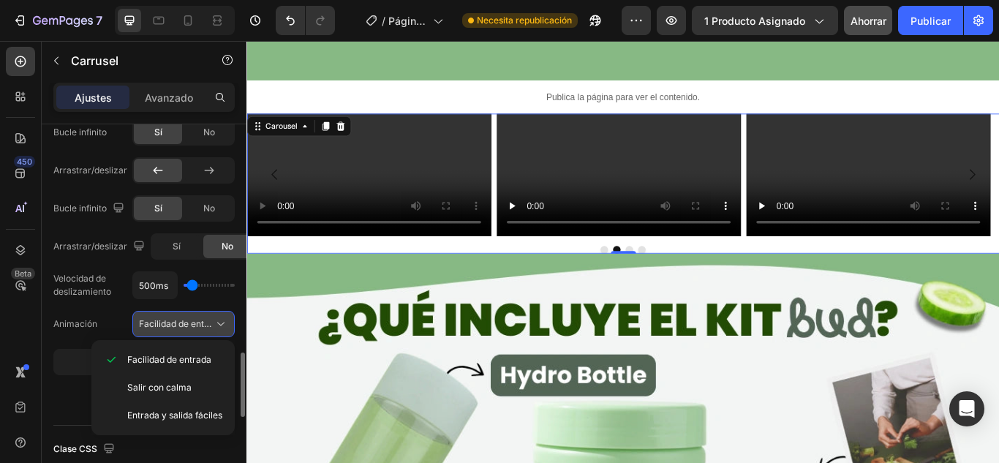
click at [205, 321] on font "Facilidad de entrada" at bounding box center [181, 323] width 84 height 11
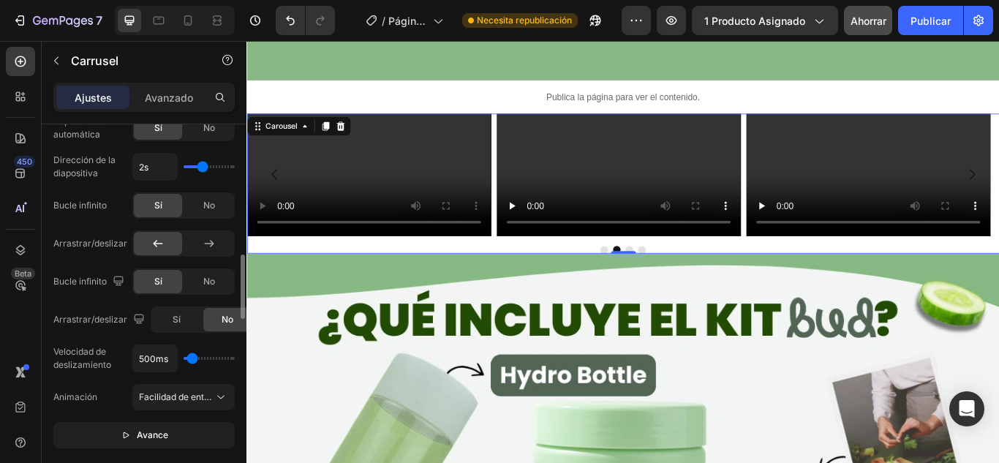
scroll to position [1195, 0]
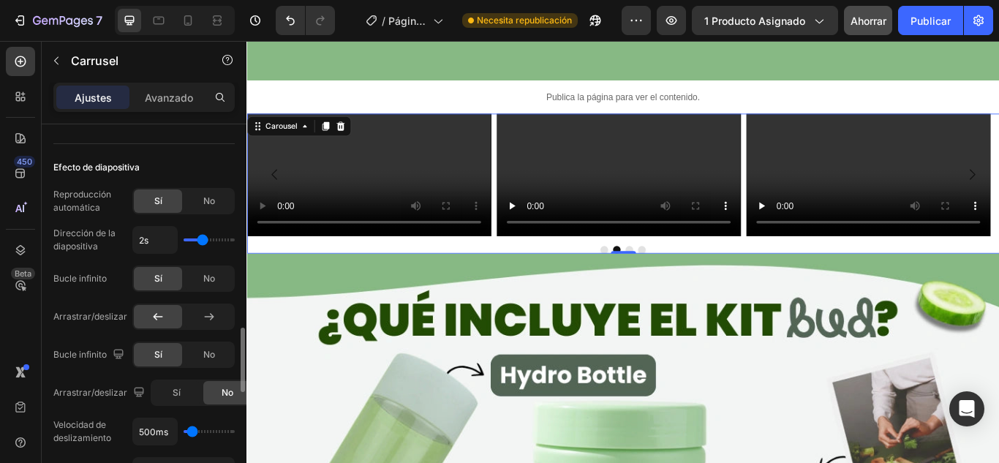
type input "1s"
drag, startPoint x: 200, startPoint y: 238, endPoint x: 180, endPoint y: 243, distance: 20.2
type input "1"
click at [184, 241] on input "range" at bounding box center [209, 239] width 51 height 3
click at [681, 16] on button "button" at bounding box center [671, 20] width 29 height 29
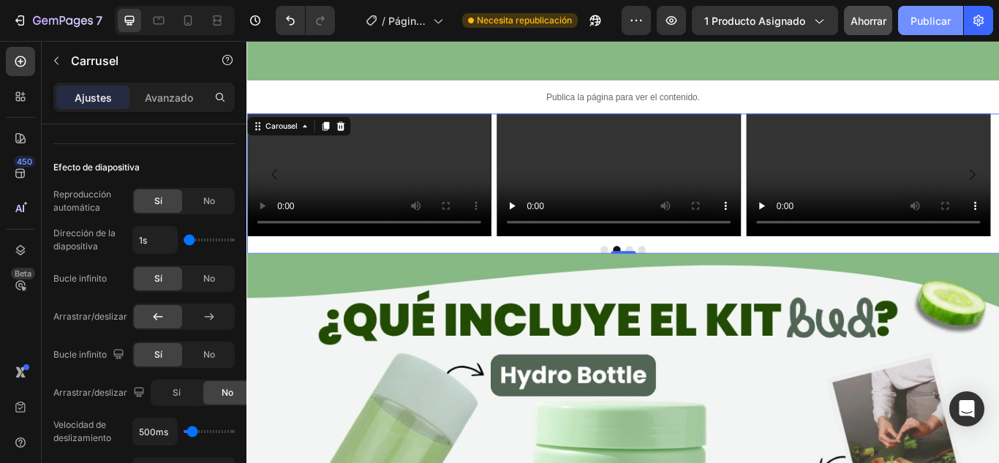
click at [941, 23] on font "Publicar" at bounding box center [931, 21] width 40 height 12
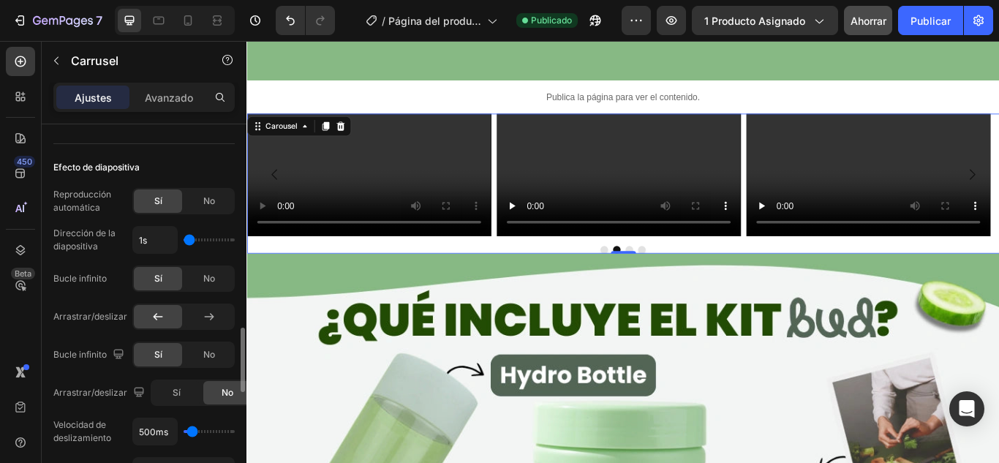
click at [164, 208] on div "Sí" at bounding box center [158, 200] width 48 height 23
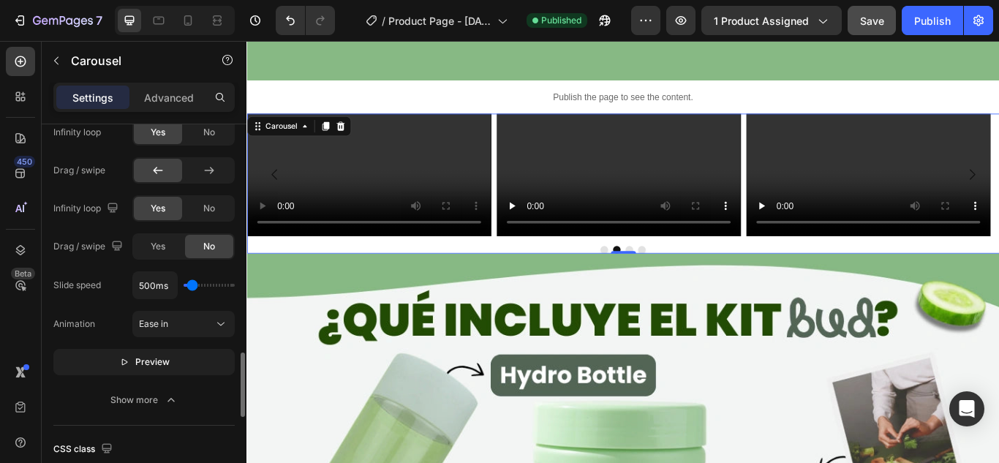
scroll to position [1415, 0]
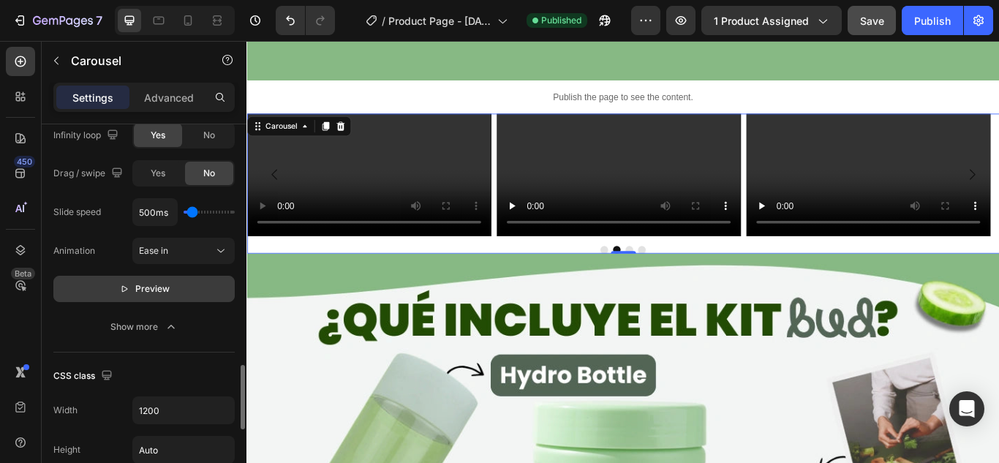
click at [108, 279] on button "Preview" at bounding box center [143, 289] width 181 height 26
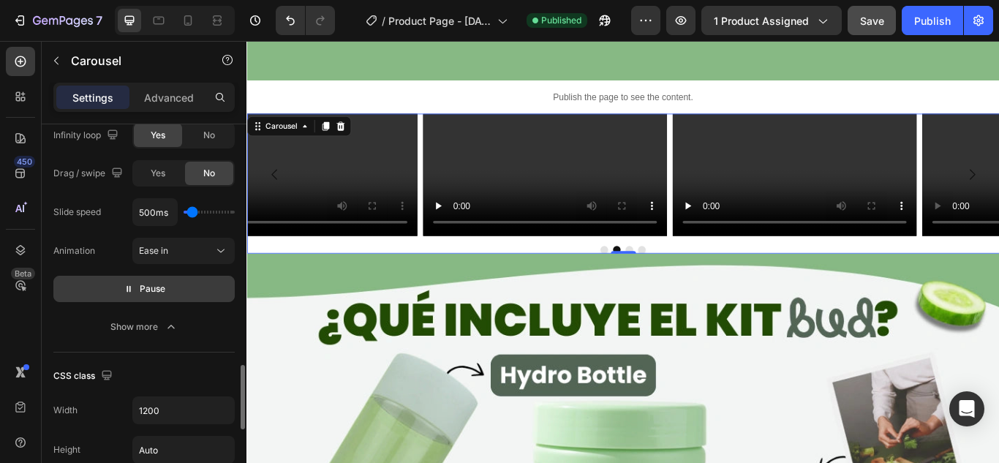
click at [108, 279] on button "Pause" at bounding box center [143, 289] width 181 height 26
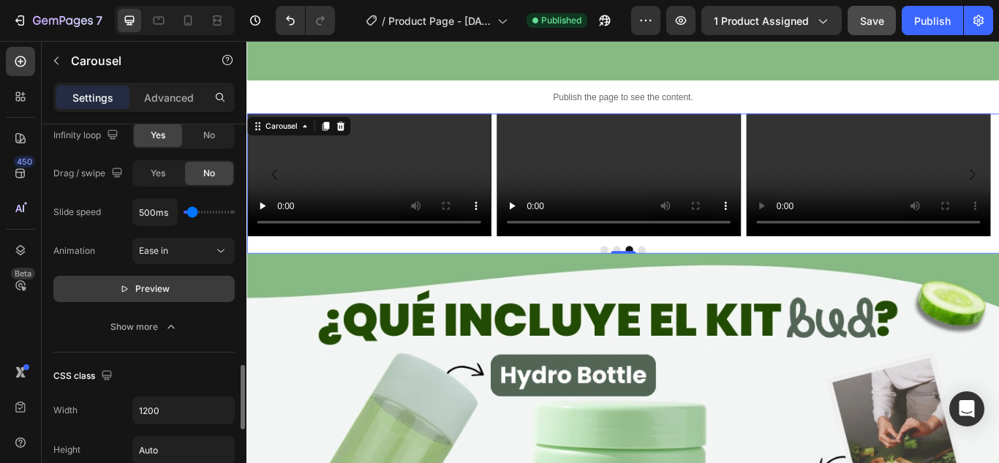
click at [108, 279] on button "Preview" at bounding box center [143, 289] width 181 height 26
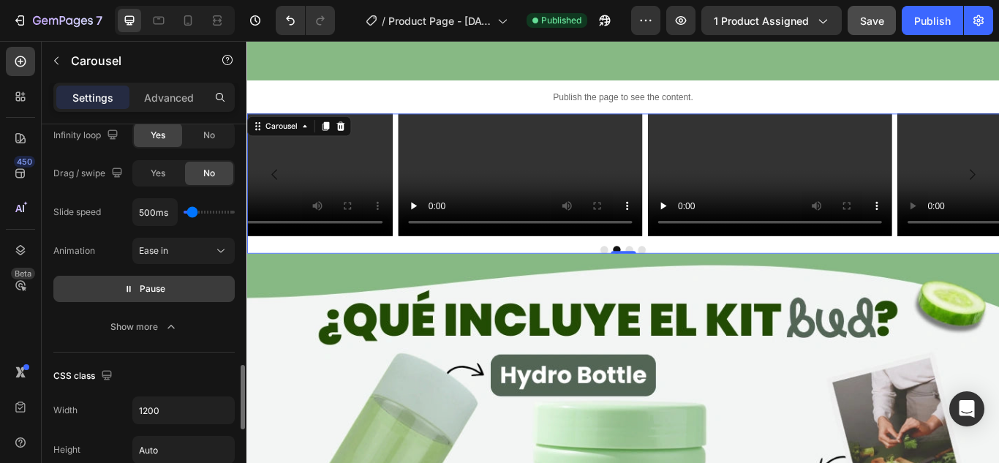
click at [108, 280] on button "Pause" at bounding box center [143, 289] width 181 height 26
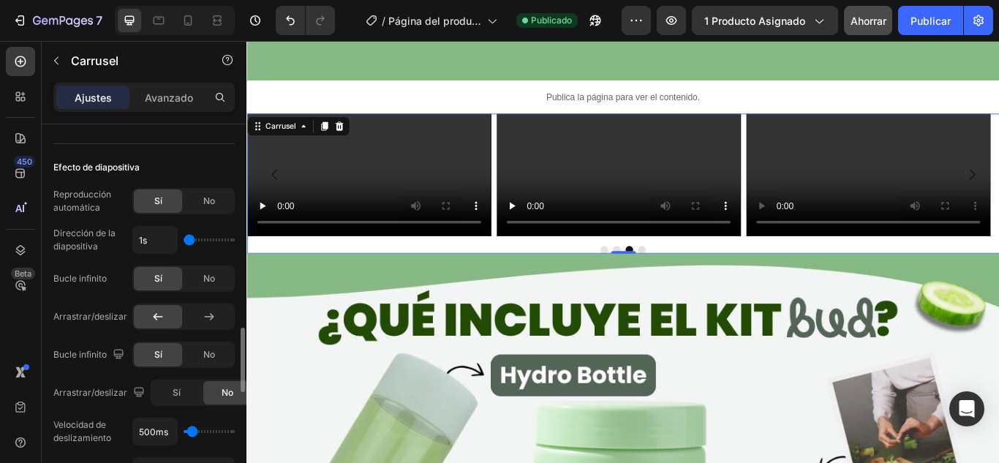
scroll to position [1268, 0]
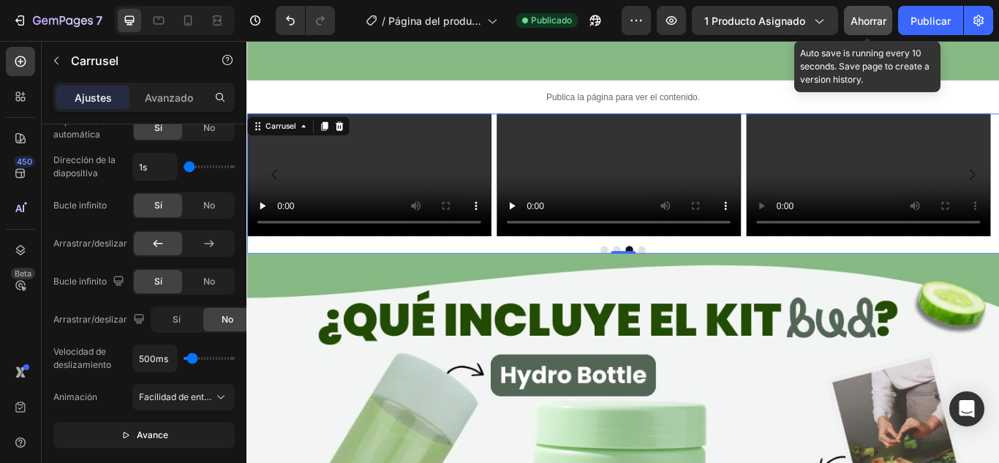
click at [854, 15] on font "Ahorrar" at bounding box center [869, 21] width 36 height 12
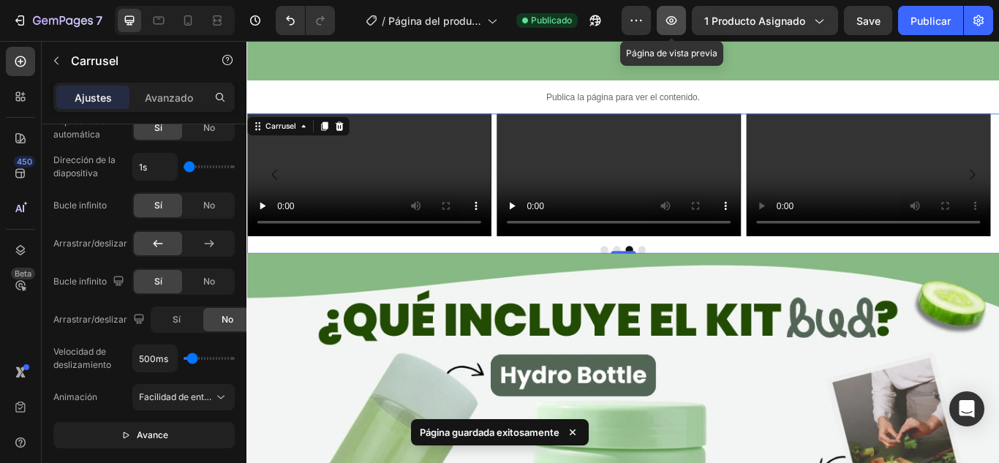
click at [682, 25] on button "button" at bounding box center [671, 20] width 29 height 29
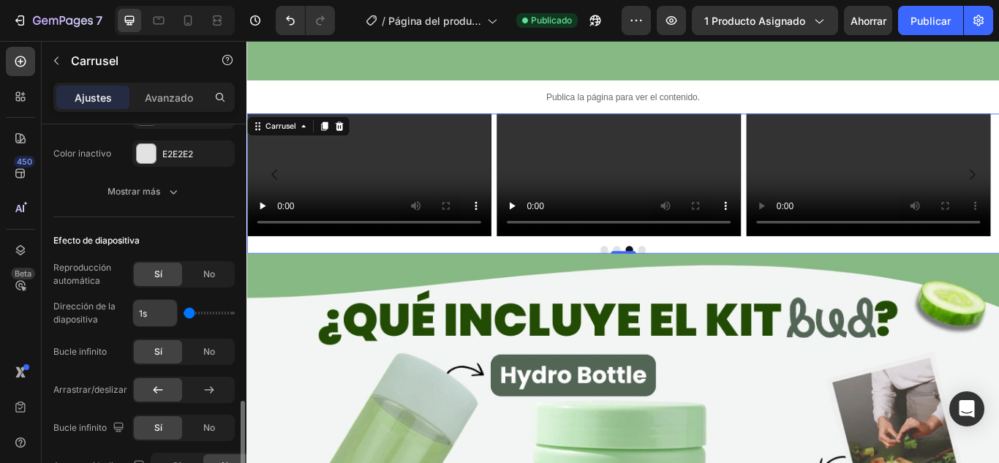
scroll to position [1195, 0]
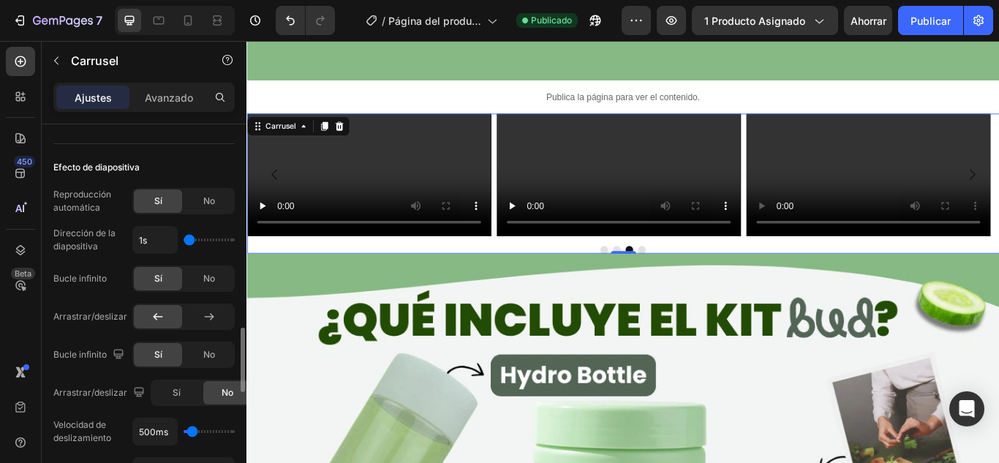
type input "1.3s"
type input "1.3"
type input "1.4s"
type input "1.4"
type input "1.3s"
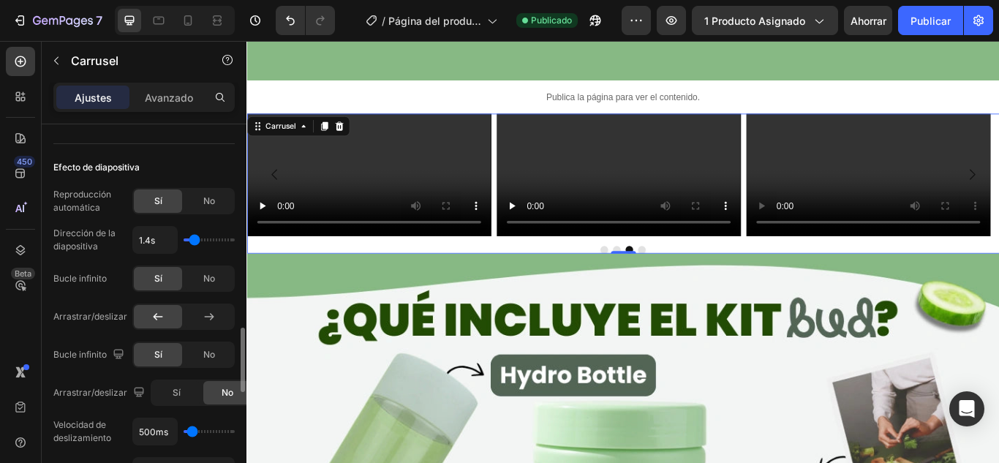
type input "1.3"
type input "1.4s"
type input "1.4"
type input "1.6s"
type input "1.6"
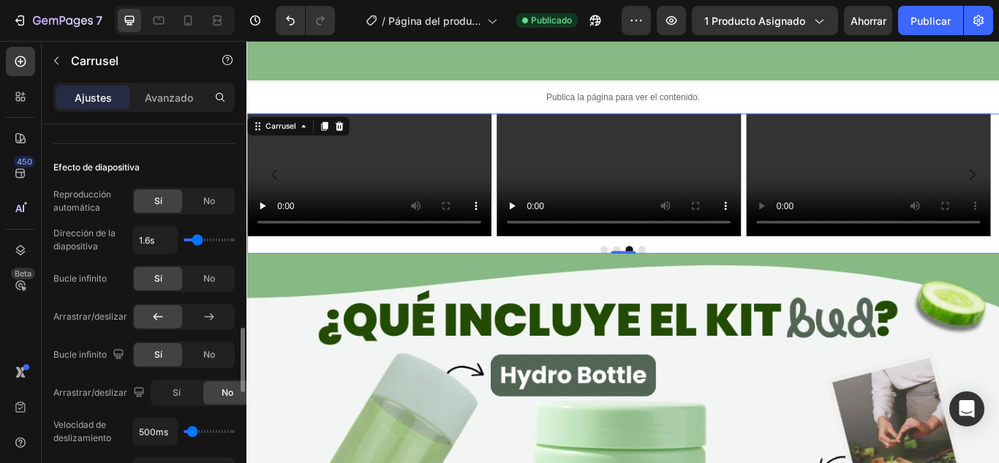
type input "1.5s"
type input "1.5"
type input "1.4s"
type input "1.4"
type input "1.7s"
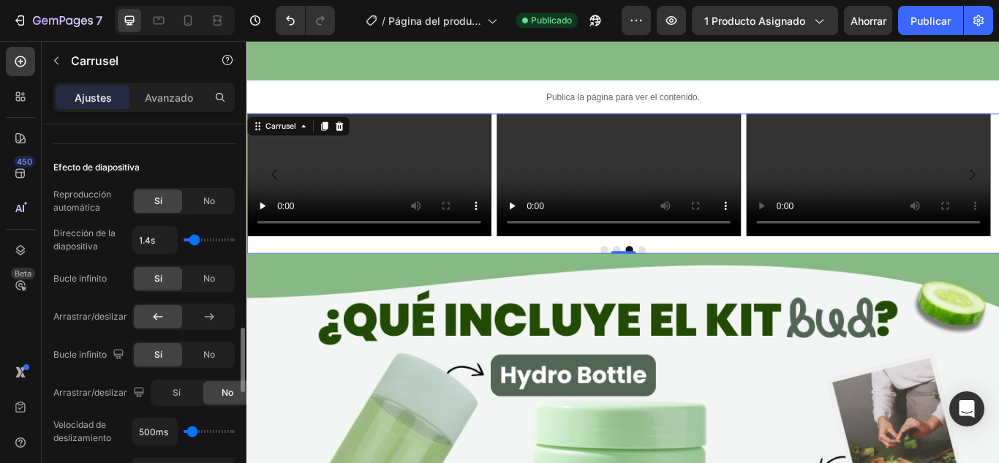
type input "1.7"
type input "1.9s"
type input "1.9"
type input "2.1s"
drag, startPoint x: 192, startPoint y: 237, endPoint x: 204, endPoint y: 238, distance: 11.8
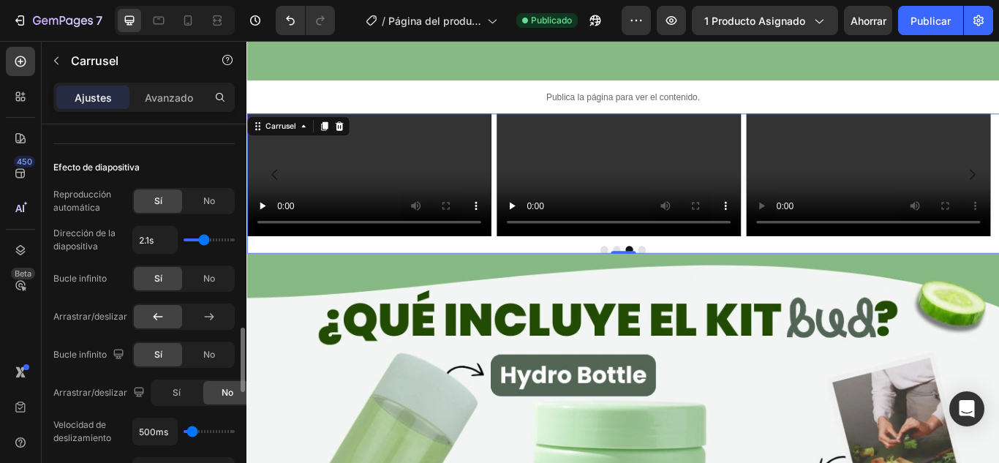
type input "2.1"
click at [204, 238] on input "range" at bounding box center [209, 239] width 51 height 3
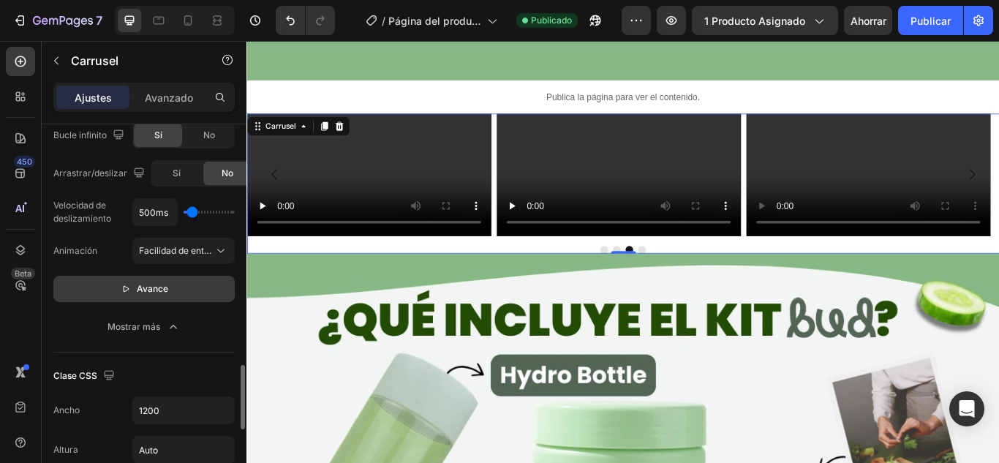
click at [160, 288] on font "Avance" at bounding box center [152, 288] width 31 height 11
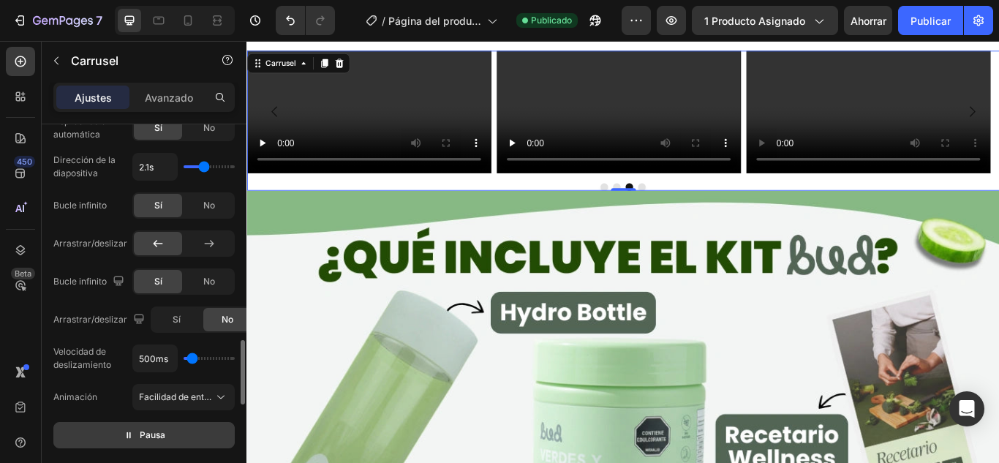
scroll to position [1195, 0]
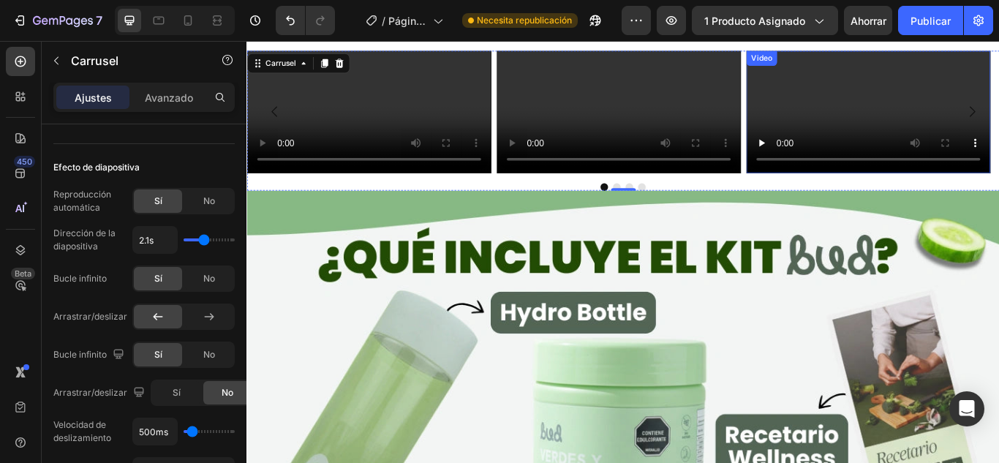
click at [901, 195] on video at bounding box center [971, 124] width 285 height 143
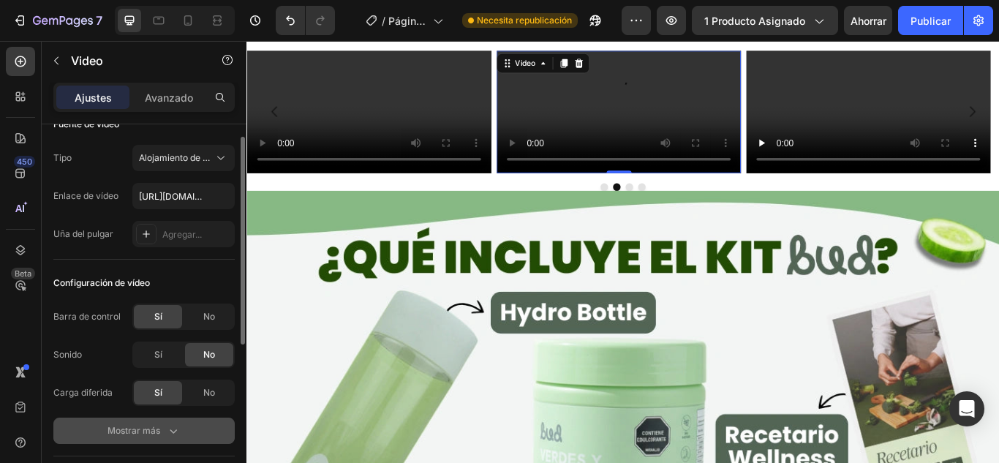
scroll to position [0, 0]
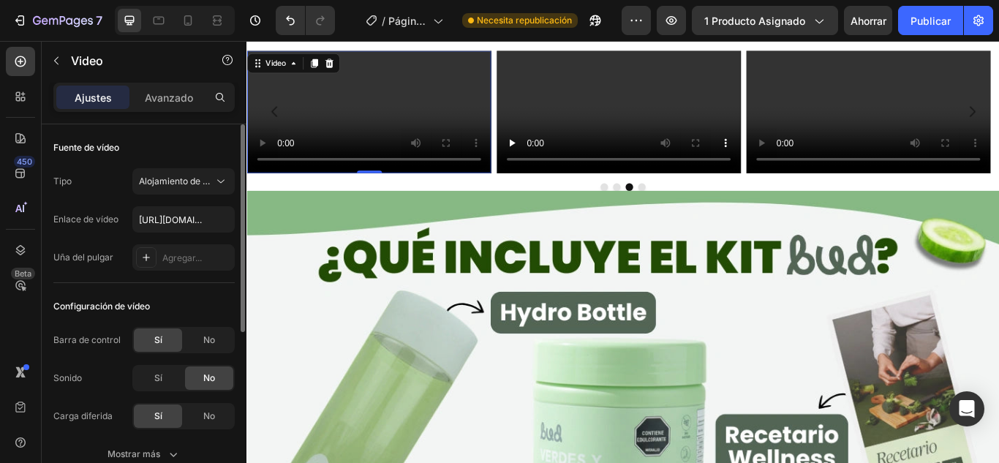
click at [345, 195] on video at bounding box center [388, 124] width 285 height 143
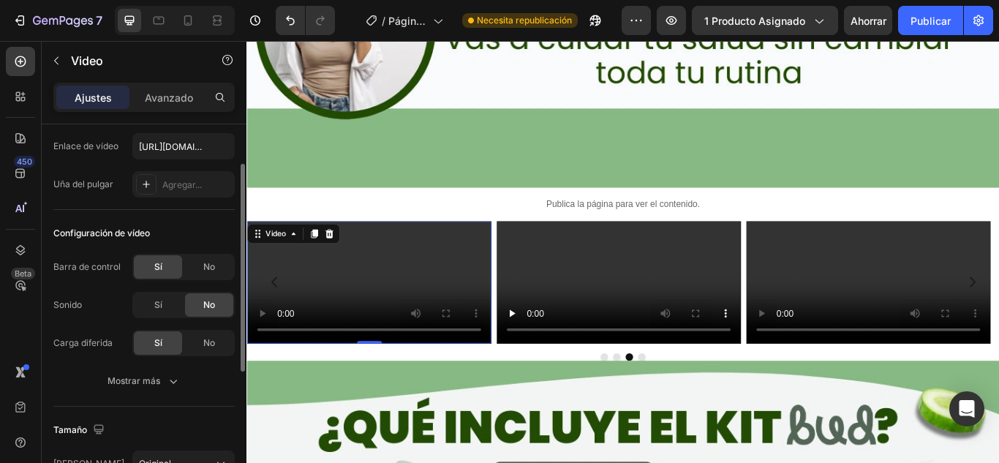
scroll to position [2713, 0]
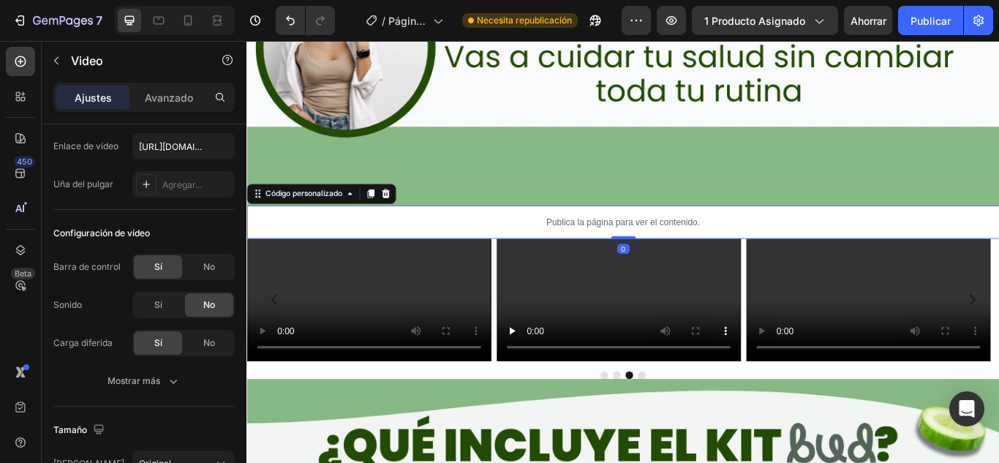
click at [398, 245] on p "Publica la página para ver el contenido." at bounding box center [685, 252] width 878 height 15
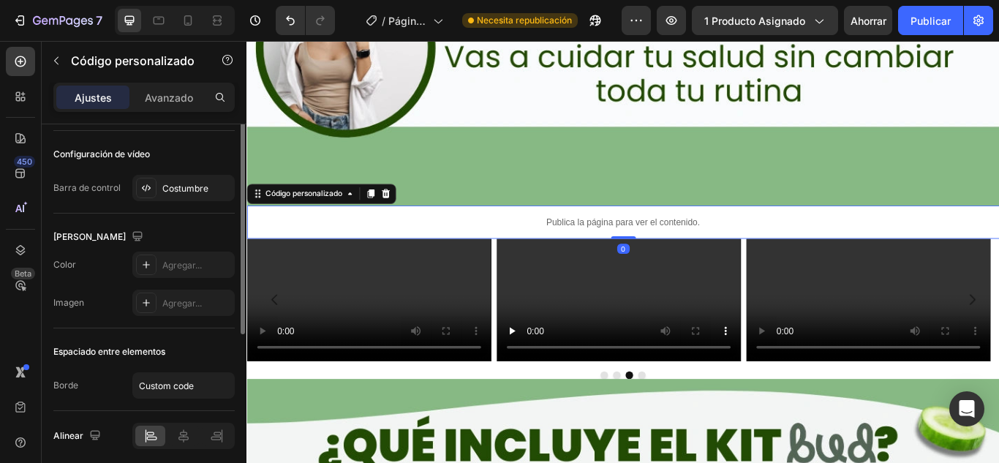
scroll to position [0, 0]
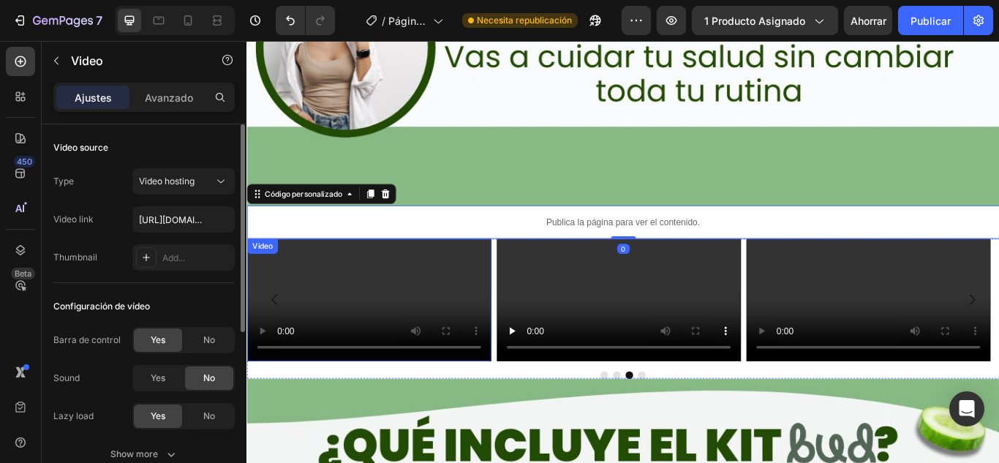
click at [412, 272] on video at bounding box center [388, 343] width 285 height 143
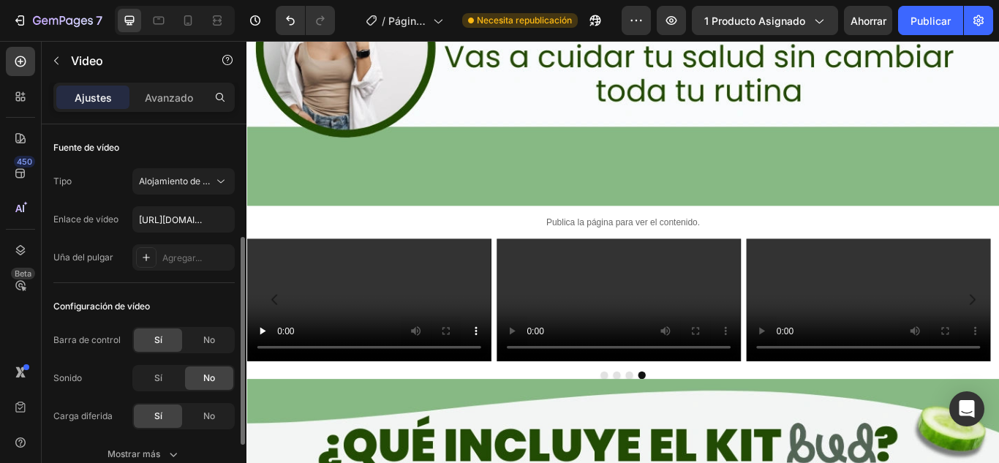
scroll to position [73, 0]
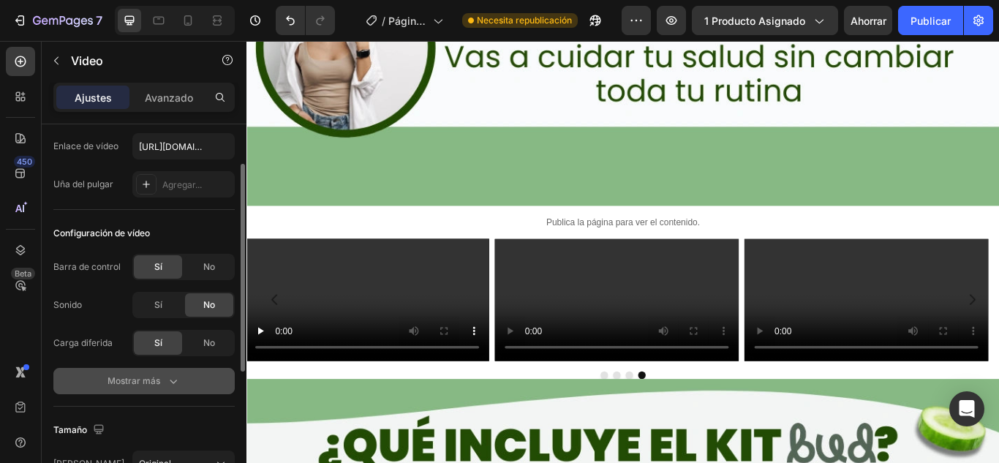
click at [165, 374] on div "Mostrar más" at bounding box center [144, 381] width 73 height 15
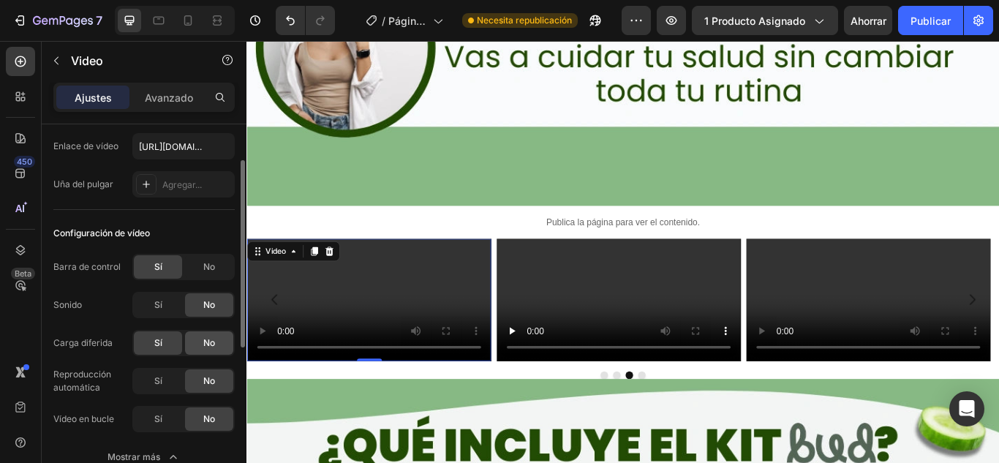
click at [199, 345] on div "No" at bounding box center [209, 342] width 48 height 23
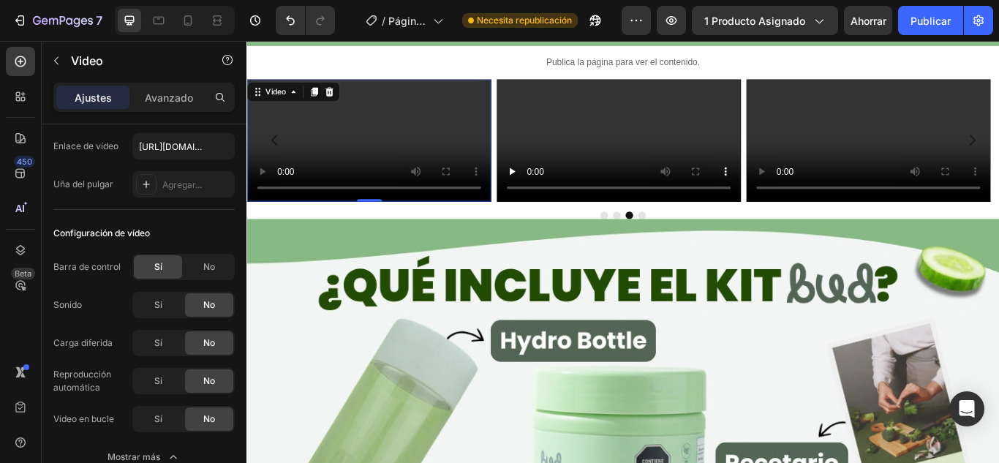
scroll to position [2932, 0]
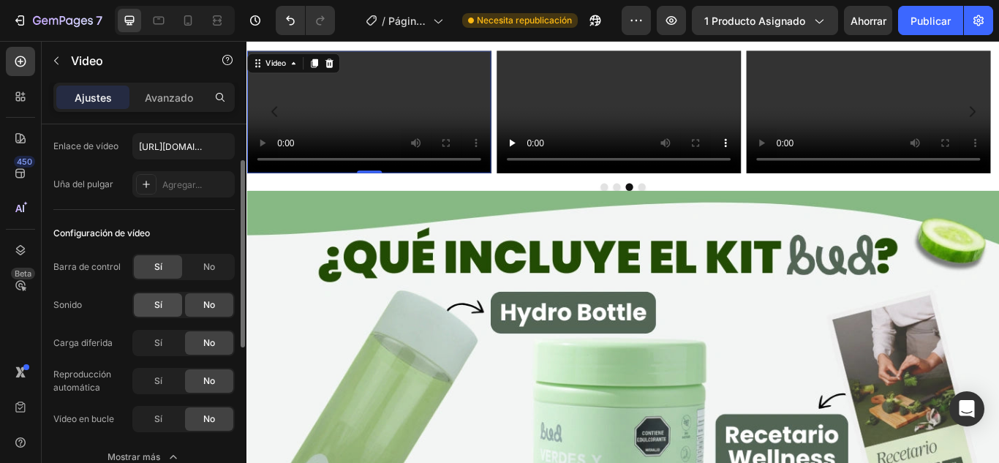
click at [157, 305] on font "Sí" at bounding box center [158, 304] width 8 height 11
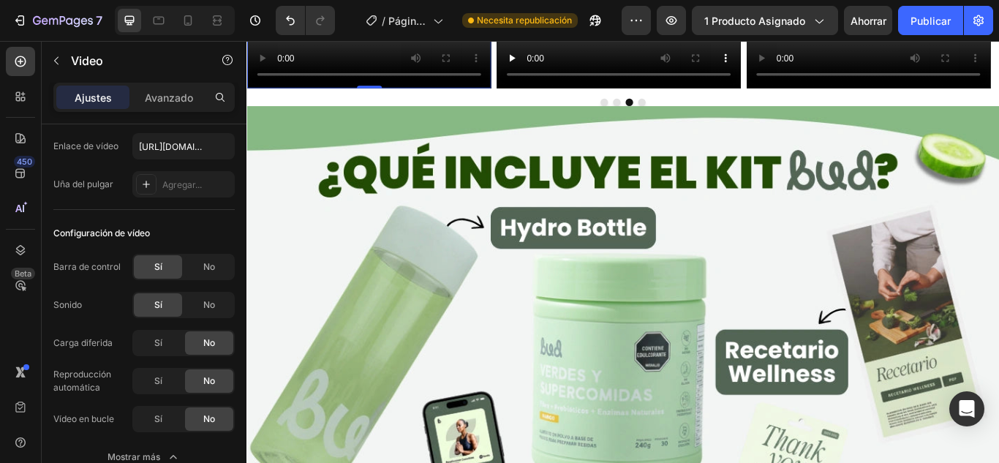
scroll to position [3005, 0]
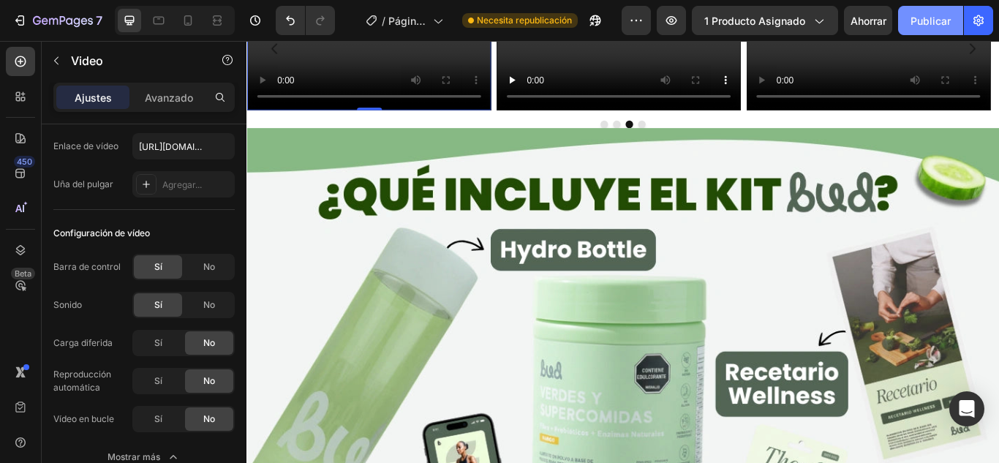
click at [921, 29] on button "Publicar" at bounding box center [930, 20] width 65 height 29
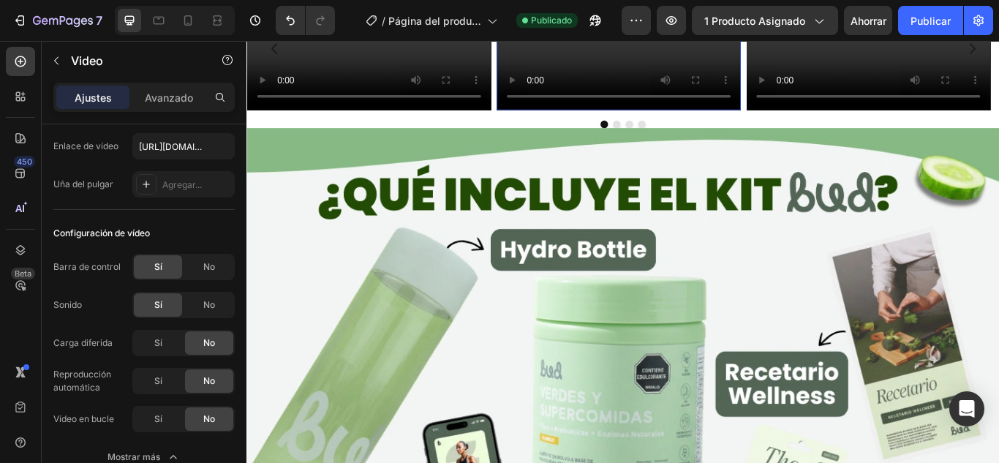
click at [671, 122] on video at bounding box center [680, 51] width 285 height 143
click at [165, 303] on div "Sí" at bounding box center [158, 304] width 48 height 23
click at [203, 335] on div "No" at bounding box center [209, 342] width 48 height 23
click at [361, 122] on video at bounding box center [388, 51] width 285 height 143
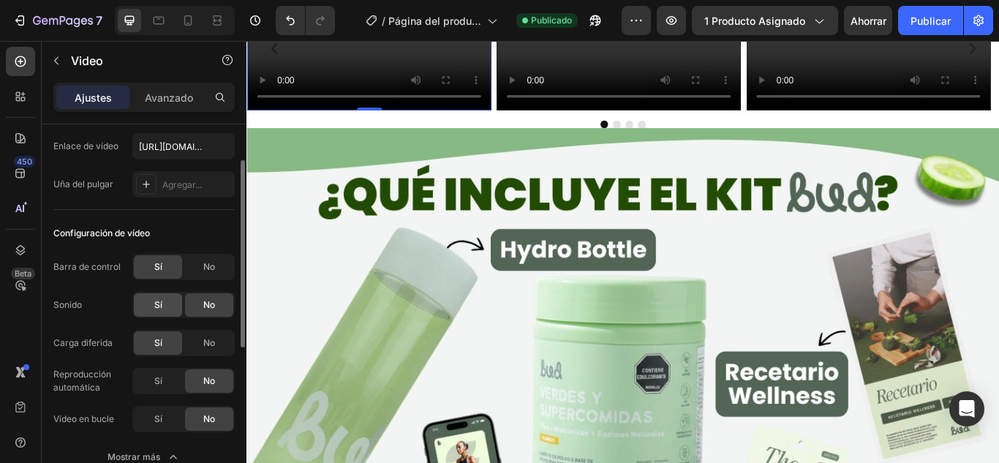
click at [155, 306] on font "Sí" at bounding box center [158, 304] width 8 height 11
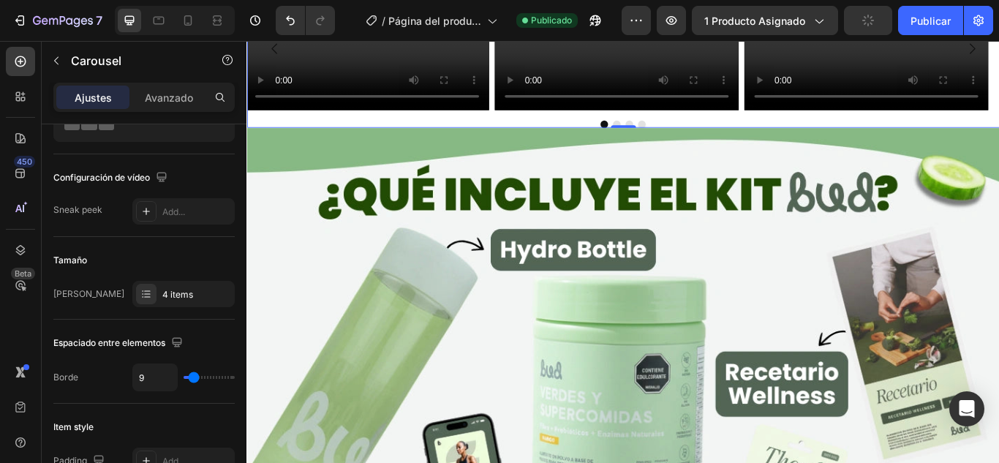
scroll to position [0, 0]
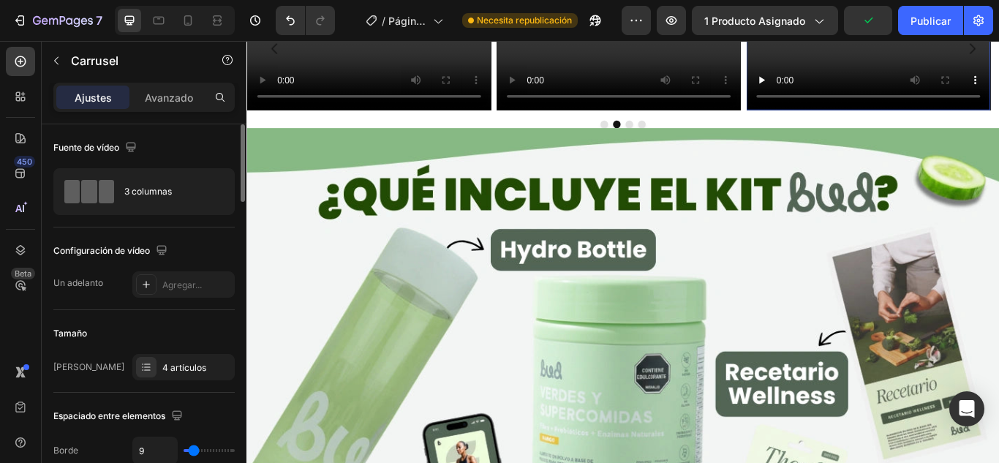
click at [889, 122] on video at bounding box center [971, 51] width 285 height 143
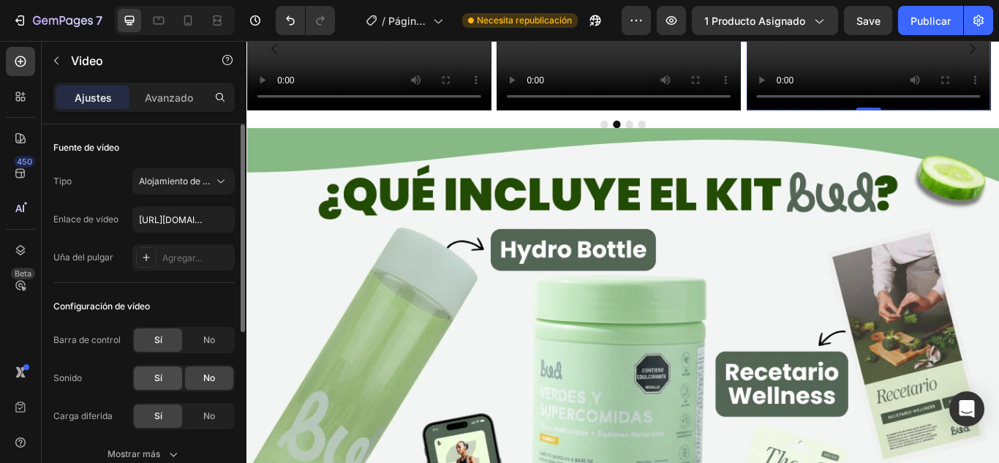
click at [156, 373] on font "Sí" at bounding box center [158, 377] width 8 height 11
click at [998, 122] on video at bounding box center [971, 51] width 285 height 143
click at [746, 122] on video at bounding box center [680, 51] width 285 height 143
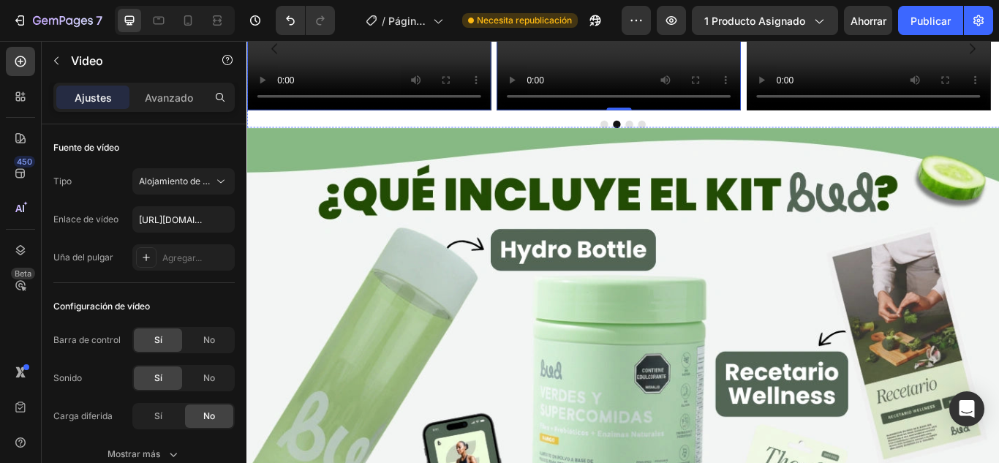
click at [464, 122] on video at bounding box center [388, 51] width 285 height 143
click at [660, 122] on video at bounding box center [680, 51] width 285 height 143
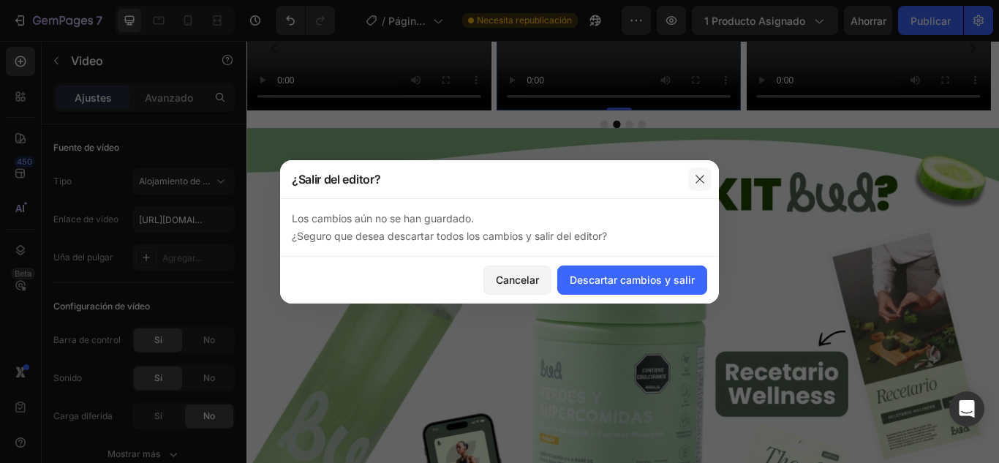
click at [701, 174] on icon "button" at bounding box center [700, 179] width 12 height 12
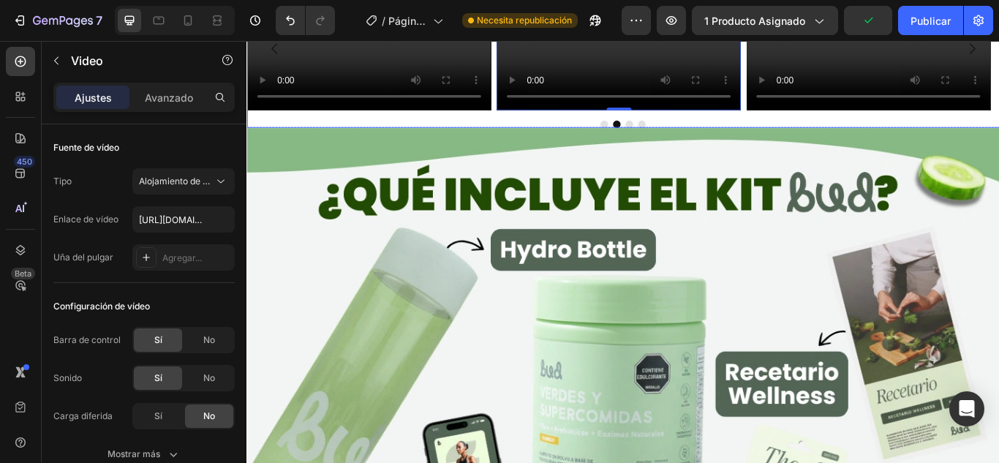
click at [278, 59] on icon "Flecha hacia atrás del carrusel" at bounding box center [279, 51] width 18 height 18
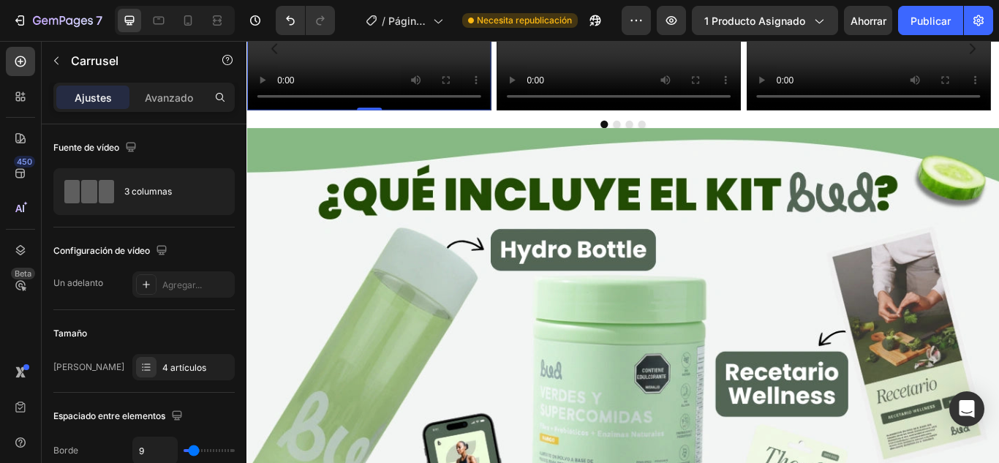
click at [406, 122] on video at bounding box center [388, 51] width 285 height 143
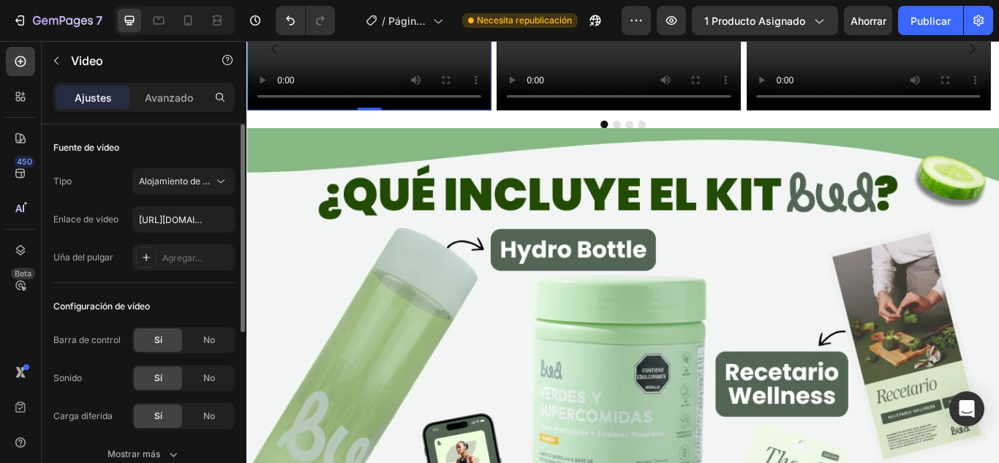
scroll to position [73, 0]
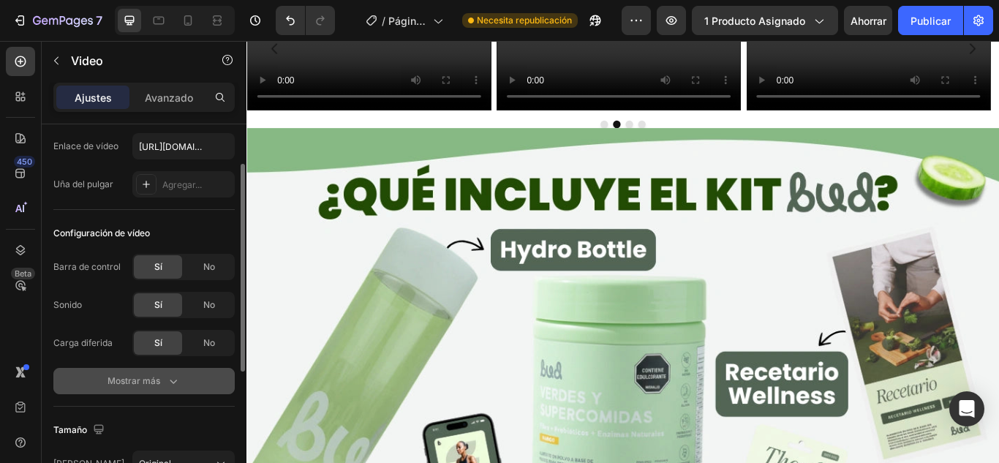
click at [170, 381] on icon "button" at bounding box center [173, 381] width 15 height 15
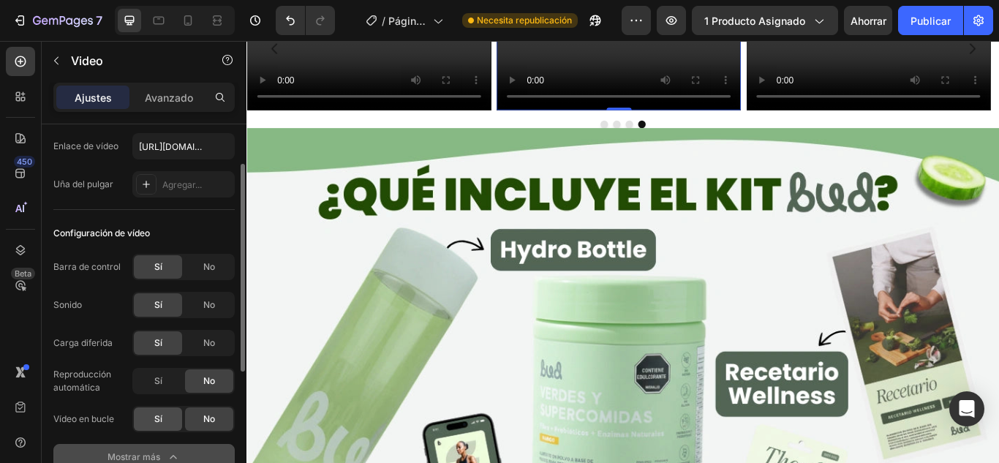
click at [169, 414] on div "Sí" at bounding box center [158, 418] width 48 height 23
click at [192, 415] on div "No" at bounding box center [209, 418] width 48 height 23
click at [200, 340] on div "No" at bounding box center [209, 342] width 48 height 23
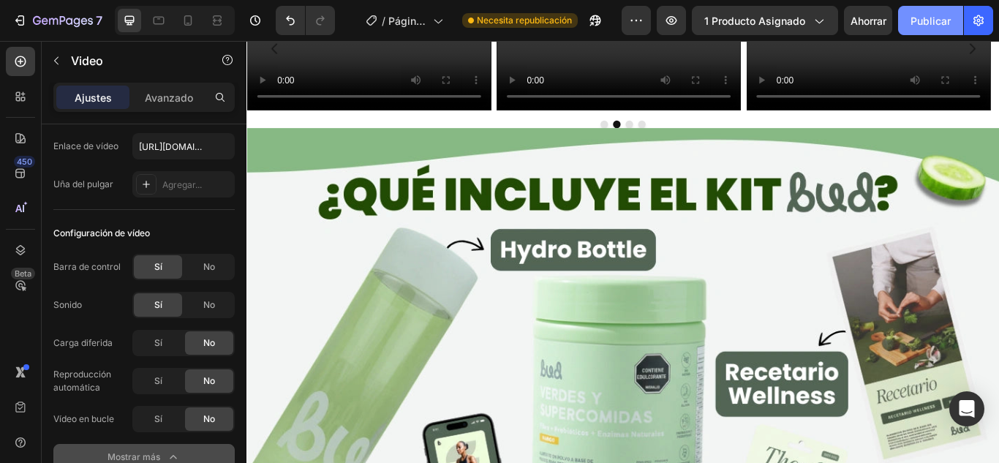
click at [935, 11] on button "Publicar" at bounding box center [930, 20] width 65 height 29
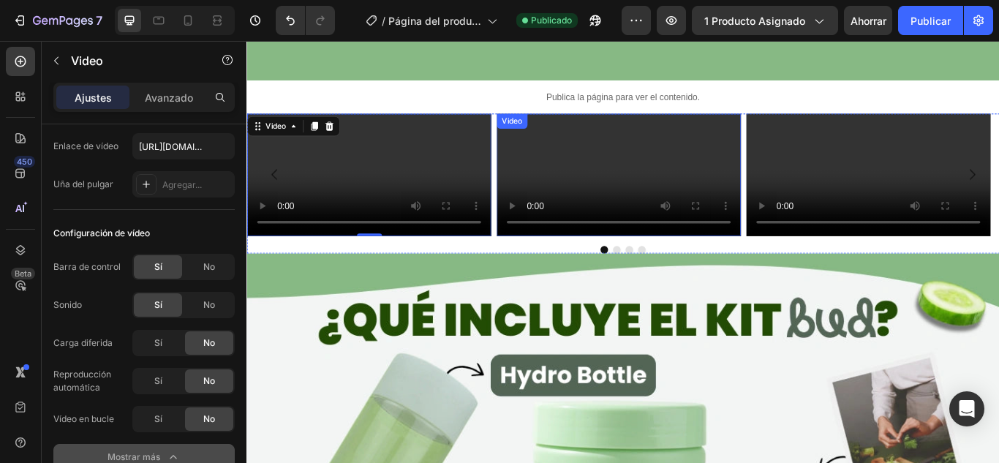
scroll to position [2786, 0]
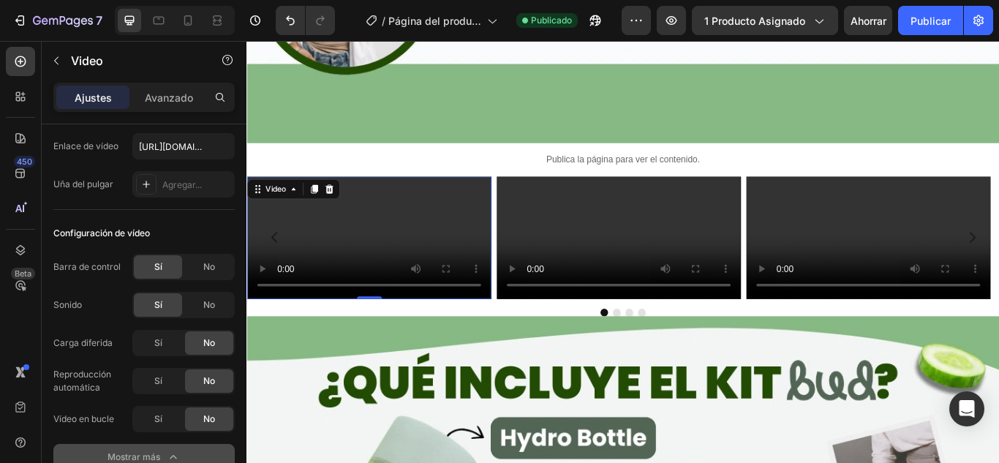
click at [514, 199] on video at bounding box center [388, 270] width 285 height 143
click at [512, 160] on div "Publica la página para ver el contenido." at bounding box center [685, 179] width 878 height 39
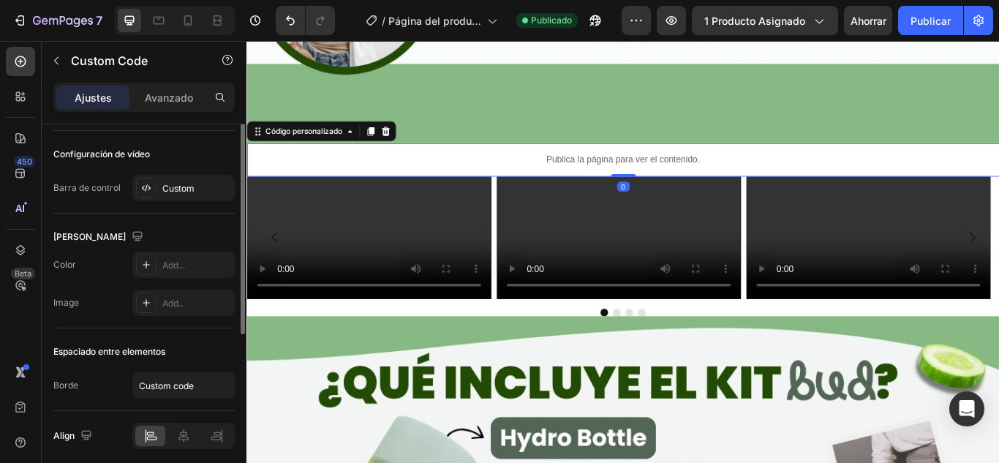
scroll to position [0, 0]
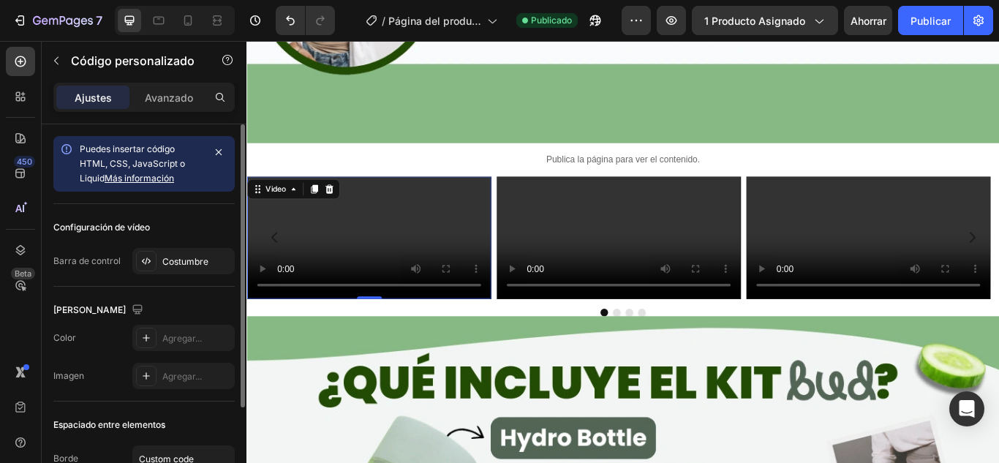
click at [511, 199] on video at bounding box center [388, 270] width 285 height 143
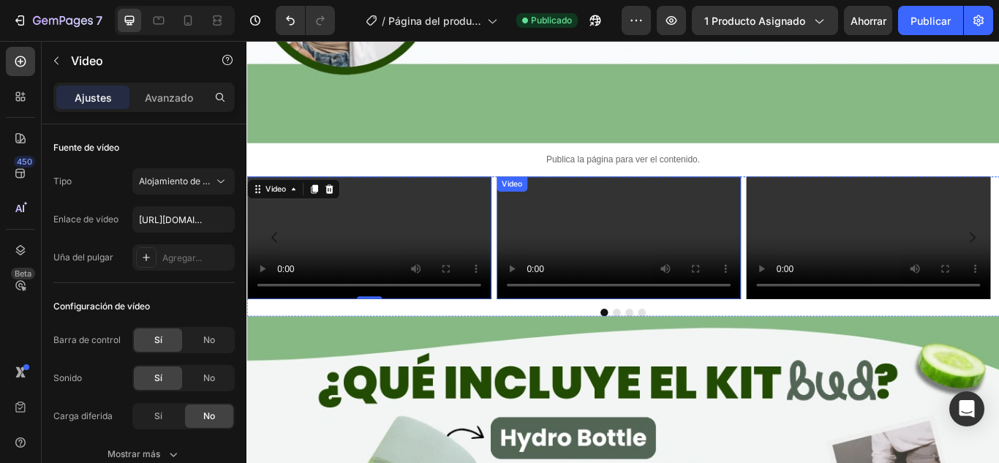
click at [589, 199] on div "Video" at bounding box center [680, 270] width 285 height 143
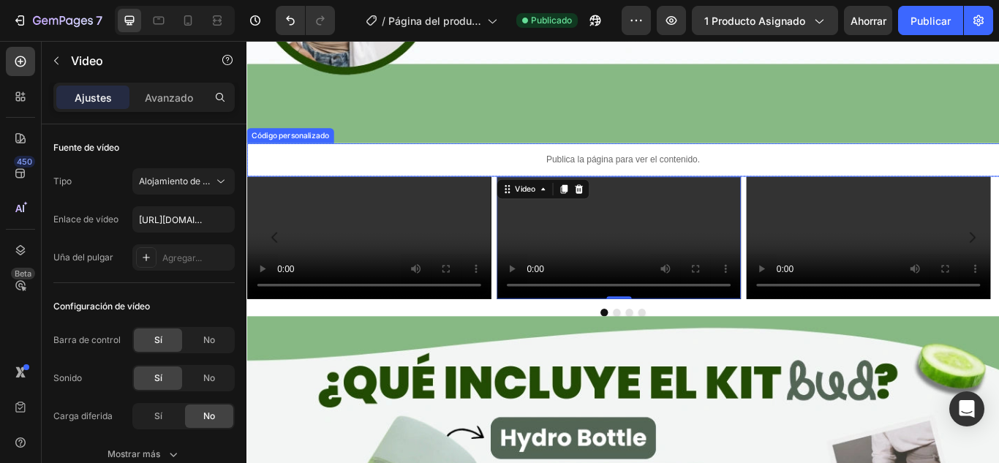
click at [488, 161] on div "Publica la página para ver el contenido." at bounding box center [685, 179] width 878 height 39
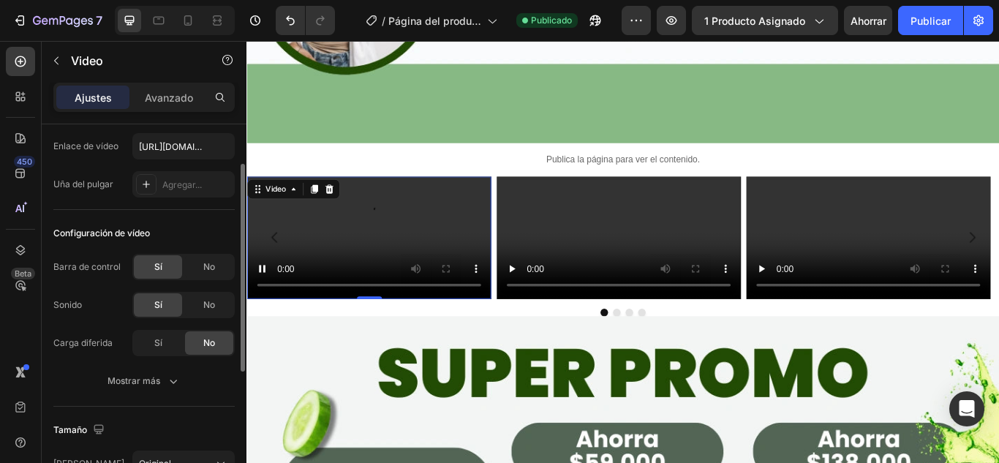
scroll to position [146, 0]
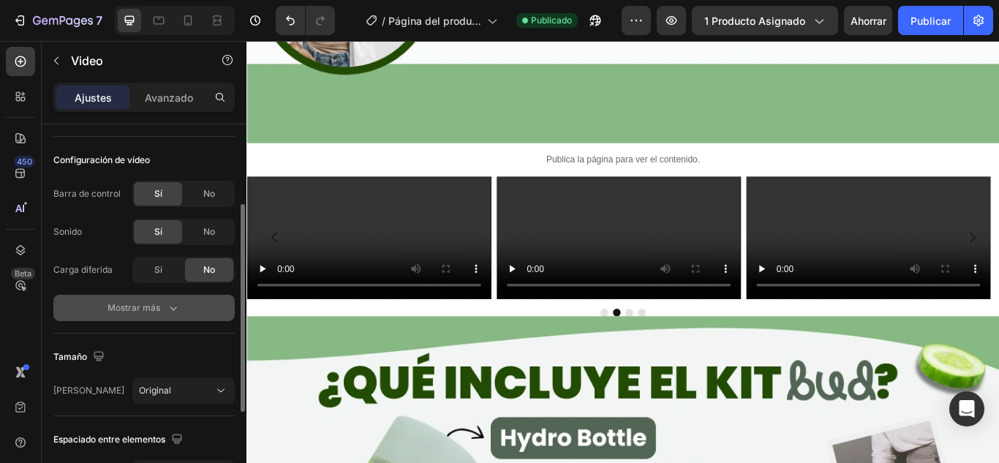
click at [164, 316] on button "Mostrar más" at bounding box center [143, 308] width 181 height 26
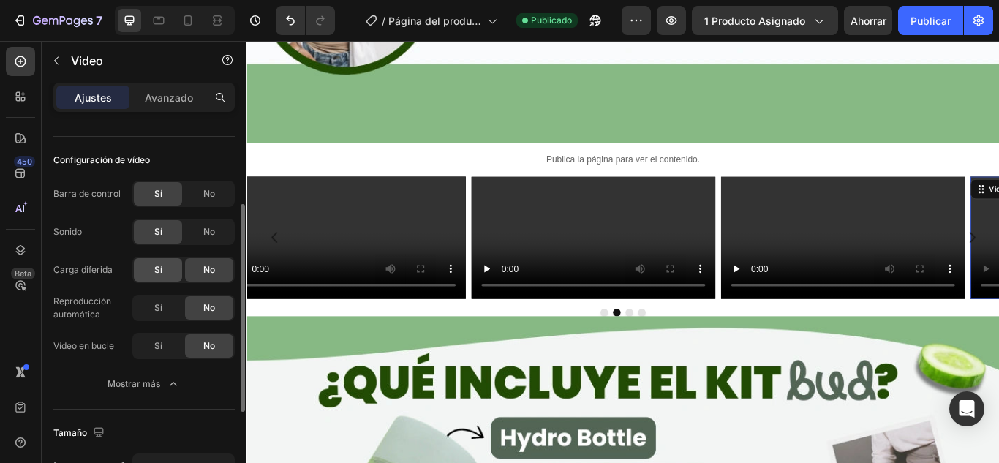
click at [170, 277] on div "Sí" at bounding box center [158, 269] width 48 height 23
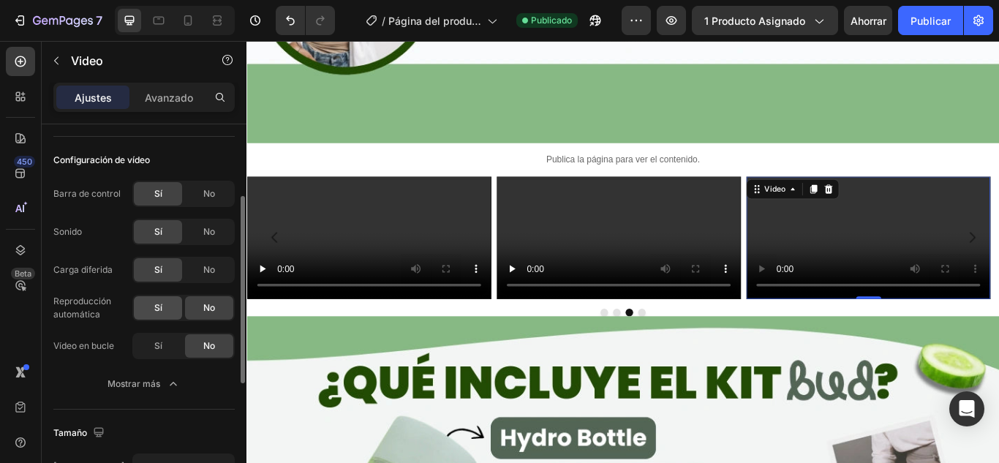
click at [167, 316] on div "Sí" at bounding box center [158, 307] width 48 height 23
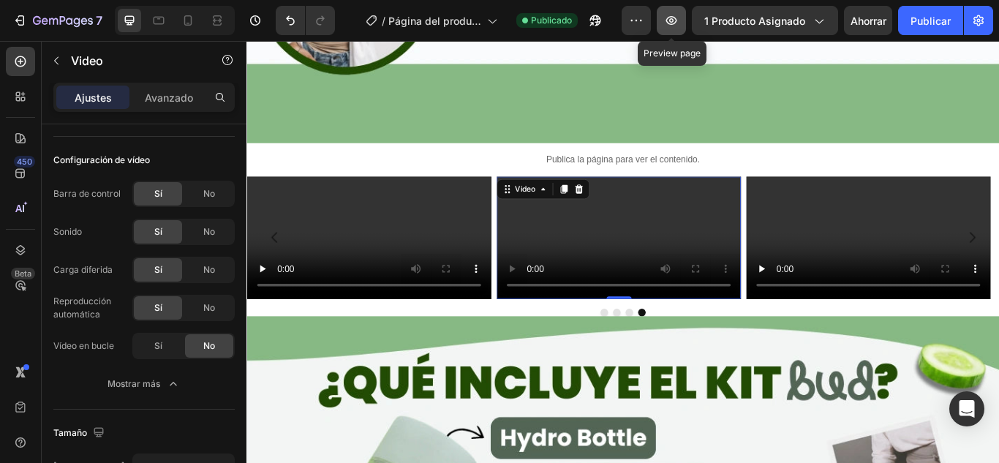
click at [670, 23] on icon "button" at bounding box center [671, 20] width 15 height 15
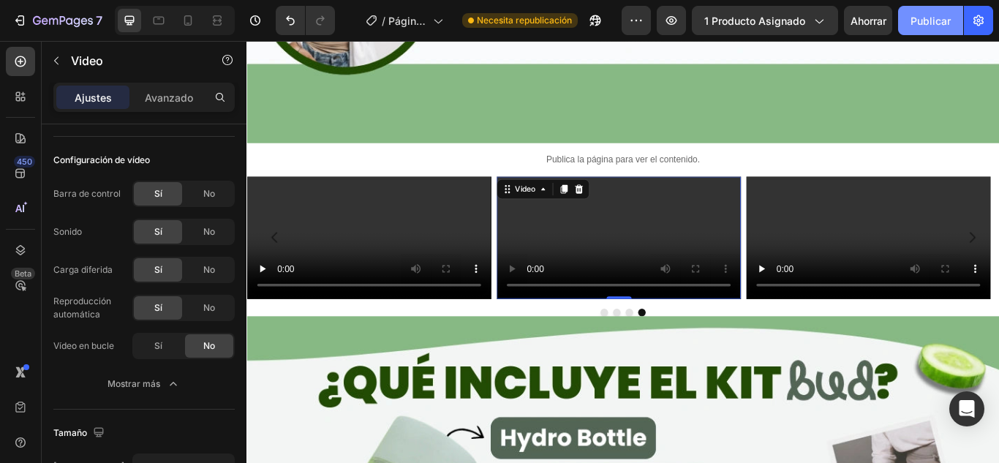
click at [928, 18] on font "Publicar" at bounding box center [931, 21] width 40 height 12
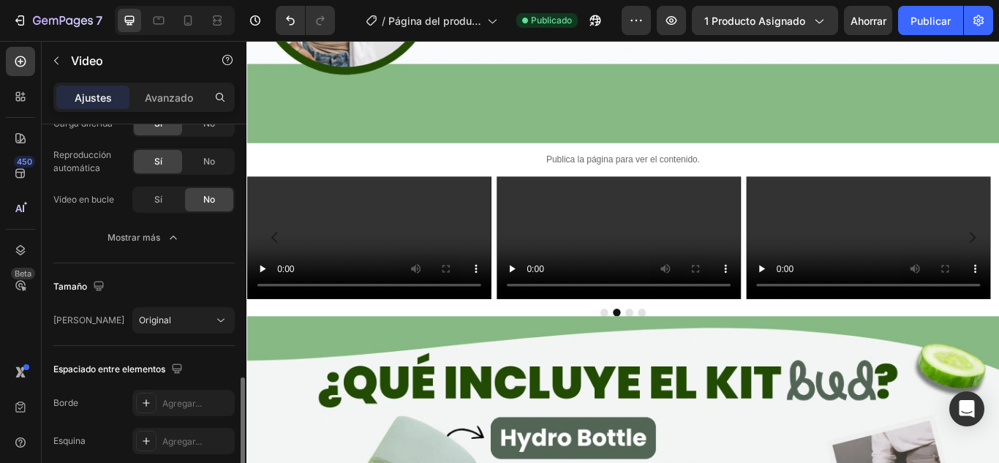
scroll to position [392, 0]
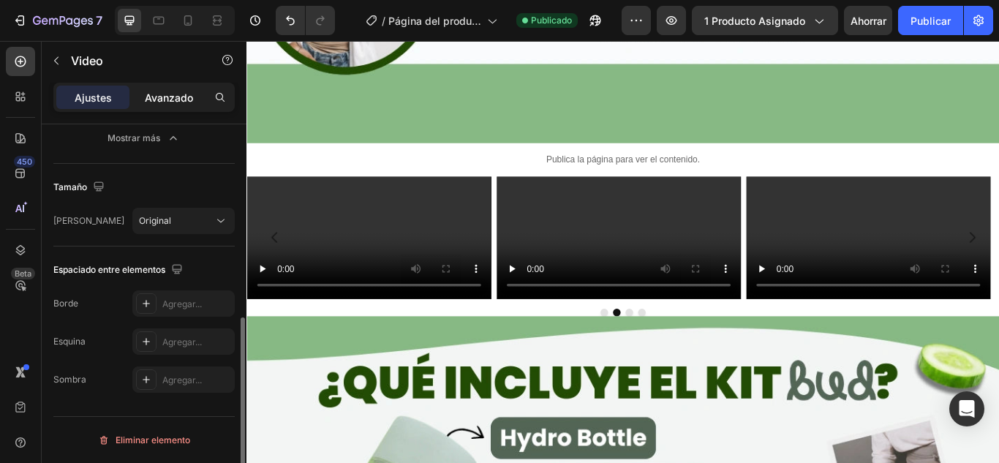
click at [180, 102] on font "Avanzado" at bounding box center [169, 97] width 48 height 12
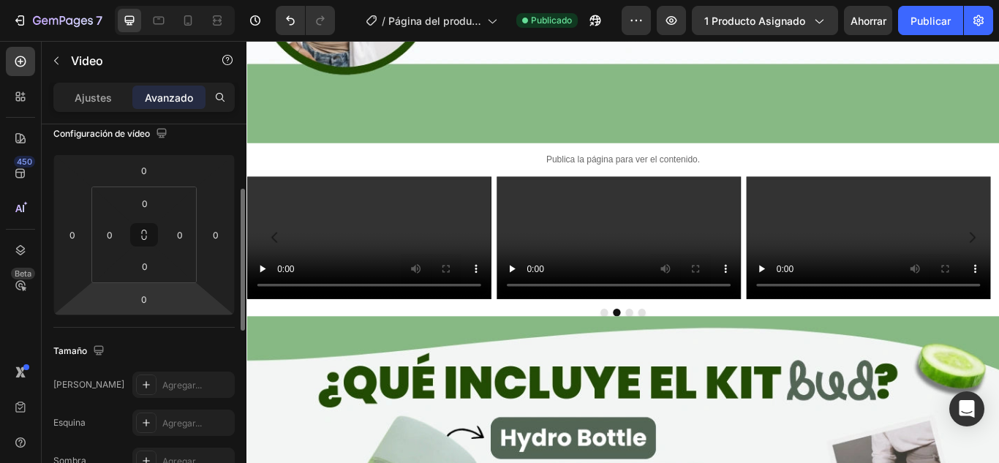
scroll to position [0, 0]
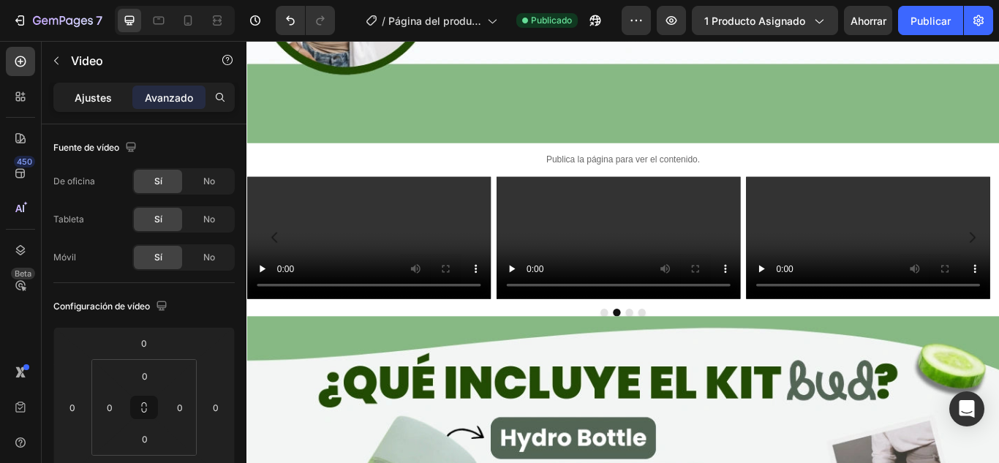
click at [105, 98] on font "Ajustes" at bounding box center [93, 97] width 37 height 12
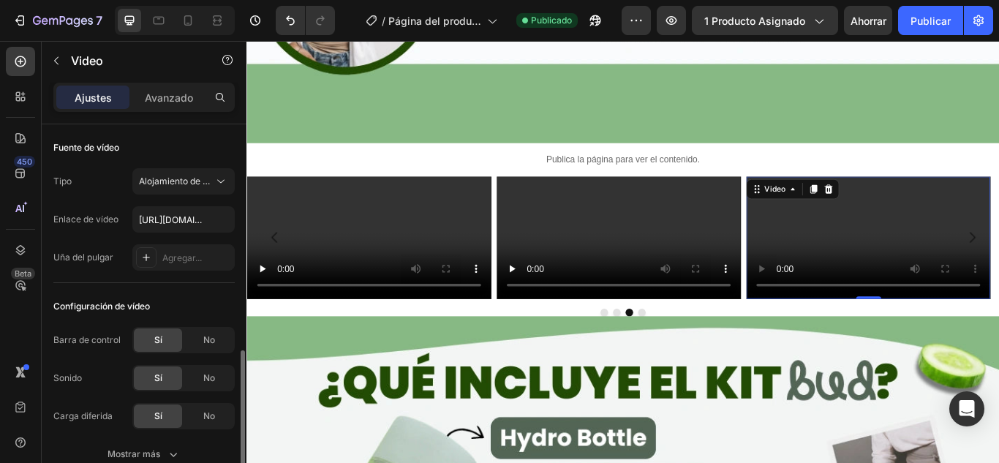
scroll to position [146, 0]
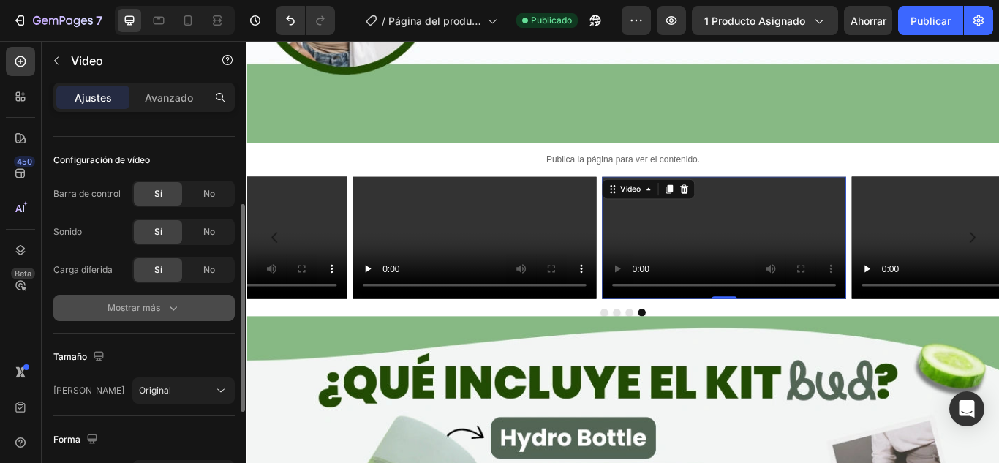
click at [123, 312] on font "Mostrar más" at bounding box center [134, 307] width 53 height 11
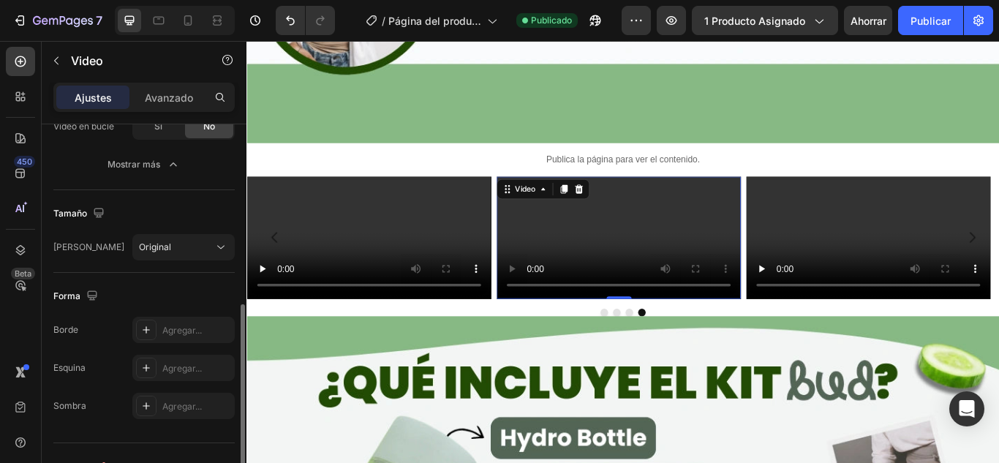
scroll to position [392, 0]
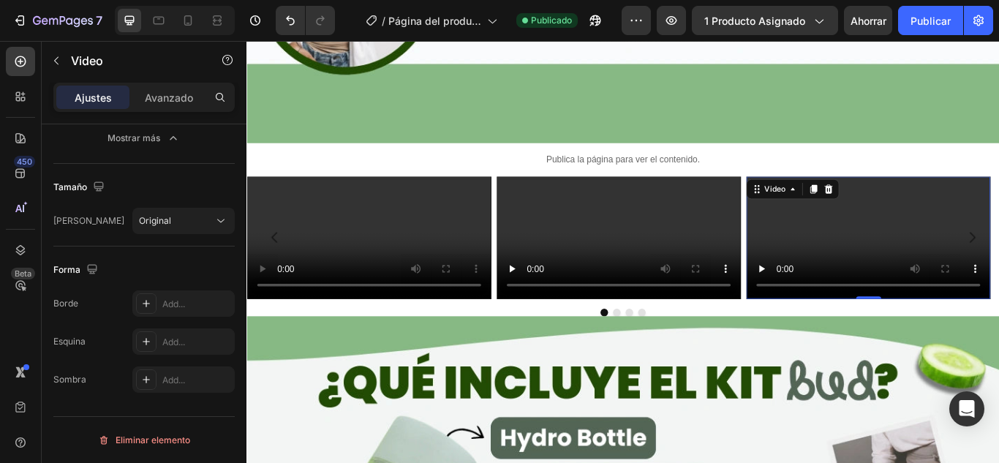
click at [911, 199] on video at bounding box center [971, 270] width 285 height 143
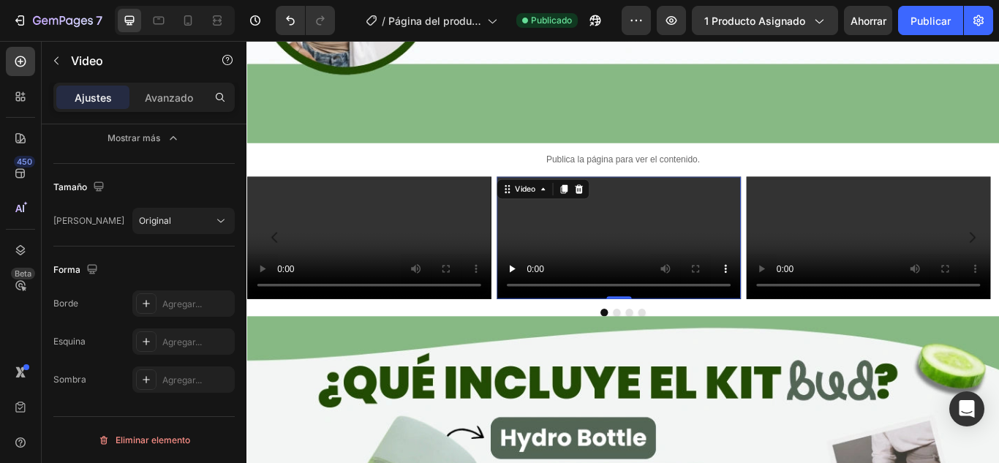
click at [678, 199] on video at bounding box center [680, 270] width 285 height 143
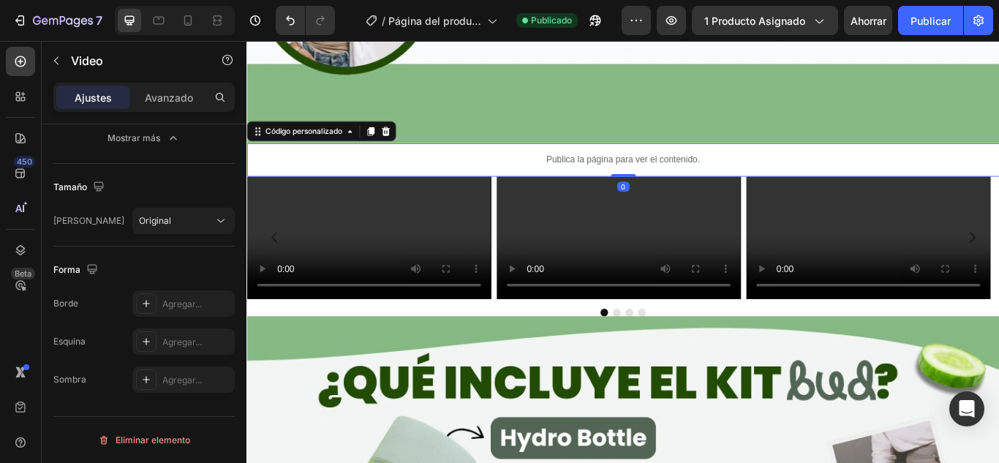
click at [445, 160] on div "Publica la página para ver el contenido." at bounding box center [685, 179] width 878 height 39
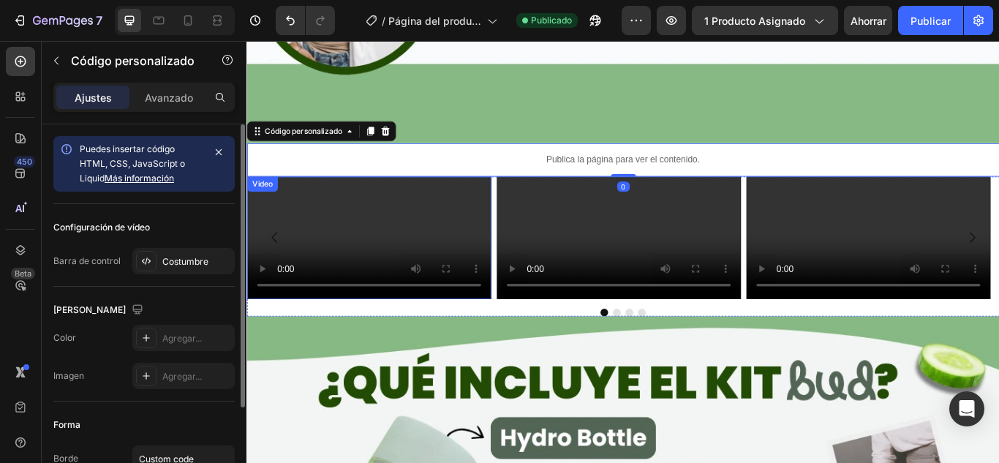
click at [442, 199] on video at bounding box center [388, 270] width 285 height 143
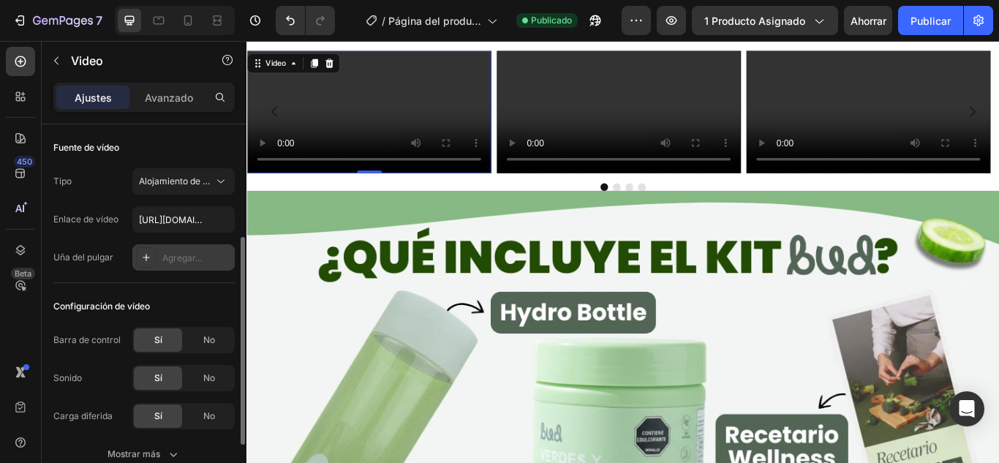
scroll to position [73, 0]
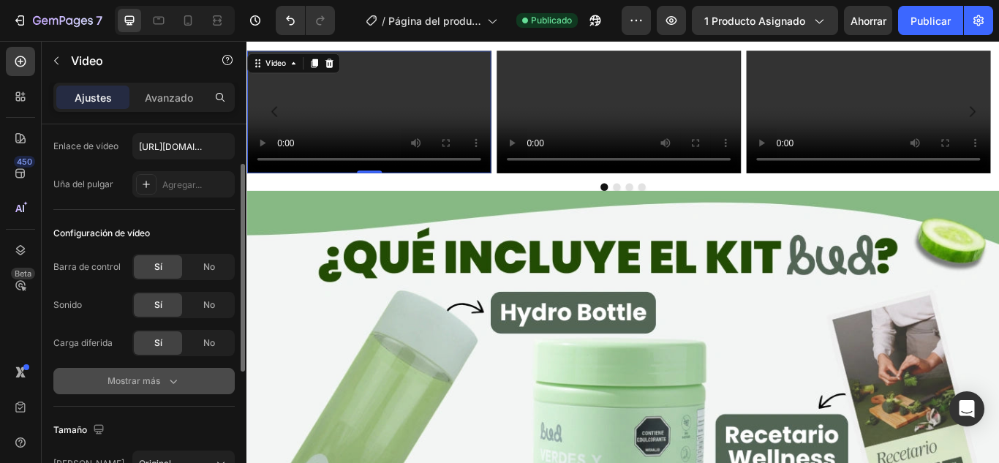
click at [163, 389] on button "Mostrar más" at bounding box center [143, 381] width 181 height 26
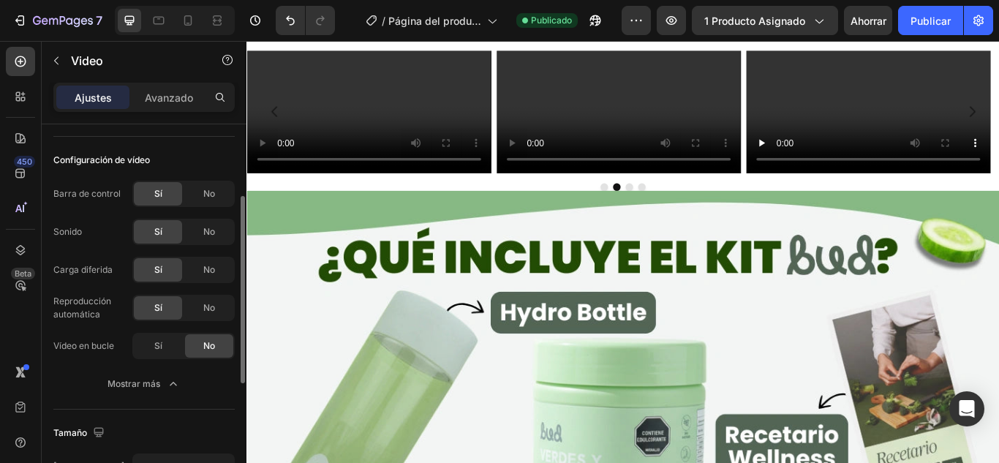
scroll to position [219, 0]
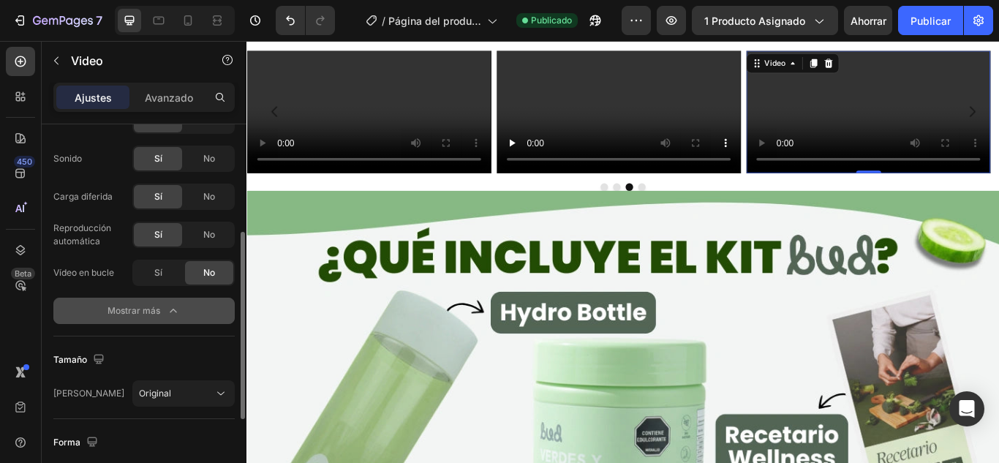
click at [151, 306] on font "Mostrar más" at bounding box center [134, 310] width 53 height 11
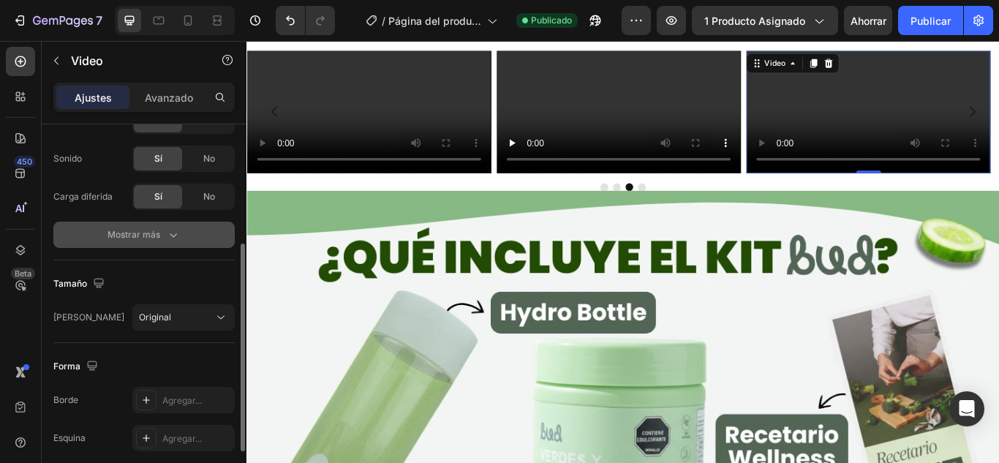
click at [174, 244] on button "Mostrar más" at bounding box center [143, 235] width 181 height 26
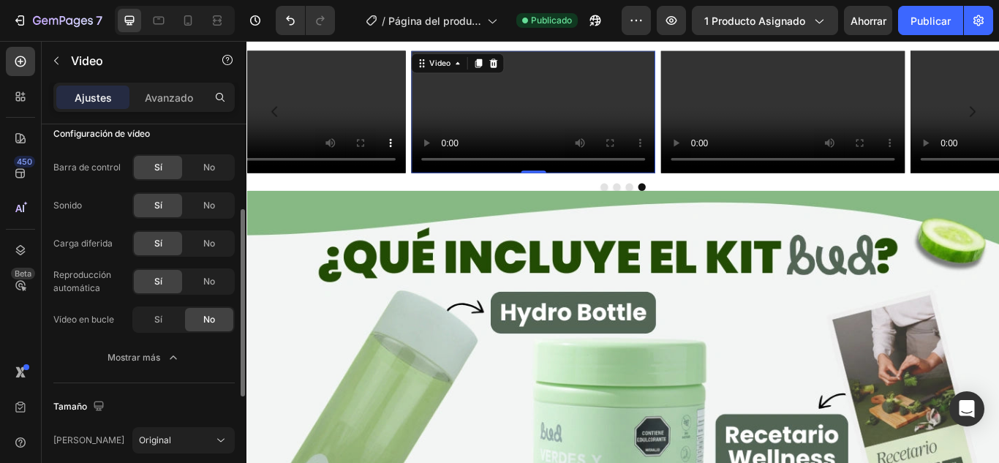
scroll to position [0, 0]
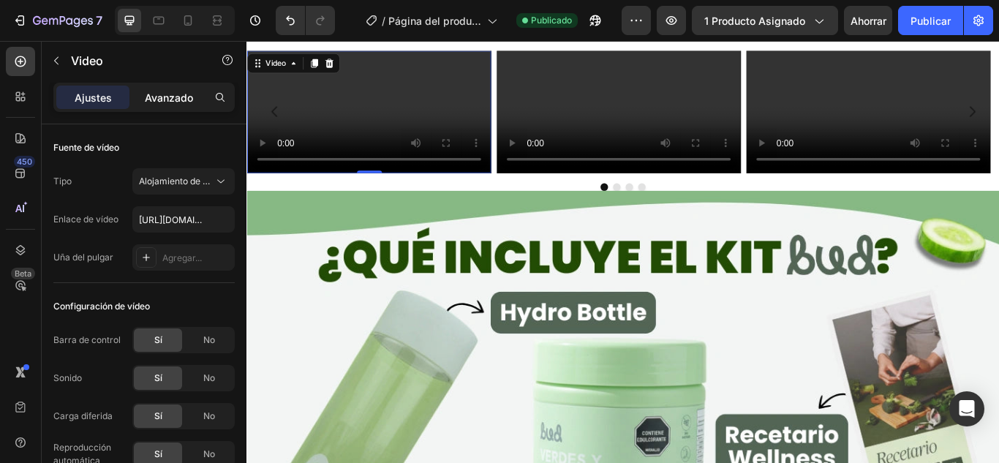
click at [176, 98] on font "Avanzado" at bounding box center [169, 97] width 48 height 12
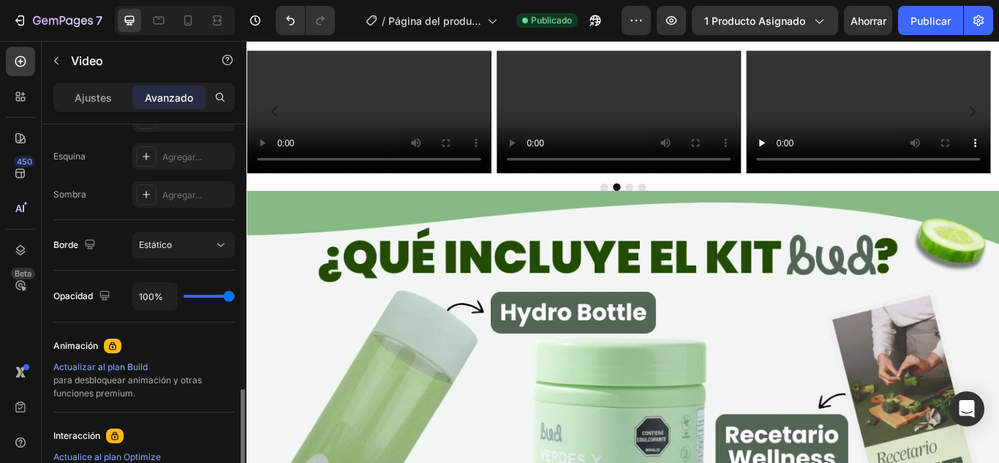
scroll to position [585, 0]
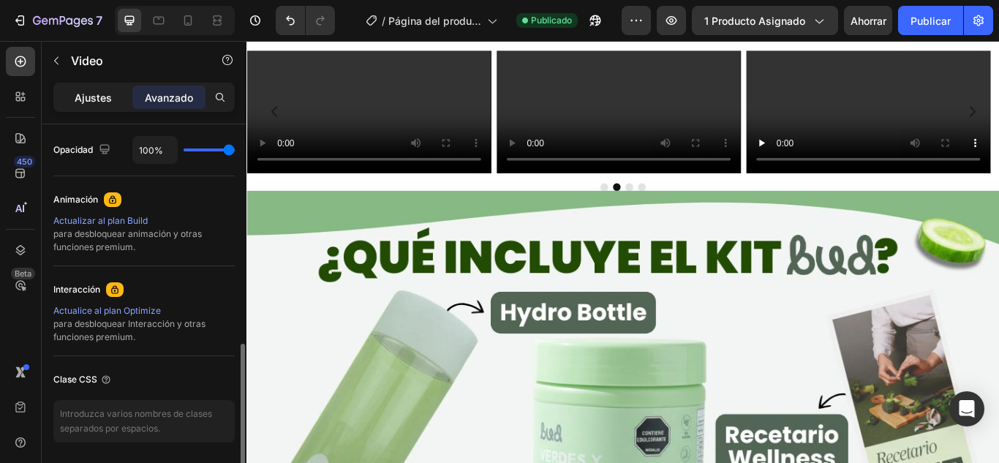
click at [109, 93] on font "Ajustes" at bounding box center [93, 97] width 37 height 12
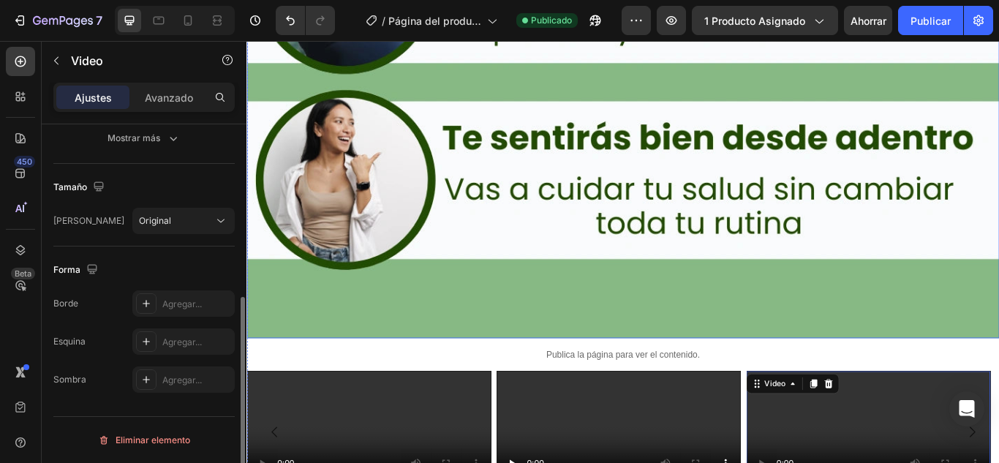
scroll to position [2493, 0]
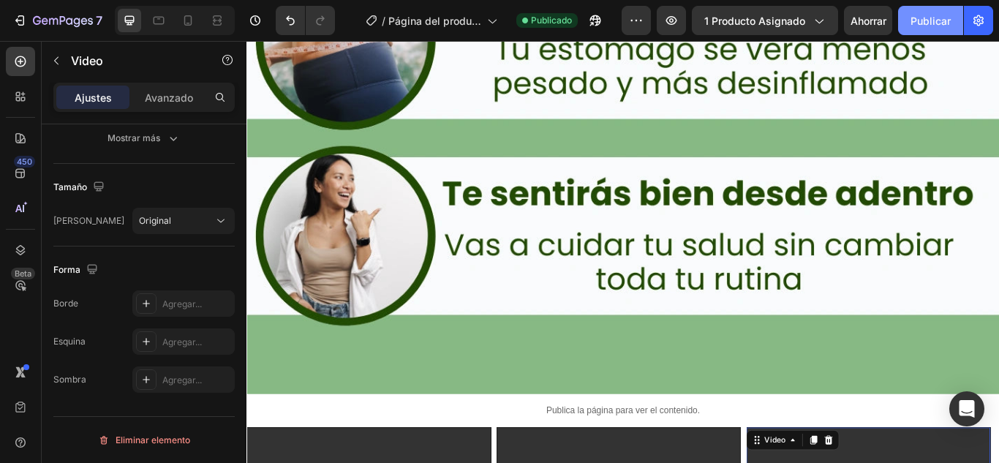
click at [944, 19] on font "Publicar" at bounding box center [931, 21] width 40 height 12
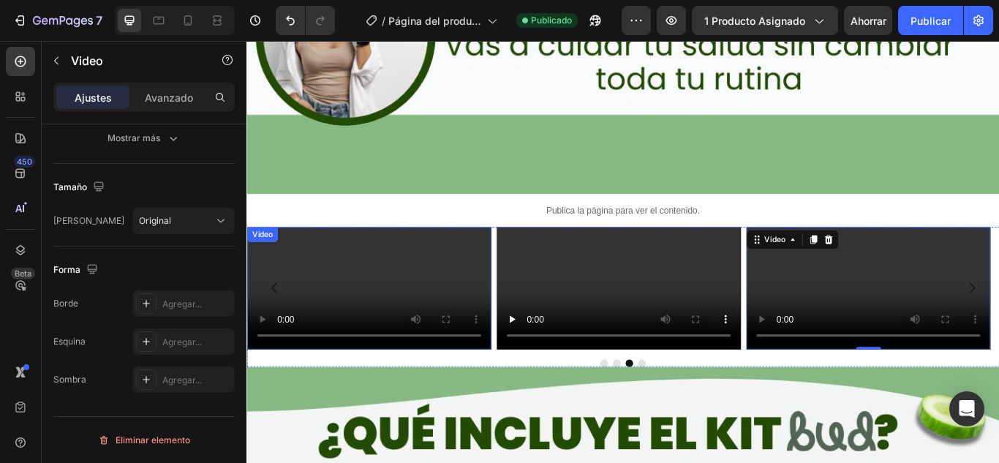
scroll to position [2706, 0]
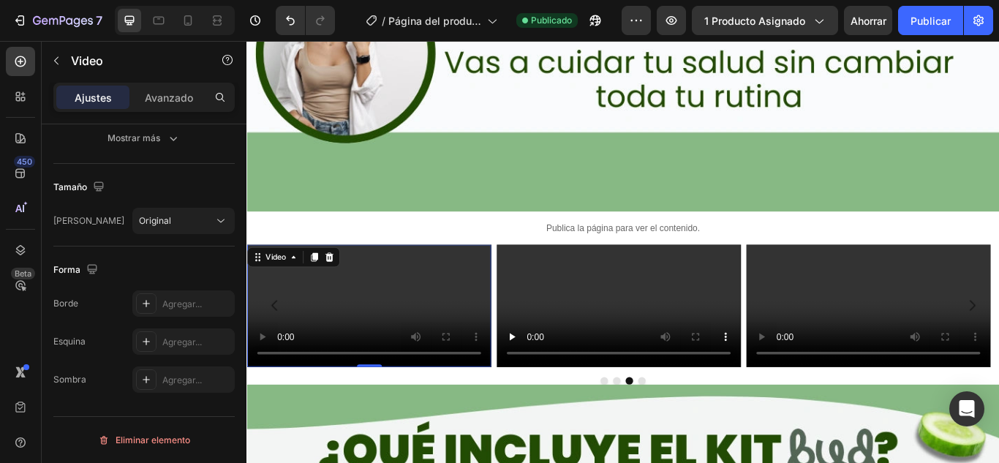
click at [383, 279] on video at bounding box center [388, 350] width 285 height 143
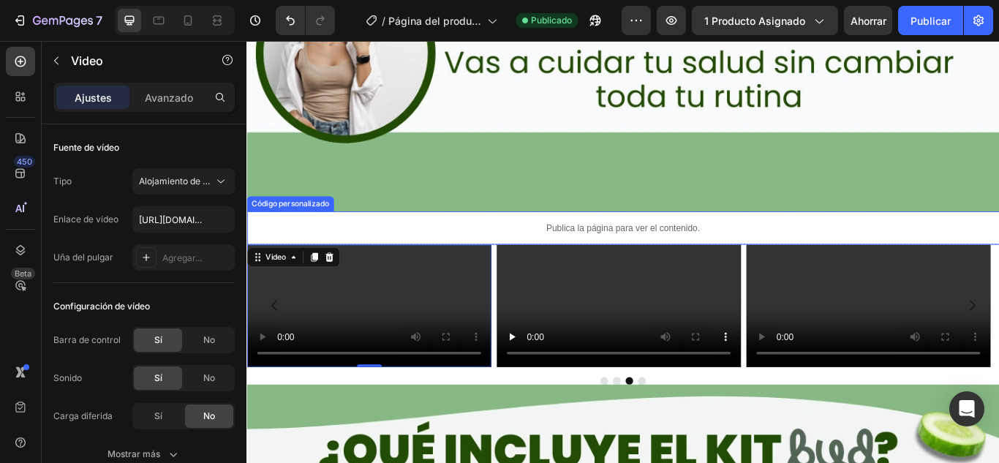
click at [393, 240] on div "Publica la página para ver el contenido." at bounding box center [685, 259] width 878 height 39
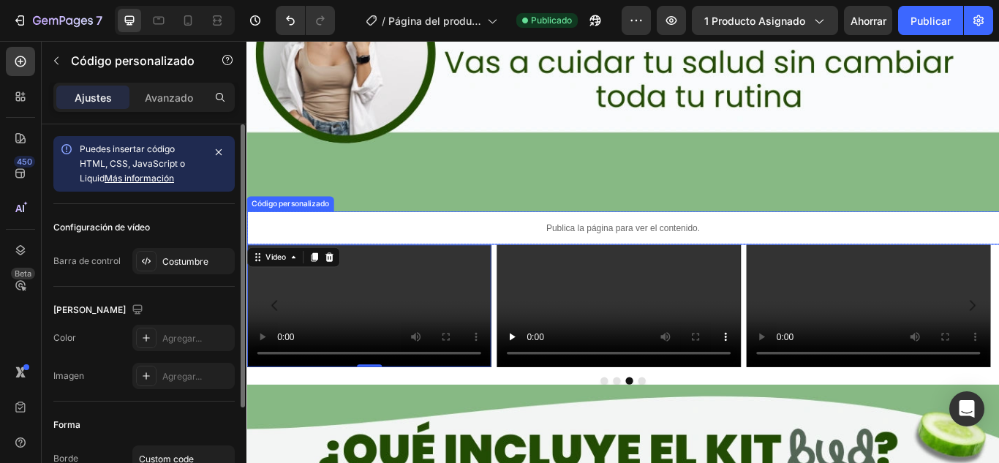
scroll to position [0, 0]
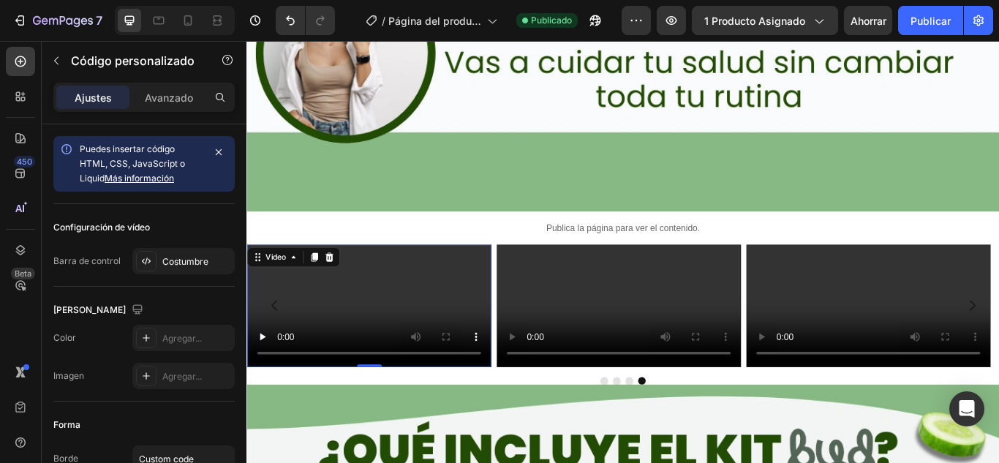
click at [392, 279] on video at bounding box center [388, 350] width 285 height 143
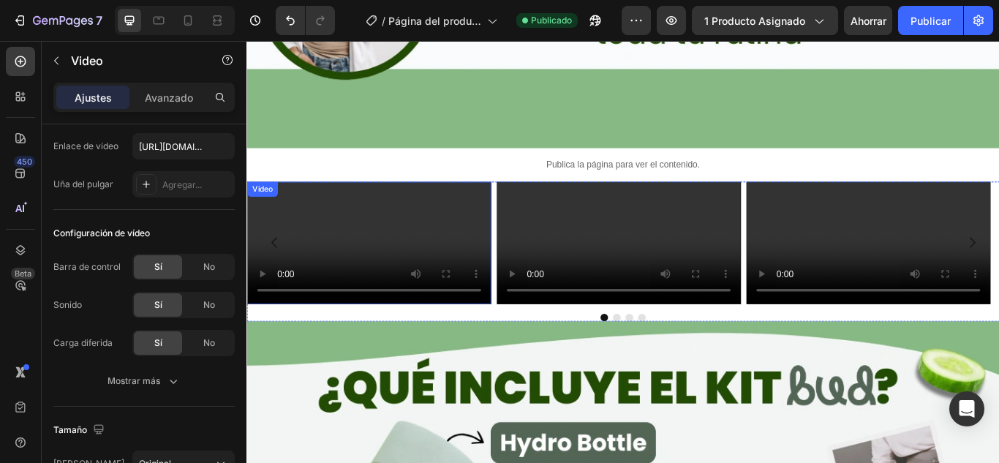
scroll to position [2779, 0]
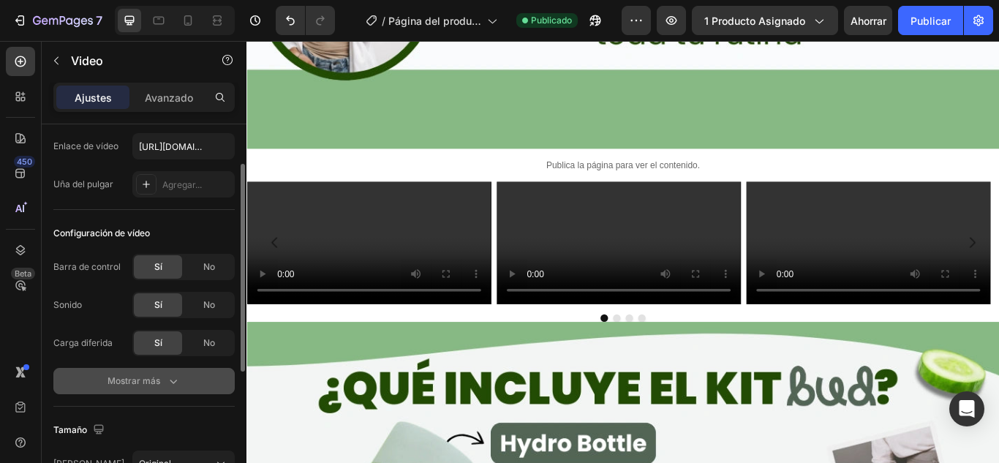
click at [141, 386] on font "Mostrar más" at bounding box center [134, 380] width 53 height 13
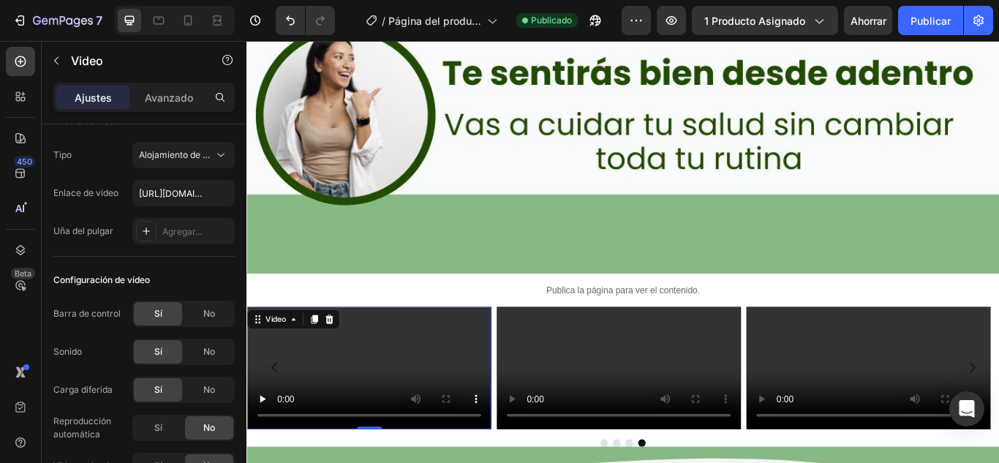
scroll to position [2633, 0]
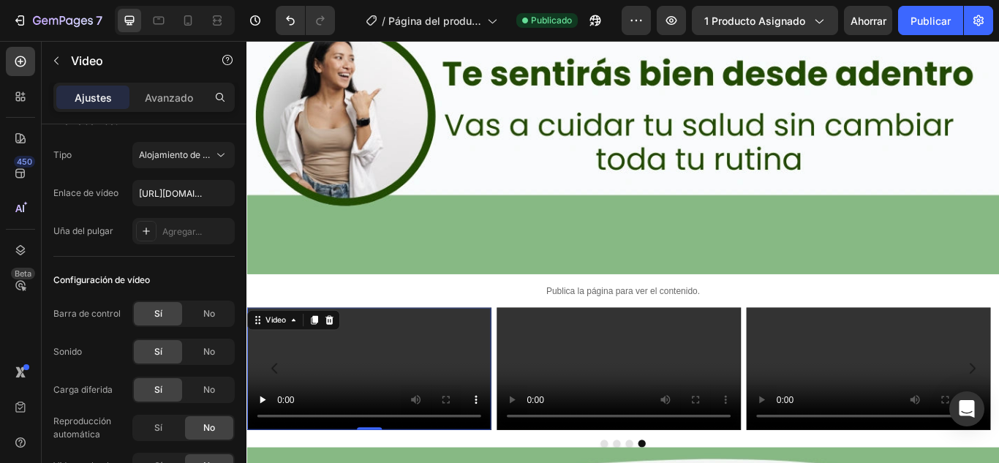
click at [388, 352] on video at bounding box center [388, 423] width 285 height 143
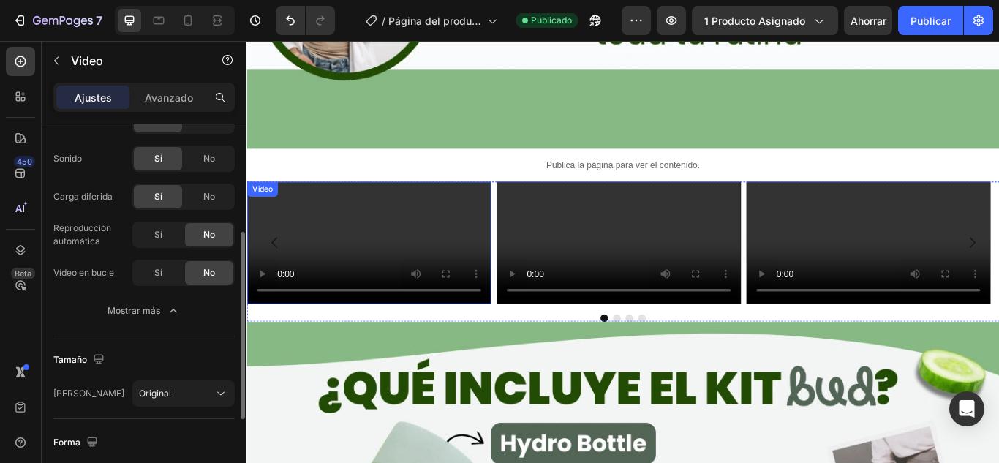
scroll to position [2853, 0]
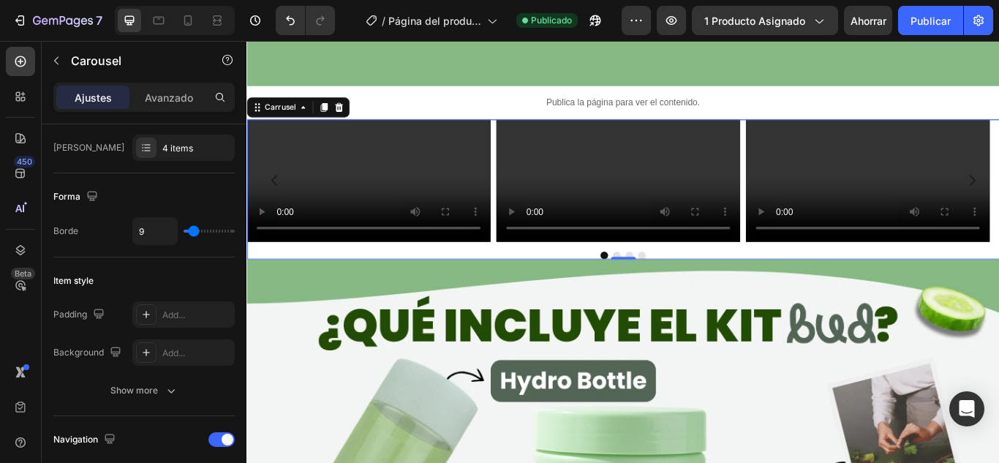
scroll to position [0, 0]
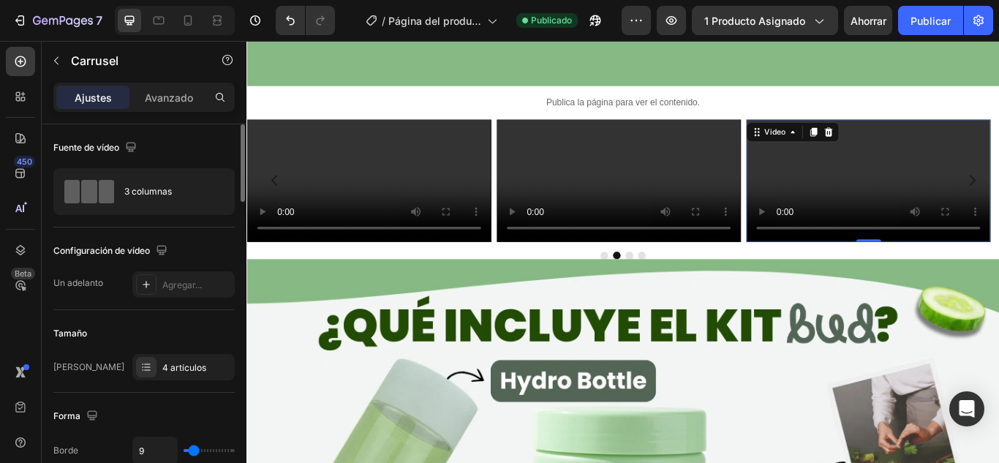
click at [942, 275] on video at bounding box center [971, 203] width 285 height 143
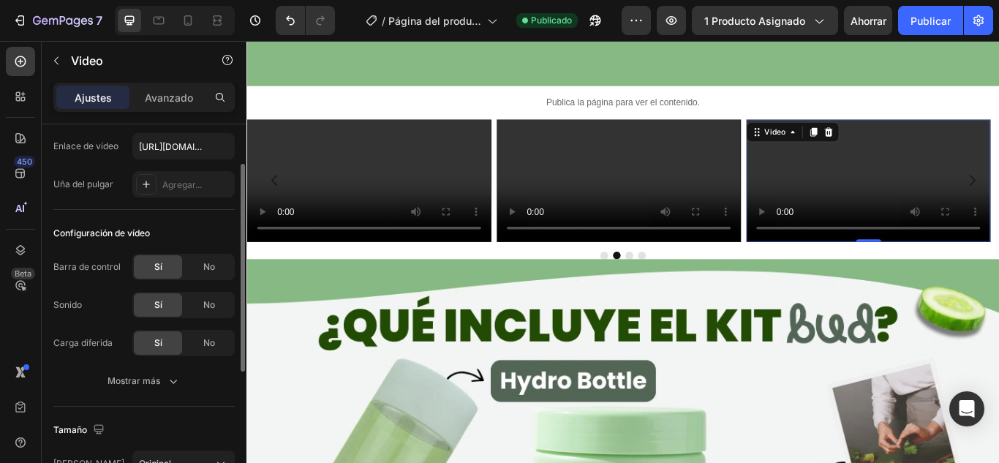
scroll to position [146, 0]
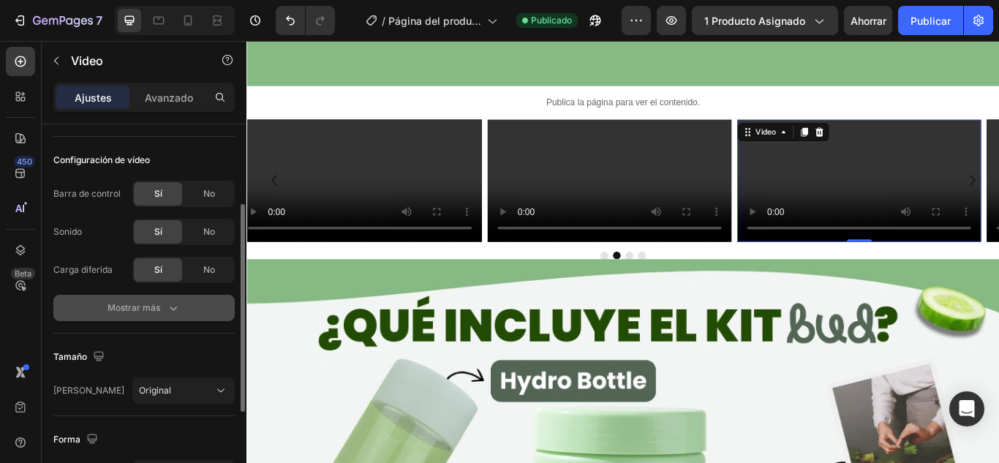
click at [150, 301] on div "Mostrar más" at bounding box center [144, 308] width 73 height 15
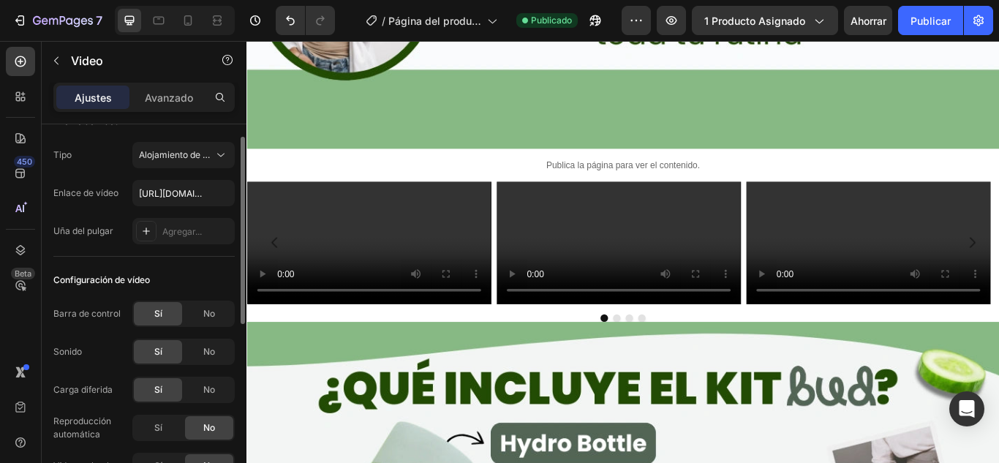
scroll to position [0, 0]
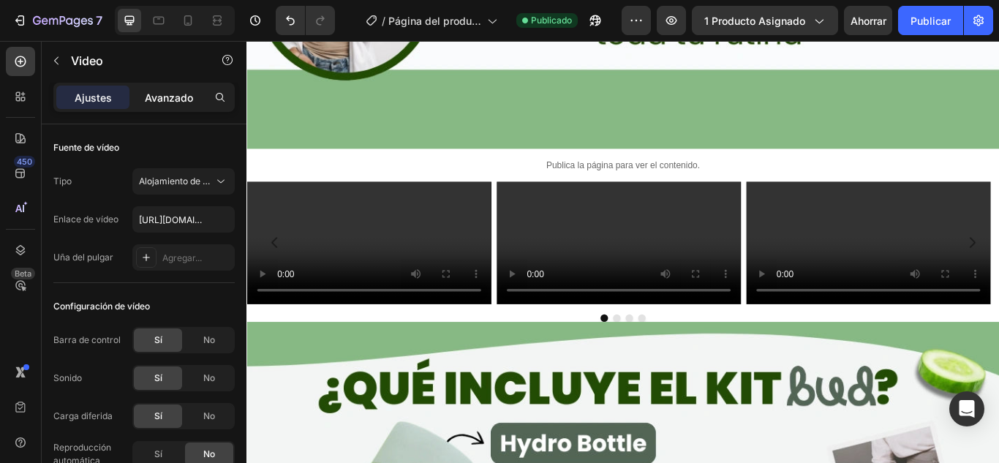
click at [183, 96] on font "Avanzado" at bounding box center [169, 97] width 48 height 12
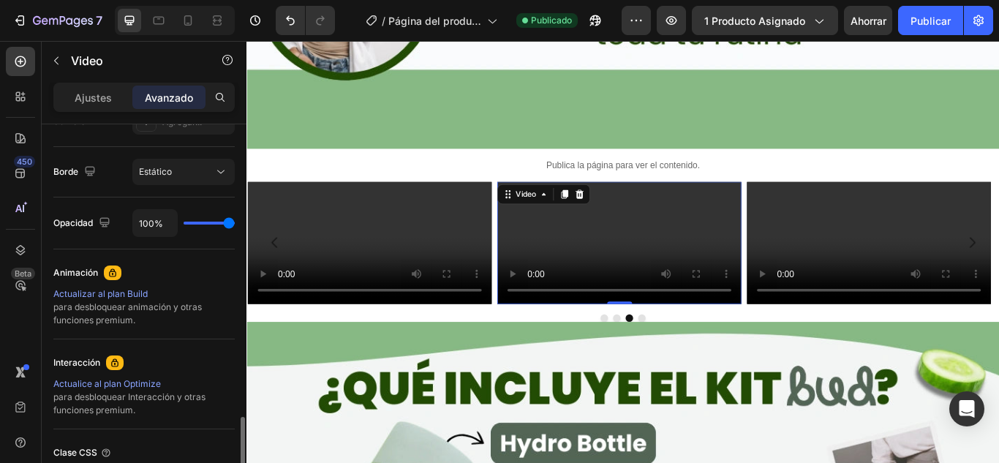
scroll to position [635, 0]
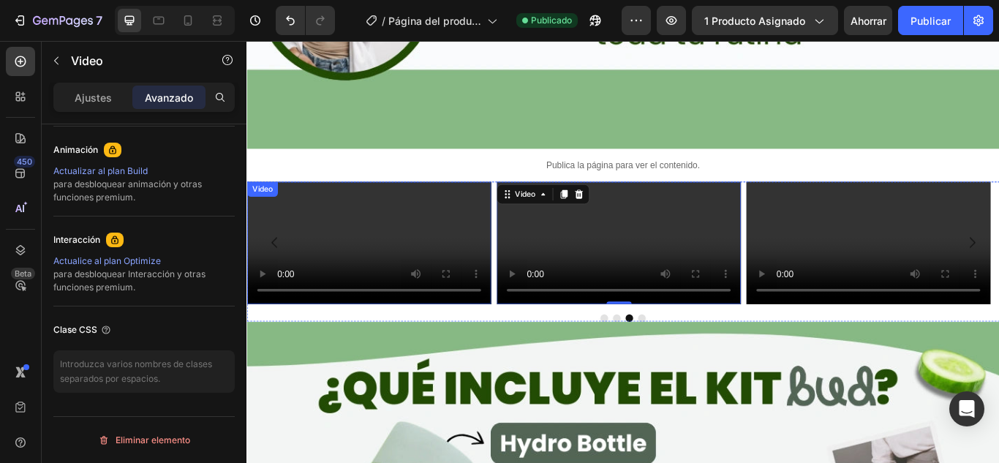
click at [377, 227] on video at bounding box center [388, 277] width 285 height 143
click at [417, 315] on video at bounding box center [388, 277] width 285 height 143
click at [710, 310] on video at bounding box center [680, 277] width 285 height 143
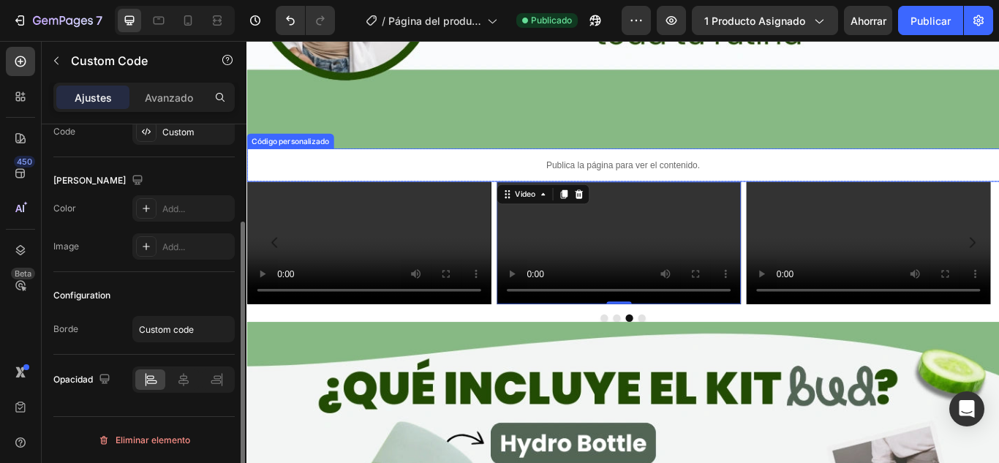
click at [756, 167] on div "Publica la página para ver el contenido." at bounding box center [685, 186] width 878 height 39
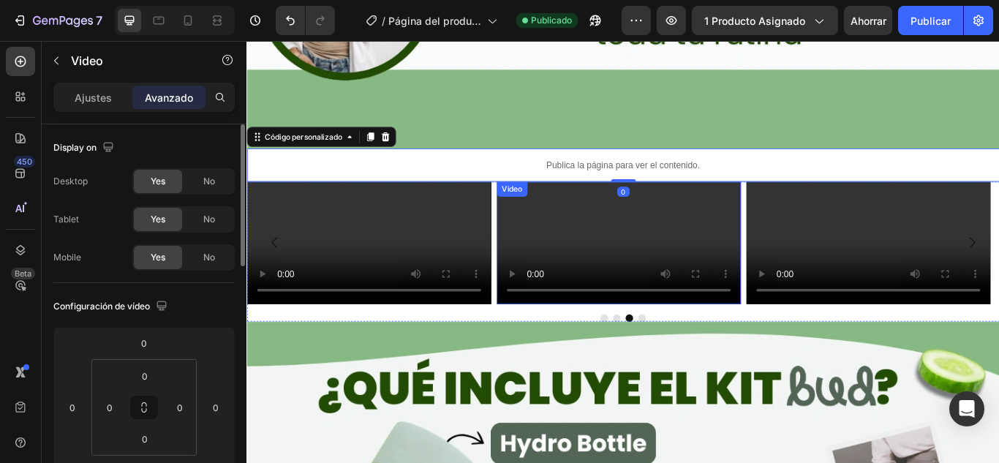
click at [756, 206] on video at bounding box center [680, 277] width 285 height 143
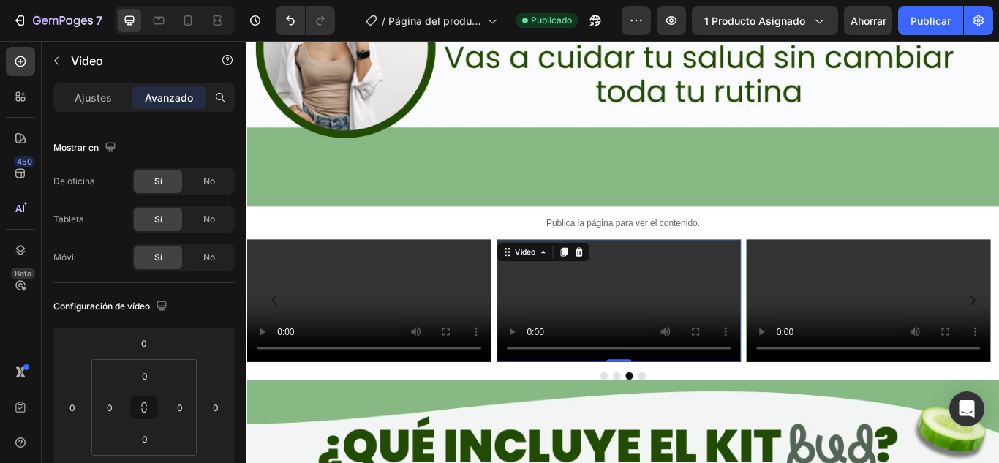
scroll to position [2706, 0]
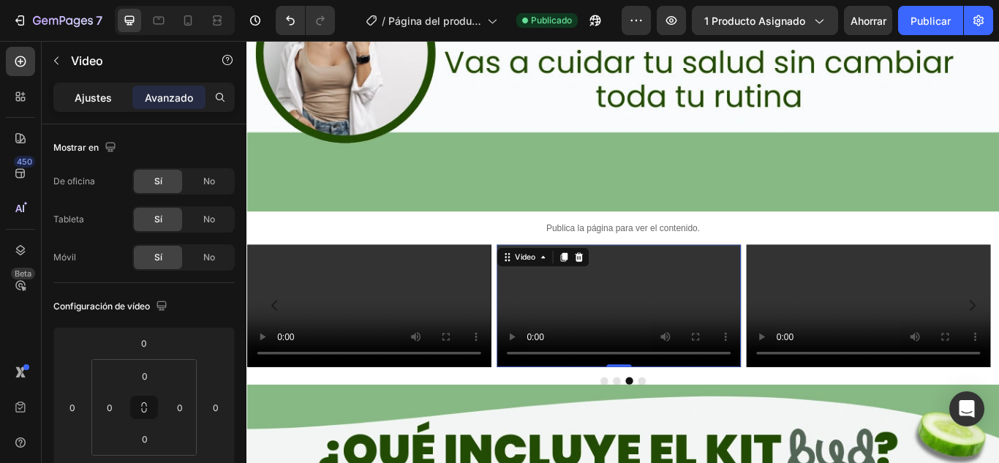
click at [108, 93] on font "Ajustes" at bounding box center [93, 97] width 37 height 12
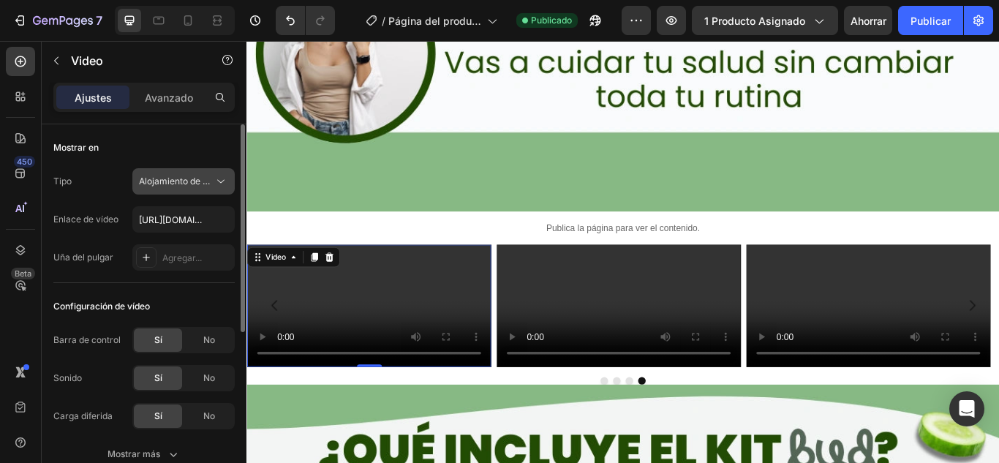
scroll to position [73, 0]
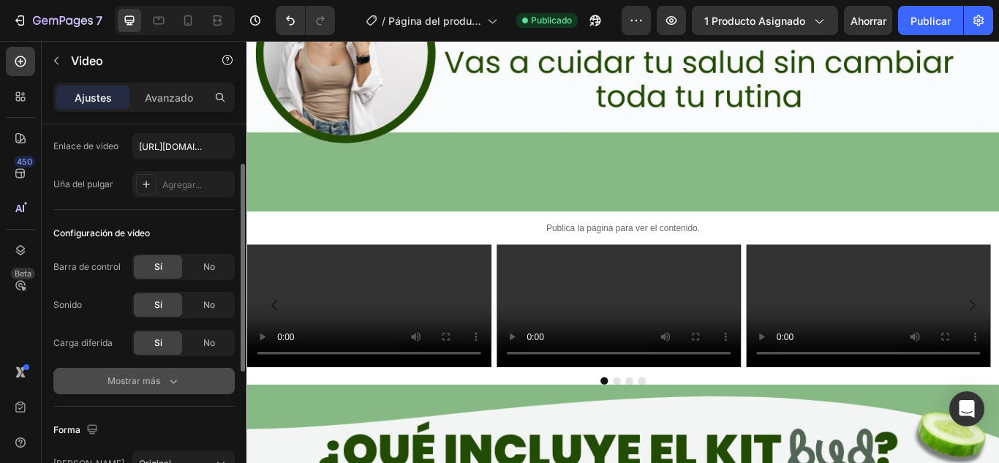
click at [121, 377] on font "Mostrar más" at bounding box center [134, 380] width 53 height 11
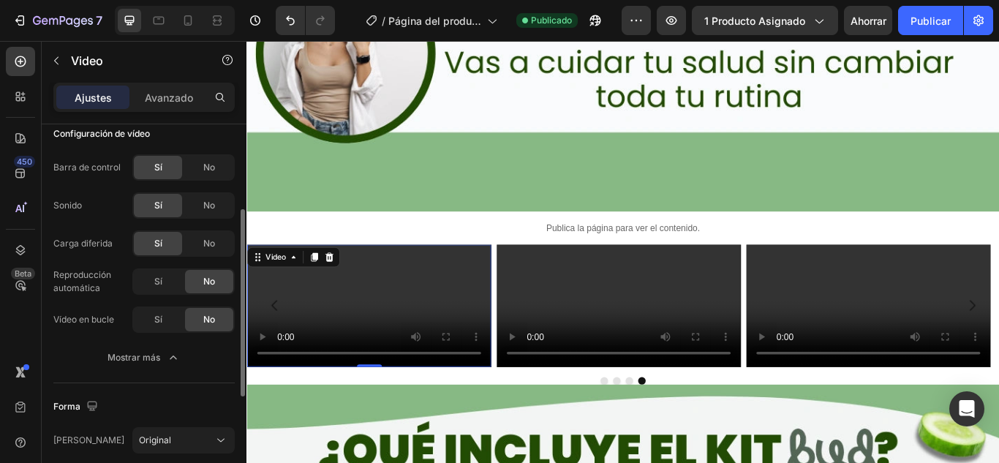
scroll to position [0, 0]
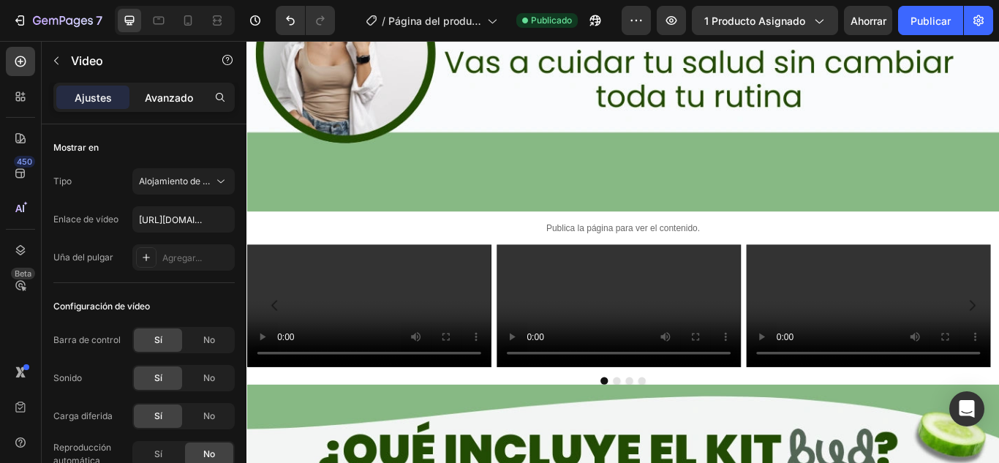
click at [188, 106] on div "Avanzado" at bounding box center [168, 97] width 73 height 23
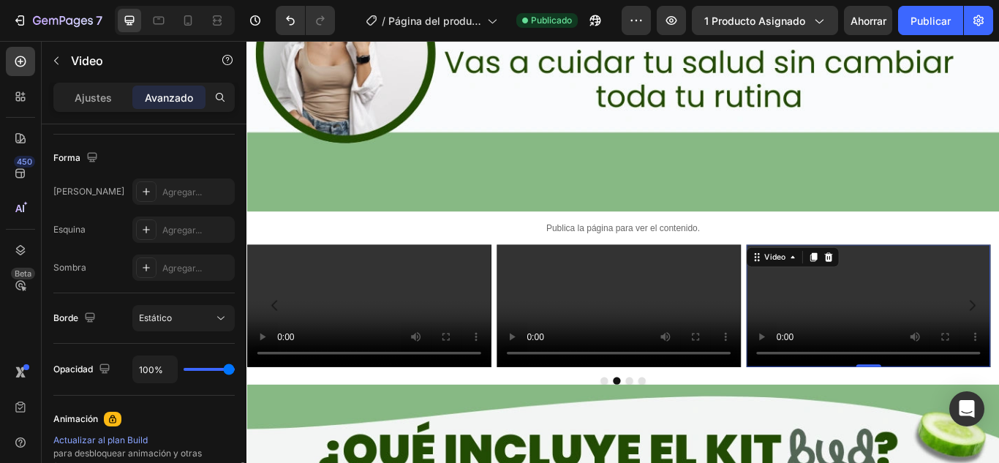
scroll to position [585, 0]
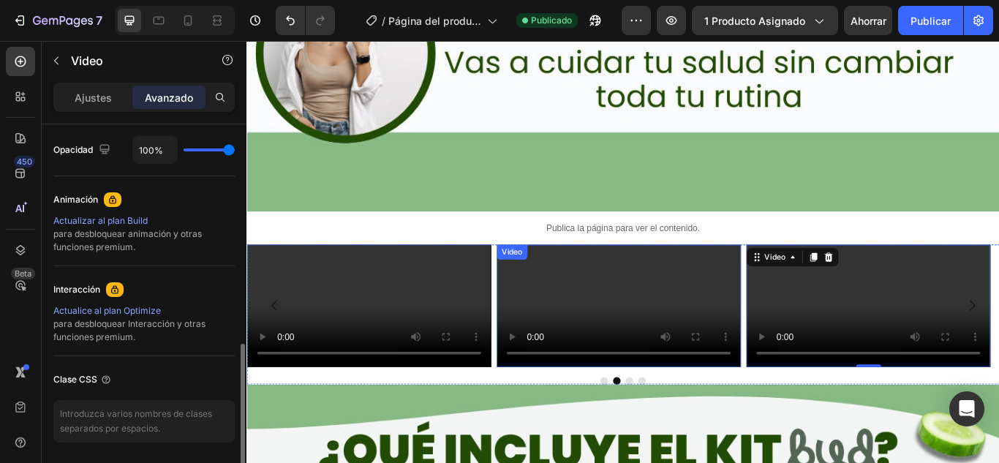
click at [659, 279] on video at bounding box center [680, 350] width 285 height 143
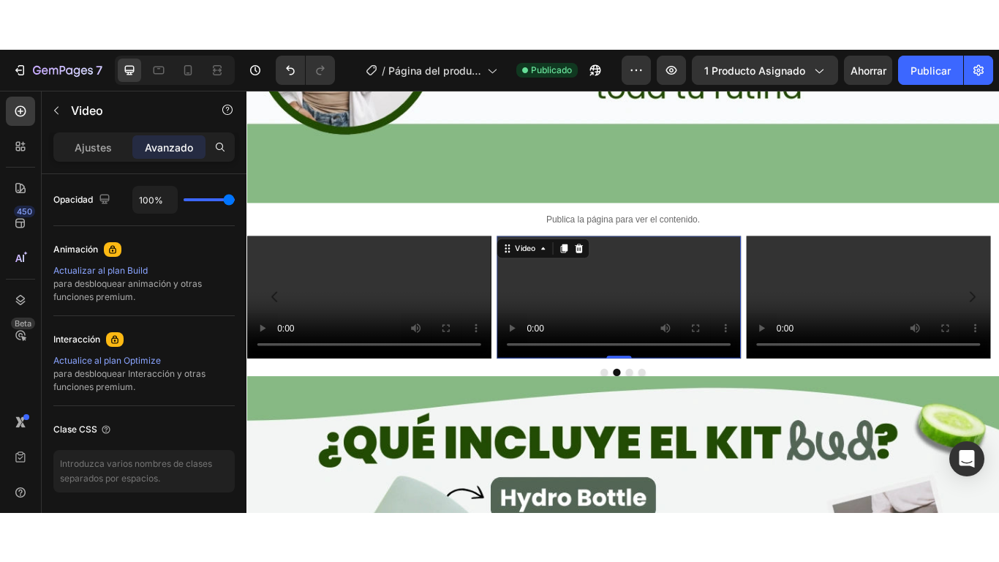
scroll to position [2853, 0]
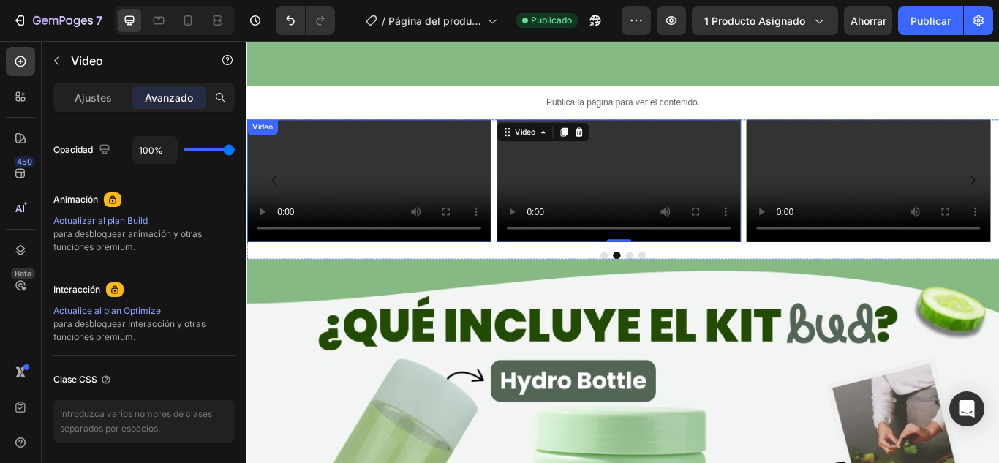
click at [414, 275] on video at bounding box center [388, 203] width 285 height 143
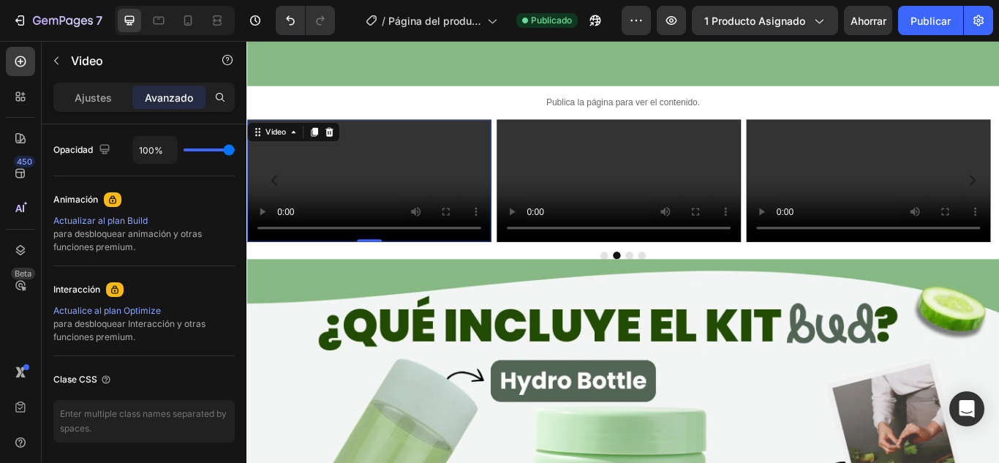
click at [414, 275] on video at bounding box center [388, 203] width 285 height 143
click at [531, 275] on video at bounding box center [388, 203] width 285 height 143
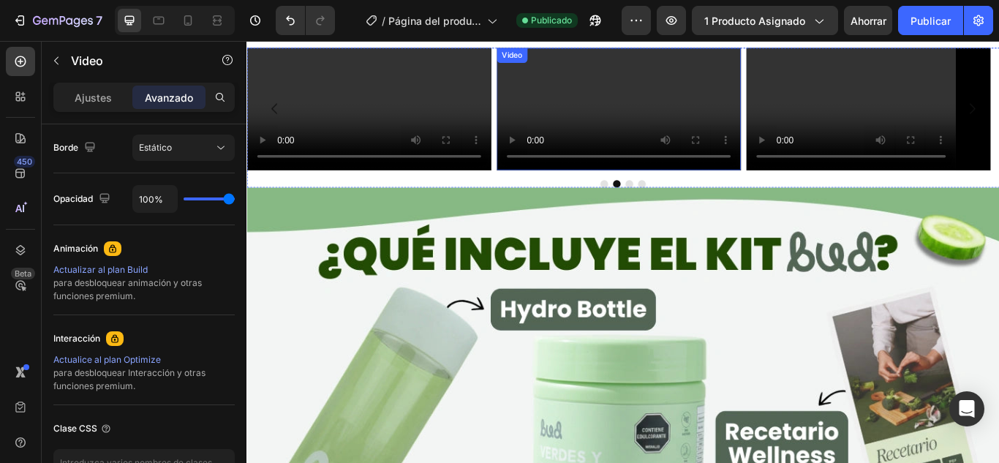
scroll to position [3035, 0]
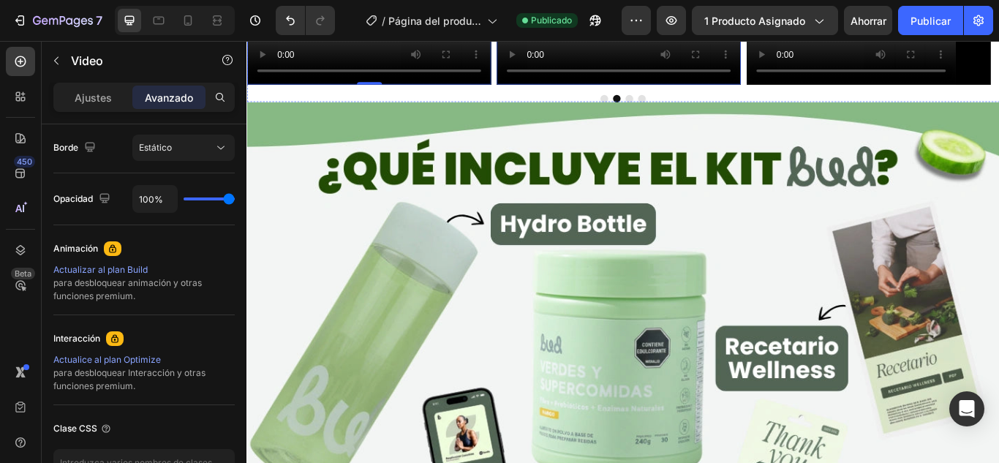
click at [658, 92] on video at bounding box center [680, 21] width 285 height 143
click at [394, 92] on video at bounding box center [388, 21] width 285 height 143
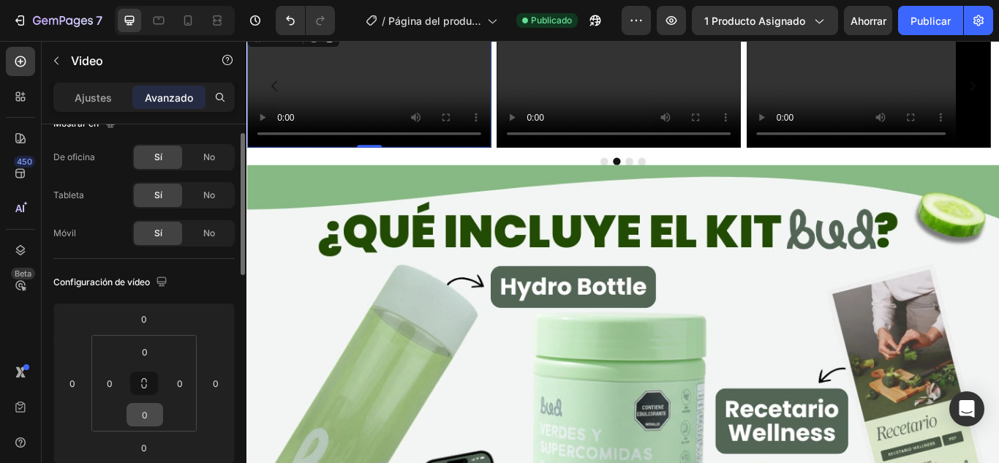
scroll to position [0, 0]
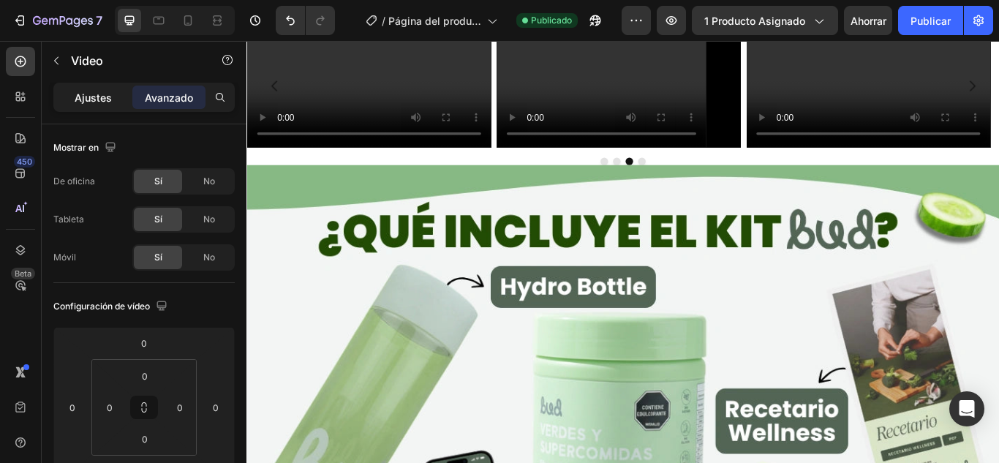
click at [99, 86] on div "Ajustes" at bounding box center [92, 97] width 73 height 23
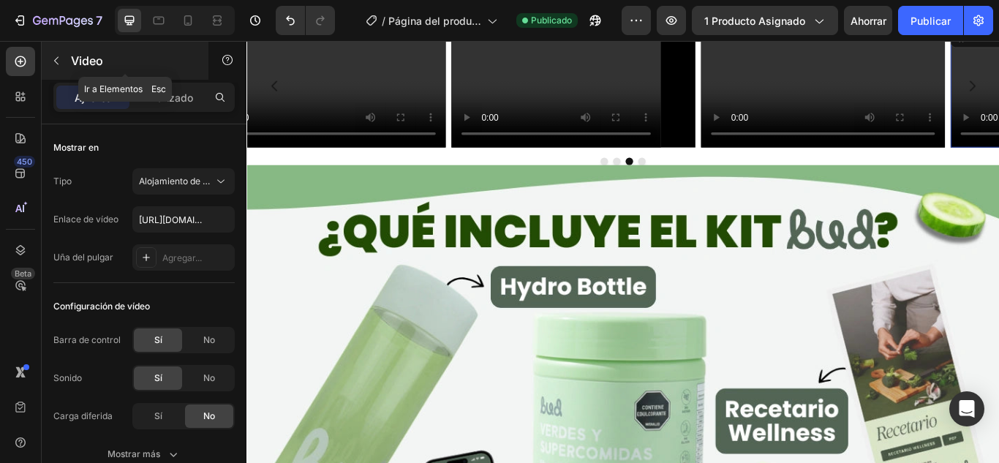
click at [61, 64] on icon "button" at bounding box center [56, 61] width 12 height 12
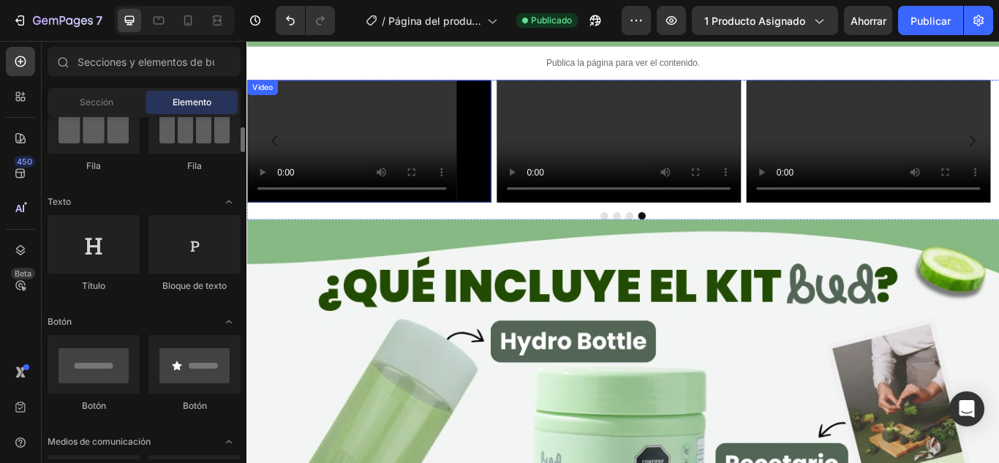
scroll to position [2816, 0]
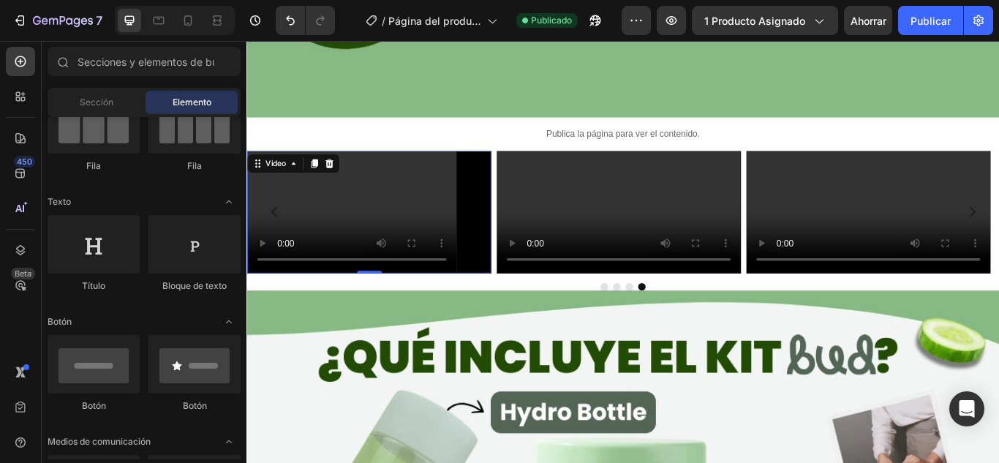
click at [387, 169] on video at bounding box center [388, 240] width 285 height 143
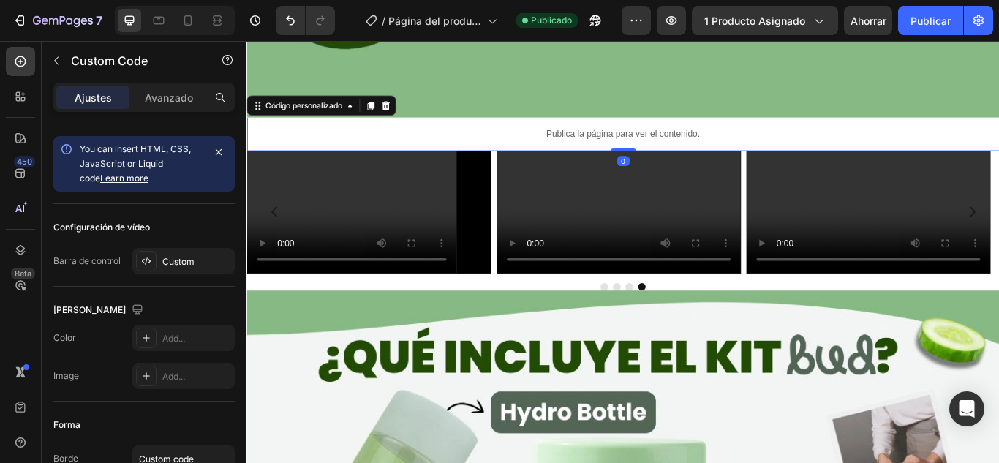
click at [911, 131] on div "Publica la página para ver el contenido." at bounding box center [685, 149] width 878 height 39
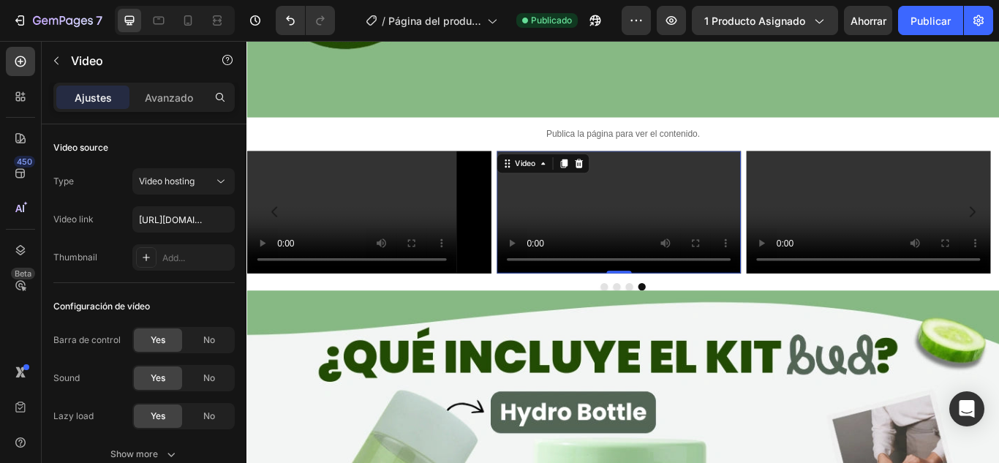
click at [738, 169] on video at bounding box center [680, 240] width 285 height 143
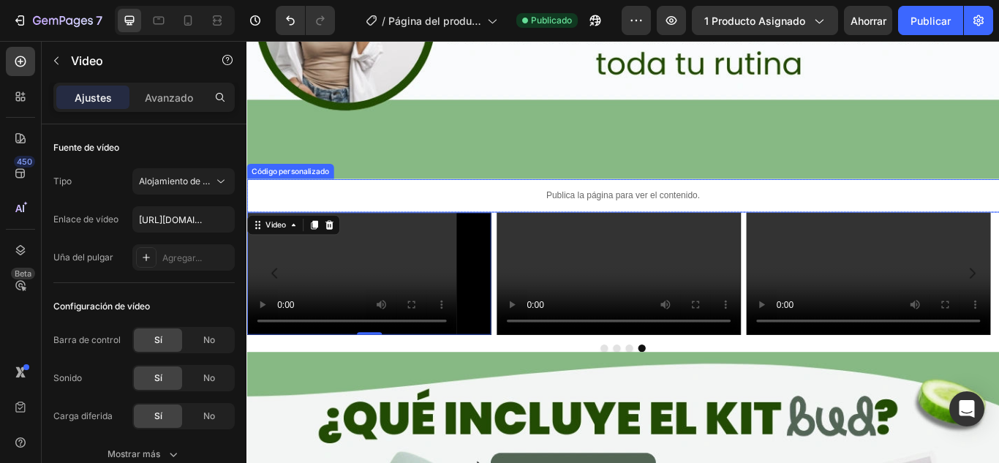
scroll to position [2743, 0]
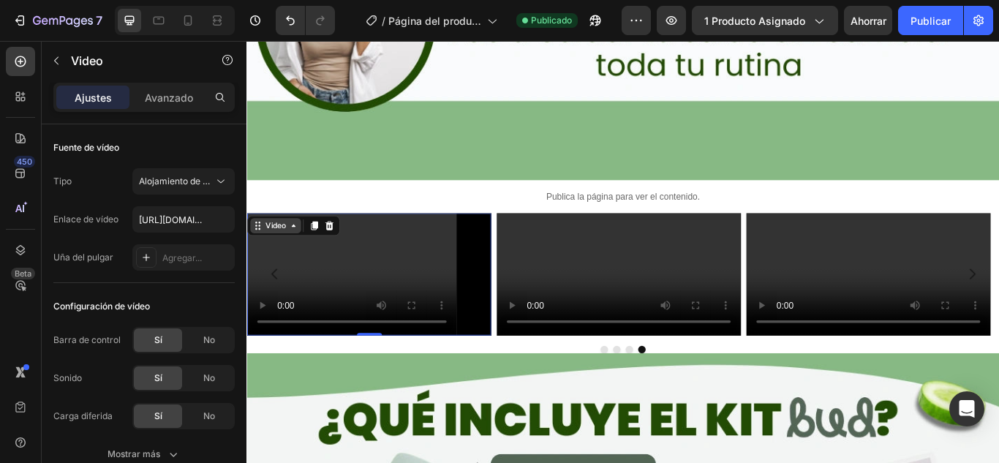
click at [281, 250] on font "Video" at bounding box center [280, 256] width 24 height 13
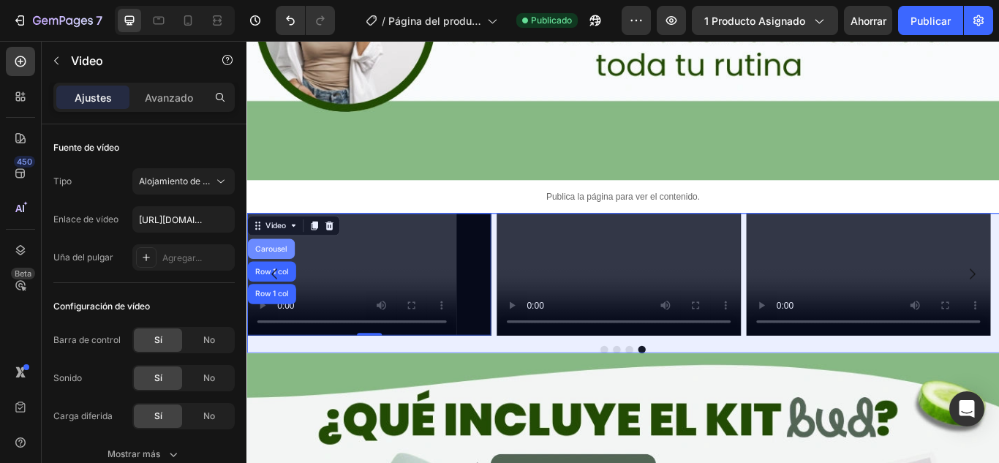
click at [281, 279] on div "Carousel" at bounding box center [274, 283] width 43 height 9
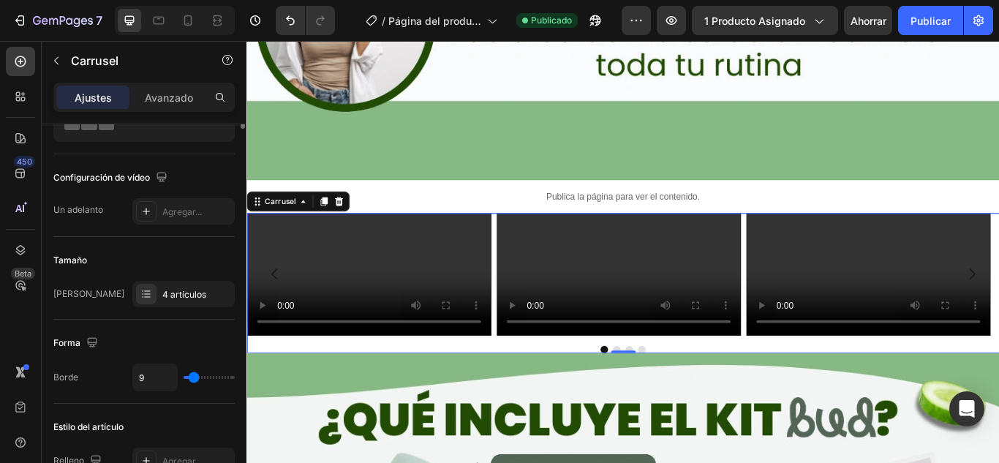
scroll to position [0, 0]
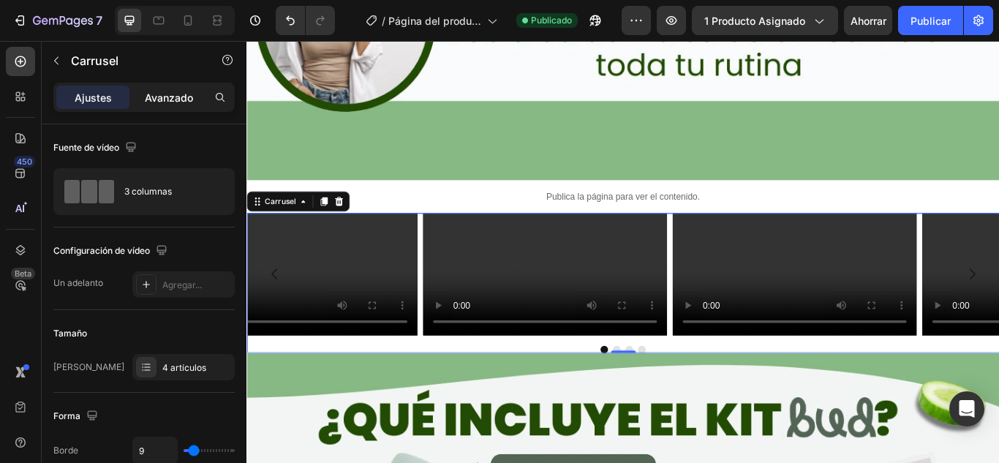
click at [181, 95] on font "Avanzado" at bounding box center [169, 97] width 48 height 12
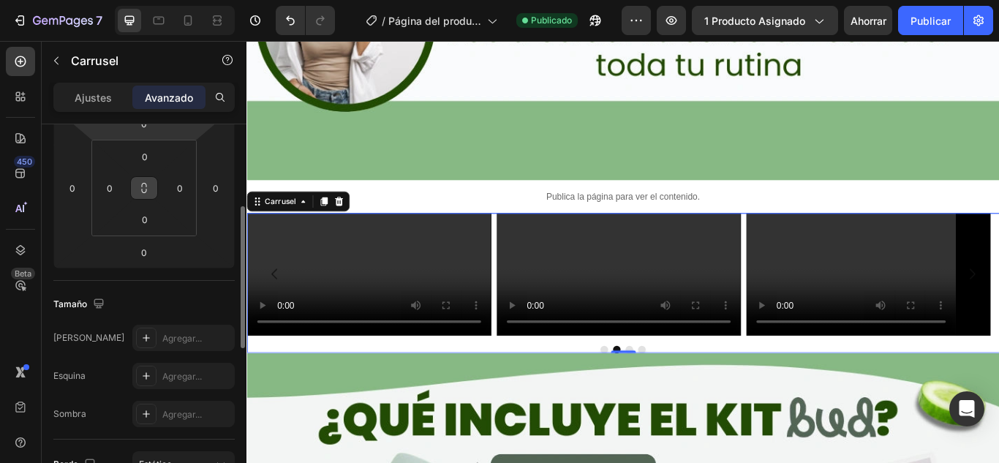
scroll to position [366, 0]
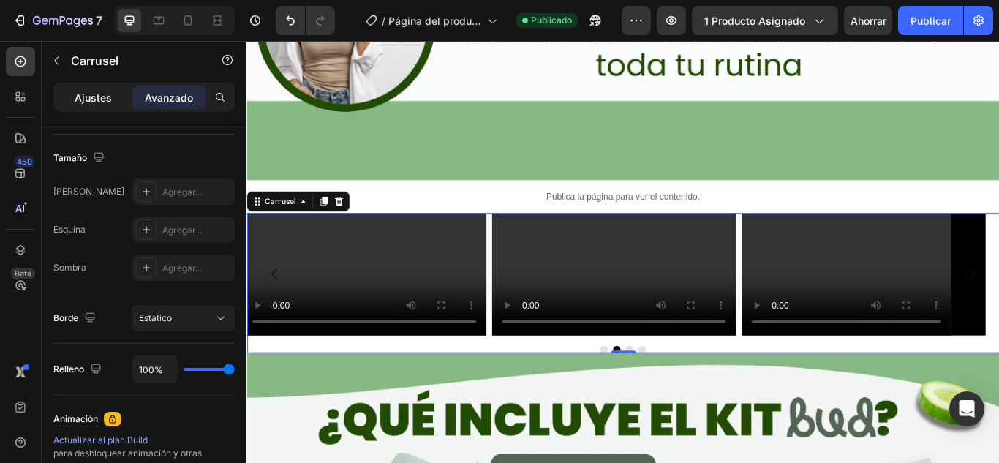
click at [93, 94] on font "Ajustes" at bounding box center [93, 97] width 37 height 12
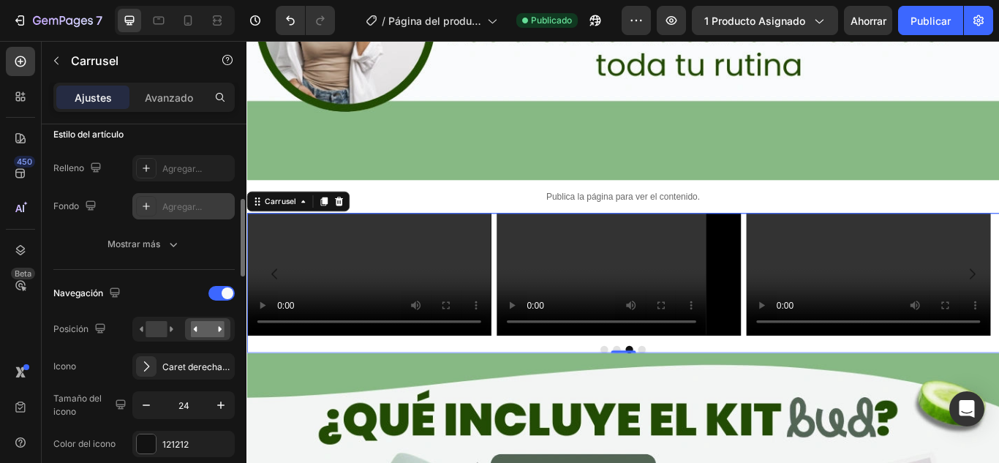
scroll to position [439, 0]
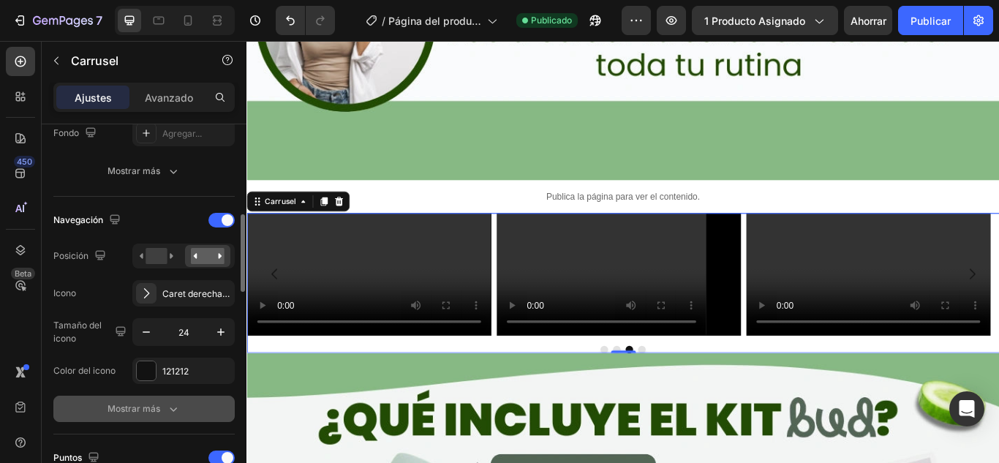
click at [112, 406] on font "Mostrar más" at bounding box center [134, 408] width 53 height 11
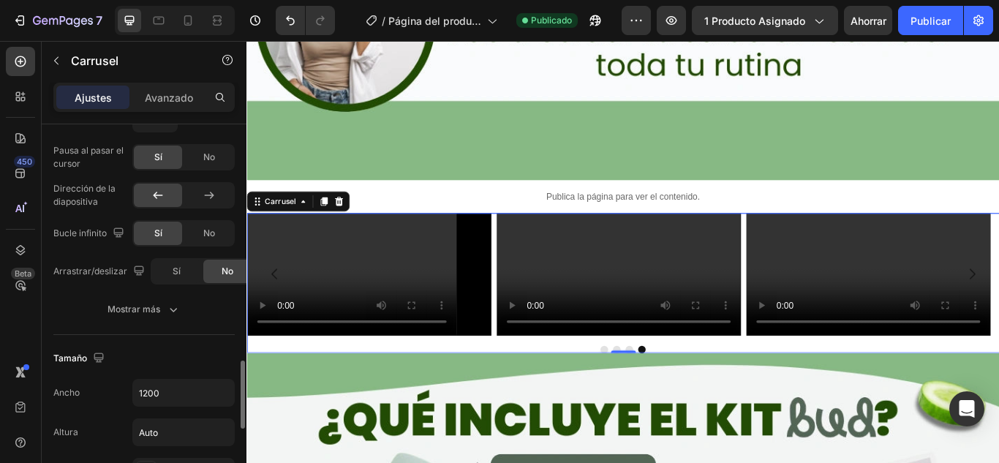
scroll to position [1097, 0]
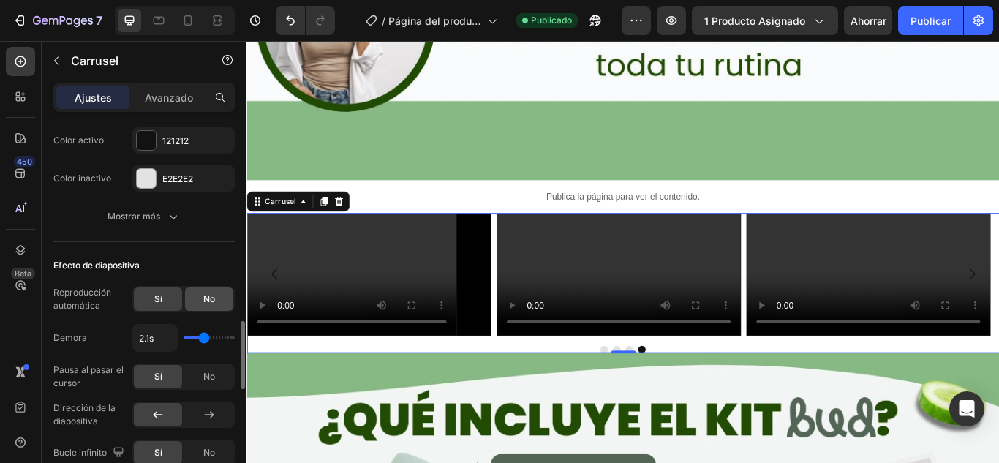
click at [196, 293] on div "No" at bounding box center [209, 298] width 48 height 23
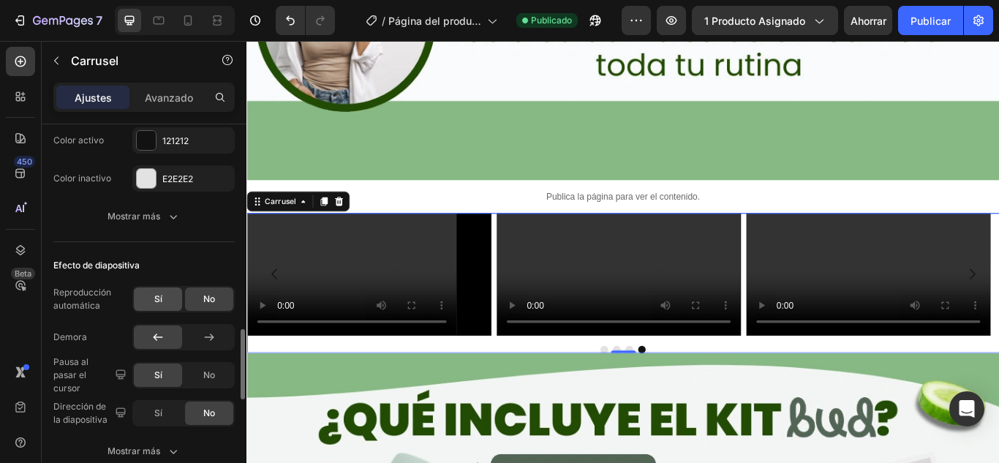
click at [166, 306] on div "Sí" at bounding box center [158, 298] width 48 height 23
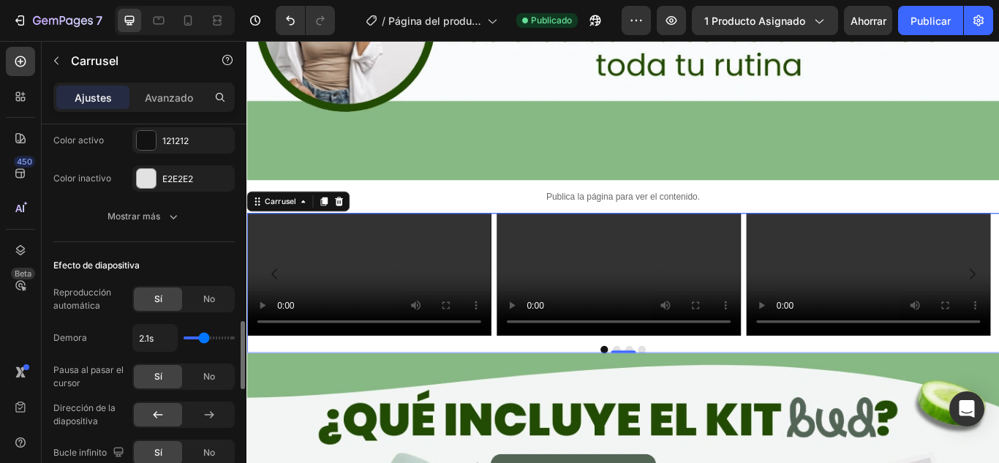
type input "3.6s"
type input "3.6"
type input "3.7s"
type input "3.7"
type input "3.8s"
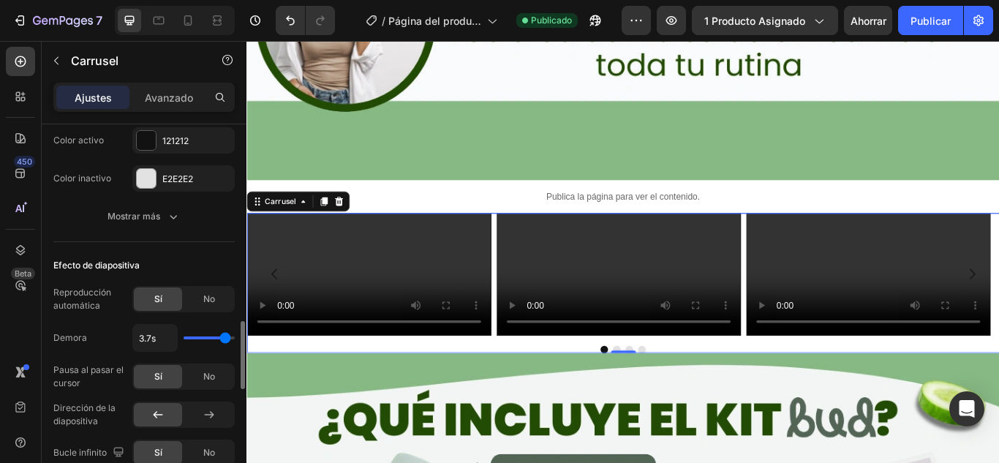
type input "3.8"
type input "4s"
type input "4"
type input "3.7s"
type input "3.7"
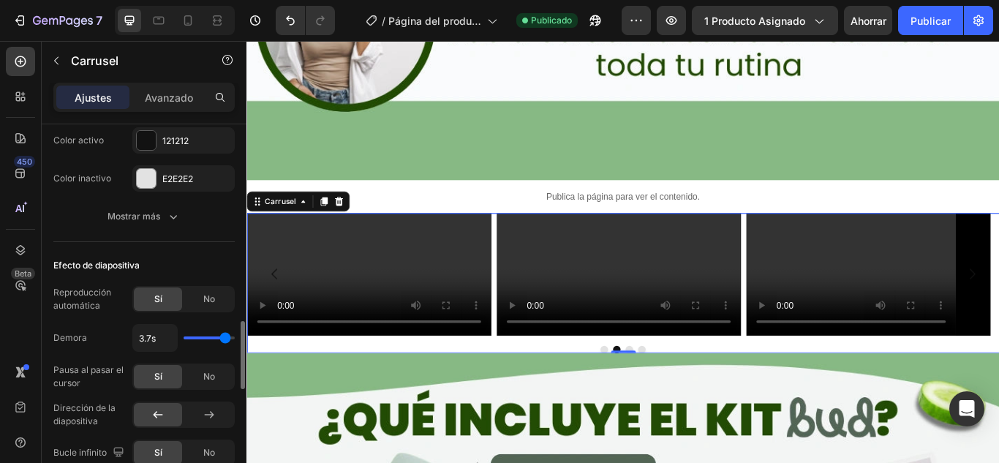
type input "3.4s"
type input "3.4"
type input "3.2s"
type input "3.2"
type input "2.9s"
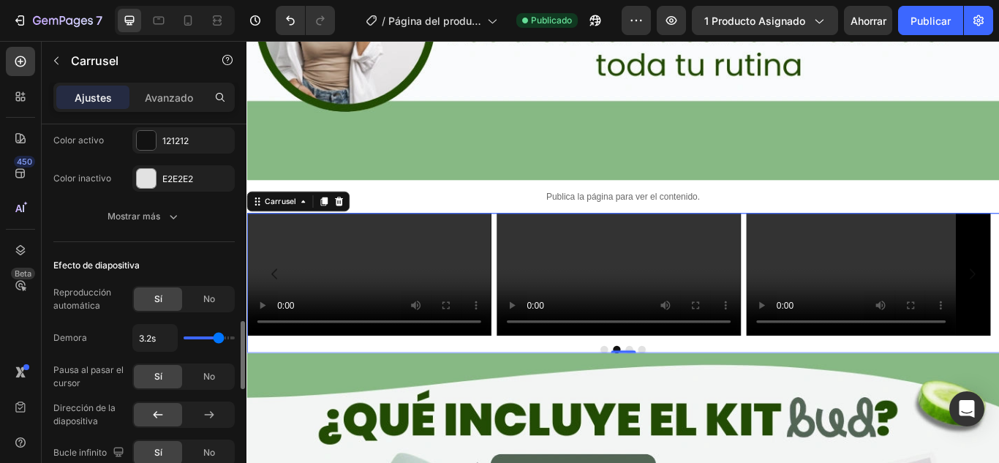
type input "2.9"
type input "3.1s"
type input "3.1"
type input "2.9s"
type input "2.9"
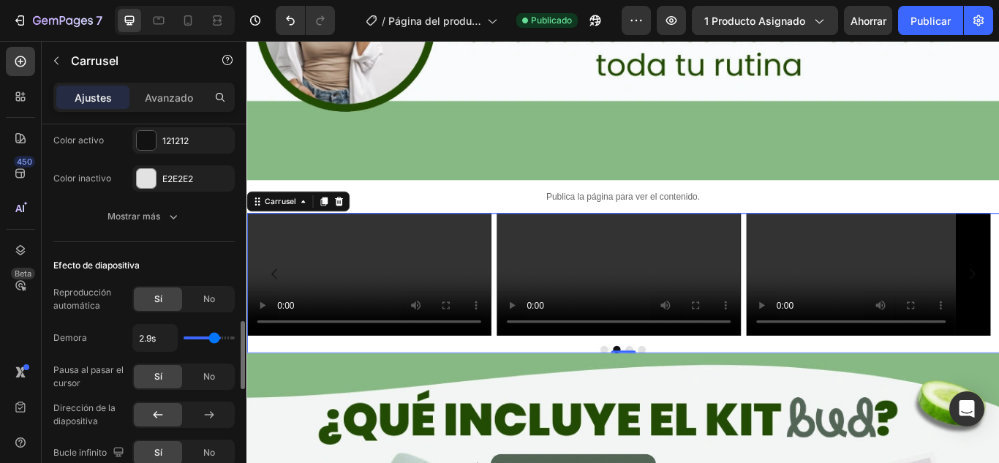
type input "2.8s"
type input "2.8"
type input "2.7s"
type input "2.7"
type input "2.6s"
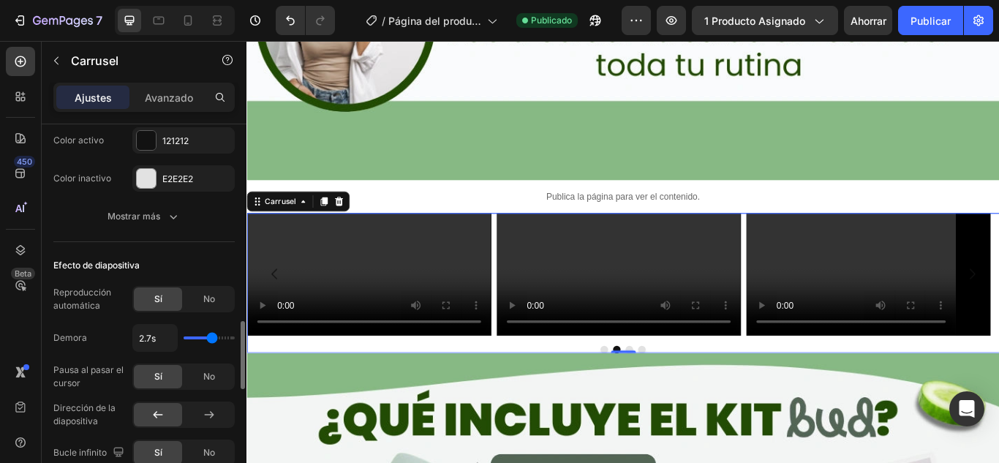
type input "2.6"
type input "2.5s"
type input "2.5"
type input "2.4s"
type input "2.4"
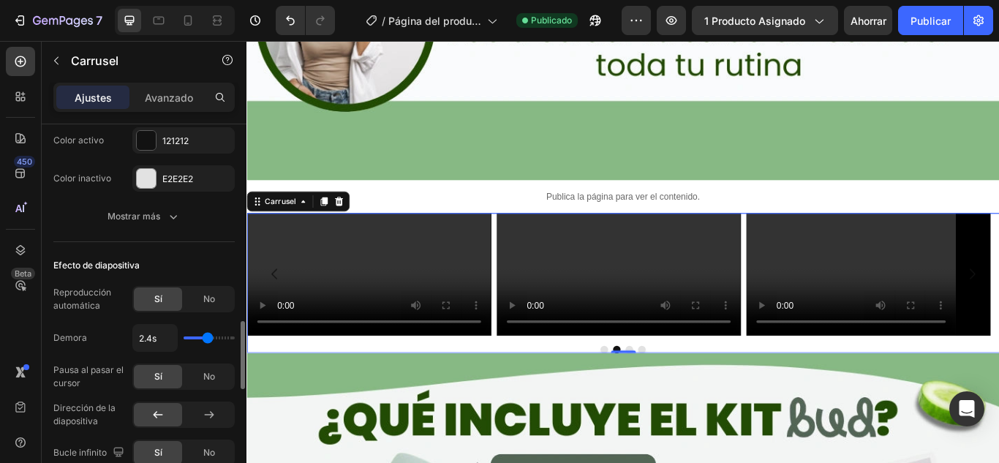
type input "2.3s"
type input "2.3"
click at [206, 336] on input "range" at bounding box center [209, 337] width 51 height 3
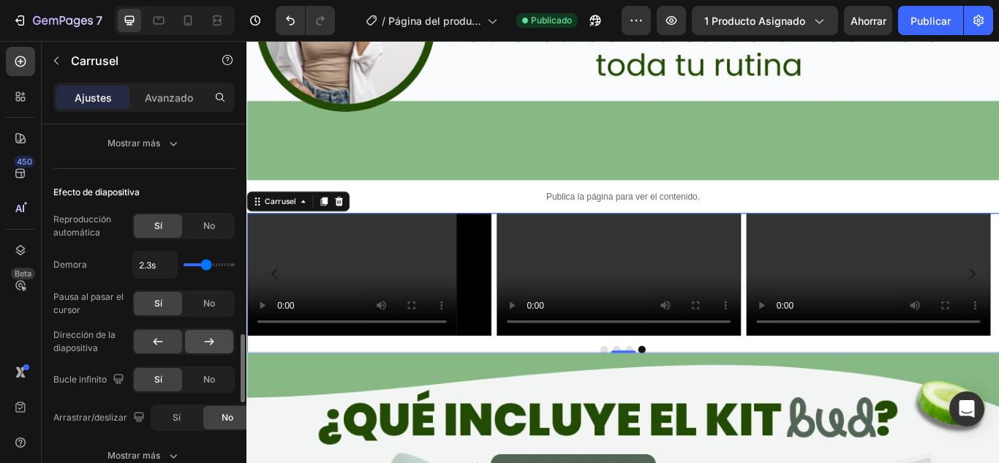
click at [211, 342] on icon at bounding box center [210, 341] width 10 height 7
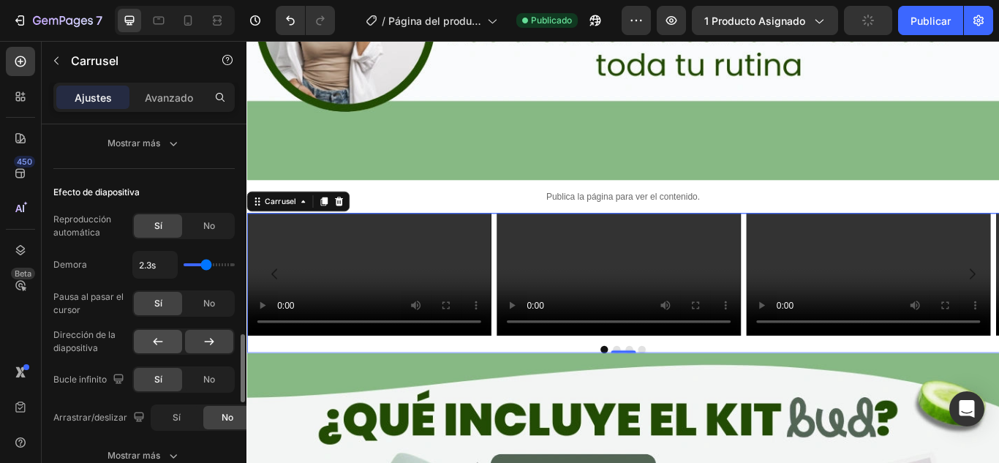
click at [143, 341] on div at bounding box center [158, 341] width 48 height 23
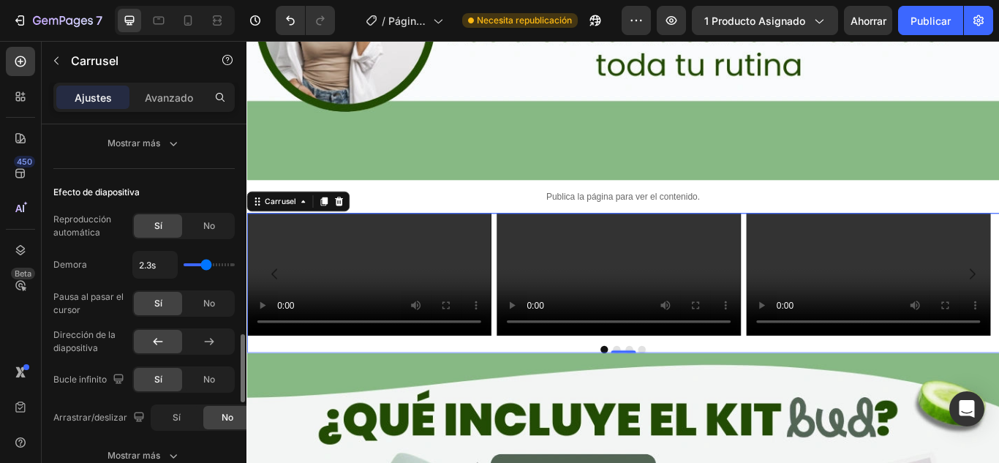
scroll to position [1243, 0]
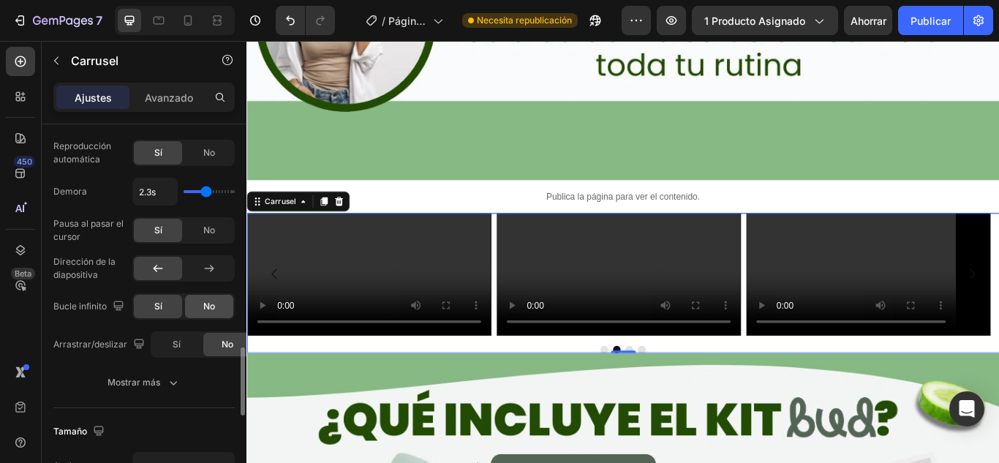
click at [195, 309] on div "No" at bounding box center [209, 306] width 48 height 23
click at [938, 26] on font "Publicar" at bounding box center [931, 21] width 40 height 12
click at [158, 304] on font "Sí" at bounding box center [158, 306] width 8 height 11
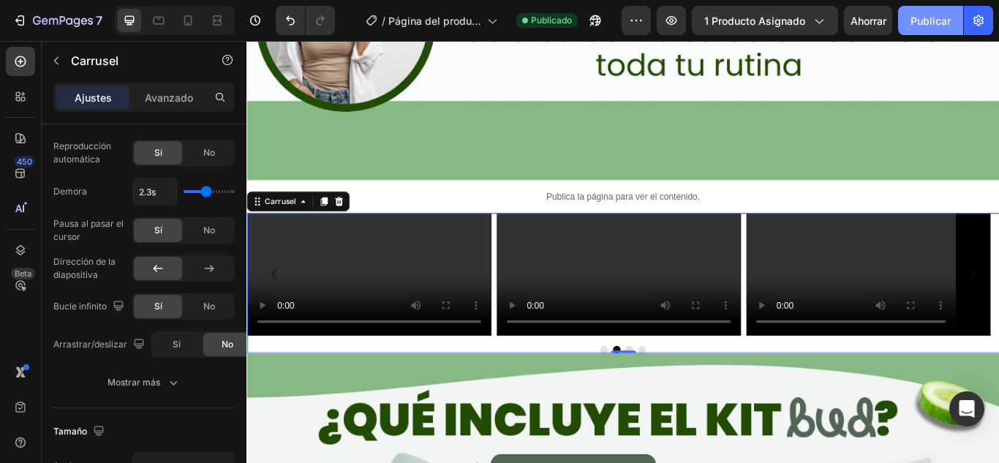
click at [916, 26] on font "Publicar" at bounding box center [931, 21] width 40 height 12
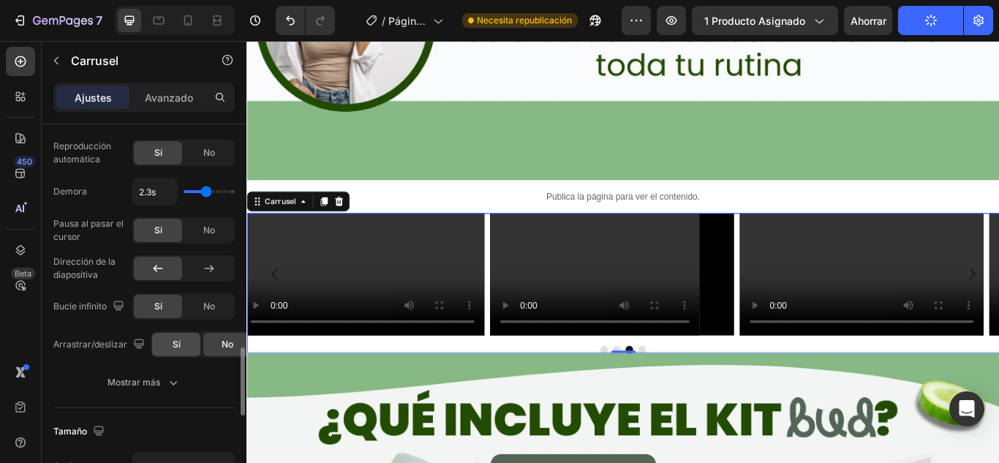
click at [173, 348] on font "Sí" at bounding box center [177, 344] width 8 height 11
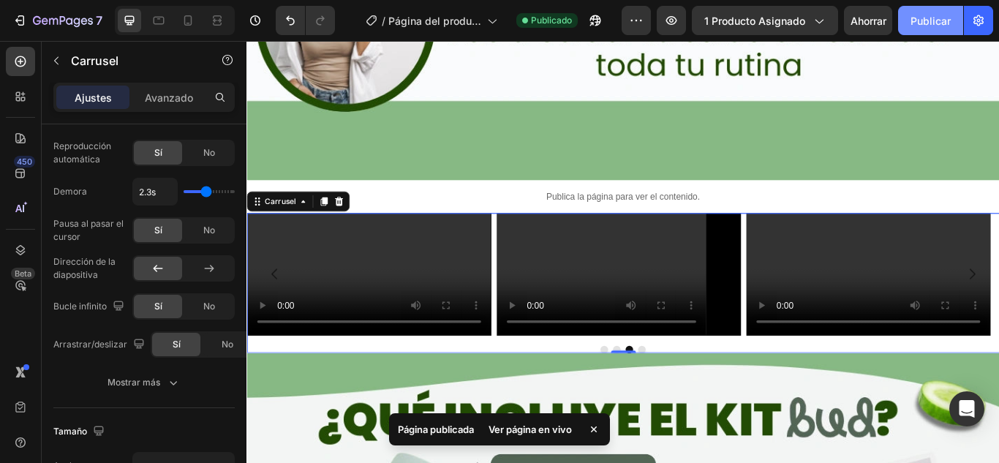
click at [915, 29] on button "Publicar" at bounding box center [930, 20] width 65 height 29
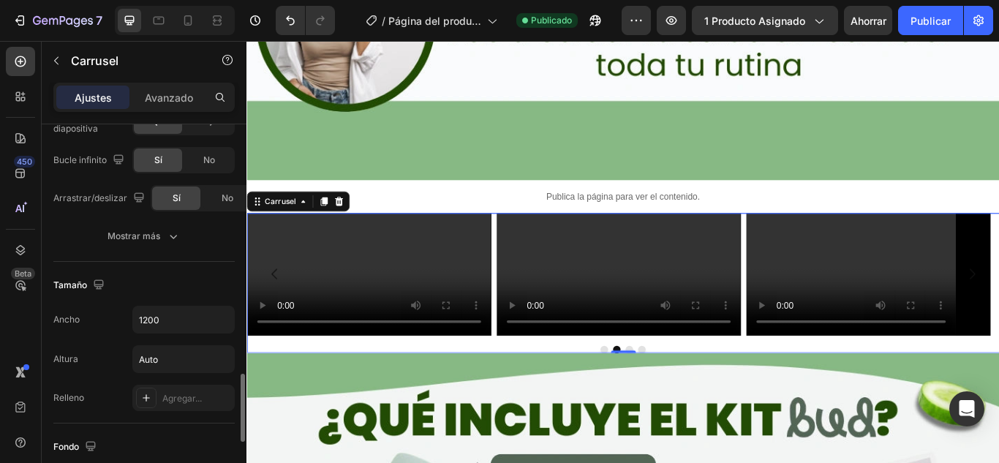
scroll to position [1536, 0]
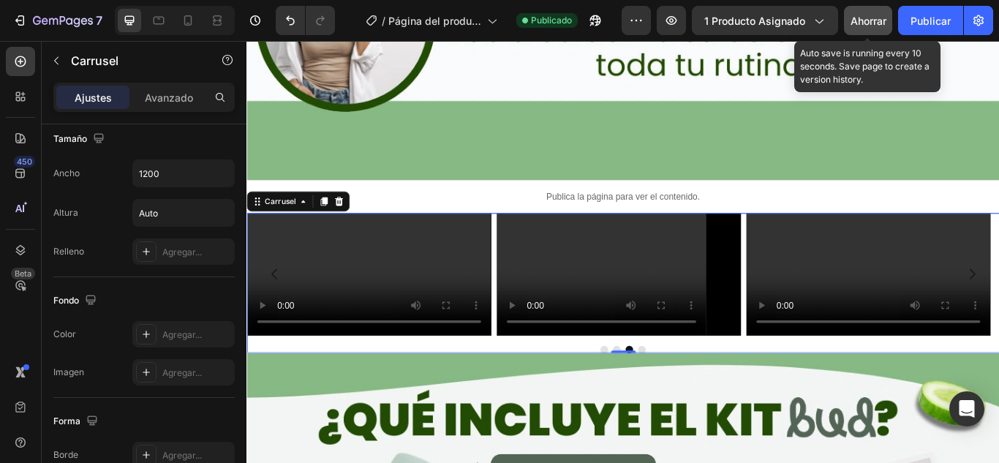
click at [871, 24] on font "Ahorrar" at bounding box center [869, 21] width 36 height 12
